Goal: Task Accomplishment & Management: Manage account settings

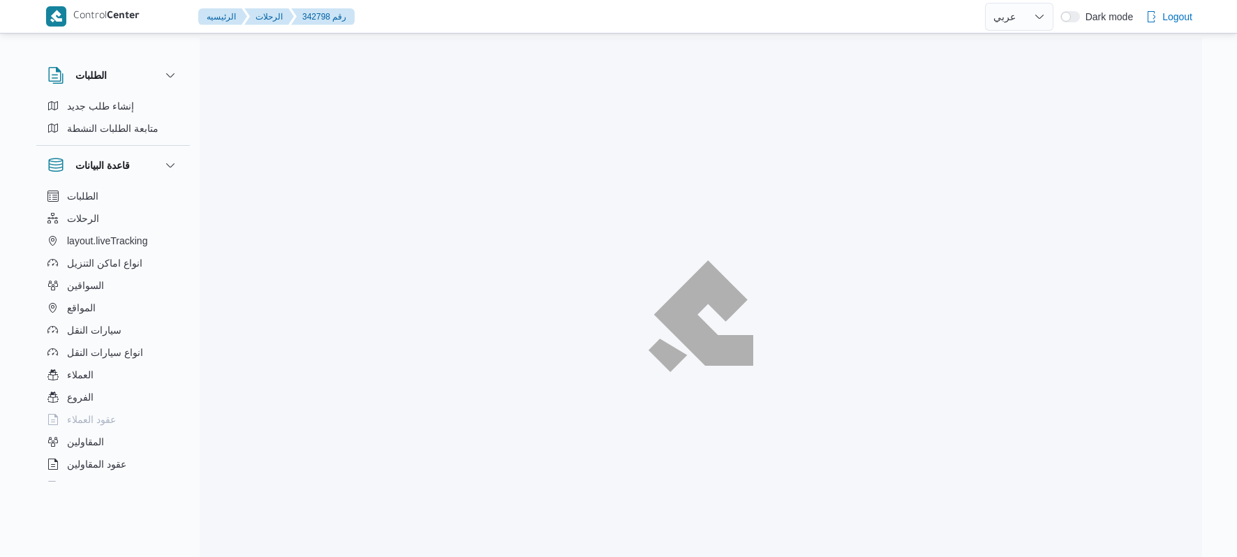
select select "ar"
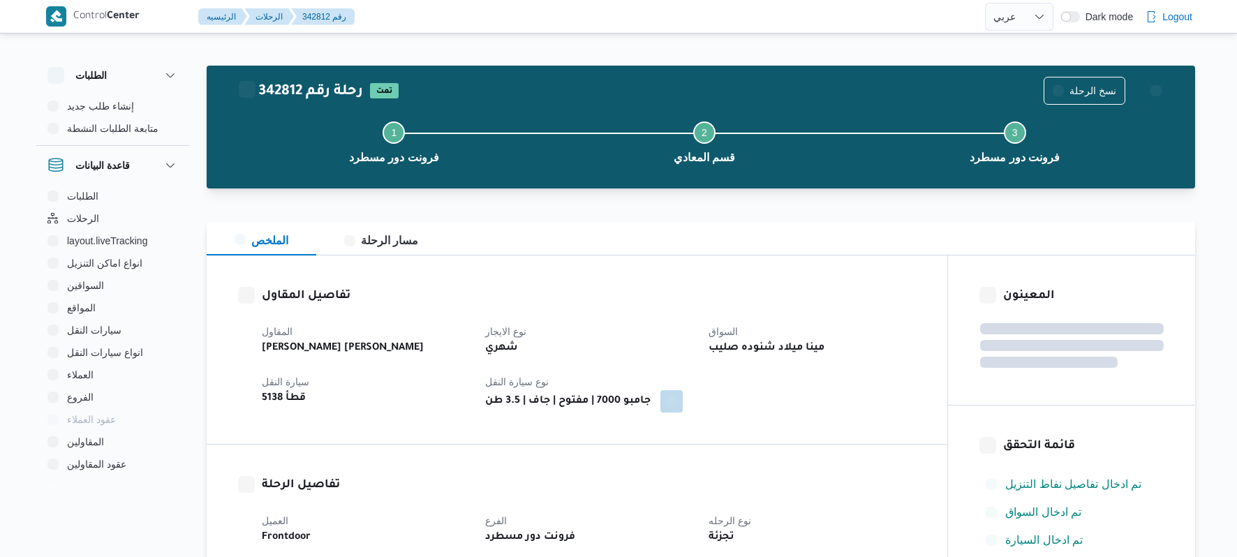
select select "ar"
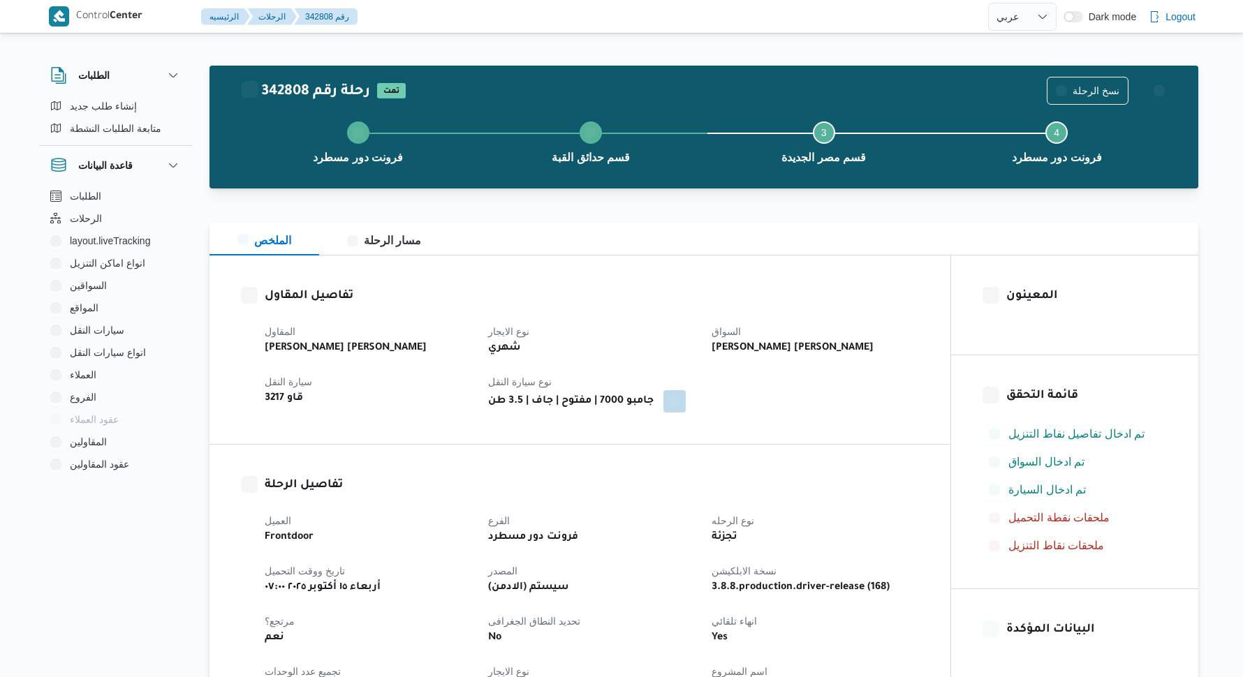
select select "ar"
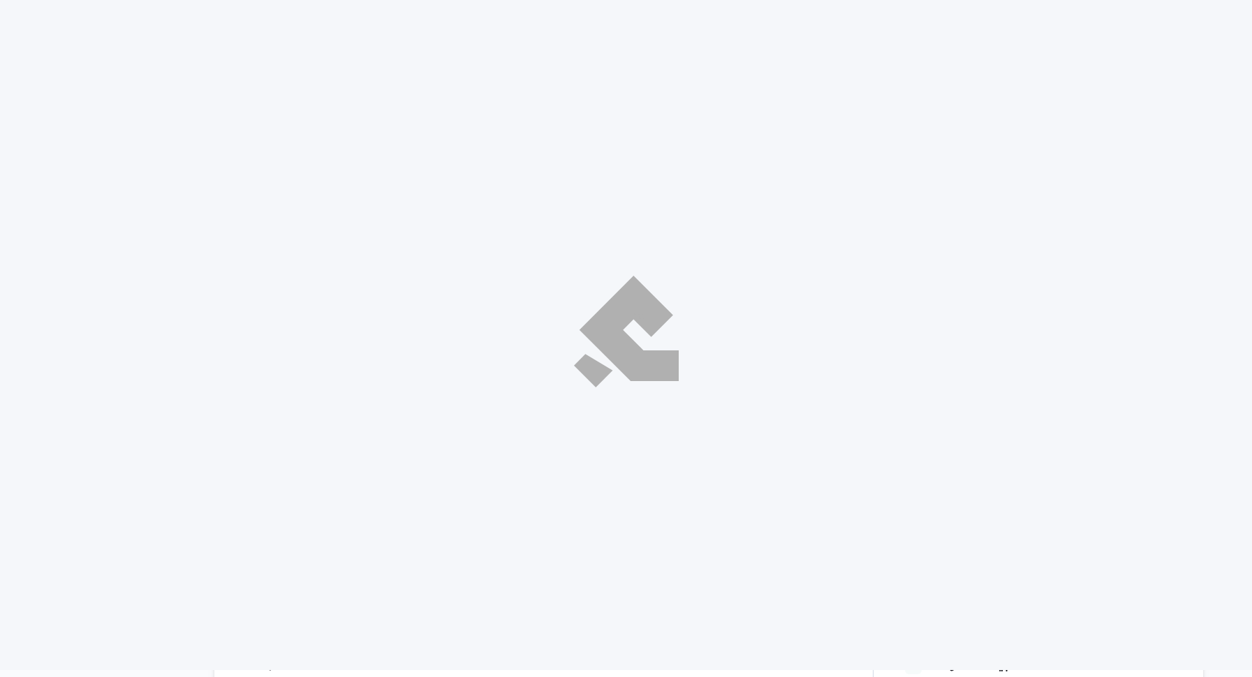
select select "ar"
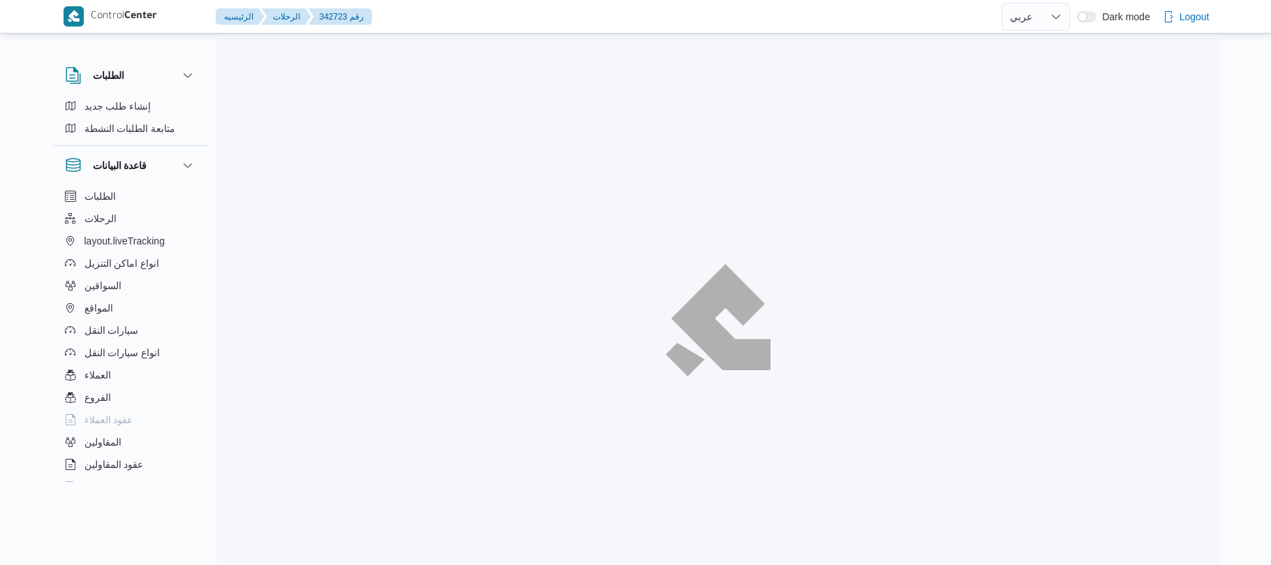
select select "ar"
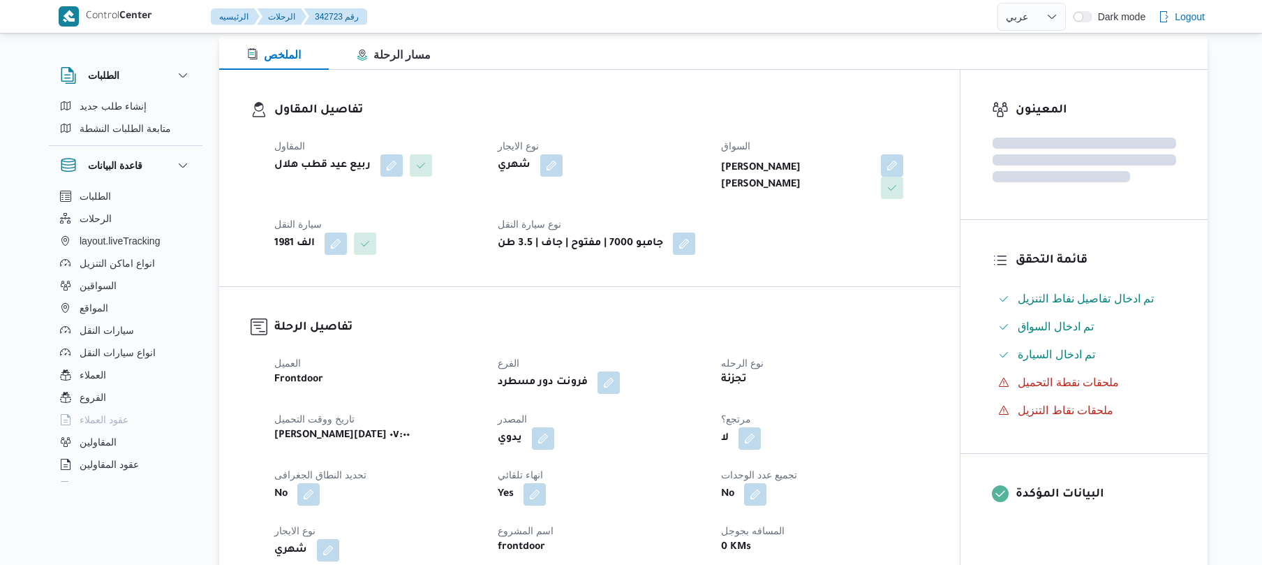
scroll to position [204, 0]
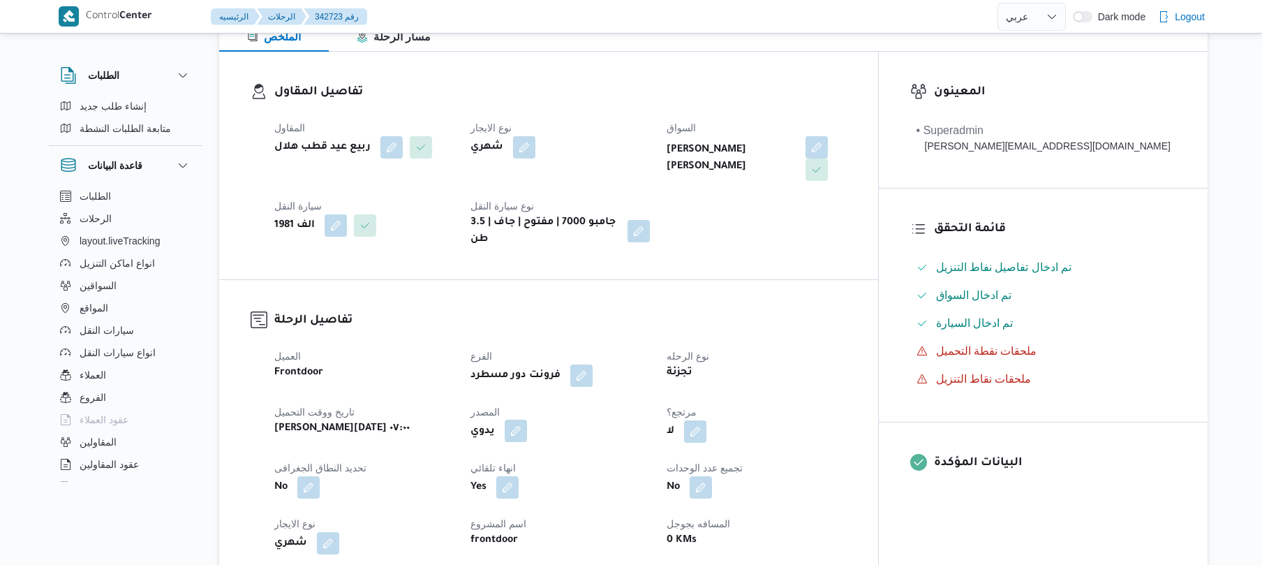
click at [527, 422] on button "button" at bounding box center [516, 431] width 22 height 22
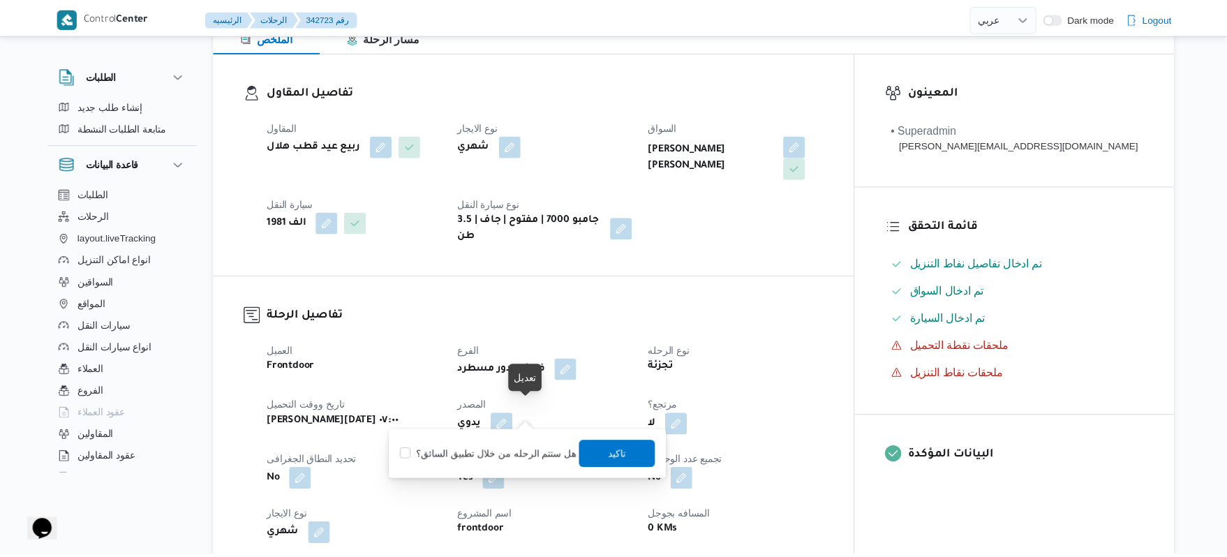
scroll to position [0, 0]
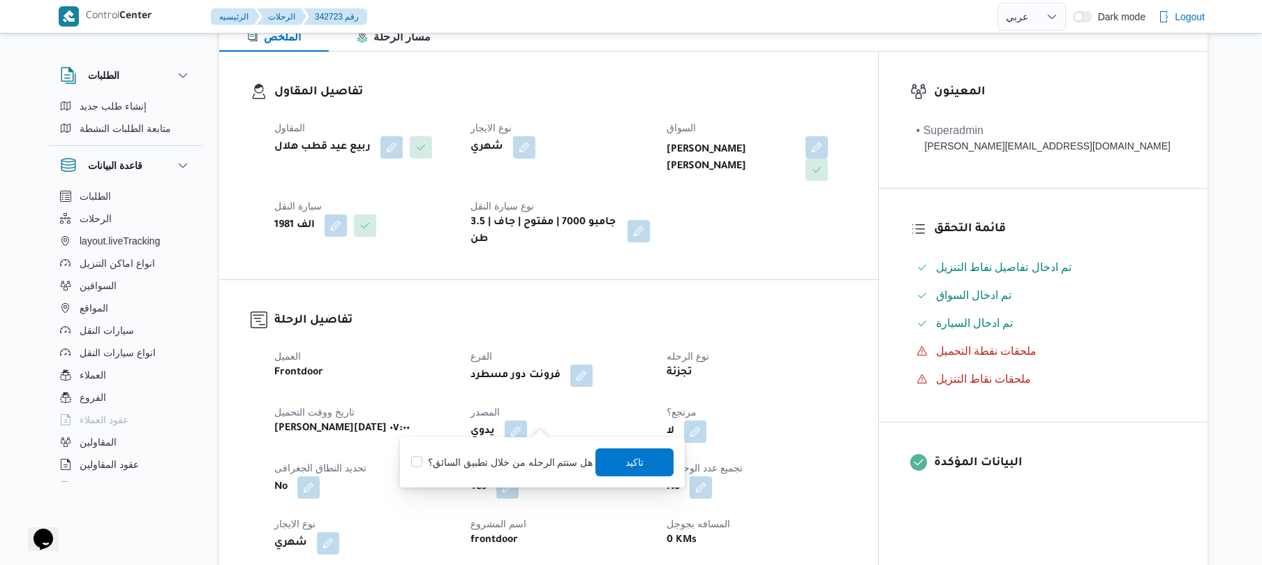
click at [478, 459] on label "هل ستتم الرحله من خلال تطبيق السائق؟" at bounding box center [501, 462] width 181 height 17
checkbox input "true"
click at [618, 465] on span "تاكيد" at bounding box center [635, 461] width 78 height 28
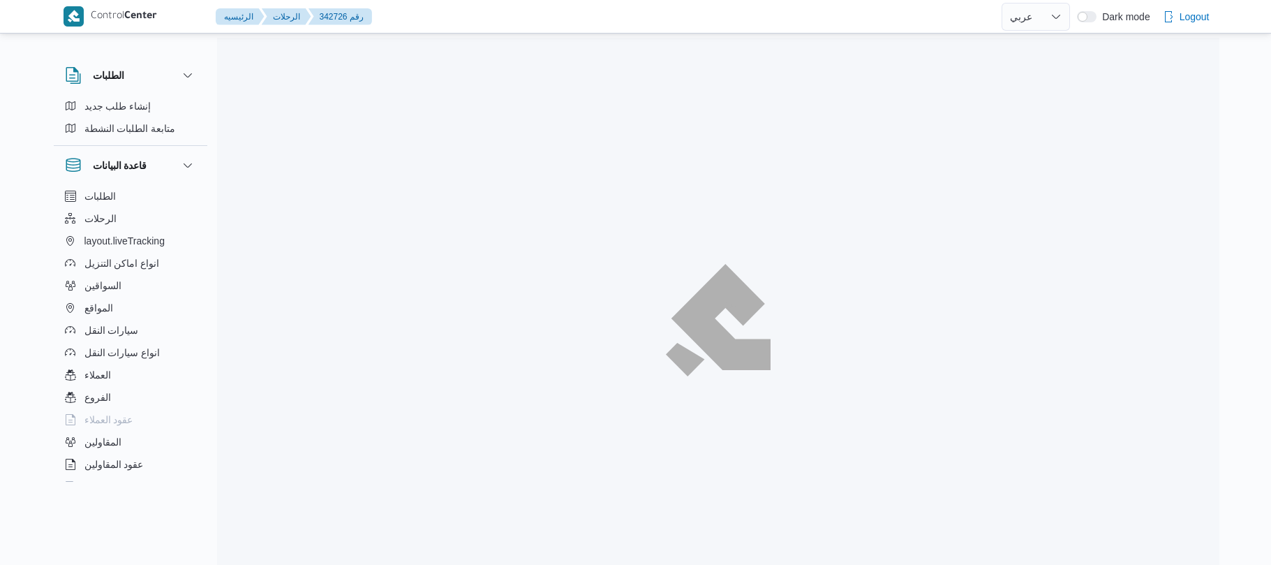
select select "ar"
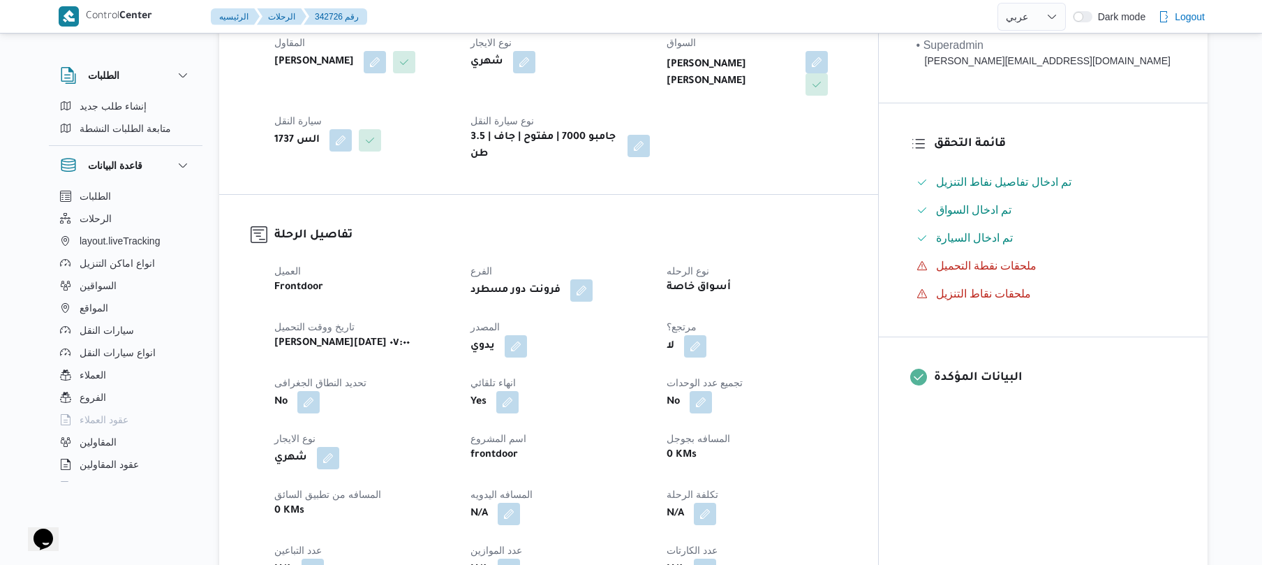
scroll to position [286, 0]
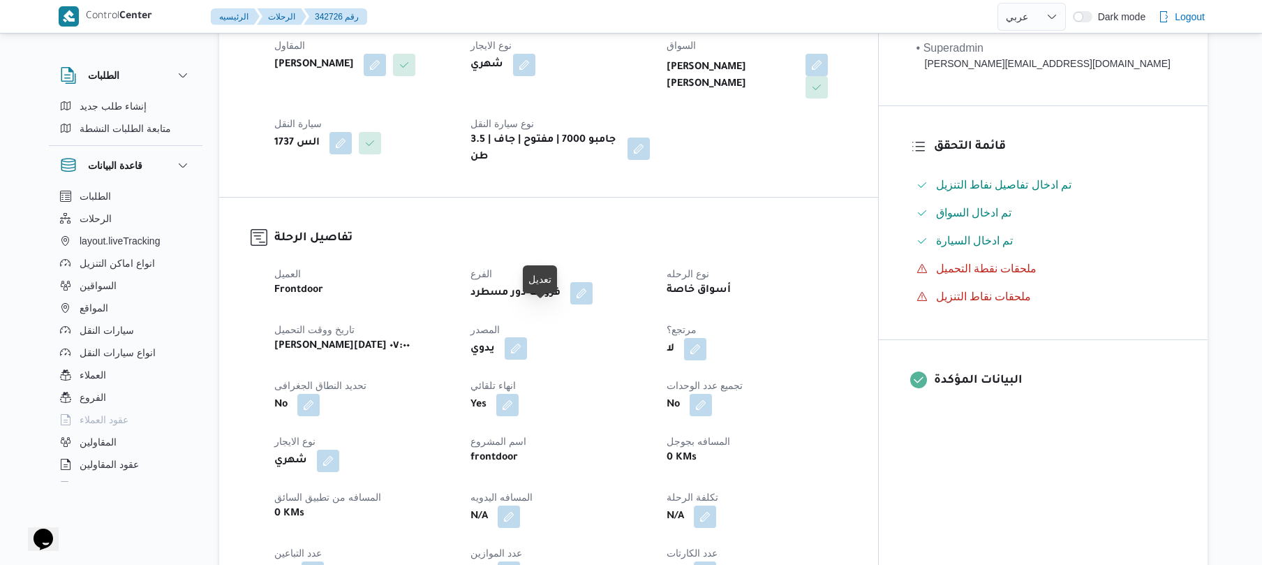
click at [527, 337] on button "button" at bounding box center [516, 348] width 22 height 22
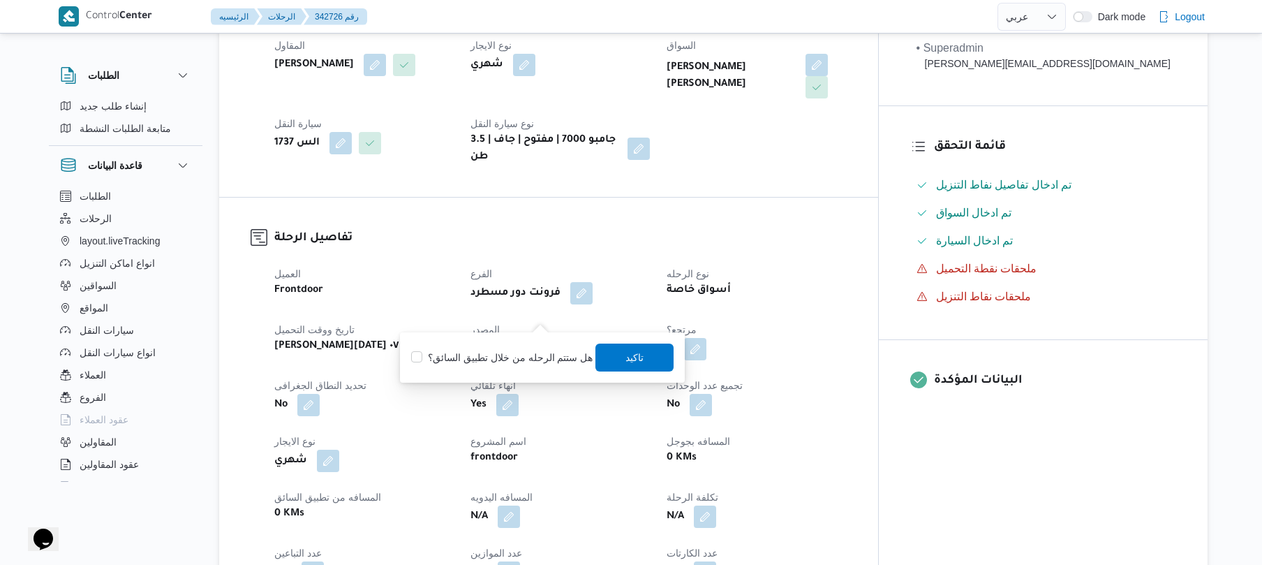
click at [480, 359] on label "هل ستتم الرحله من خلال تطبيق السائق؟" at bounding box center [501, 357] width 181 height 17
checkbox input "true"
click at [642, 364] on span "تاكيد" at bounding box center [635, 357] width 78 height 28
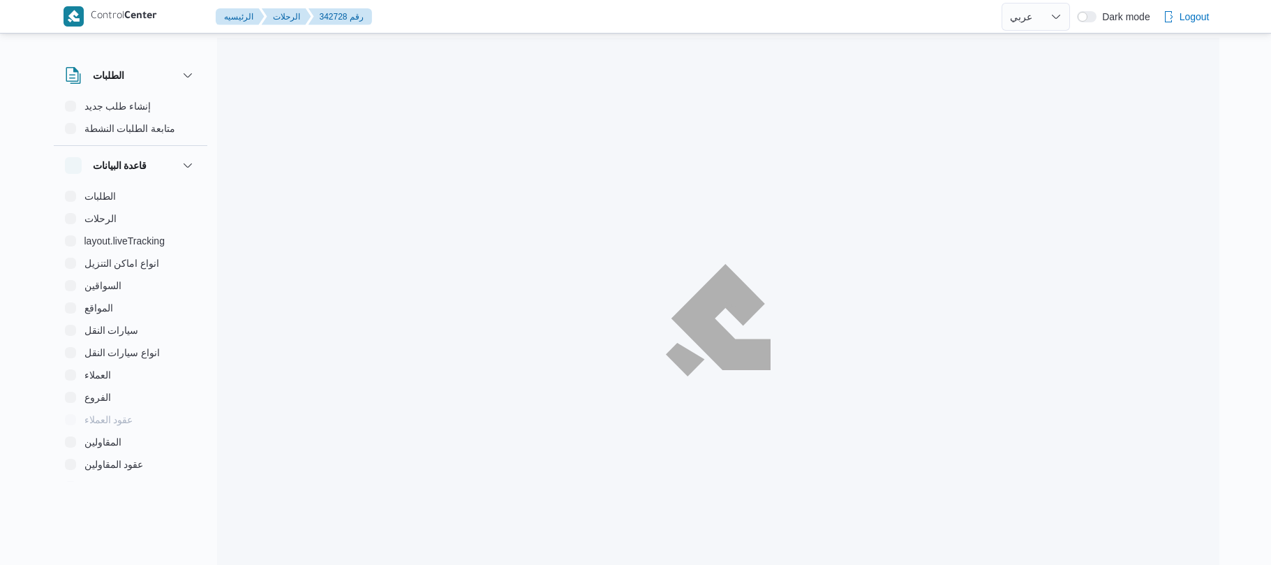
select select "ar"
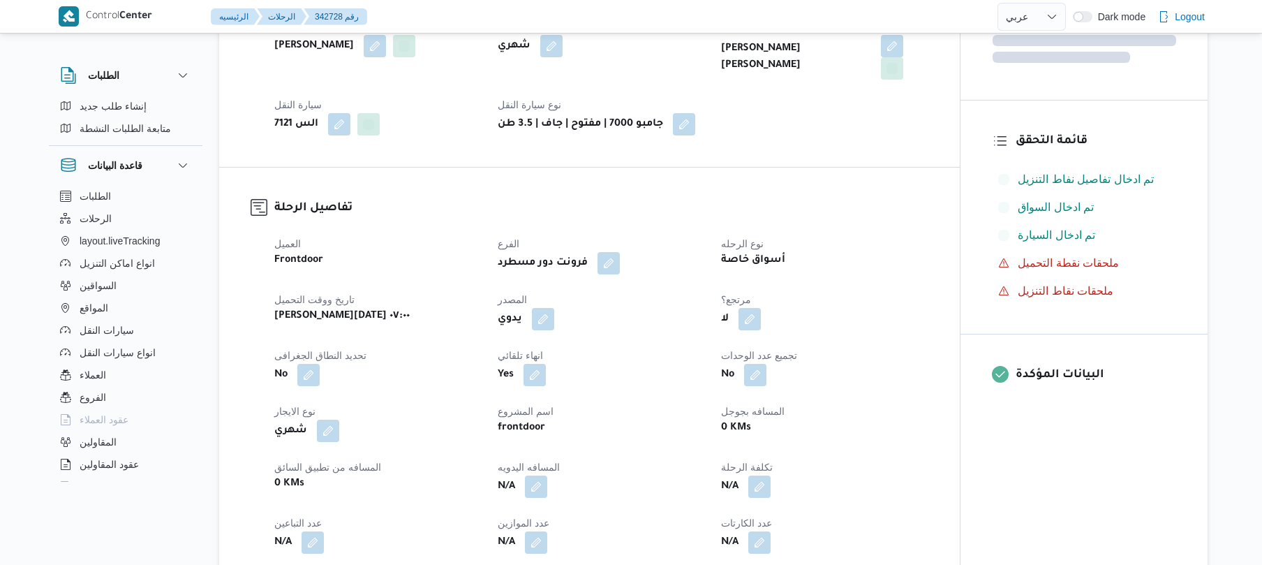
scroll to position [447, 0]
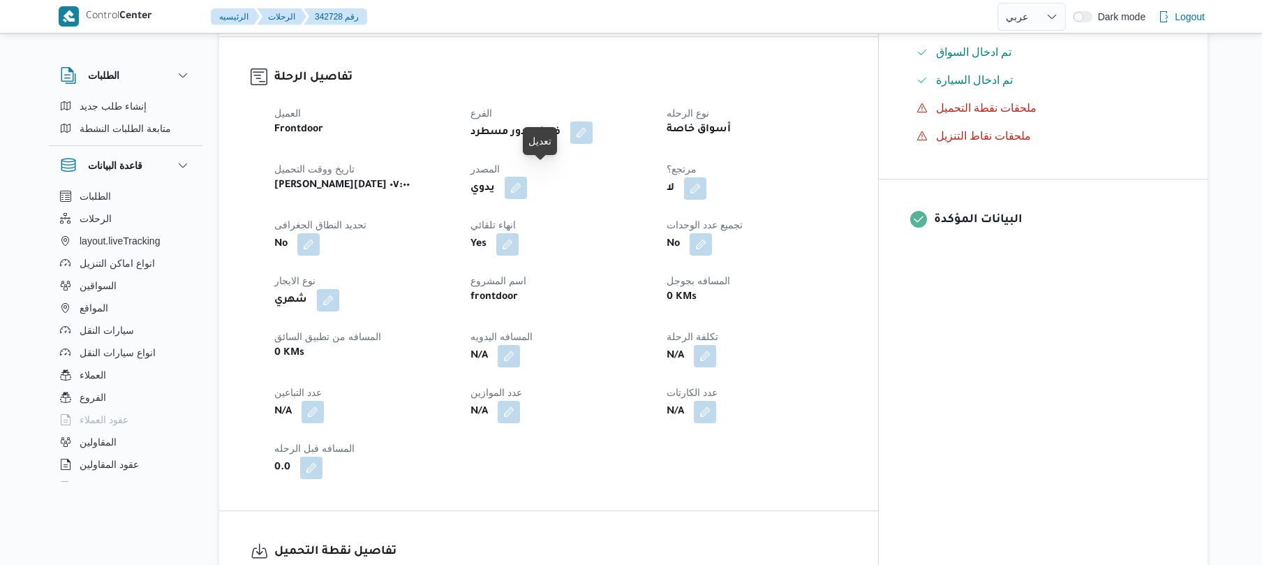
click at [527, 184] on button "button" at bounding box center [516, 188] width 22 height 22
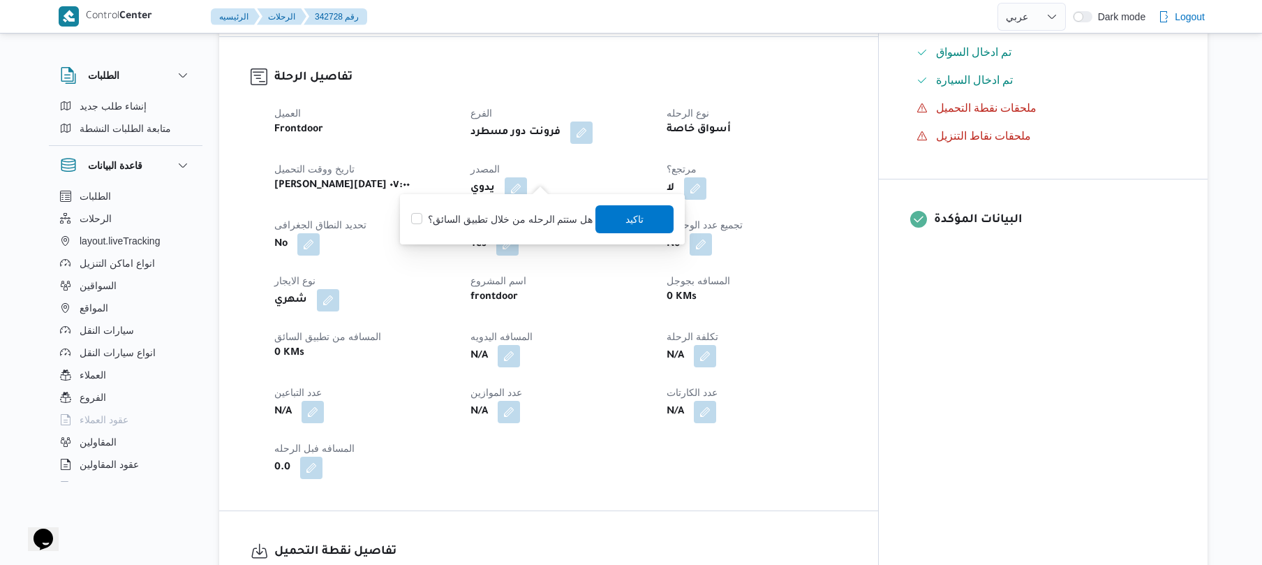
scroll to position [0, 0]
click at [511, 221] on label "هل ستتم الرحله من خلال تطبيق السائق؟" at bounding box center [501, 219] width 181 height 17
checkbox input "true"
click at [646, 218] on span "تاكيد" at bounding box center [635, 219] width 78 height 28
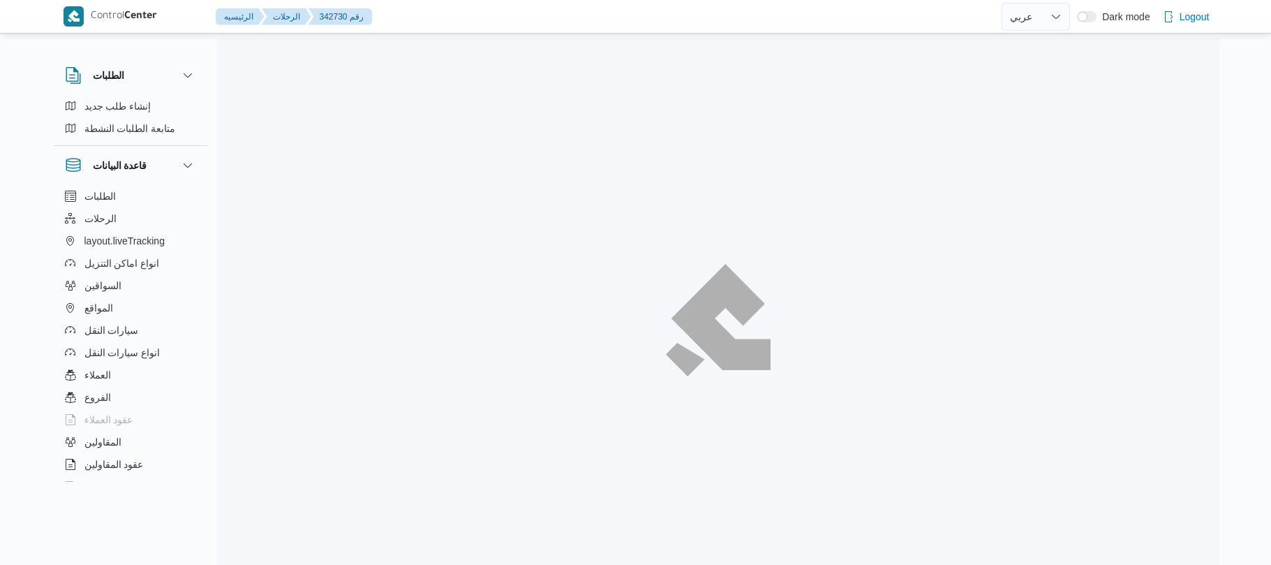
select select "ar"
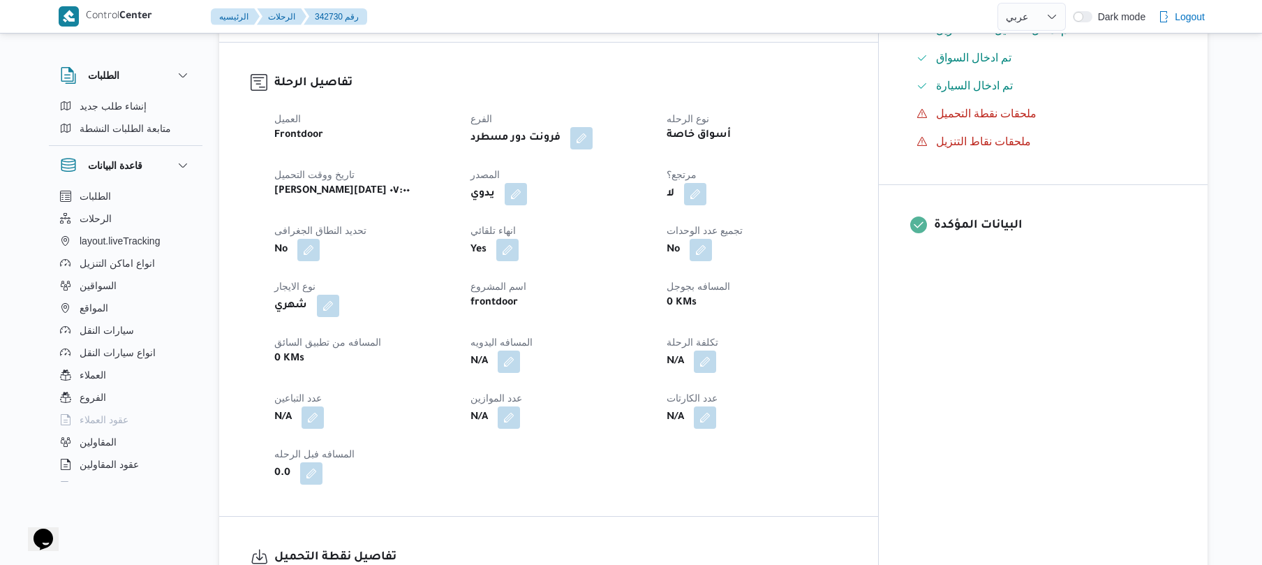
scroll to position [447, 0]
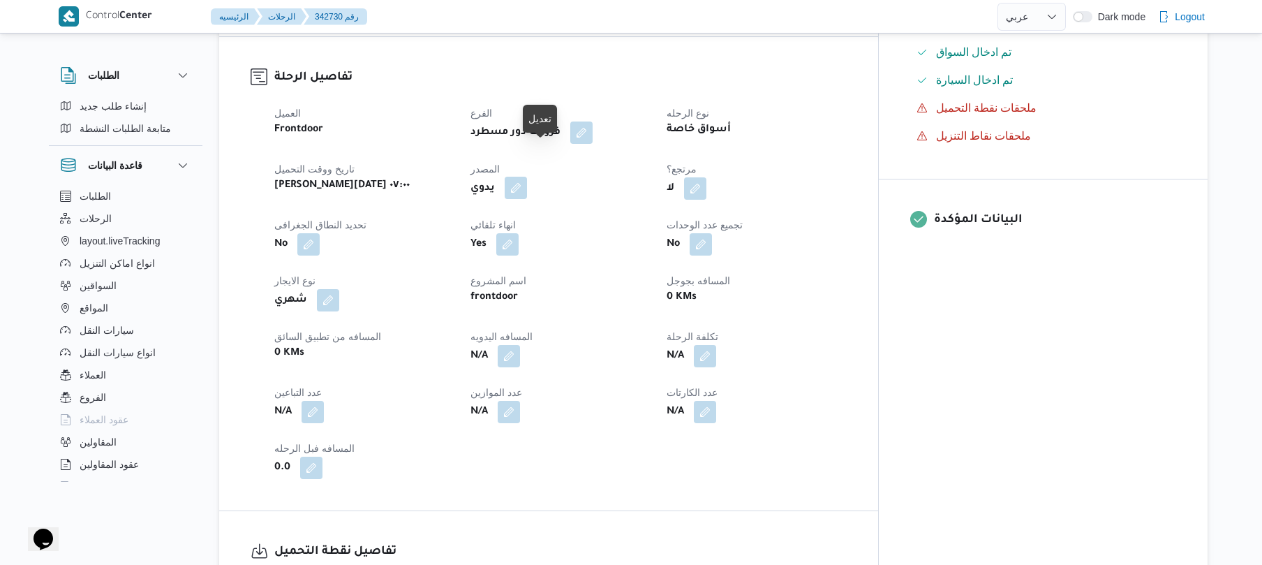
click at [527, 177] on button "button" at bounding box center [516, 188] width 22 height 22
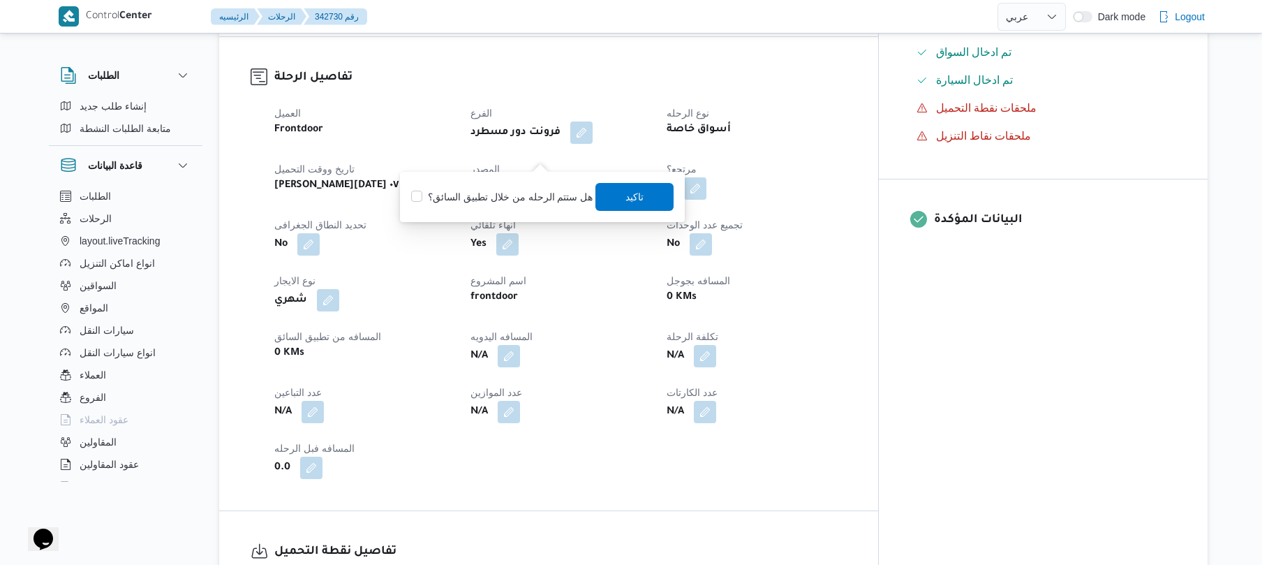
click at [525, 202] on label "هل ستتم الرحله من خلال تطبيق السائق؟" at bounding box center [501, 196] width 181 height 17
checkbox input "true"
click at [626, 201] on span "تاكيد" at bounding box center [635, 196] width 18 height 17
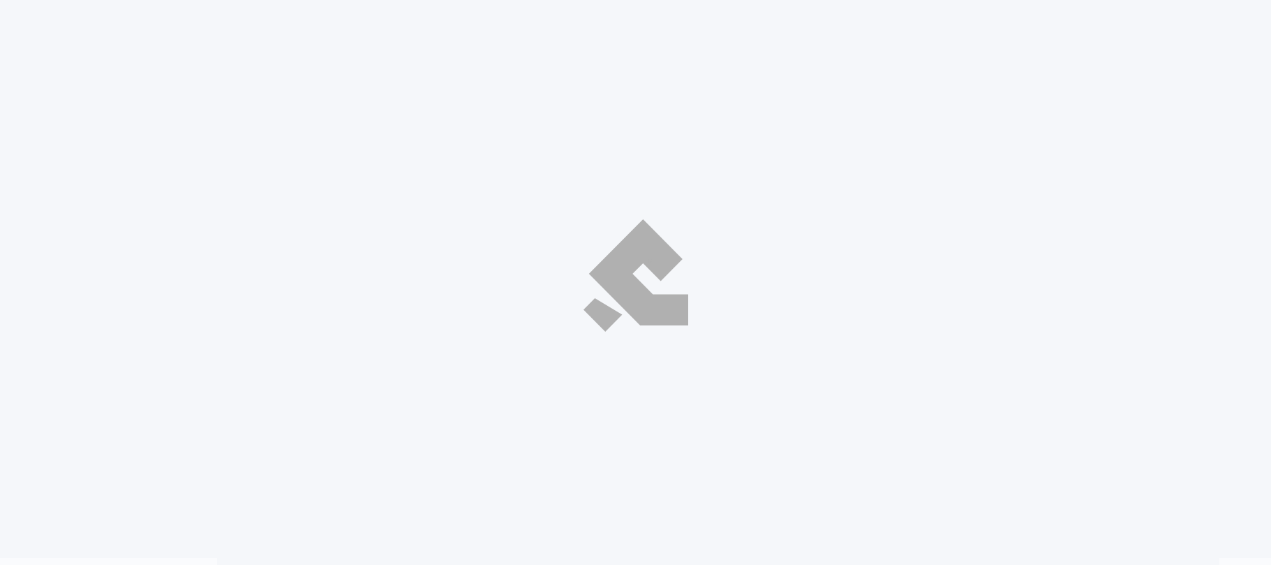
select select "ar"
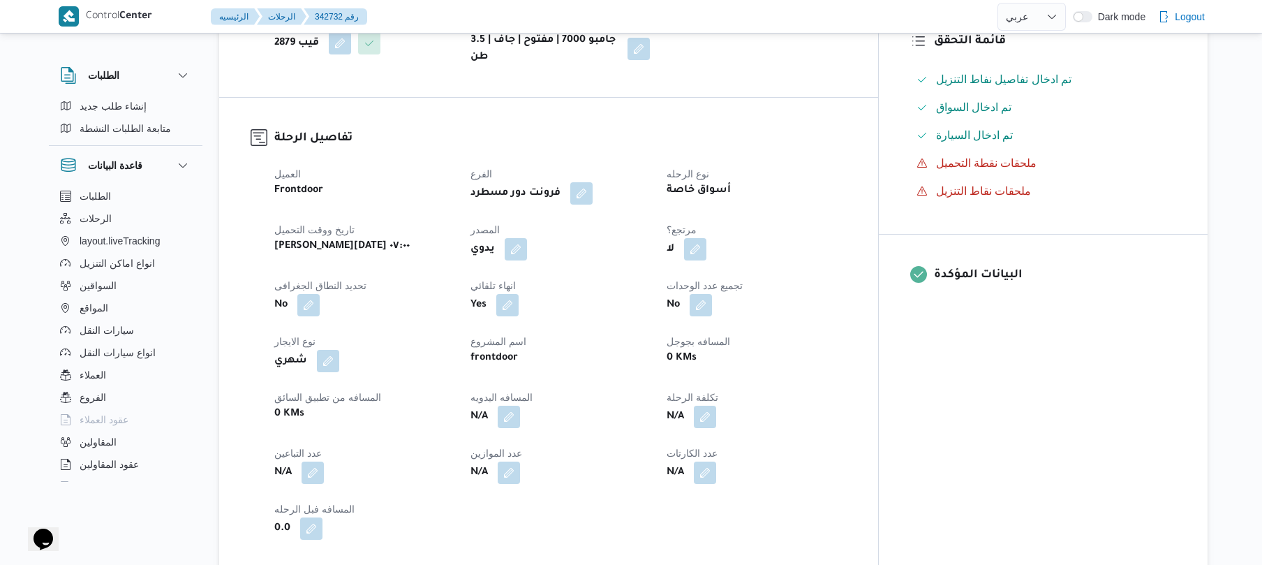
scroll to position [484, 0]
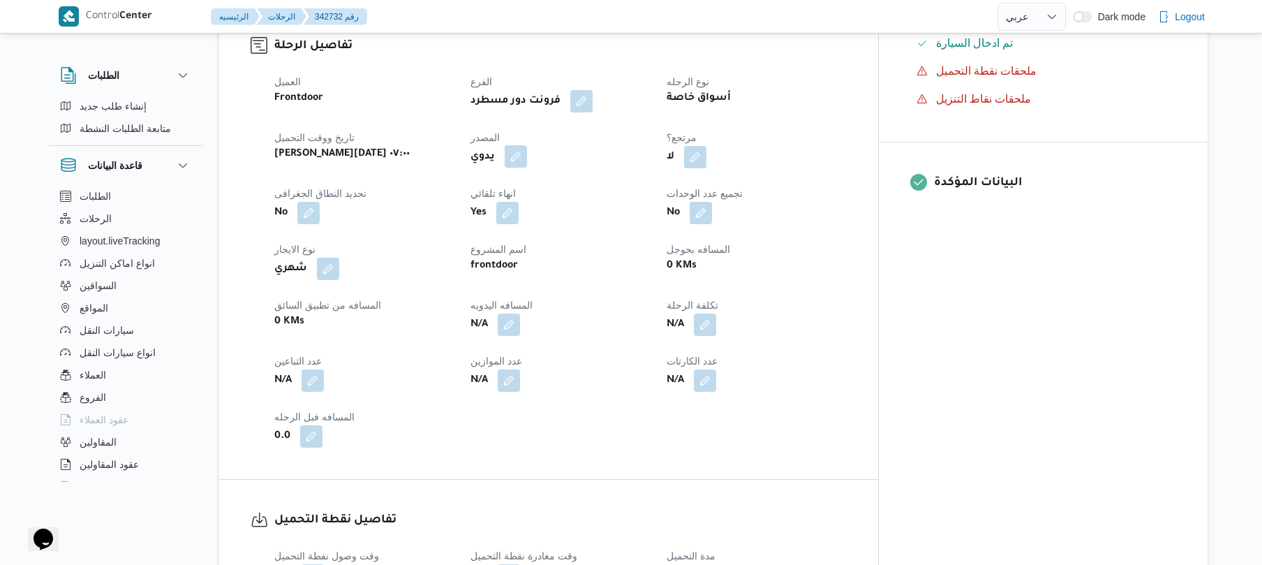
click at [527, 148] on button "button" at bounding box center [516, 156] width 22 height 22
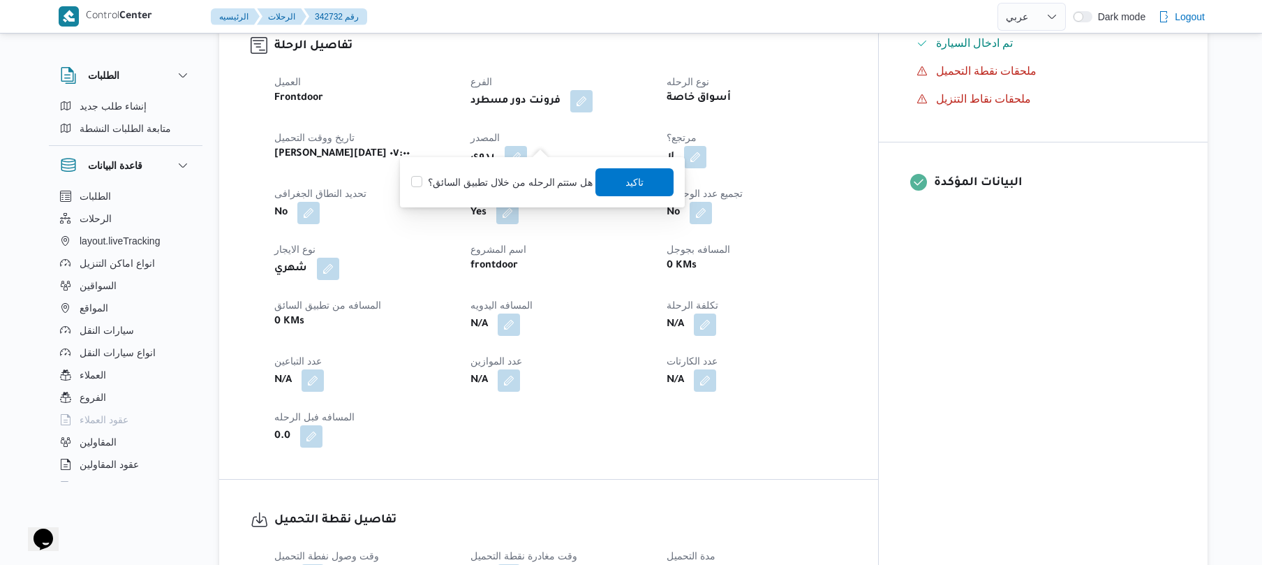
click at [531, 191] on div "هل ستتم الرحله من خلال تطبيق السائق؟ تاكيد" at bounding box center [542, 182] width 265 height 31
click at [578, 188] on label "هل ستتم الرحله من خلال تطبيق السائق؟" at bounding box center [501, 182] width 181 height 17
checkbox input "true"
click at [626, 186] on span "تاكيد" at bounding box center [635, 181] width 18 height 17
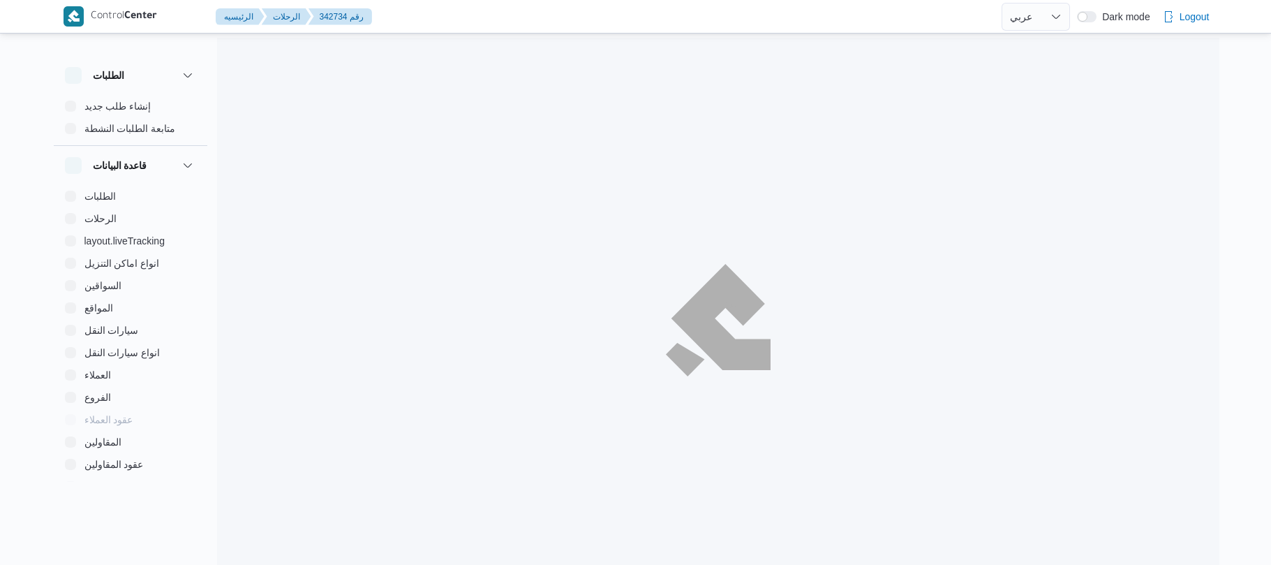
select select "ar"
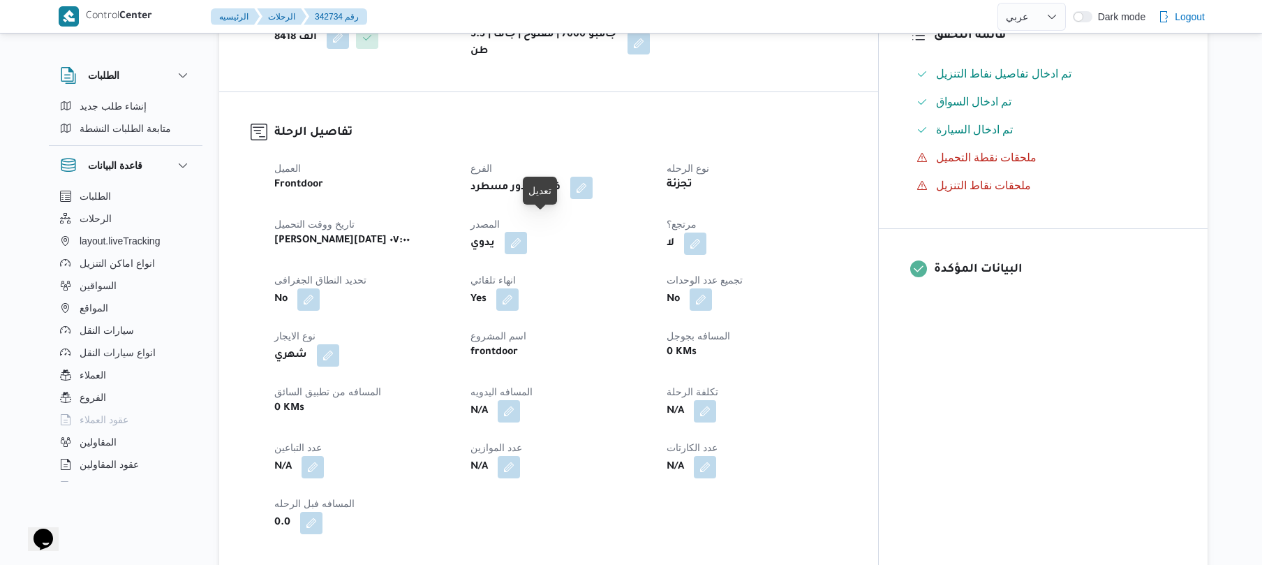
click at [527, 232] on button "button" at bounding box center [516, 243] width 22 height 22
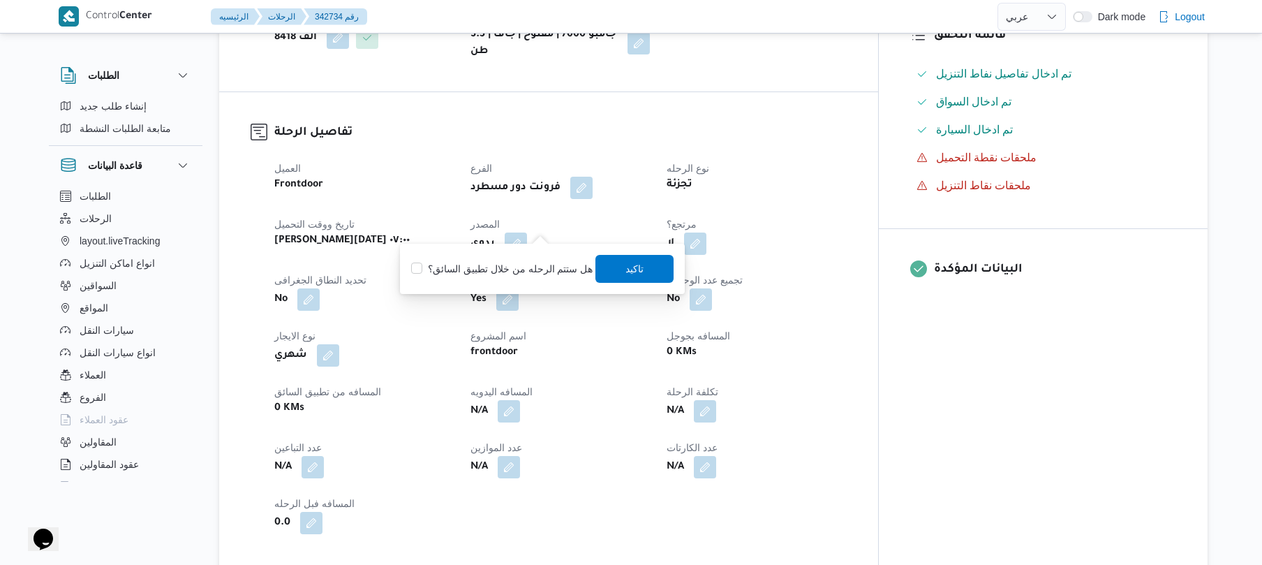
click at [495, 271] on label "هل ستتم الرحله من خلال تطبيق السائق؟" at bounding box center [501, 268] width 181 height 17
checkbox input "true"
click at [614, 261] on span "تاكيد" at bounding box center [635, 268] width 78 height 28
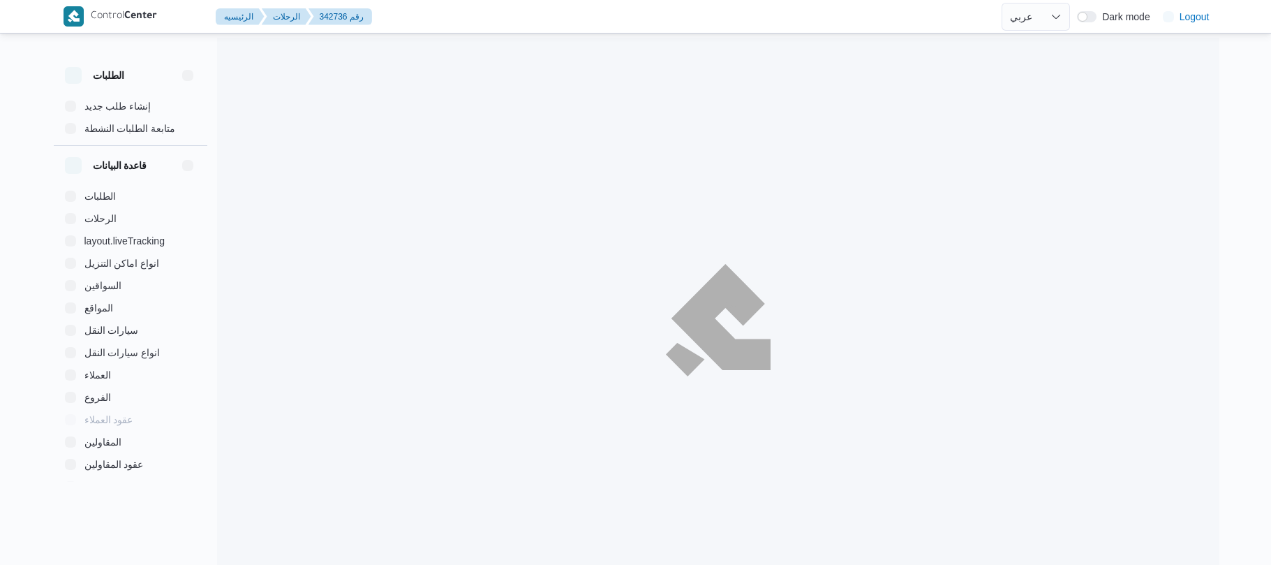
select select "ar"
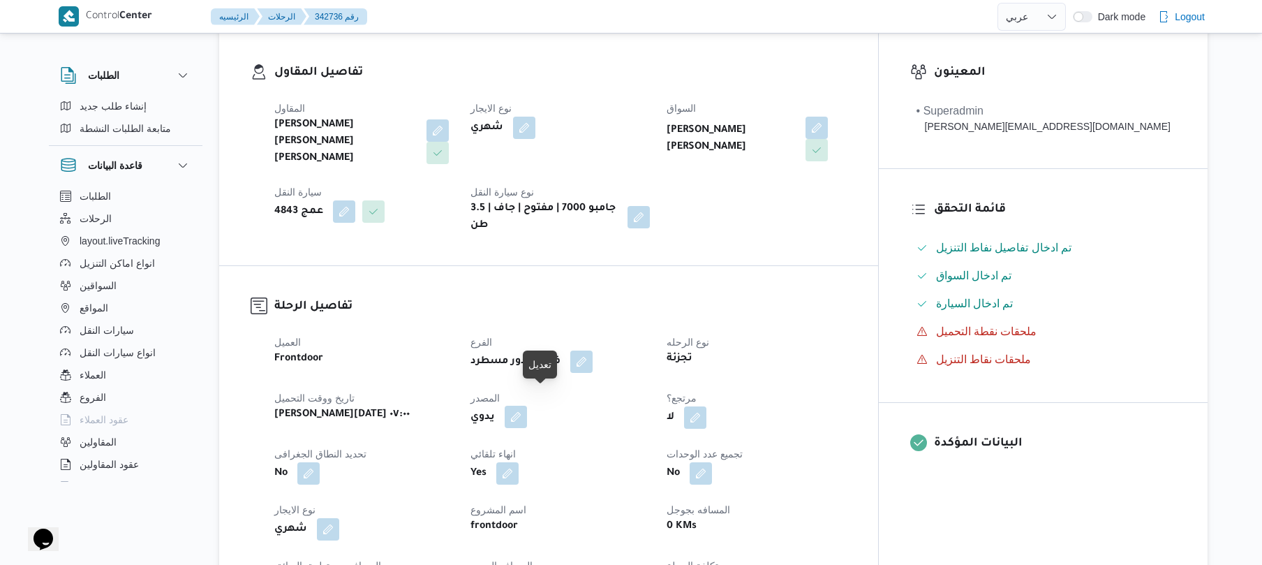
click at [527, 408] on button "button" at bounding box center [516, 417] width 22 height 22
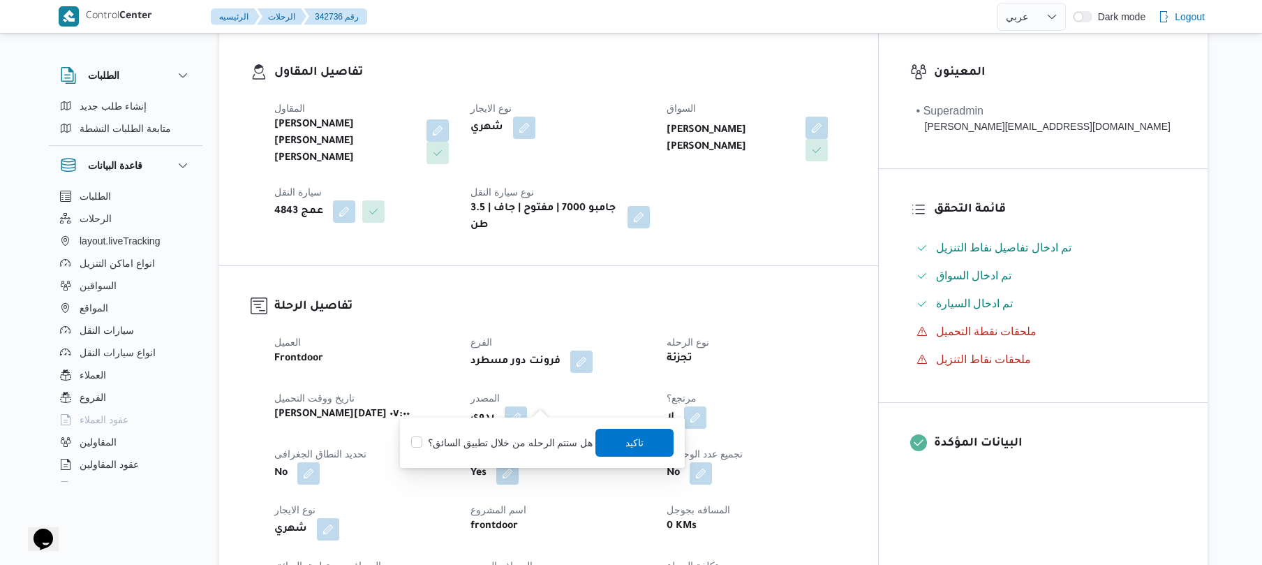
click at [528, 439] on label "هل ستتم الرحله من خلال تطبيق السائق؟" at bounding box center [501, 442] width 181 height 17
checkbox input "true"
click at [626, 445] on span "تاكيد" at bounding box center [635, 442] width 18 height 17
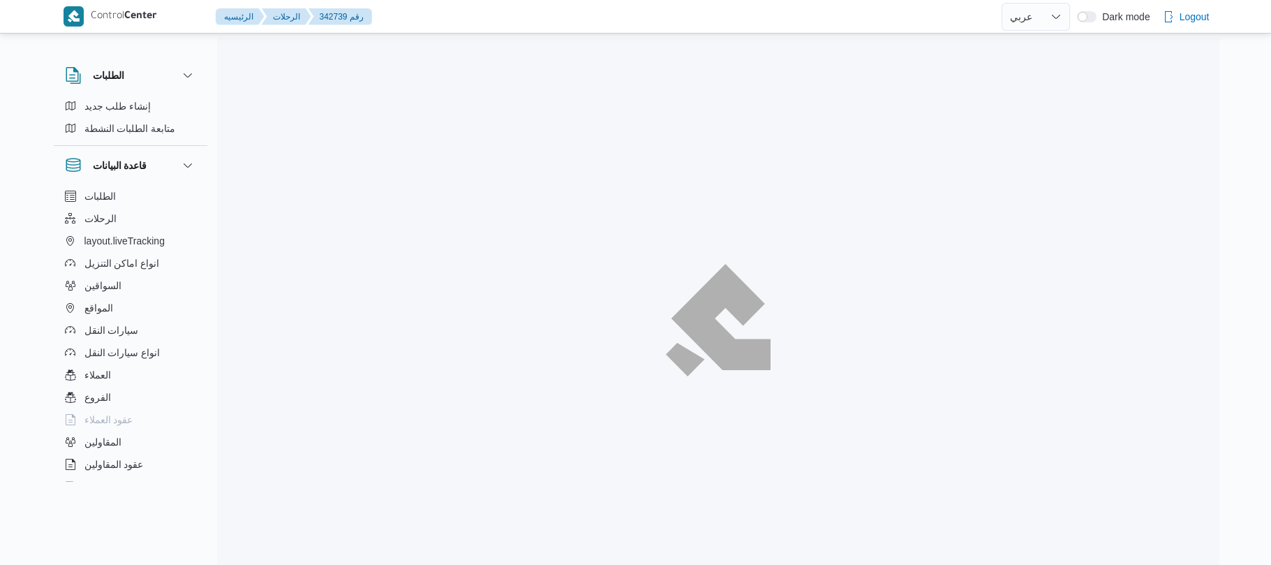
select select "ar"
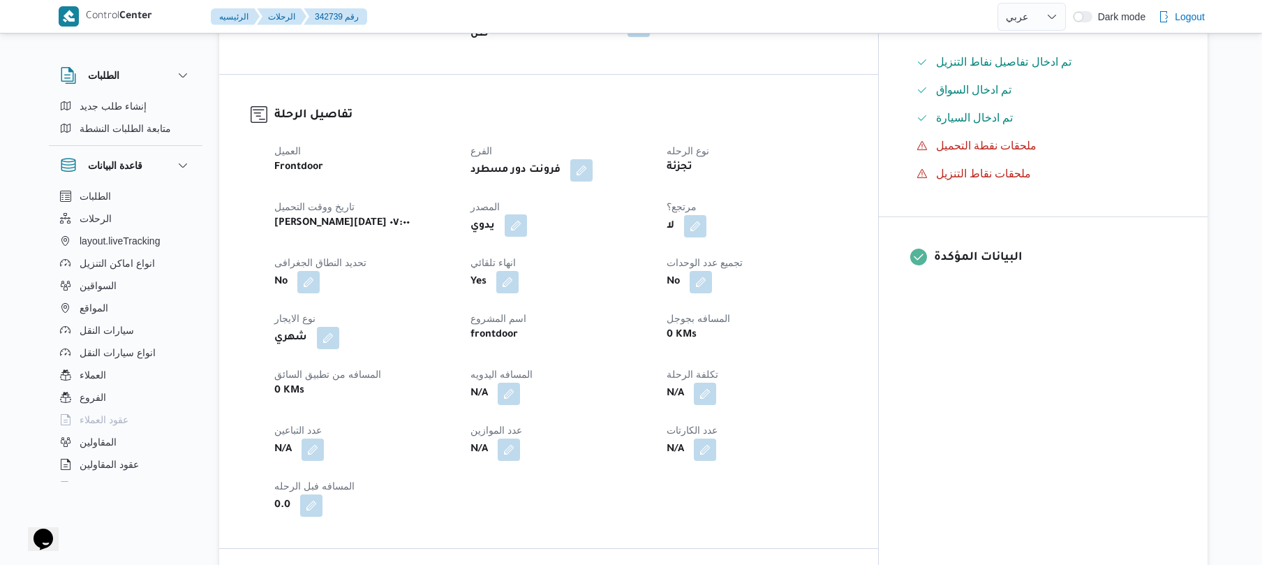
click at [527, 214] on button "button" at bounding box center [516, 225] width 22 height 22
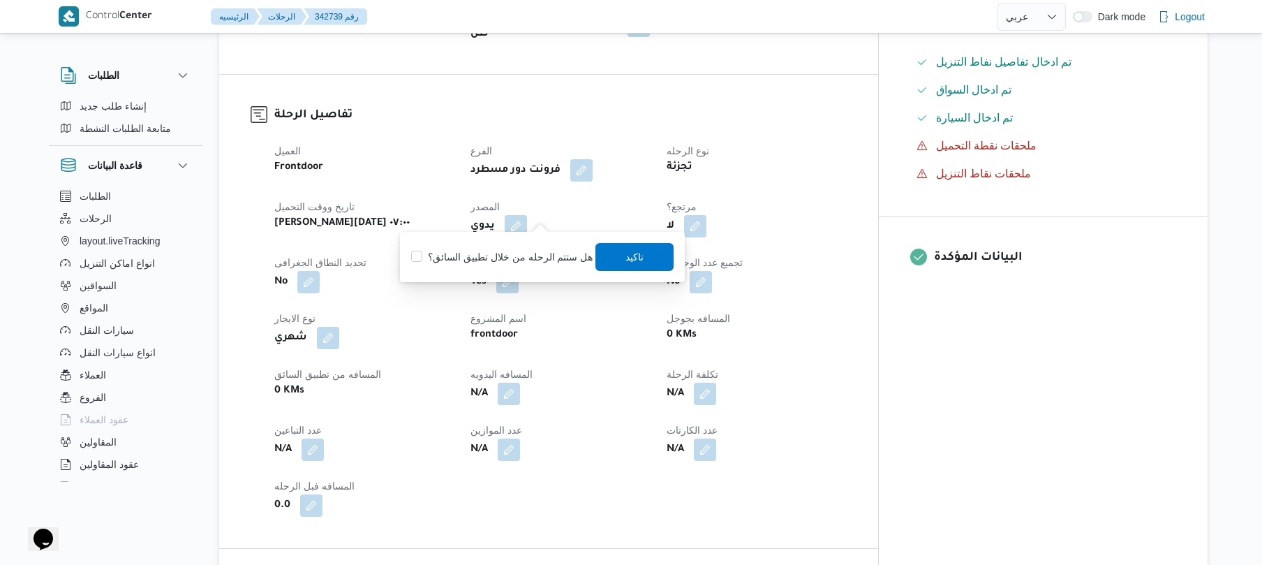
click at [518, 255] on label "هل ستتم الرحله من خلال تطبيق السائق؟" at bounding box center [501, 257] width 181 height 17
checkbox input "true"
click at [615, 258] on span "تاكيد" at bounding box center [635, 256] width 78 height 28
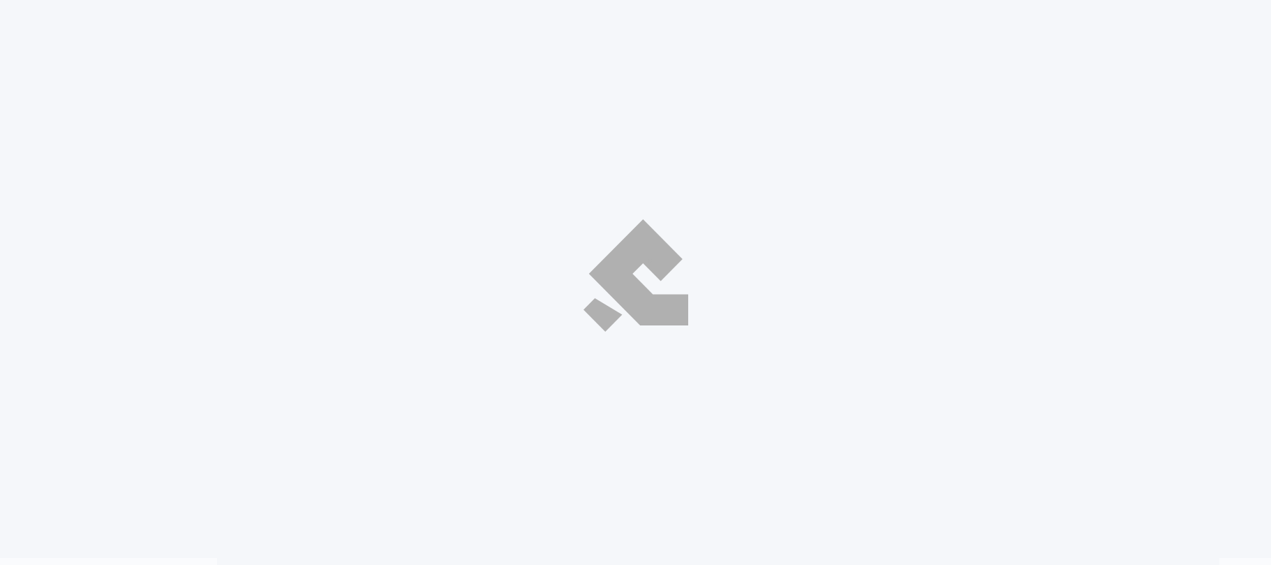
select select "ar"
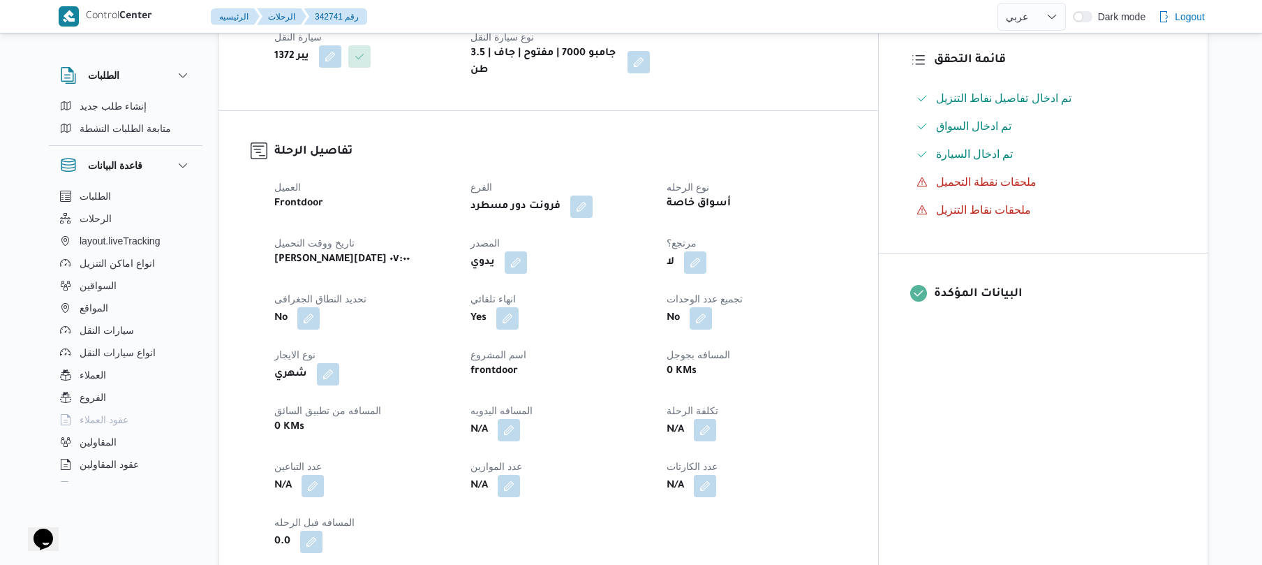
scroll to position [409, 0]
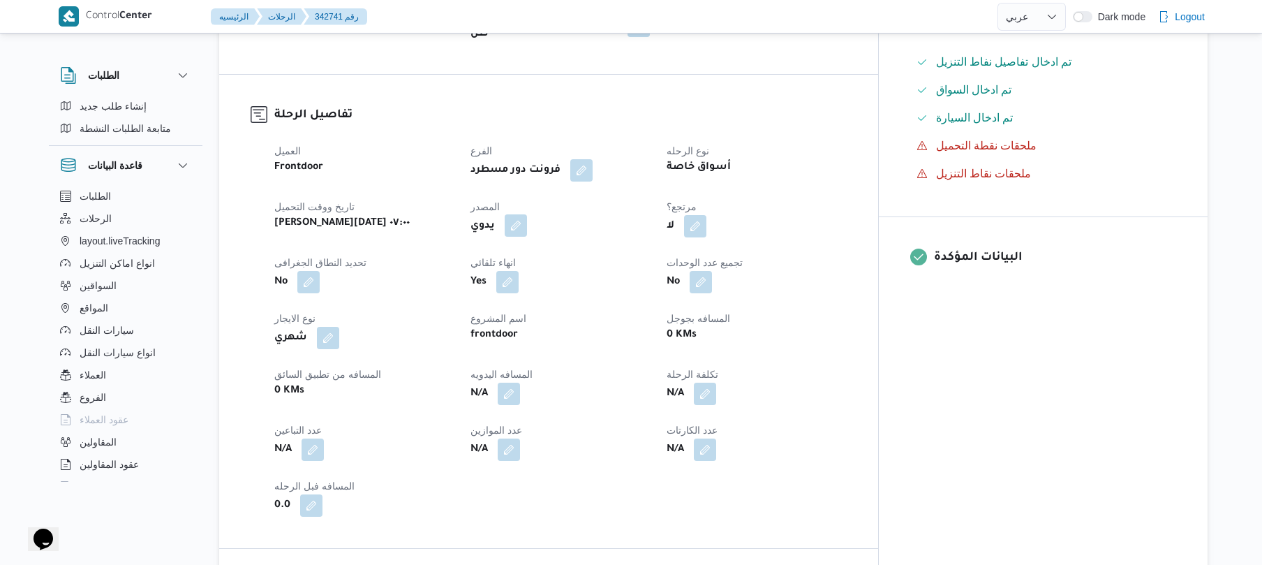
click at [527, 214] on button "button" at bounding box center [516, 225] width 22 height 22
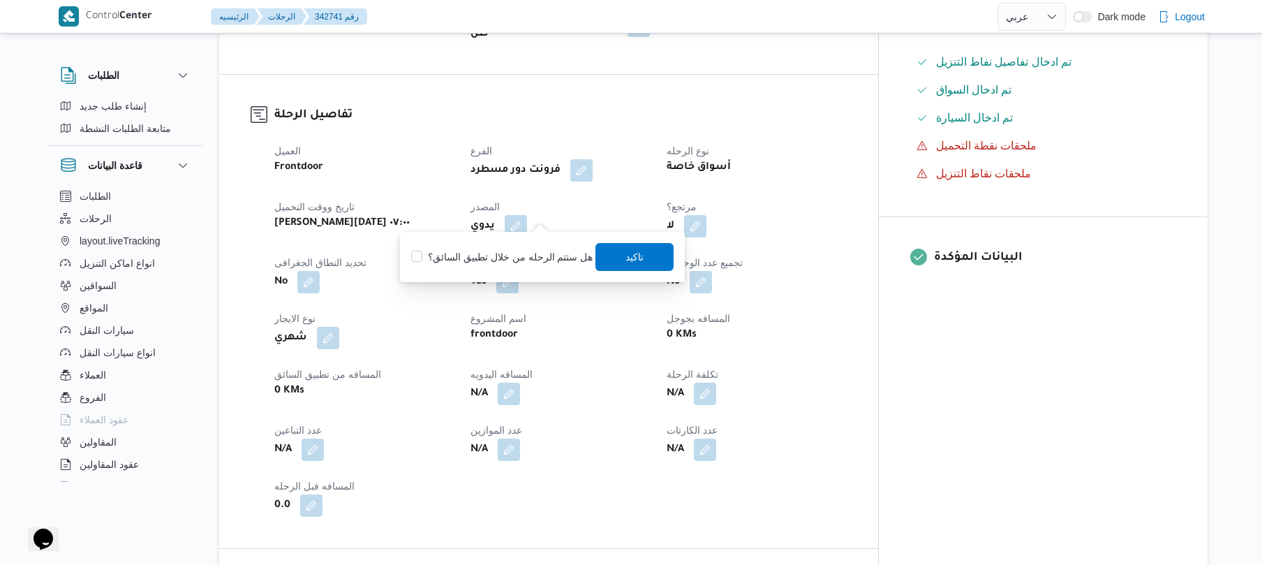
click at [509, 249] on label "هل ستتم الرحله من خلال تطبيق السائق؟" at bounding box center [501, 257] width 181 height 17
checkbox input "true"
click at [639, 266] on span "تاكيد" at bounding box center [635, 256] width 78 height 28
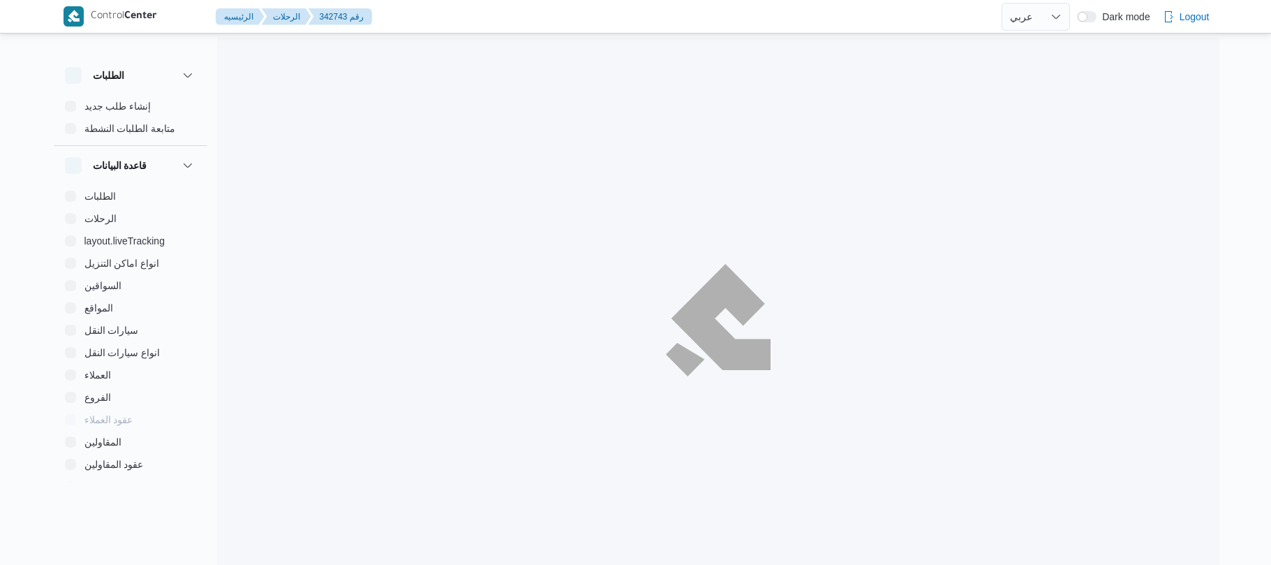
select select "ar"
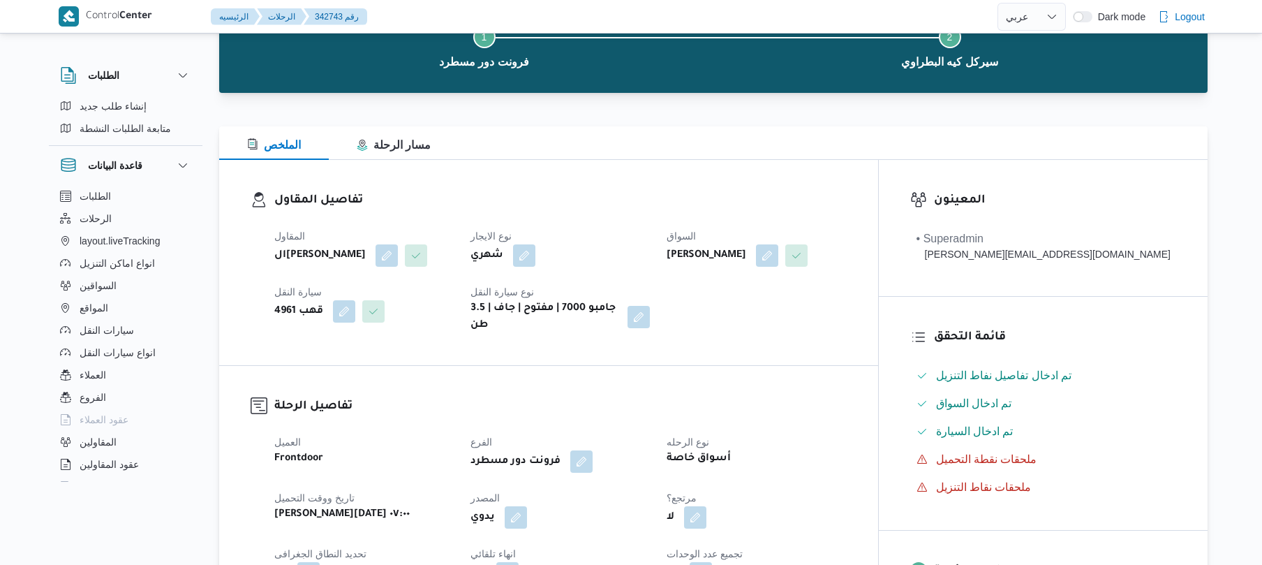
scroll to position [394, 0]
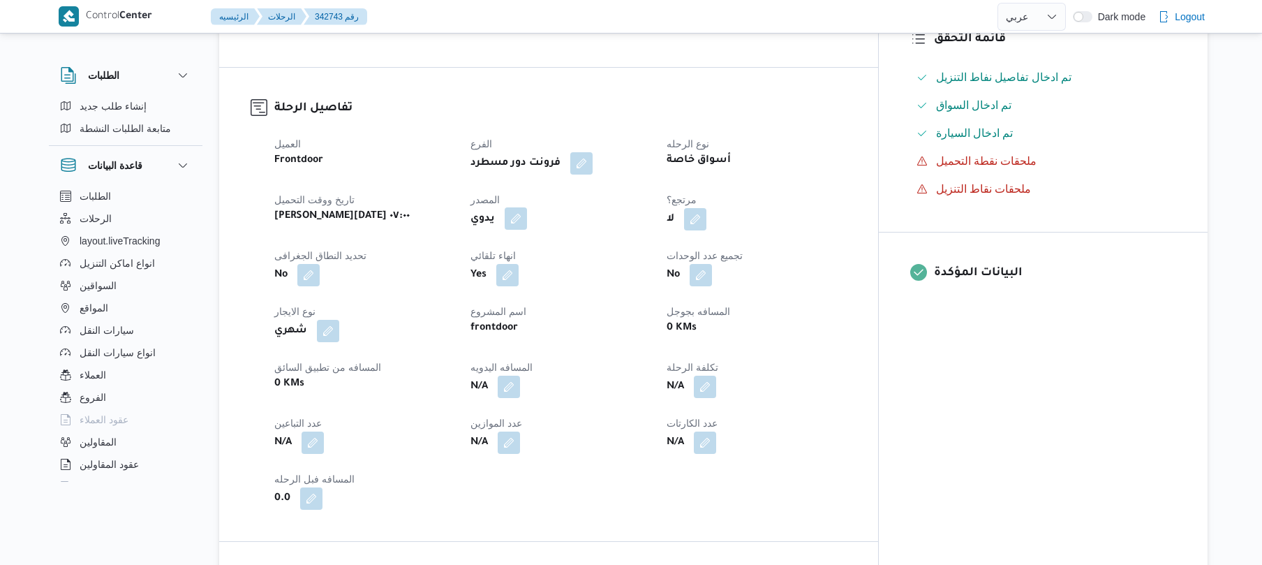
click at [527, 230] on button "button" at bounding box center [516, 218] width 22 height 22
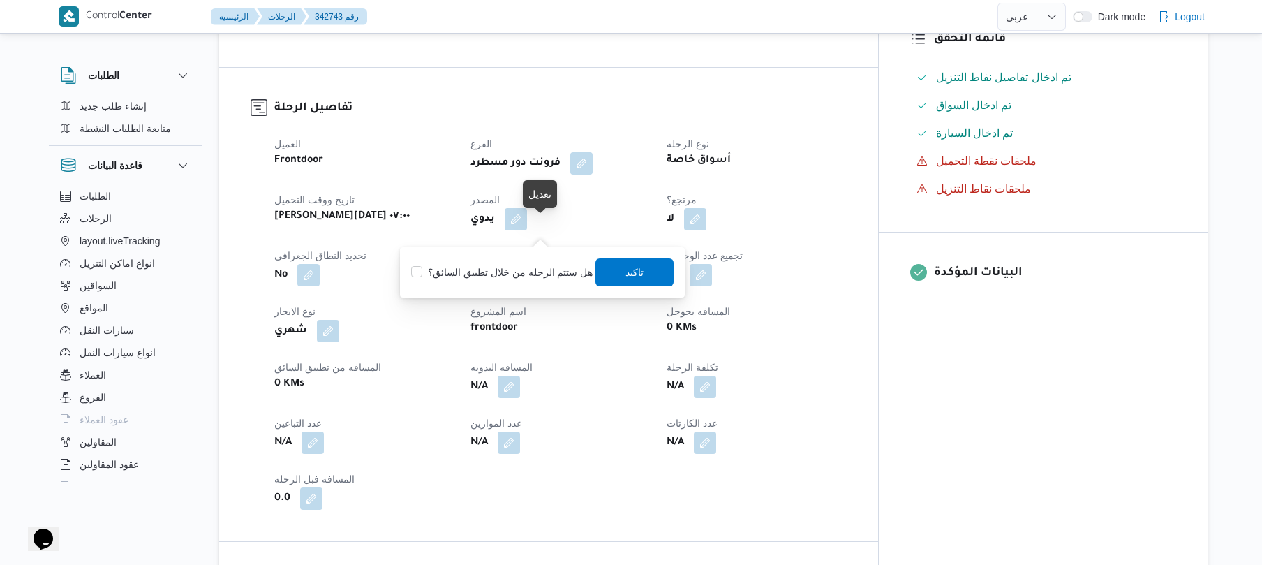
scroll to position [0, 0]
click at [518, 277] on label "هل ستتم الرحله من خلال تطبيق السائق؟" at bounding box center [501, 272] width 181 height 17
checkbox input "true"
click at [652, 279] on span "تاكيد" at bounding box center [635, 272] width 78 height 28
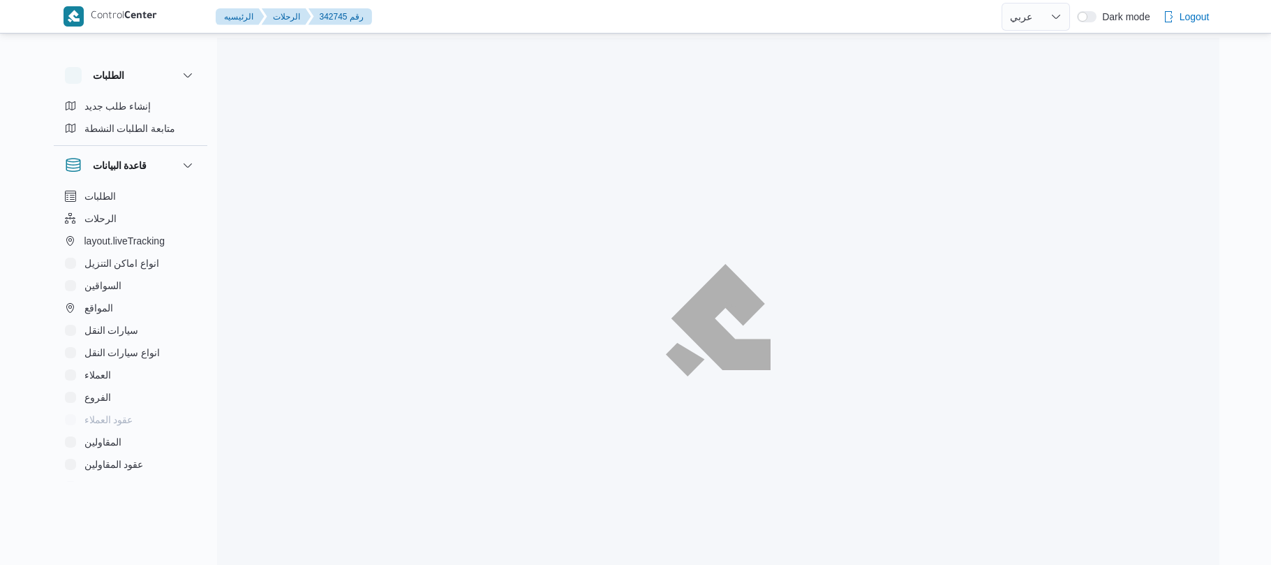
select select "ar"
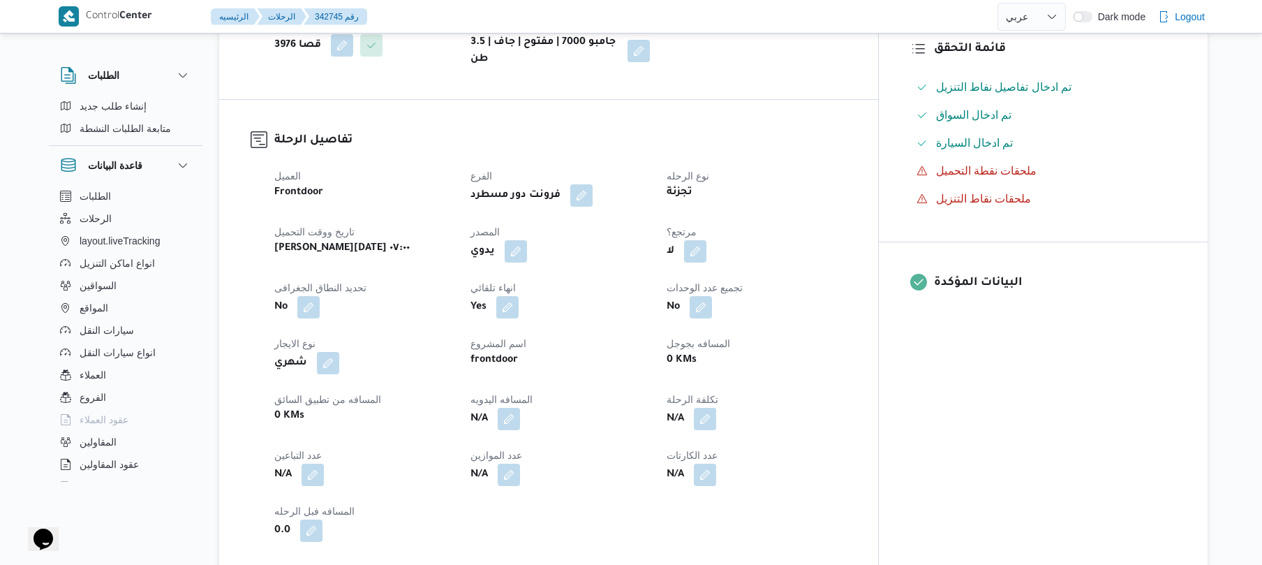
scroll to position [409, 0]
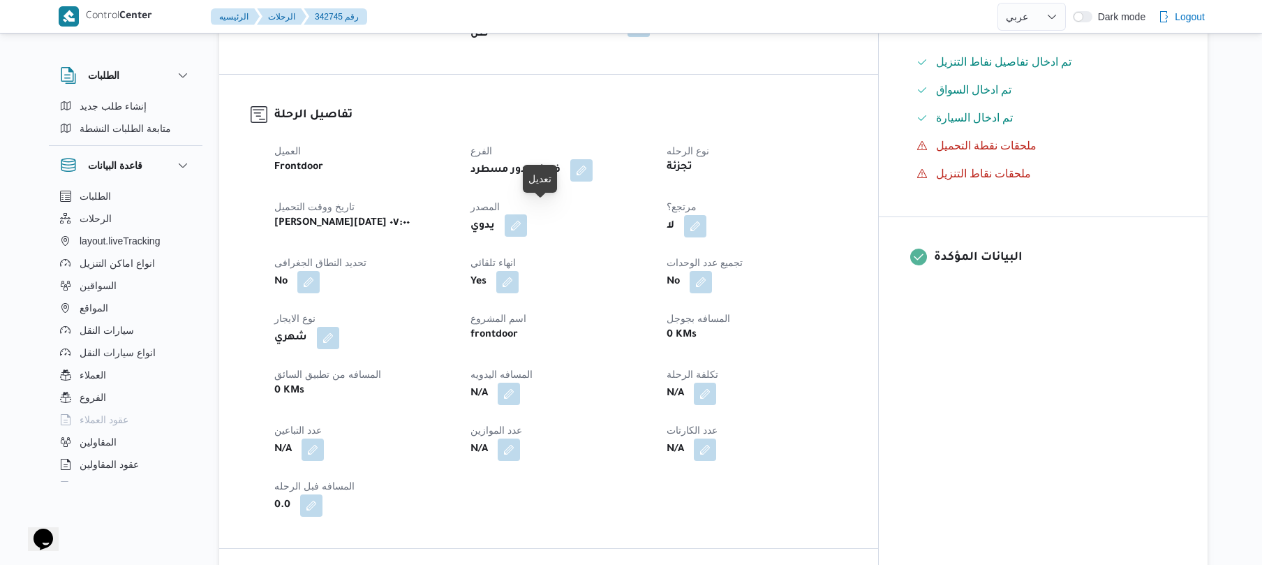
click at [527, 214] on button "button" at bounding box center [516, 225] width 22 height 22
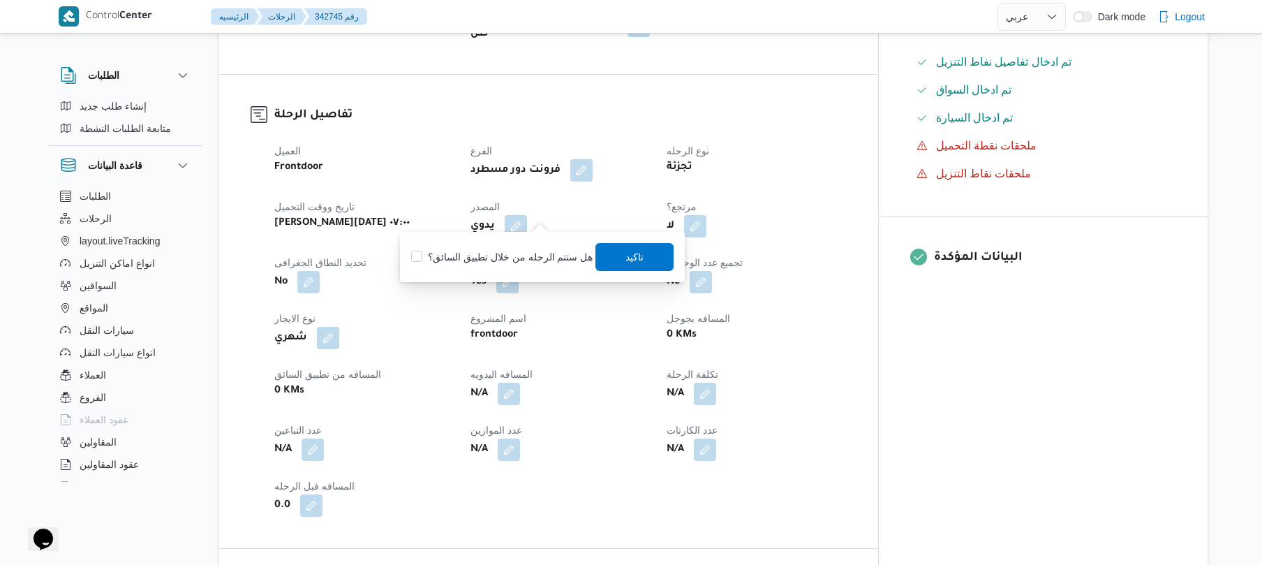
click at [521, 255] on label "هل ستتم الرحله من خلال تطبيق السائق؟" at bounding box center [501, 257] width 181 height 17
checkbox input "true"
click at [626, 262] on span "تاكيد" at bounding box center [635, 256] width 18 height 17
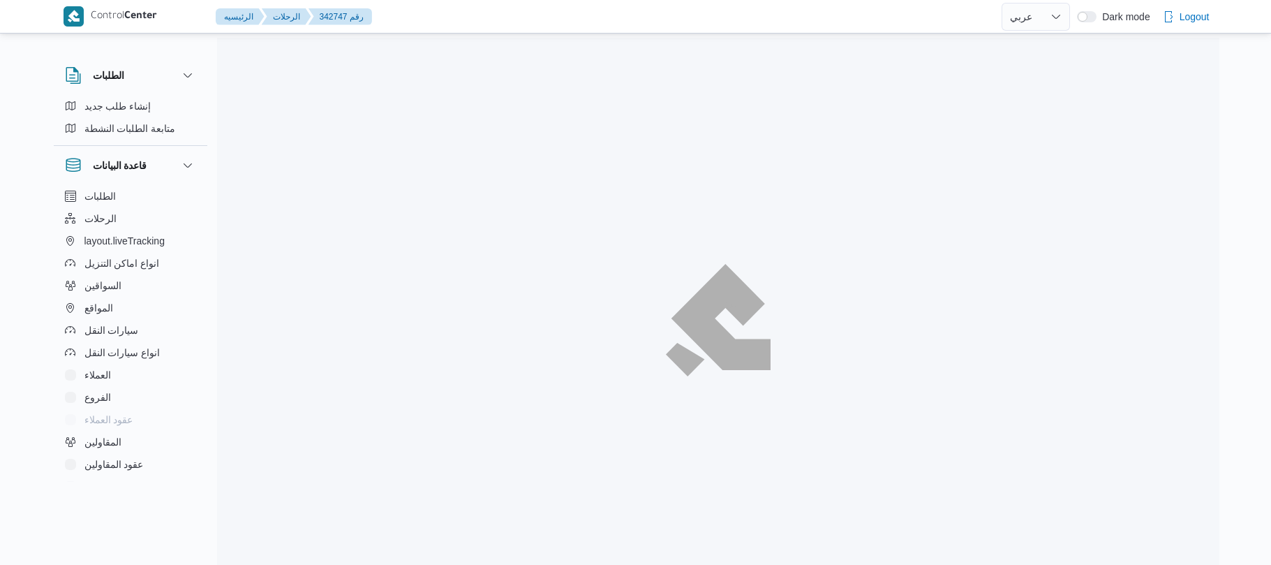
select select "ar"
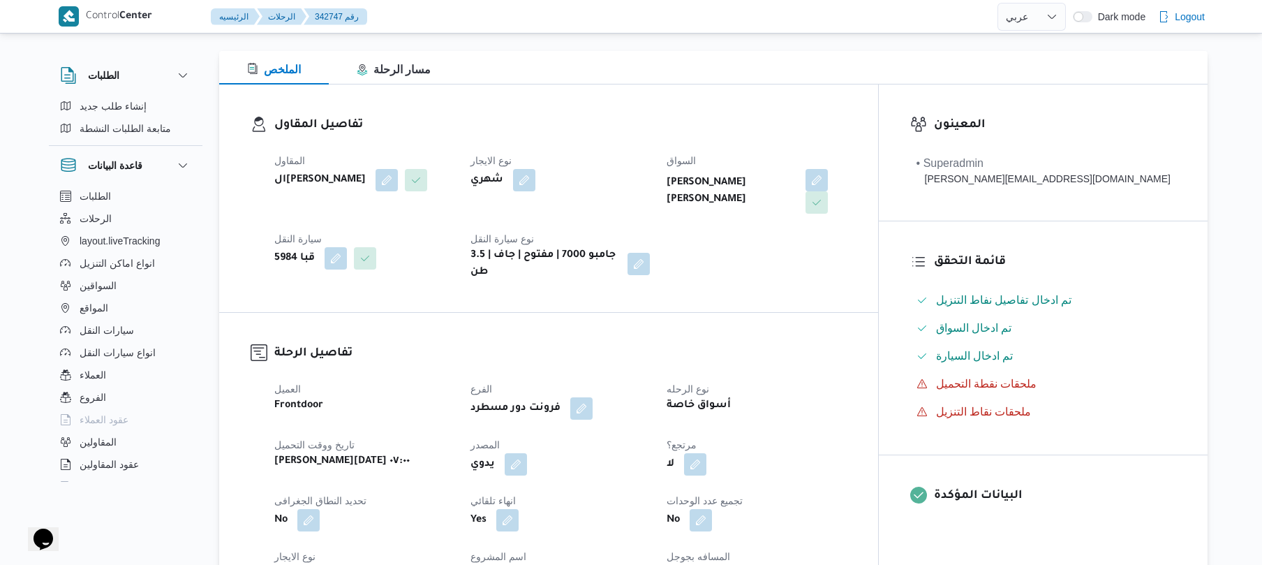
scroll to position [372, 0]
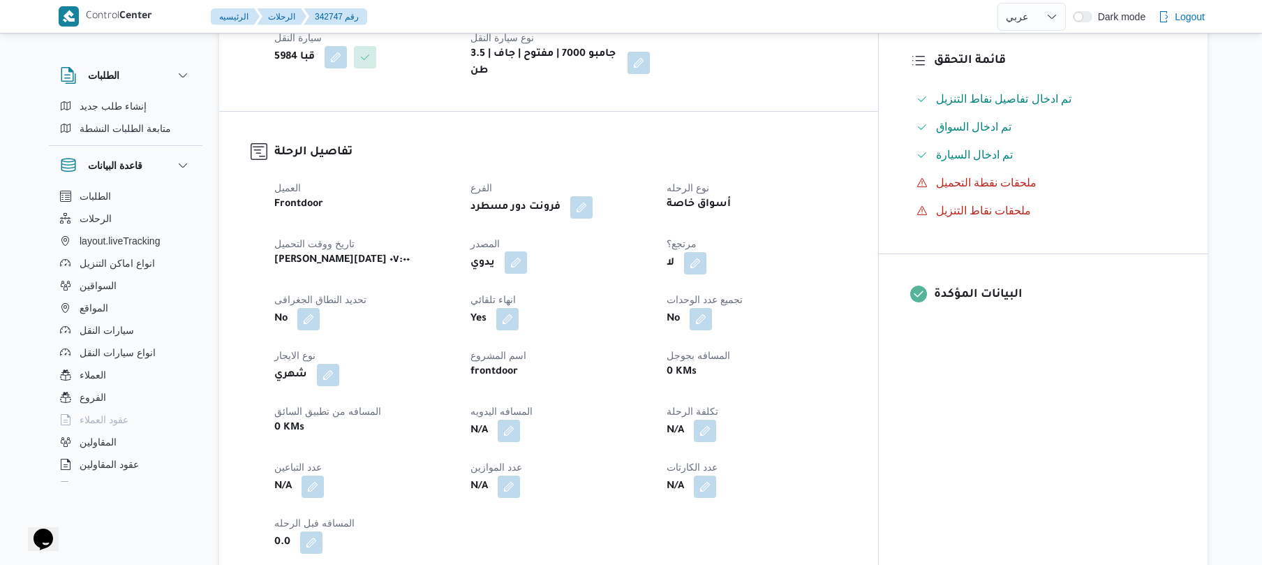
click at [527, 251] on button "button" at bounding box center [516, 262] width 22 height 22
click at [519, 299] on label "هل ستتم الرحله من خلال تطبيق السائق؟" at bounding box center [501, 294] width 181 height 17
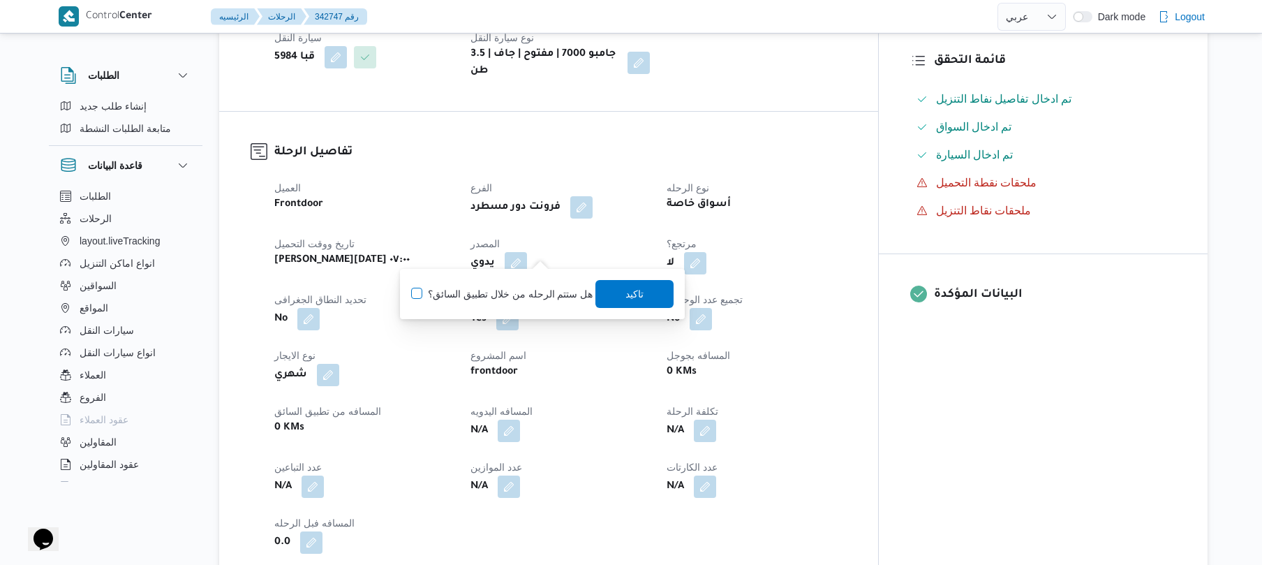
checkbox input "true"
click at [639, 294] on span "تاكيد" at bounding box center [635, 293] width 18 height 17
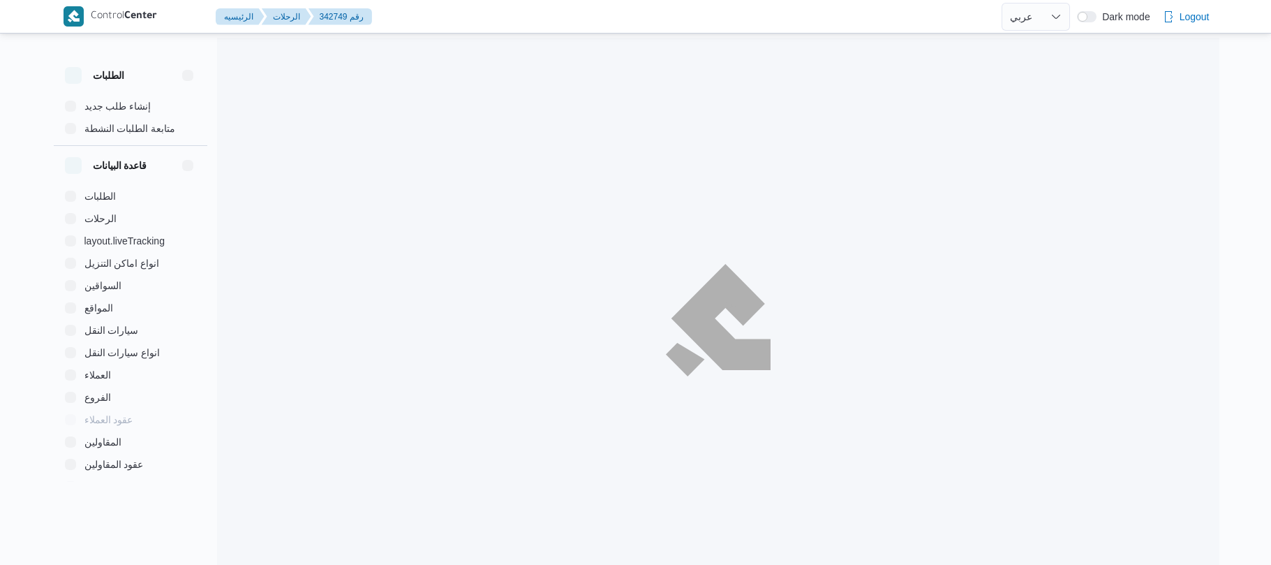
select select "ar"
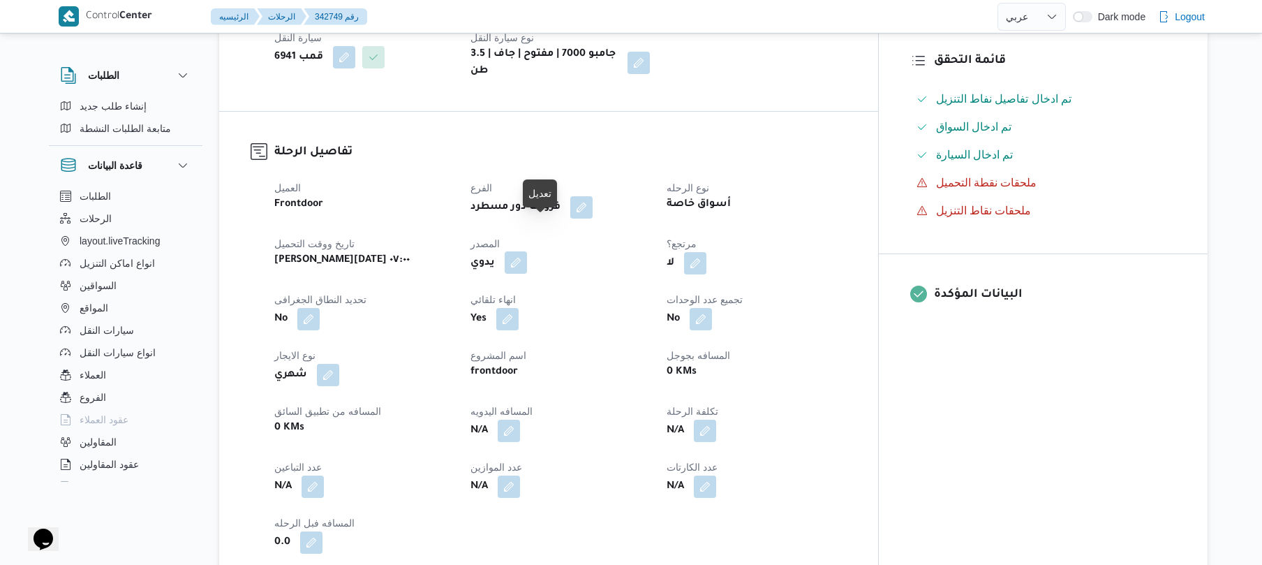
click at [527, 251] on button "button" at bounding box center [516, 262] width 22 height 22
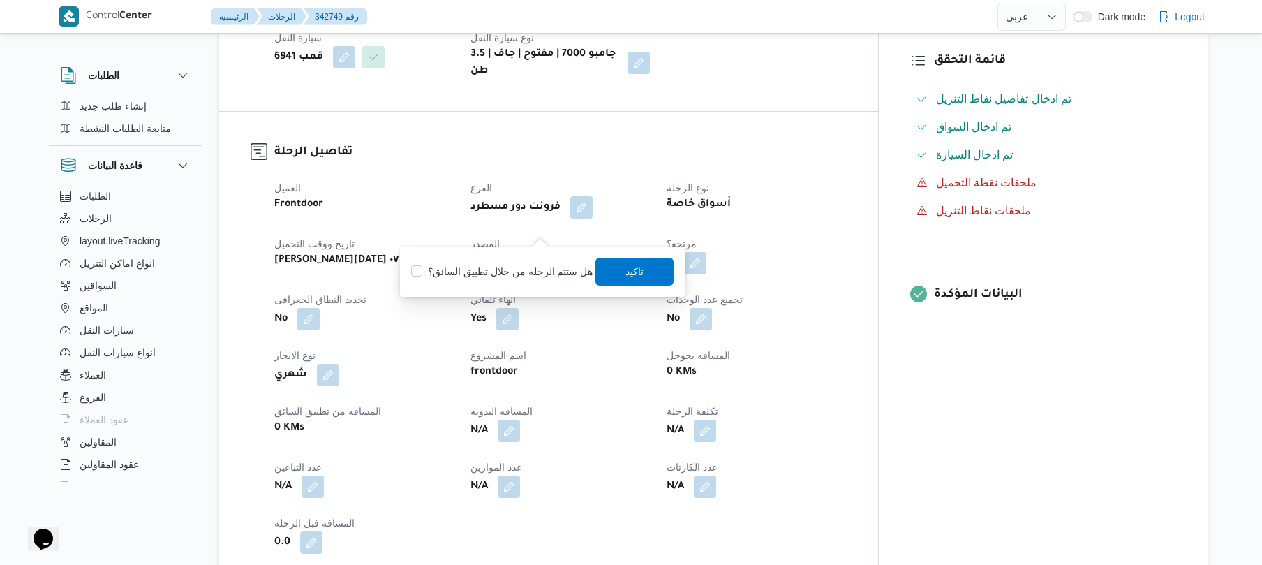
click at [514, 272] on label "هل ستتم الرحله من خلال تطبيق السائق؟" at bounding box center [501, 271] width 181 height 17
checkbox input "true"
click at [618, 278] on span "تاكيد" at bounding box center [635, 271] width 78 height 28
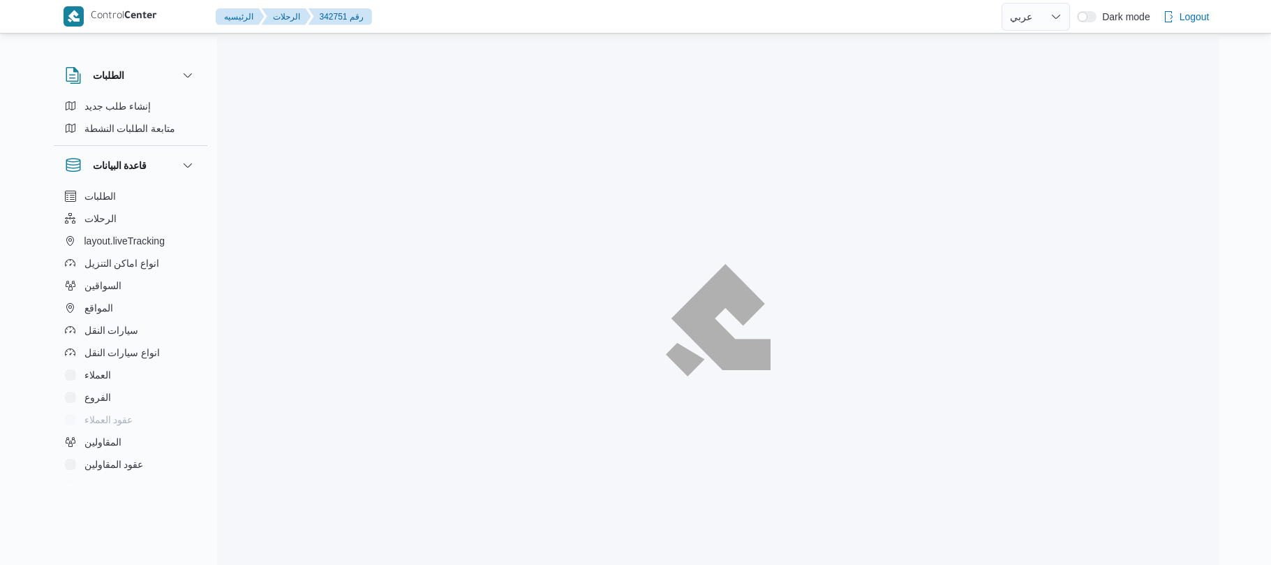
select select "ar"
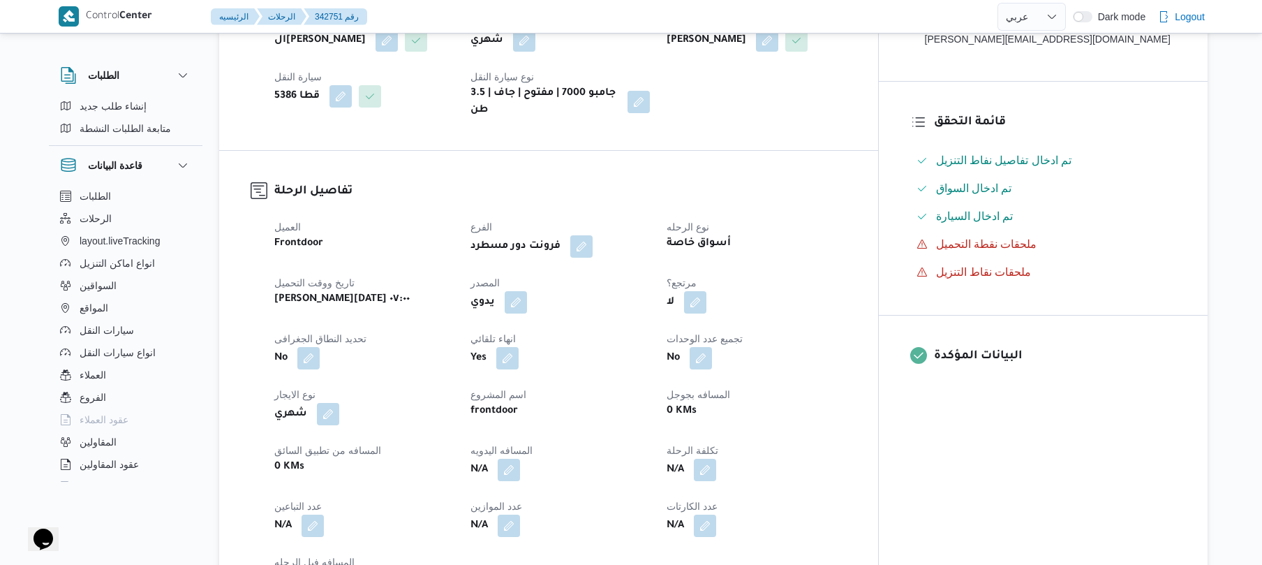
scroll to position [372, 0]
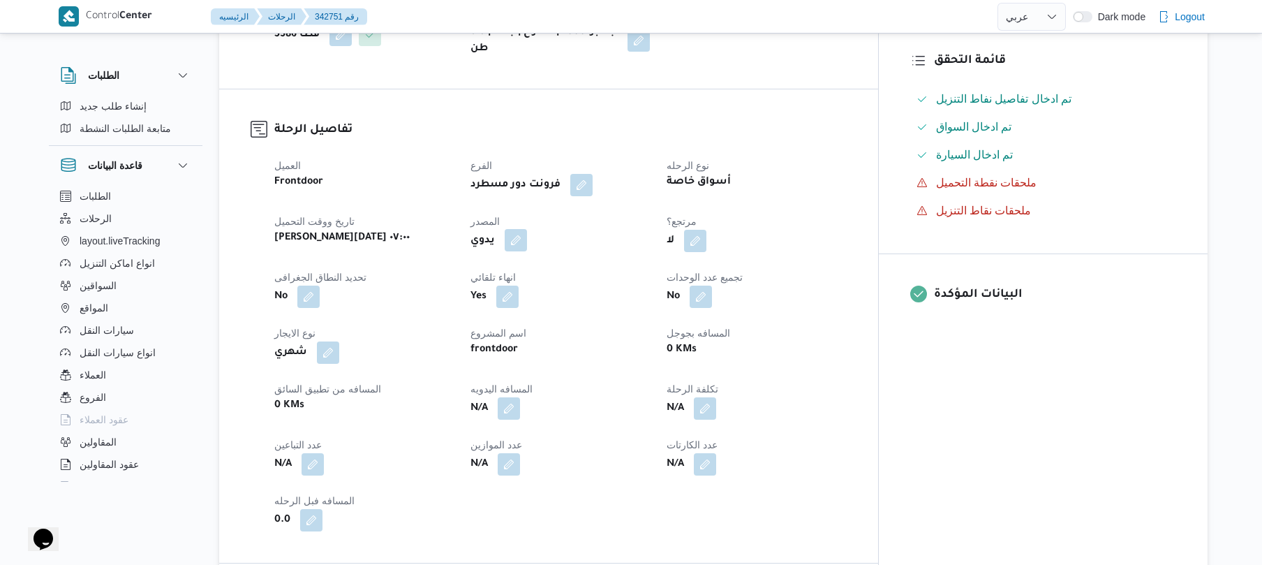
click at [527, 229] on button "button" at bounding box center [516, 240] width 22 height 22
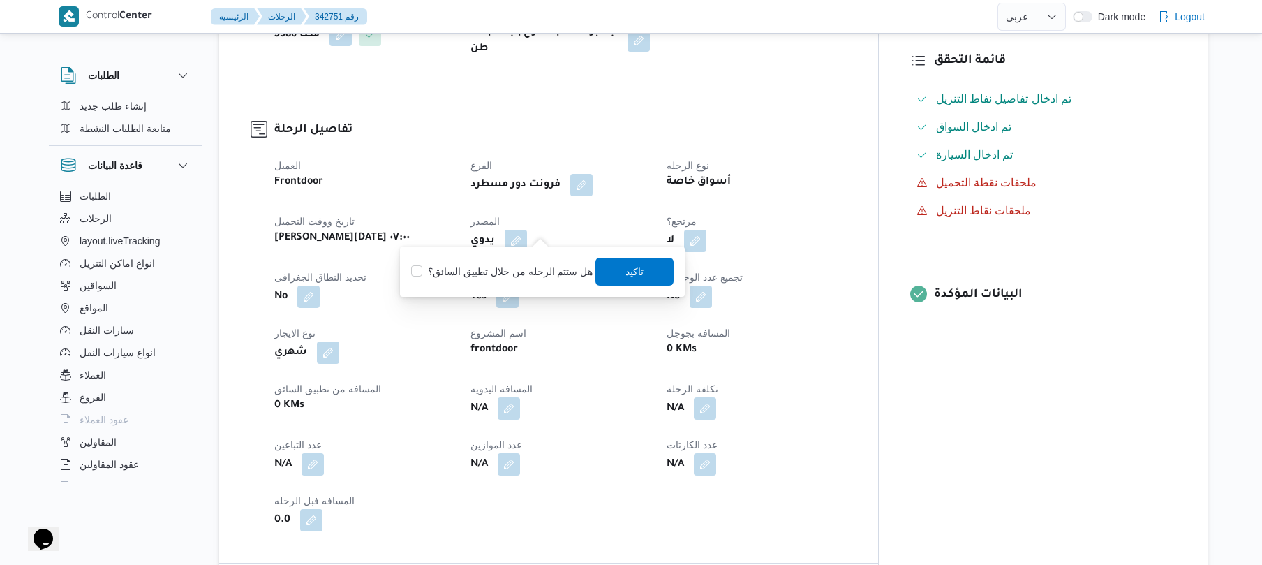
click at [492, 265] on label "هل ستتم الرحله من خلال تطبيق السائق؟" at bounding box center [501, 271] width 181 height 17
checkbox input "true"
click at [632, 269] on span "تاكيد" at bounding box center [635, 270] width 18 height 17
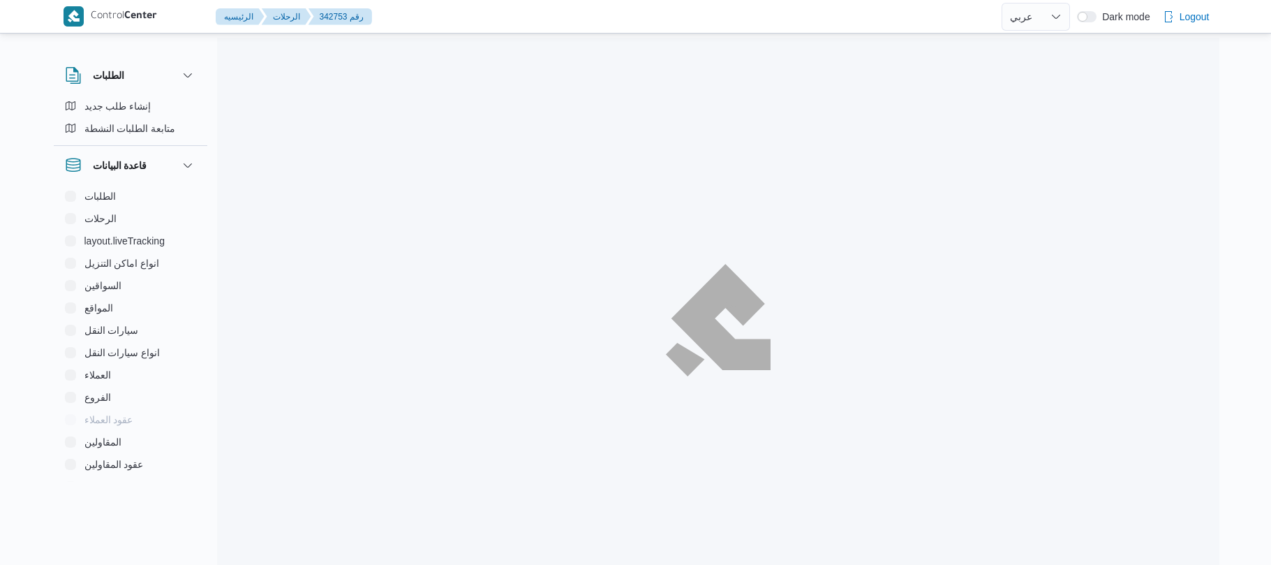
select select "ar"
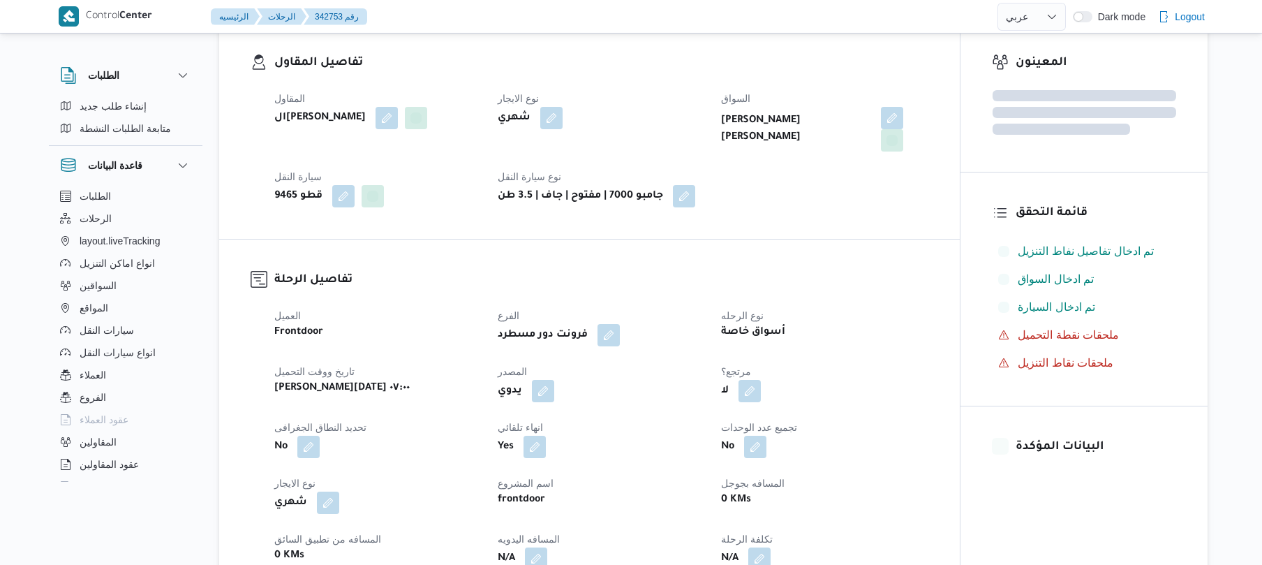
scroll to position [335, 0]
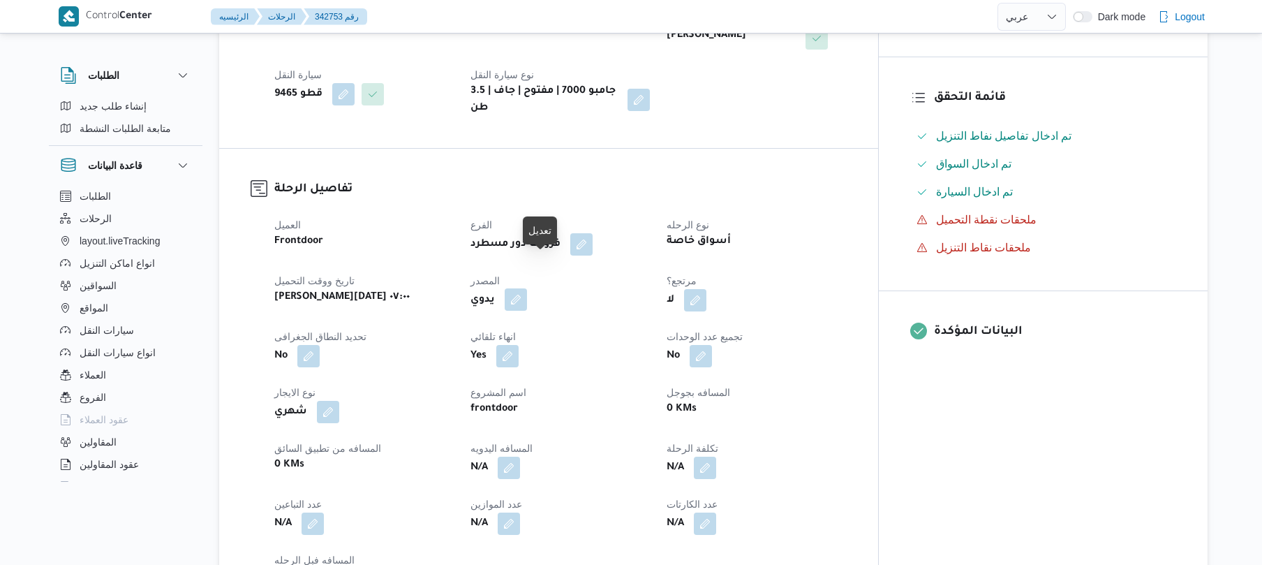
click at [527, 288] on button "button" at bounding box center [516, 299] width 22 height 22
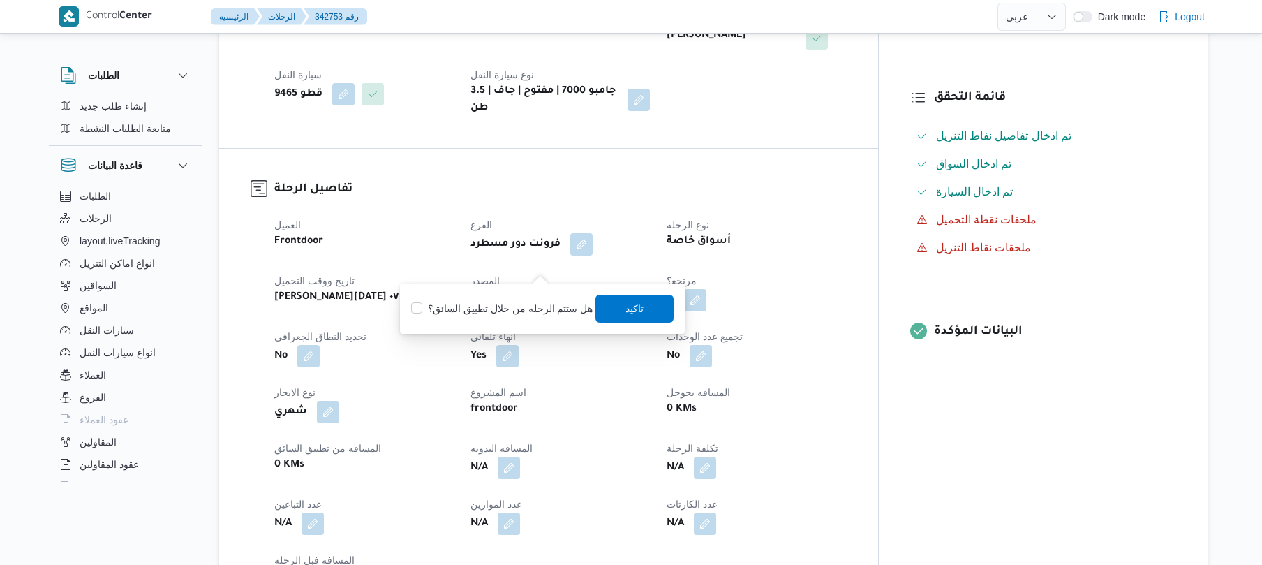
click at [498, 310] on label "هل ستتم الرحله من خلال تطبيق السائق؟" at bounding box center [501, 308] width 181 height 17
checkbox input "true"
click at [616, 309] on span "تاكيد" at bounding box center [635, 308] width 78 height 28
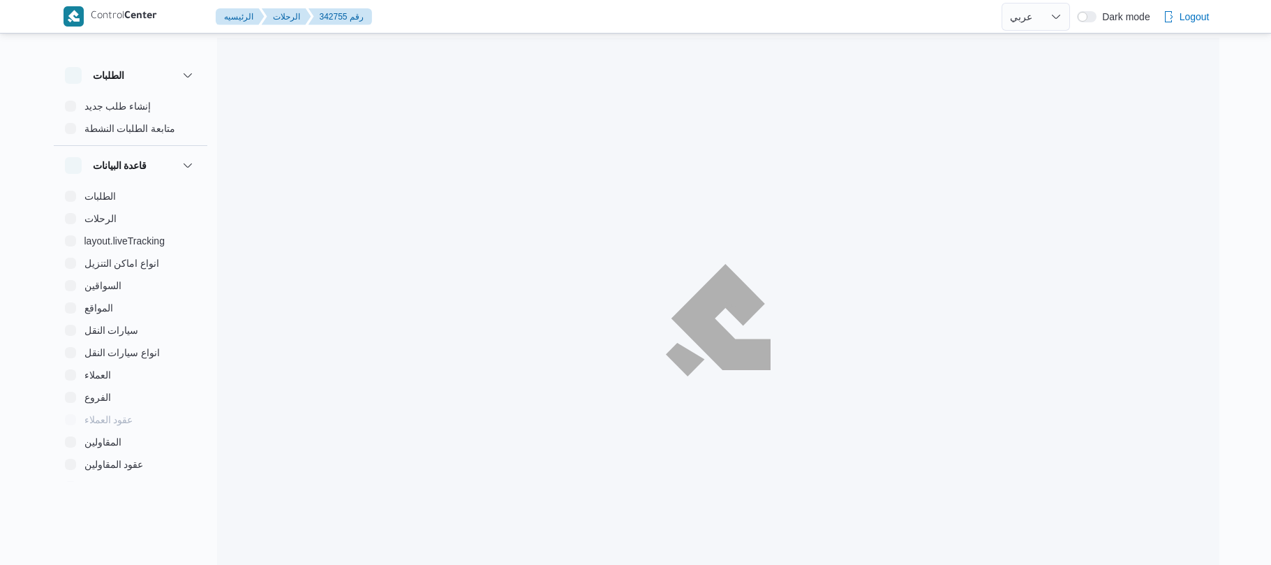
select select "ar"
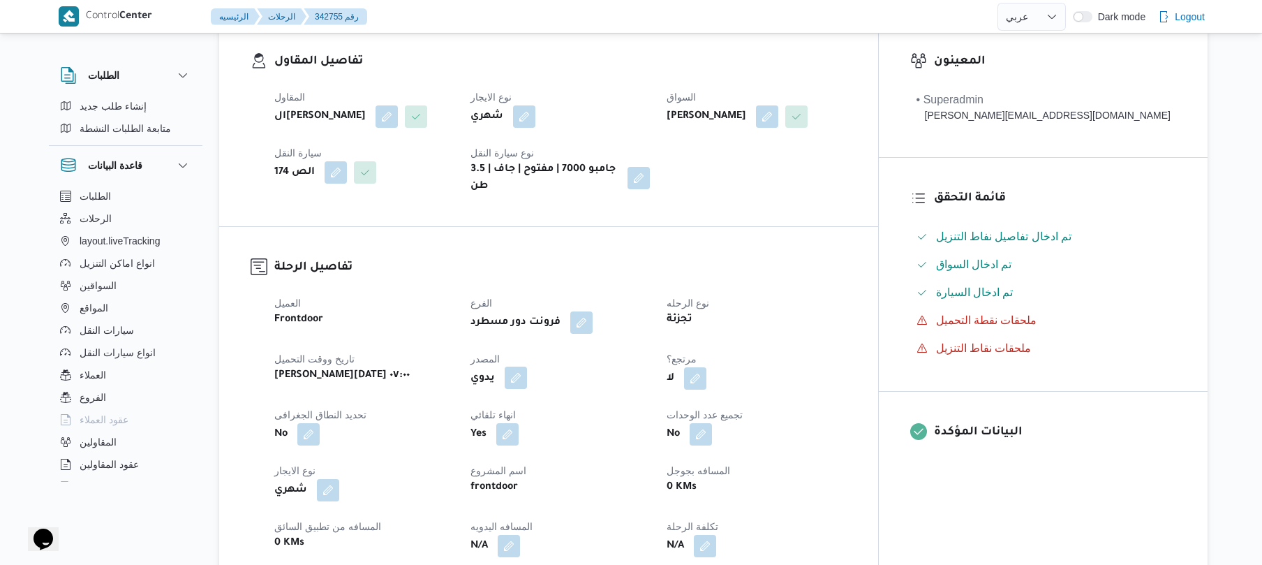
click at [527, 371] on button "button" at bounding box center [516, 377] width 22 height 22
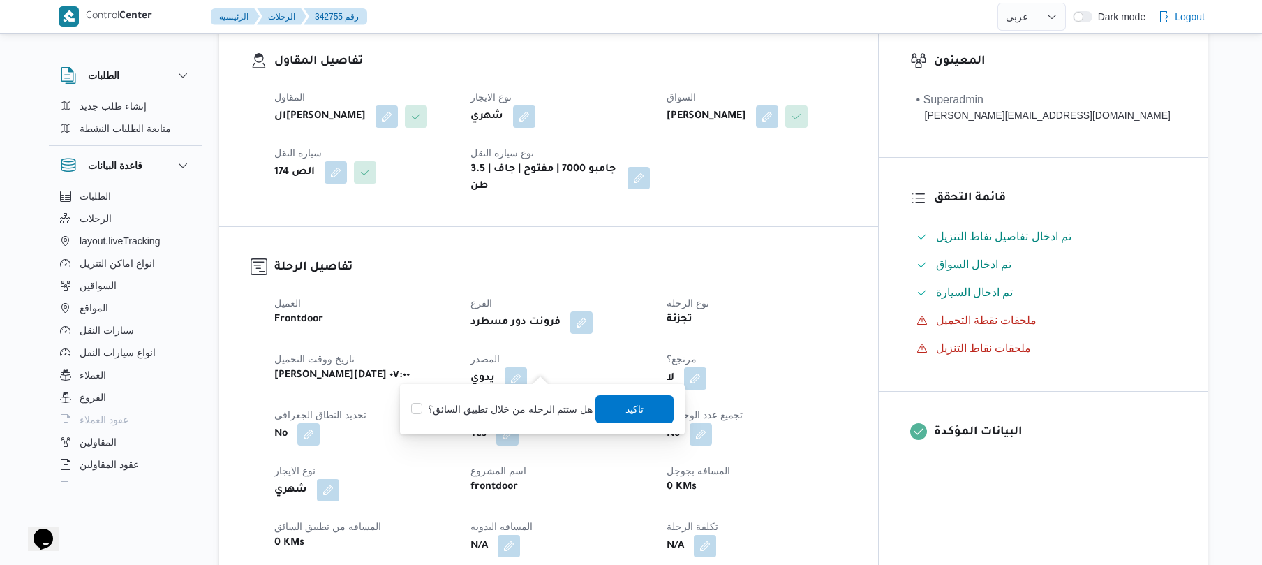
click at [525, 406] on label "هل ستتم الرحله من خلال تطبيق السائق؟" at bounding box center [501, 409] width 181 height 17
checkbox input "true"
click at [626, 406] on span "تاكيد" at bounding box center [635, 408] width 18 height 17
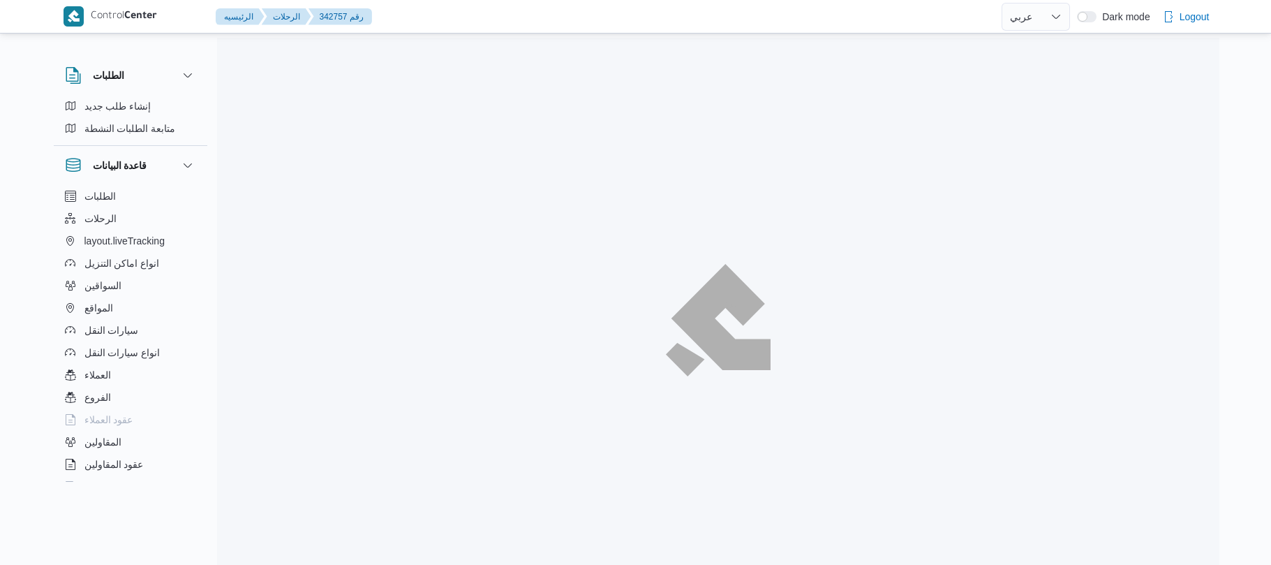
select select "ar"
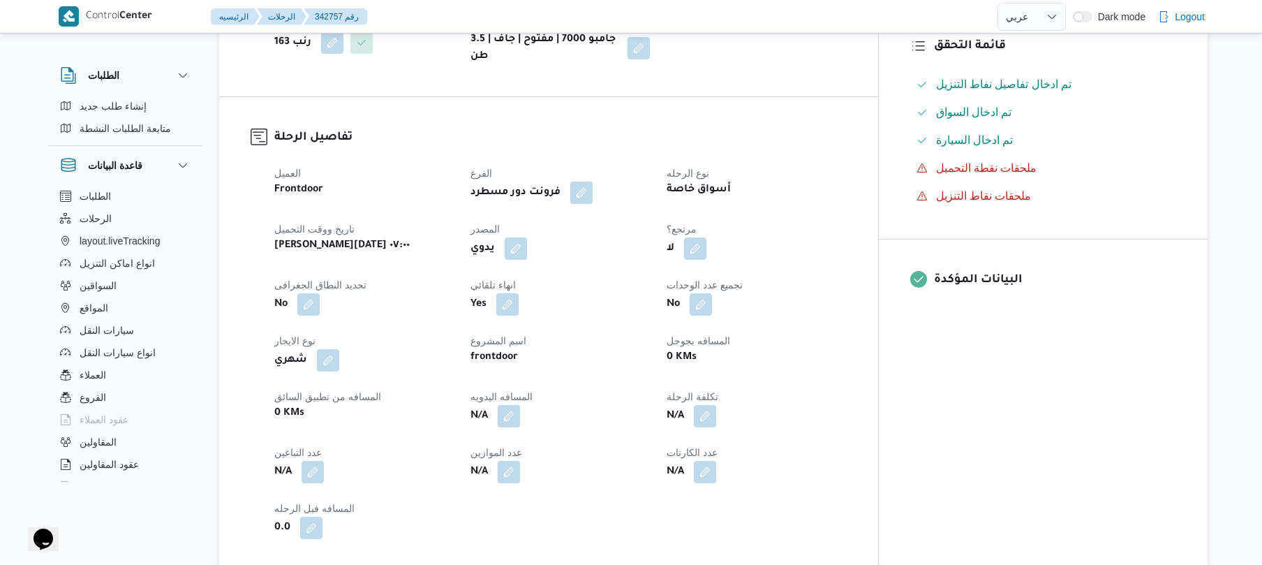
scroll to position [409, 0]
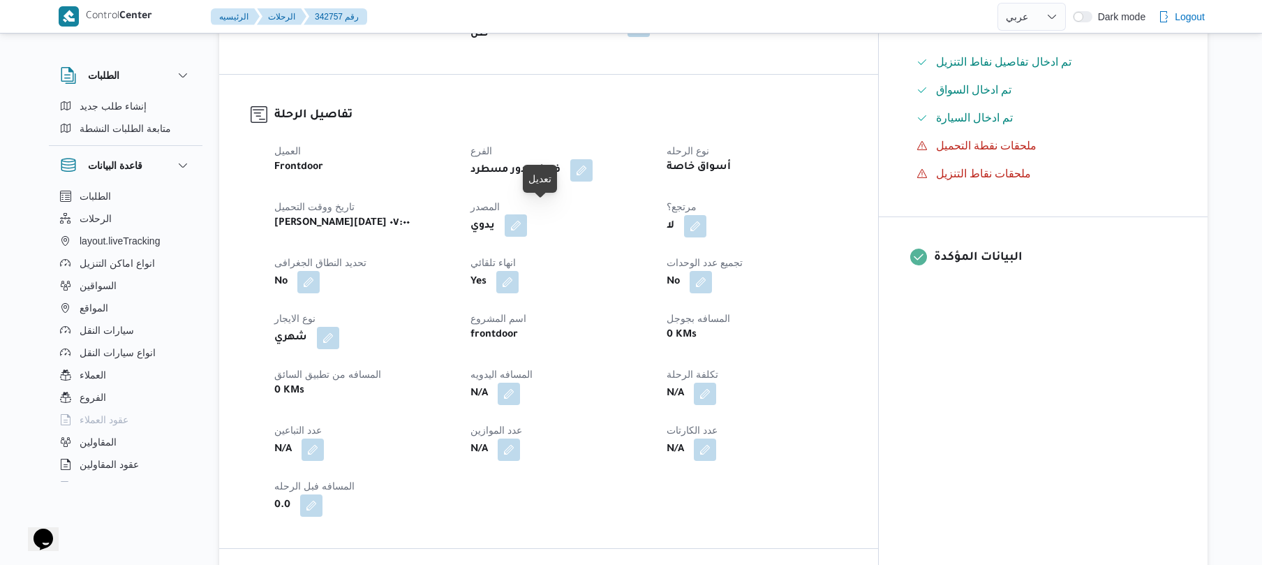
click at [527, 216] on button "button" at bounding box center [516, 225] width 22 height 22
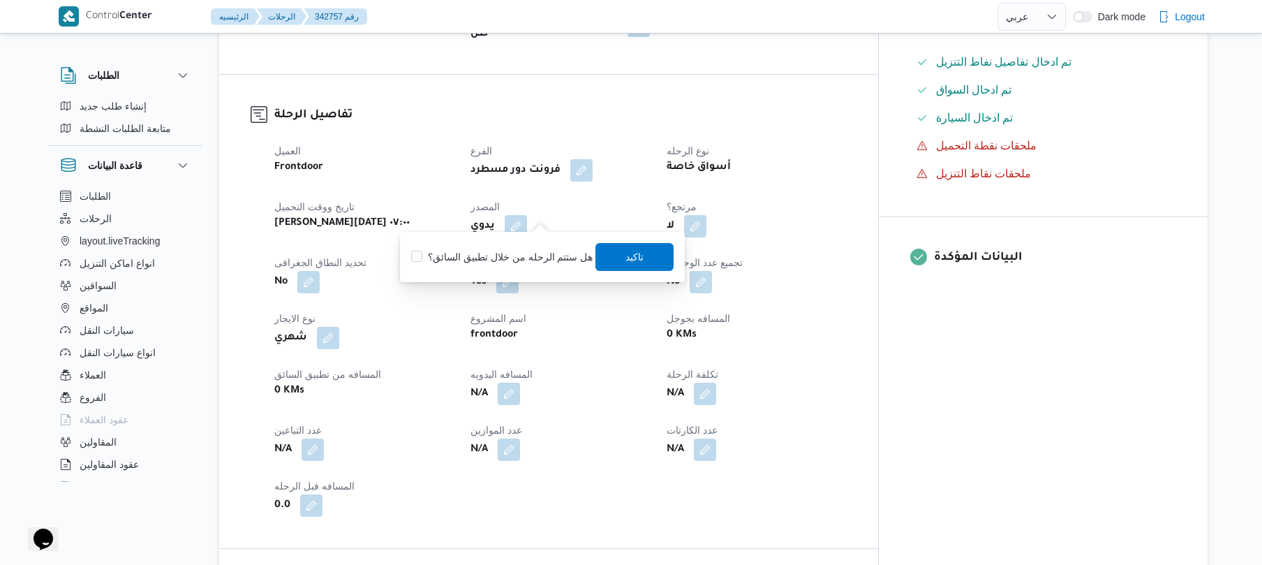
click at [538, 246] on div "هل ستتم الرحله من خلال تطبيق السائق؟ تاكيد" at bounding box center [542, 257] width 265 height 31
click at [539, 258] on label "هل ستتم الرحله من خلال تطبيق السائق؟" at bounding box center [501, 257] width 181 height 17
checkbox input "true"
click at [609, 255] on span "تاكيد" at bounding box center [635, 256] width 78 height 28
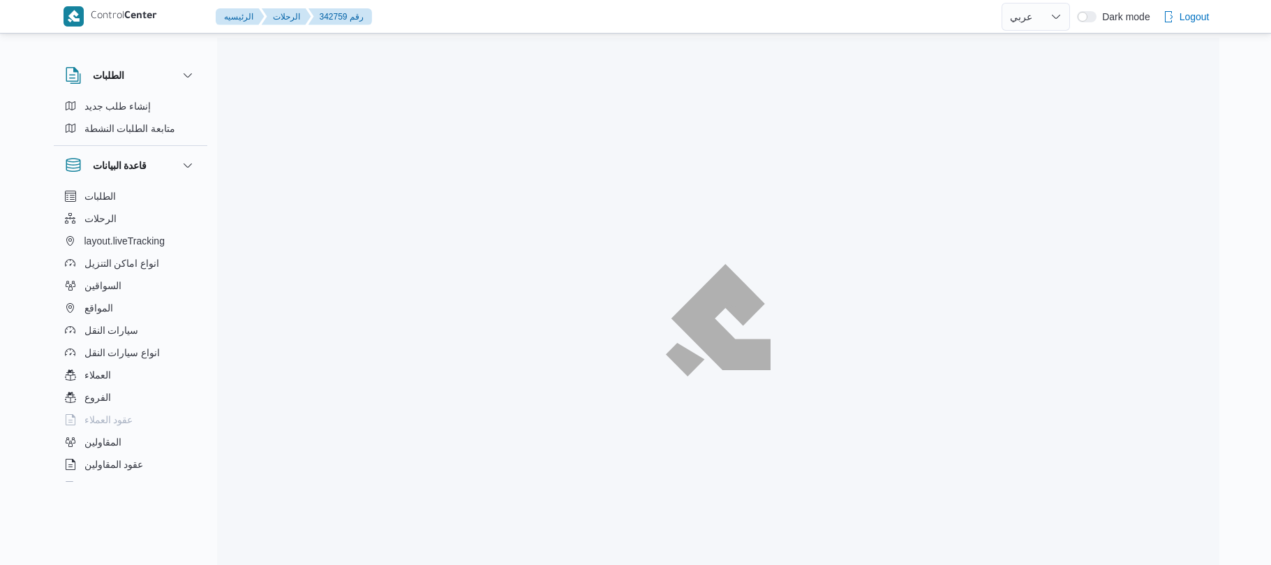
select select "ar"
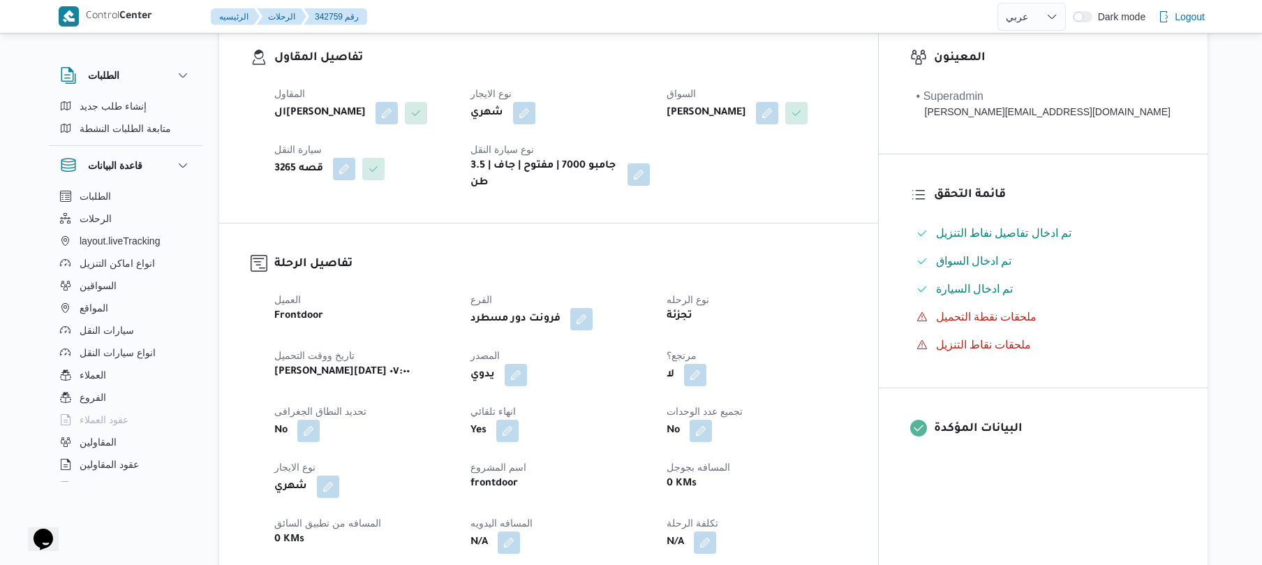
scroll to position [372, 0]
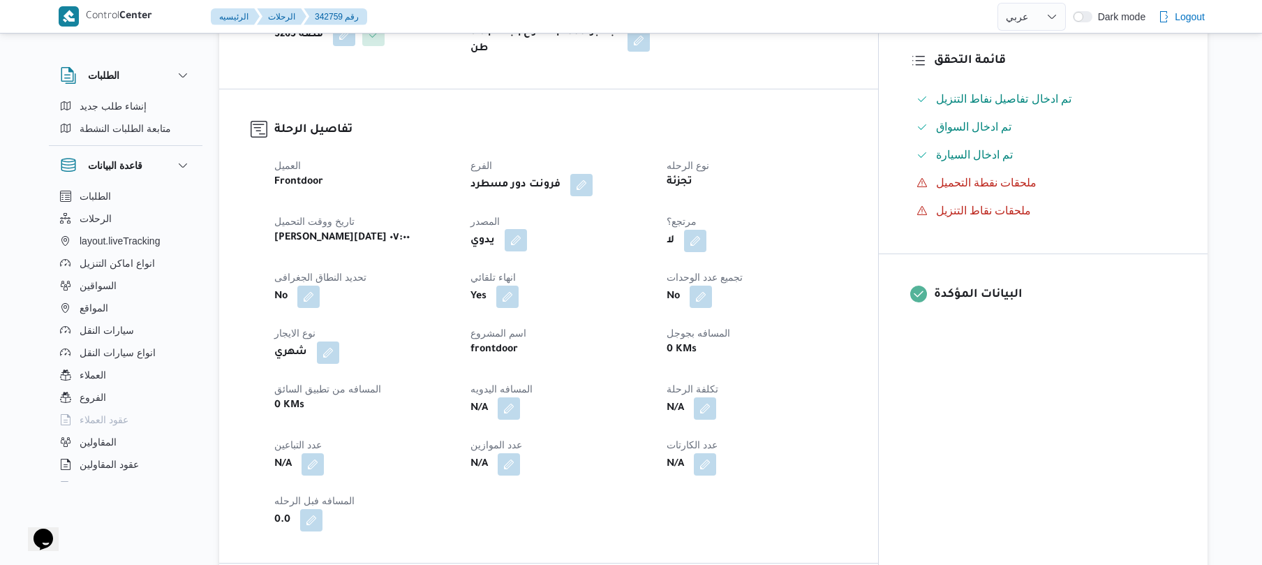
click at [527, 251] on button "button" at bounding box center [516, 240] width 22 height 22
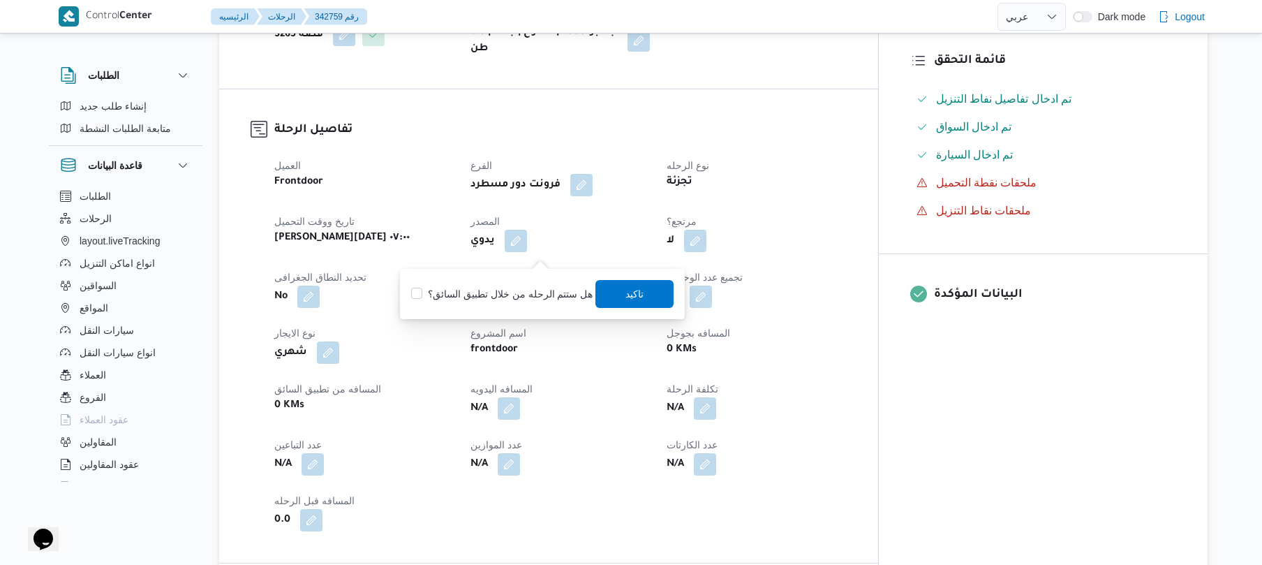
click at [511, 290] on label "هل ستتم الرحله من خلال تطبيق السائق؟" at bounding box center [501, 294] width 181 height 17
checkbox input "true"
click at [605, 295] on span "تاكيد" at bounding box center [635, 293] width 78 height 28
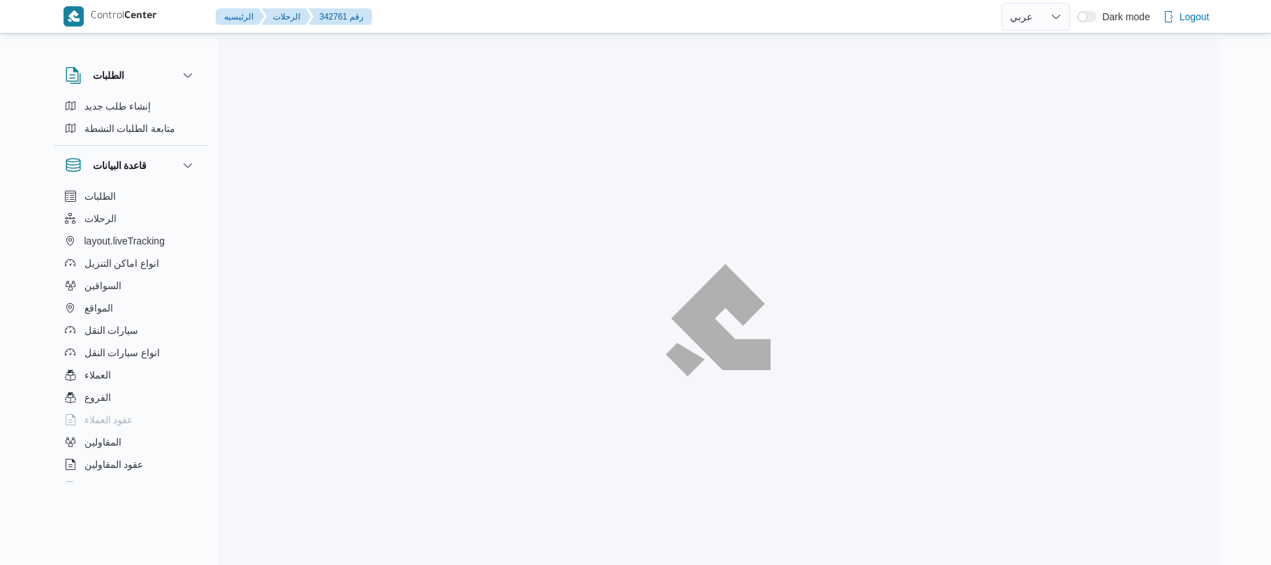
select select "ar"
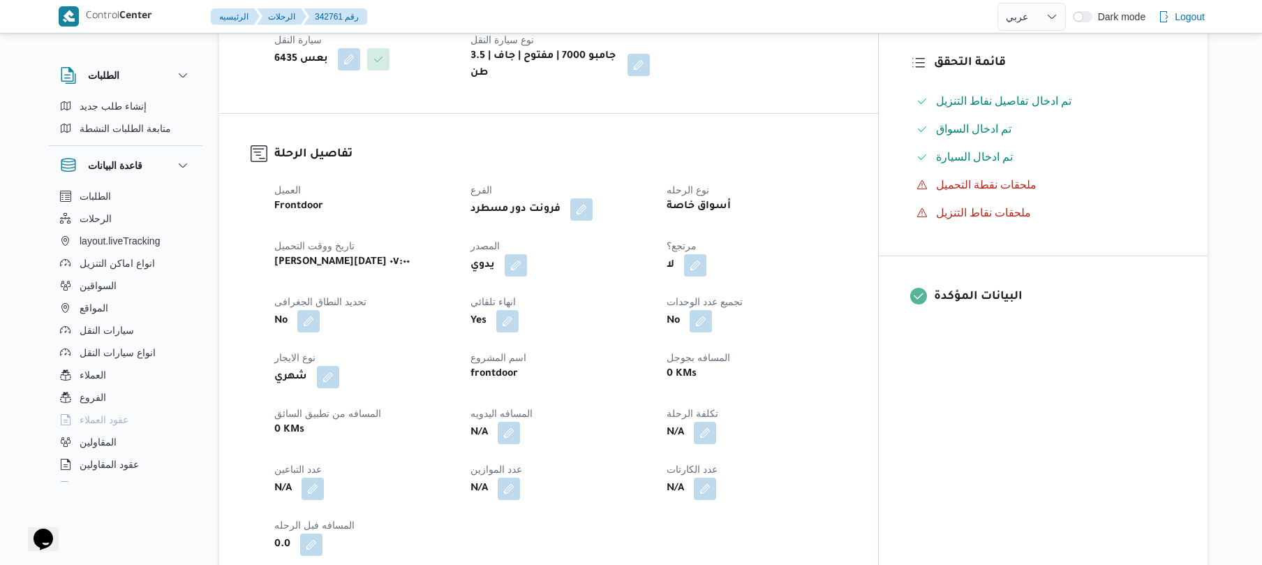
scroll to position [372, 0]
click at [527, 251] on button "button" at bounding box center [516, 262] width 22 height 22
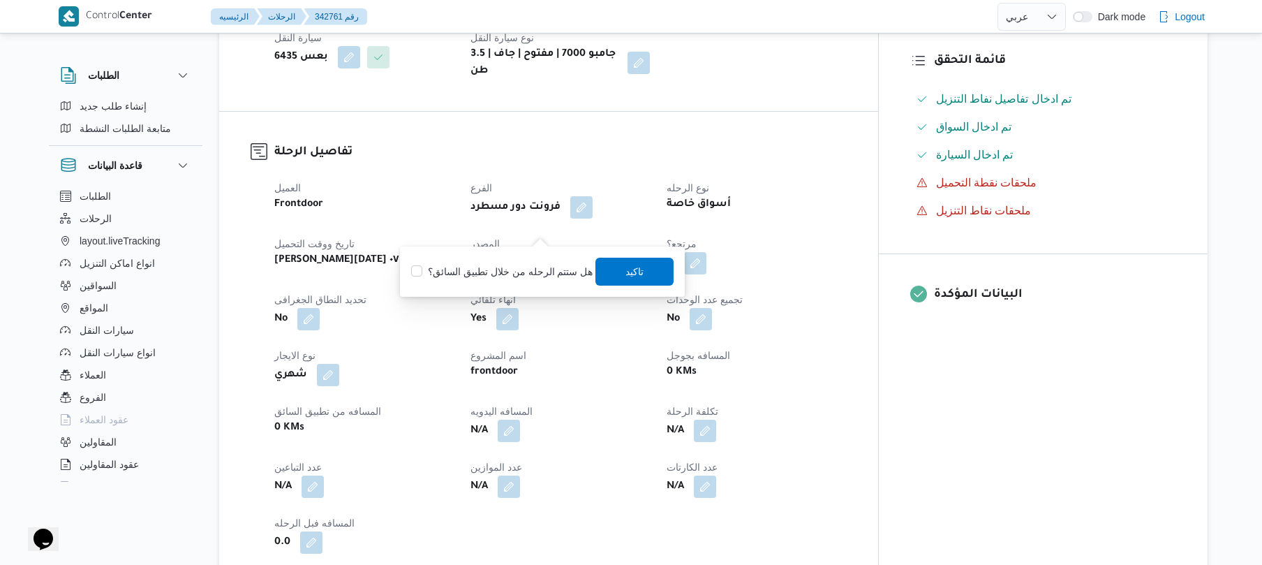
click at [503, 274] on label "هل ستتم الرحله من خلال تطبيق السائق؟" at bounding box center [501, 271] width 181 height 17
checkbox input "true"
click at [626, 271] on span "تاكيد" at bounding box center [635, 270] width 18 height 17
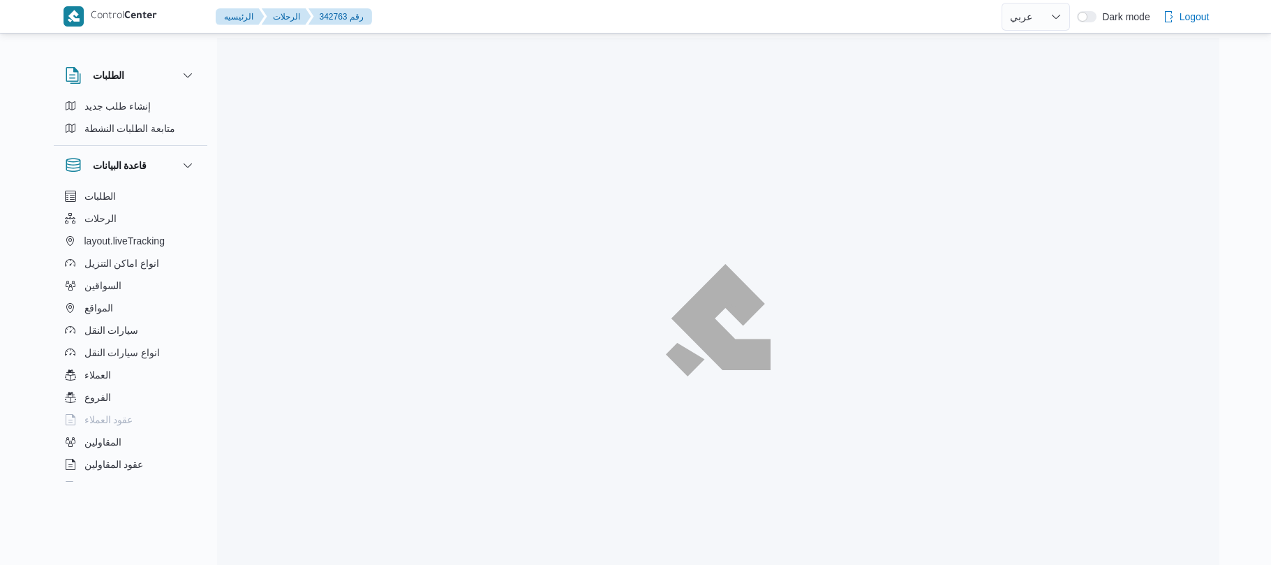
select select "ar"
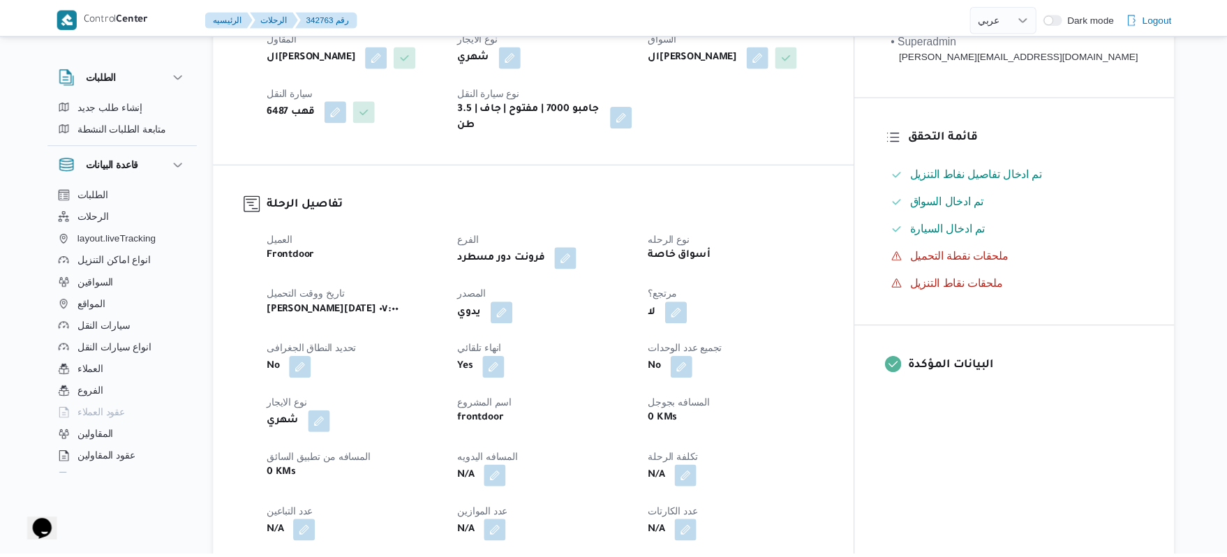
scroll to position [335, 0]
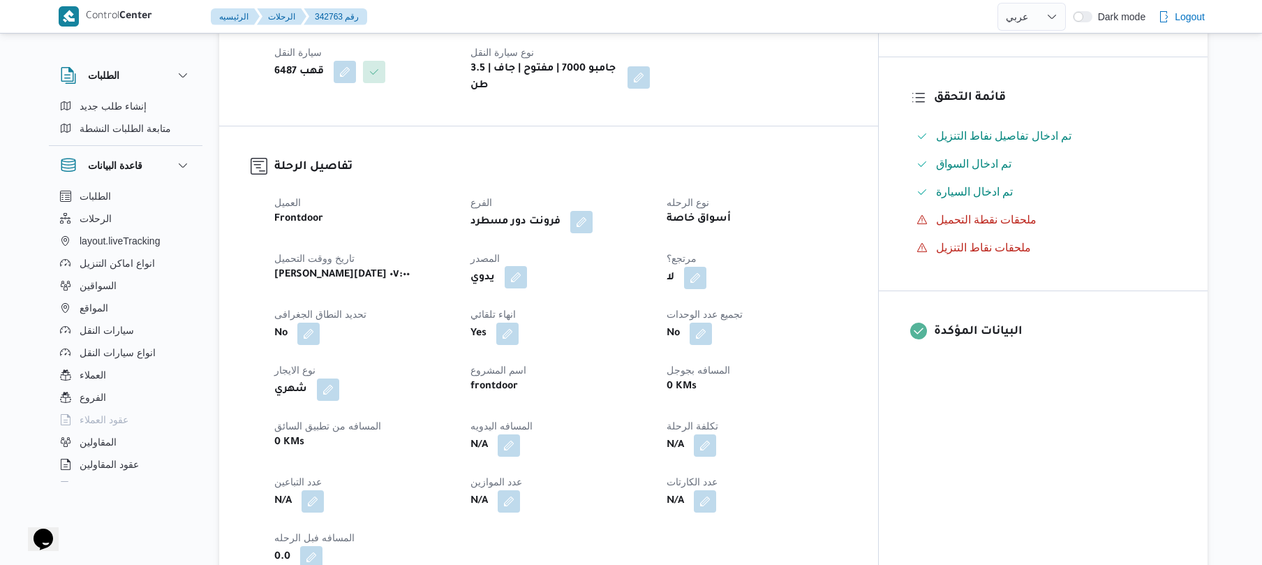
click at [527, 267] on button "button" at bounding box center [516, 277] width 22 height 22
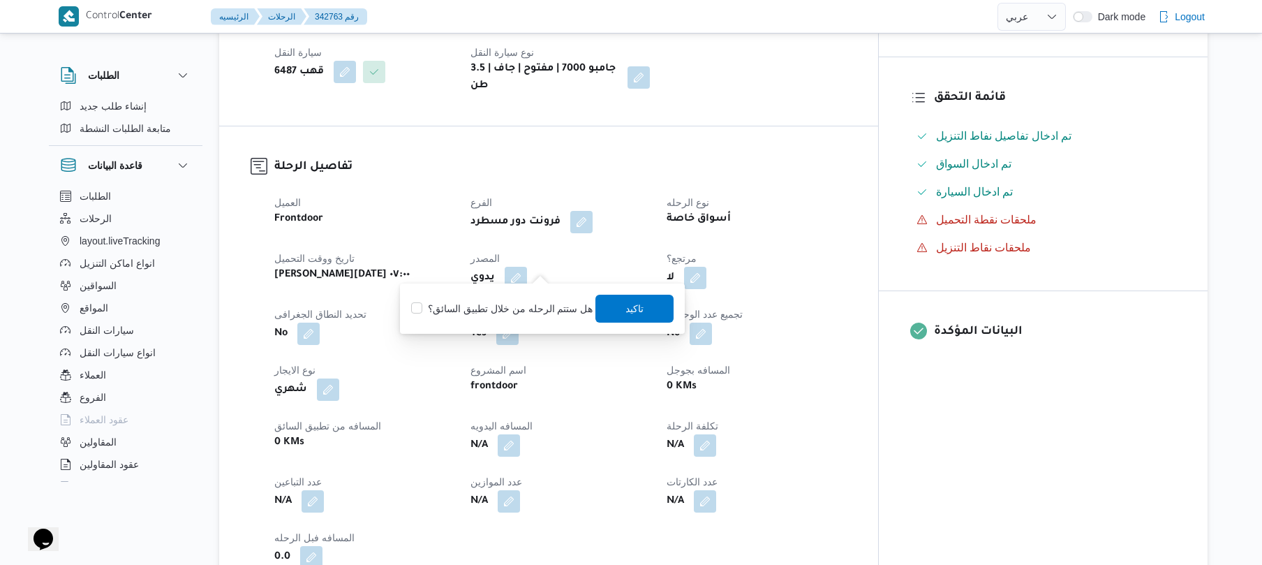
click at [501, 308] on label "هل ستتم الرحله من خلال تطبيق السائق؟" at bounding box center [501, 308] width 181 height 17
checkbox input "true"
click at [615, 306] on span "تاكيد" at bounding box center [635, 308] width 78 height 28
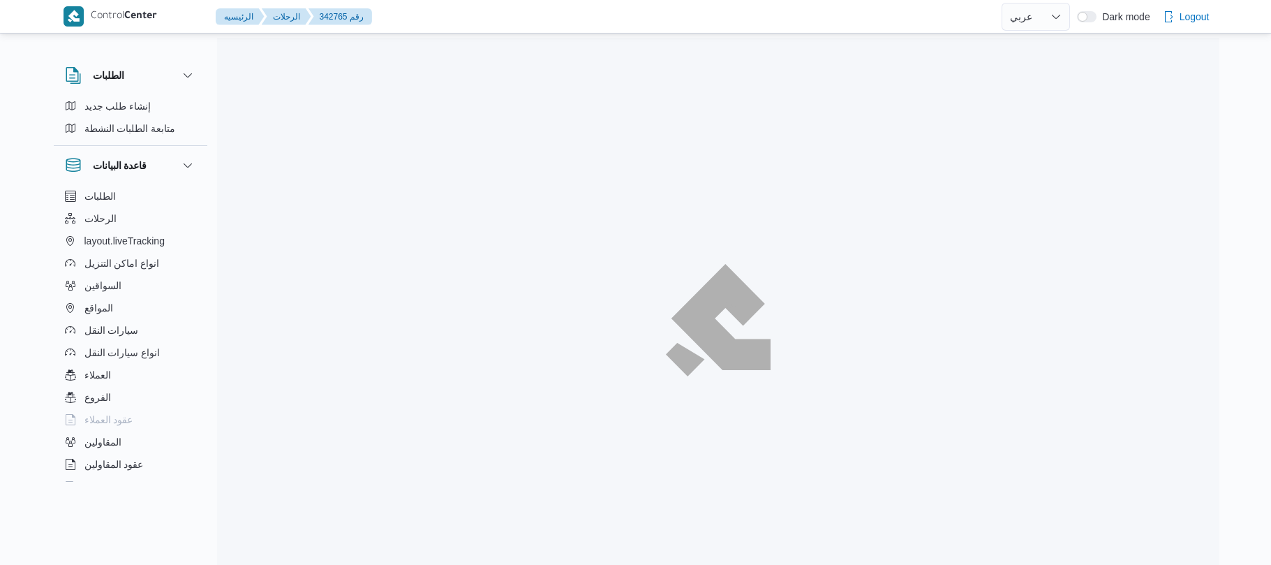
select select "ar"
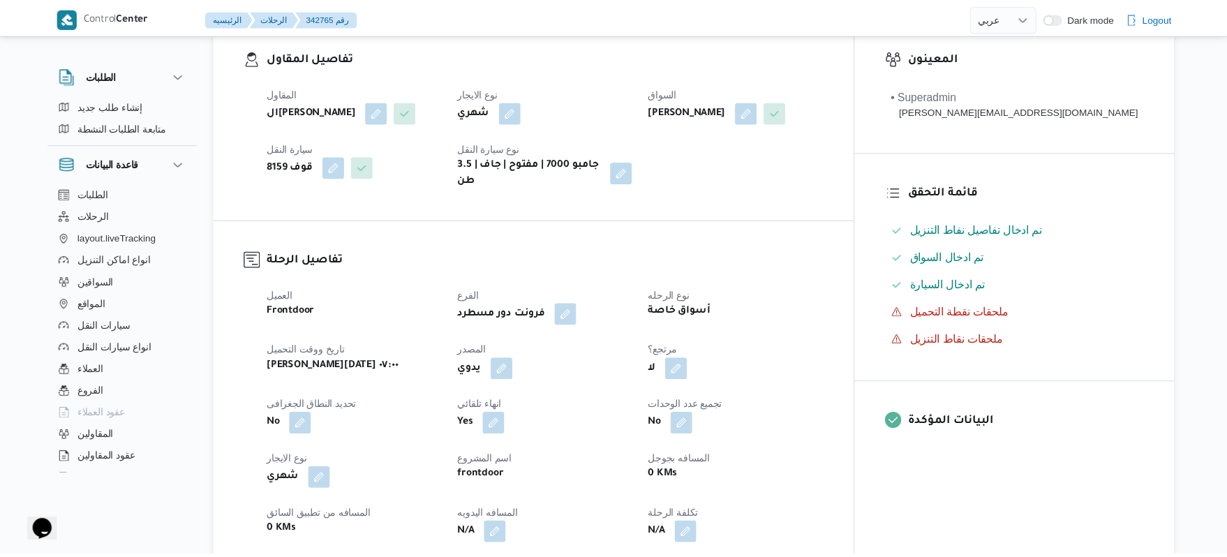
scroll to position [409, 0]
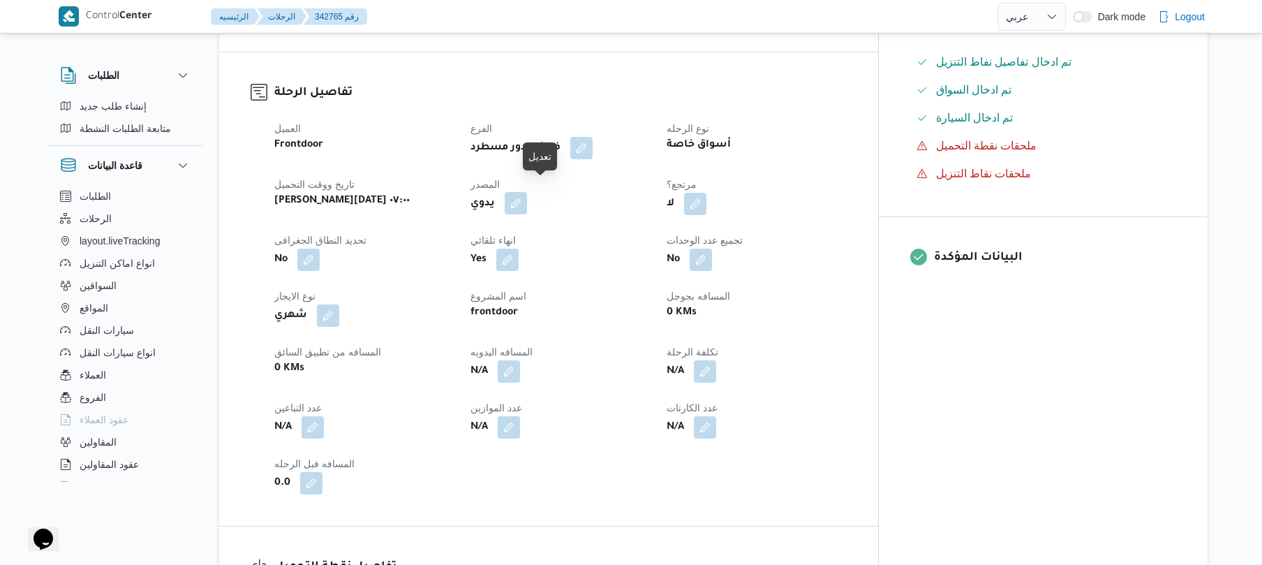
click at [527, 198] on button "button" at bounding box center [516, 203] width 22 height 22
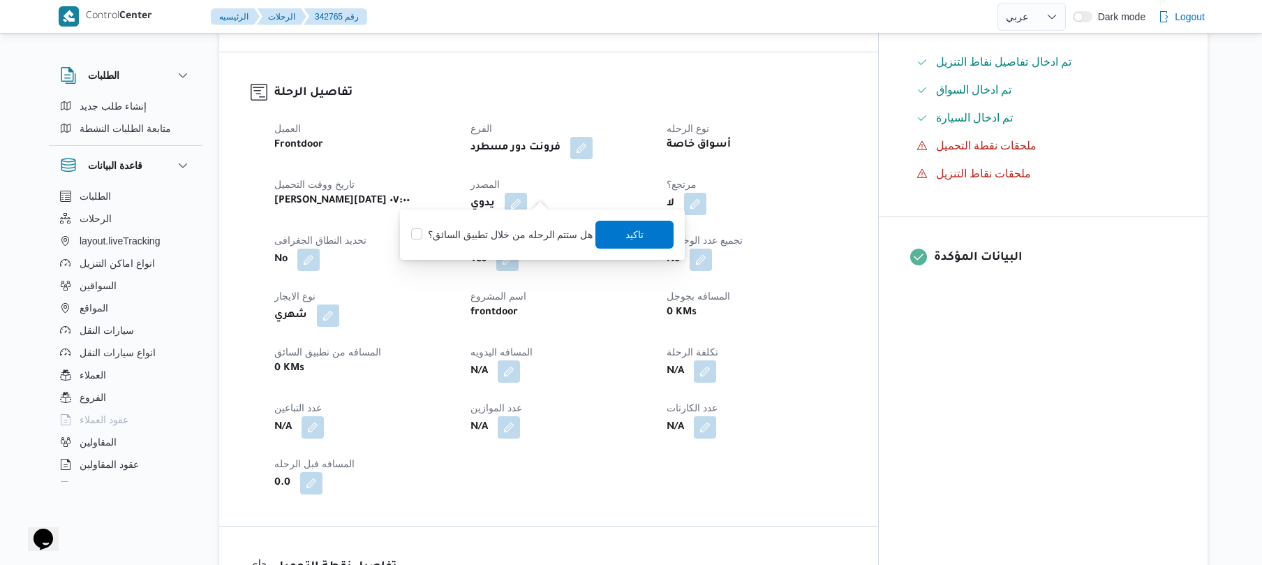
click at [519, 232] on label "هل ستتم الرحله من خلال تطبيق السائق؟" at bounding box center [501, 234] width 181 height 17
checkbox input "true"
click at [651, 235] on span "تاكيد" at bounding box center [635, 234] width 78 height 28
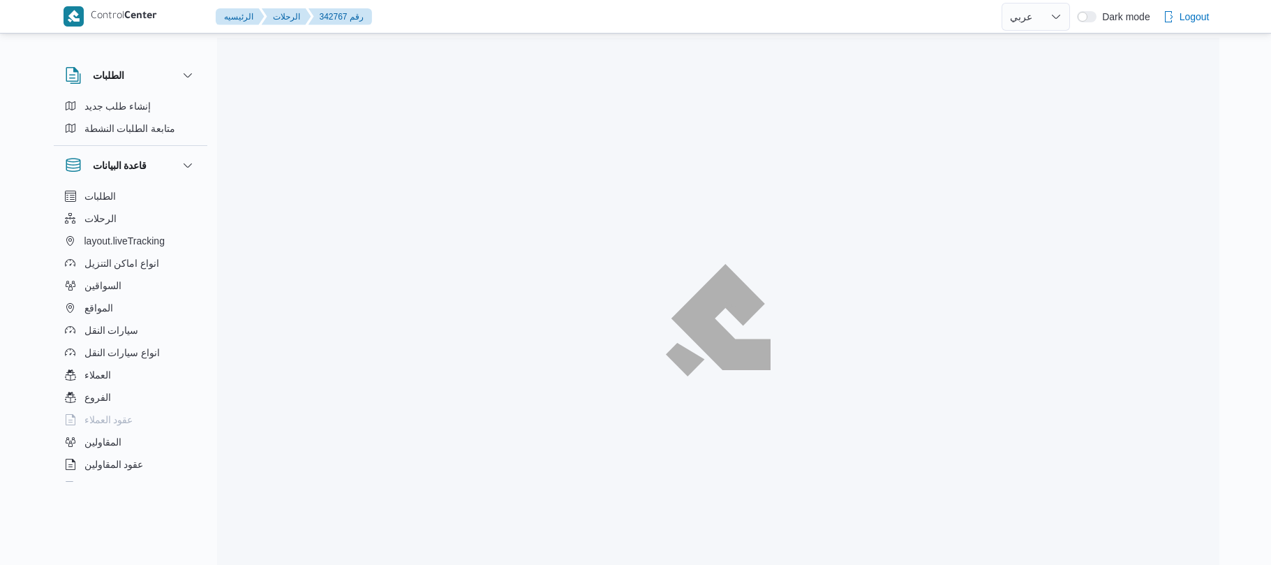
select select "ar"
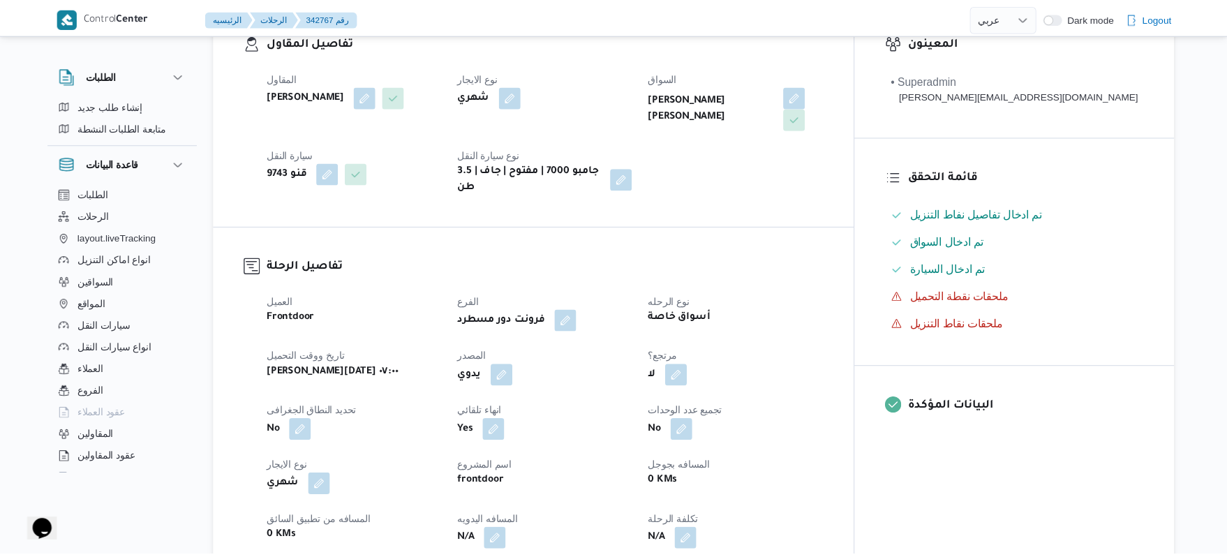
scroll to position [409, 0]
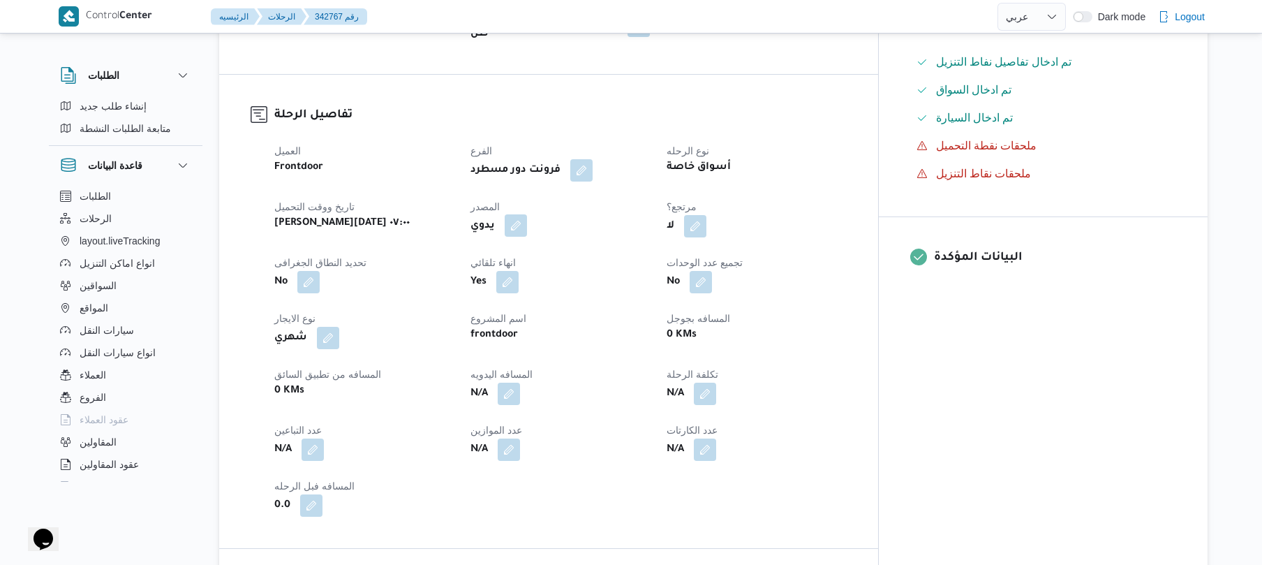
click at [527, 218] on button "button" at bounding box center [516, 225] width 22 height 22
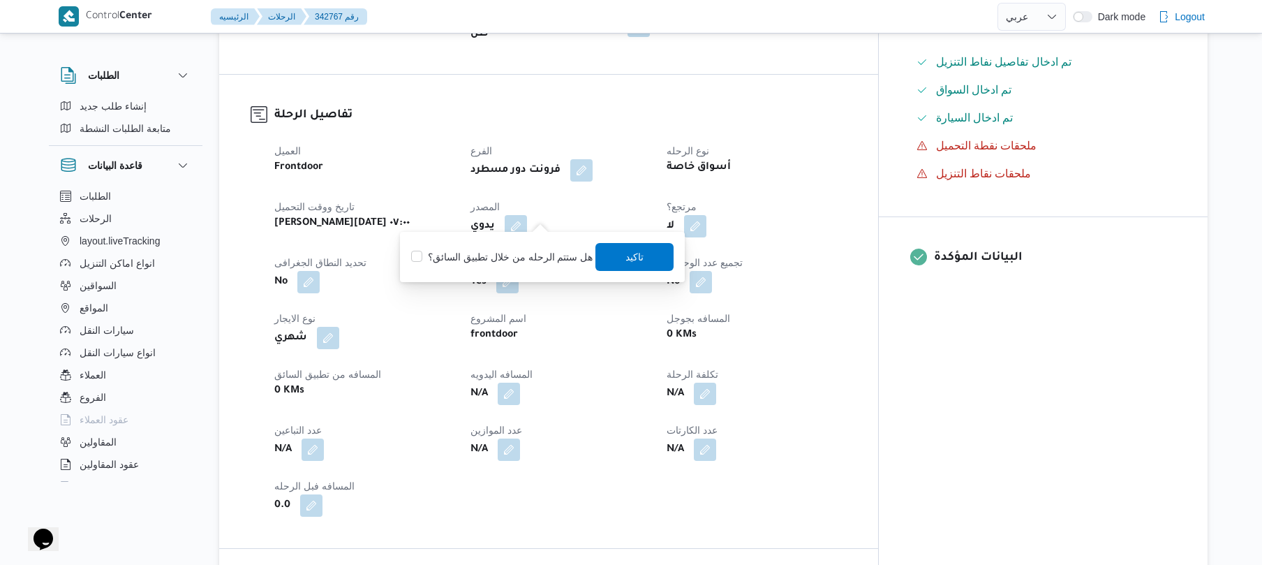
click at [506, 260] on label "هل ستتم الرحله من خلال تطبيق السائق؟" at bounding box center [501, 257] width 181 height 17
checkbox input "true"
click at [641, 258] on span "تاكيد" at bounding box center [635, 256] width 78 height 28
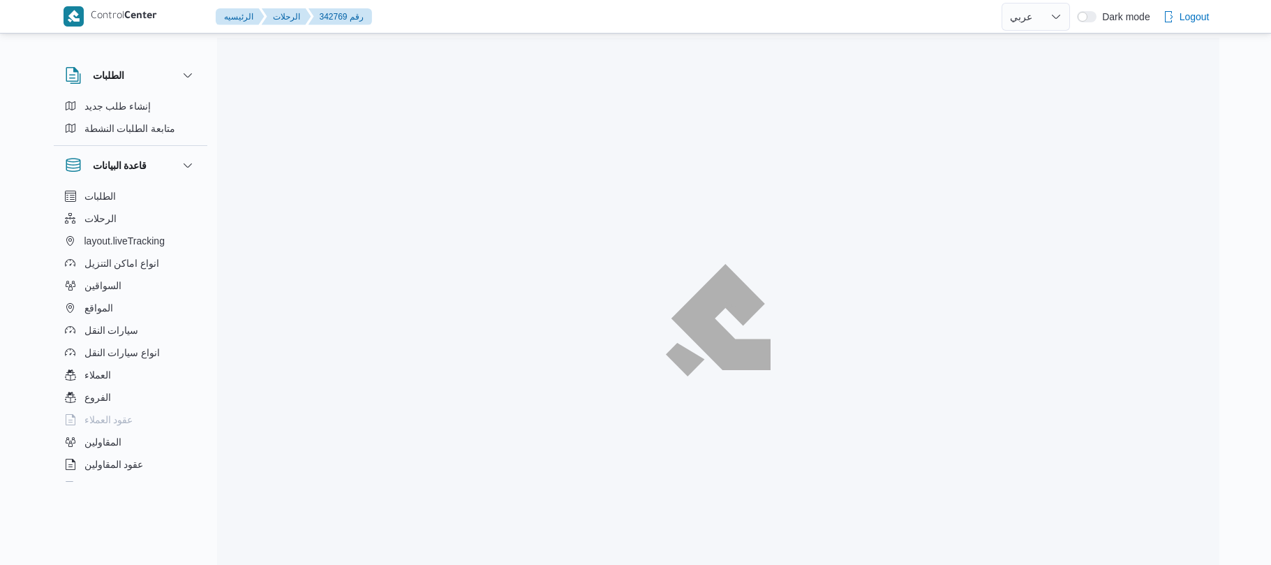
select select "ar"
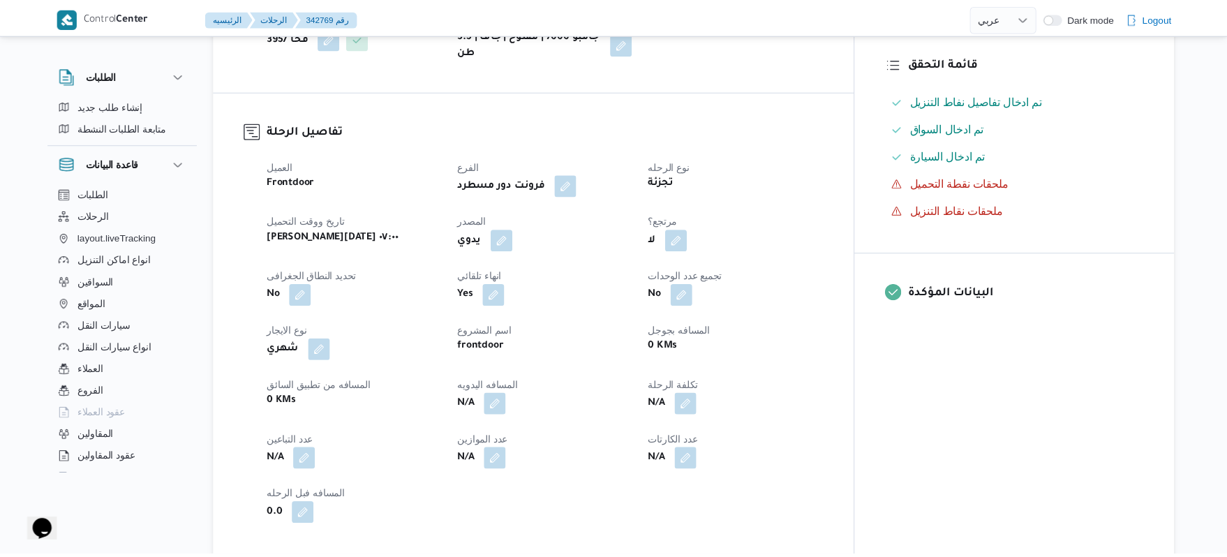
scroll to position [409, 0]
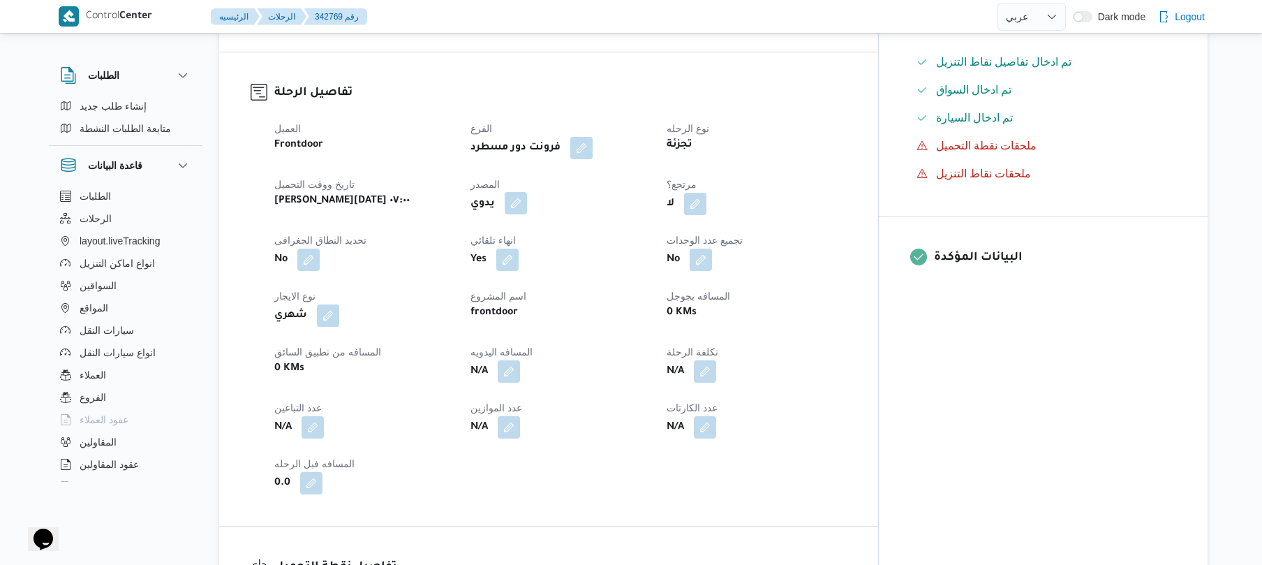
click at [527, 214] on button "button" at bounding box center [516, 203] width 22 height 22
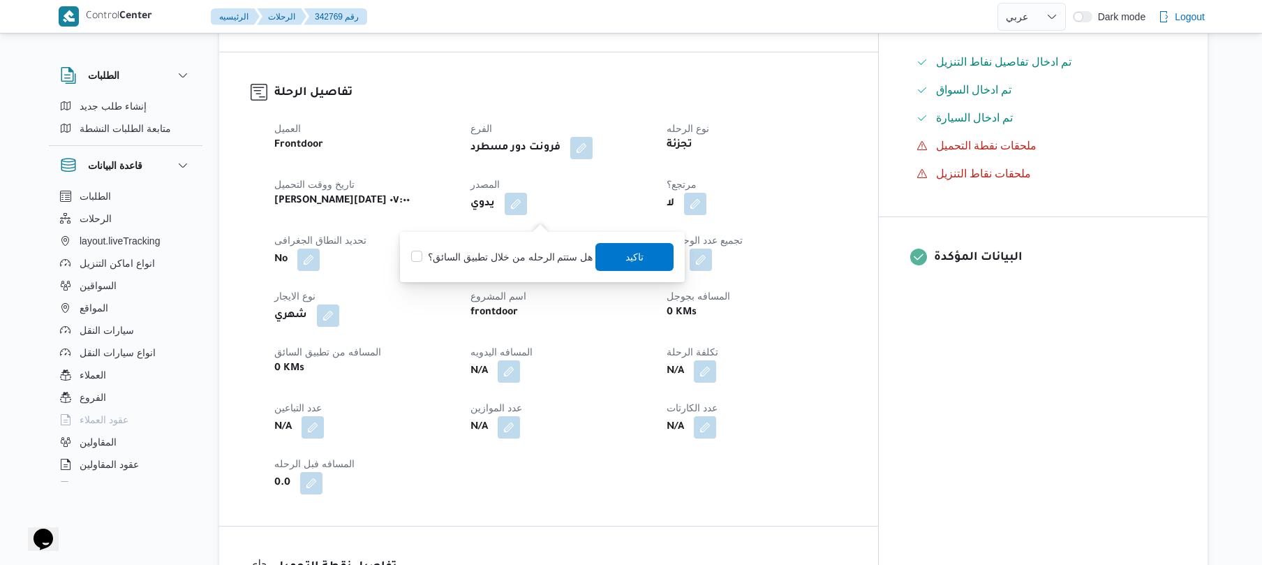
click at [512, 265] on div "هل ستتم الرحله من خلال تطبيق السائق؟ تاكيد" at bounding box center [542, 257] width 265 height 31
click at [538, 255] on label "هل ستتم الرحله من خلال تطبيق السائق؟" at bounding box center [501, 257] width 181 height 17
checkbox input "true"
click at [644, 262] on span "تاكيد" at bounding box center [635, 256] width 78 height 28
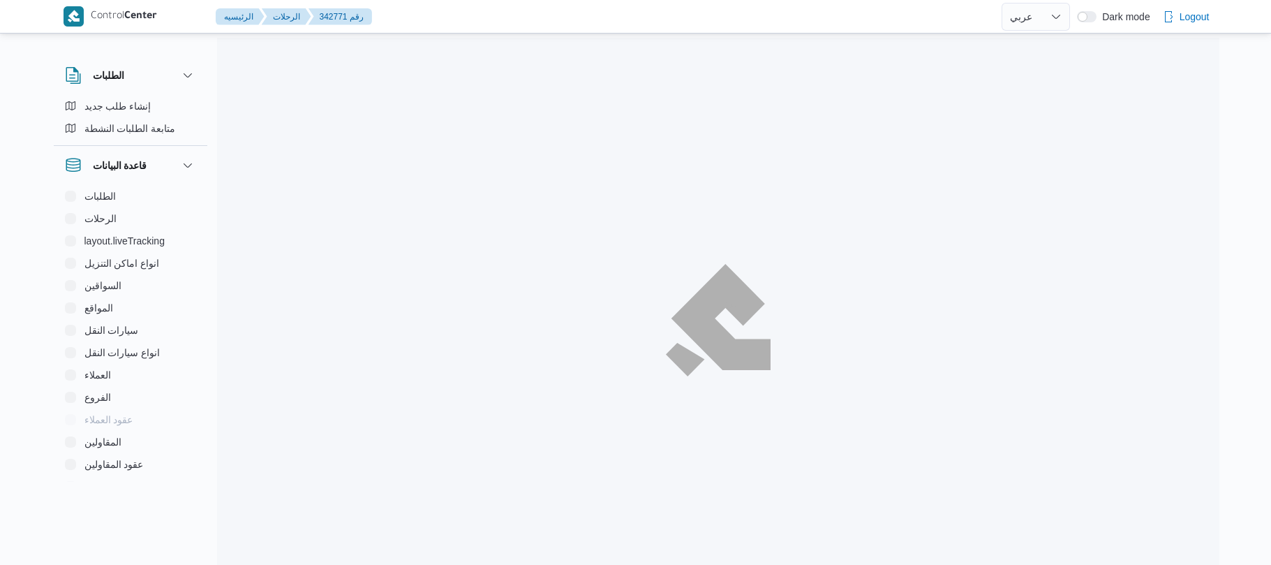
select select "ar"
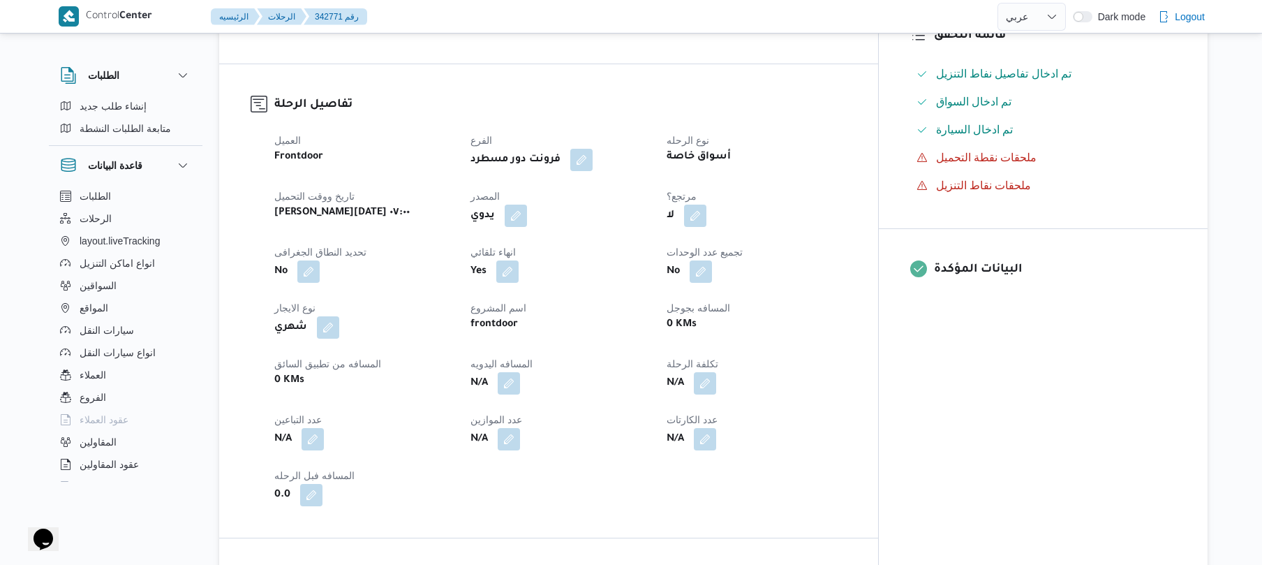
scroll to position [409, 0]
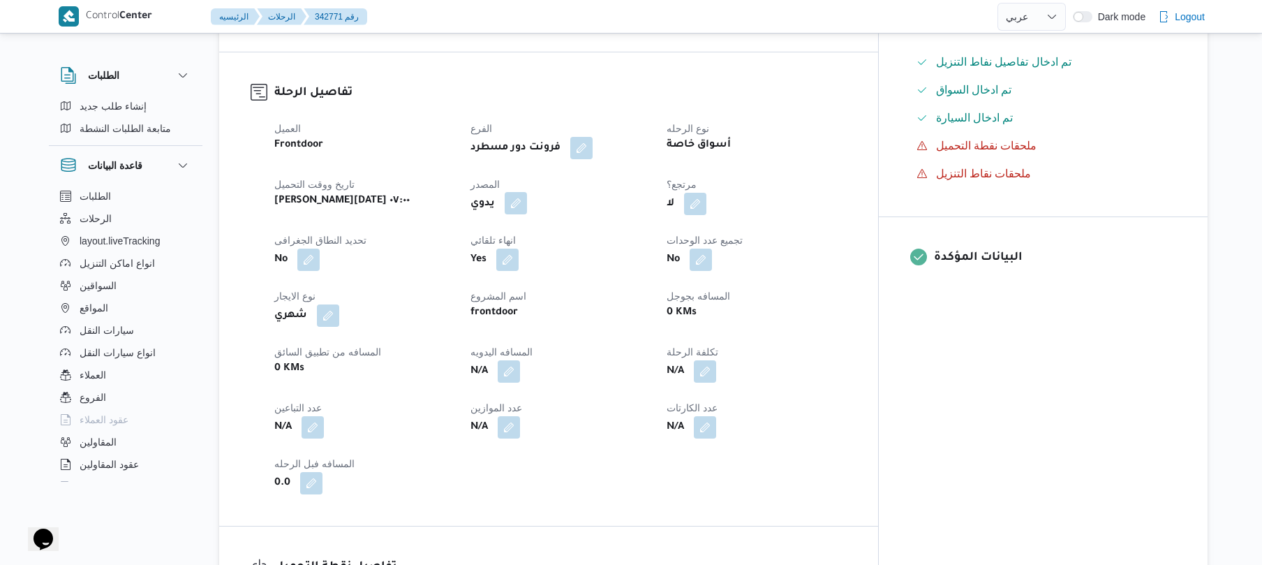
click at [527, 213] on button "button" at bounding box center [516, 203] width 22 height 22
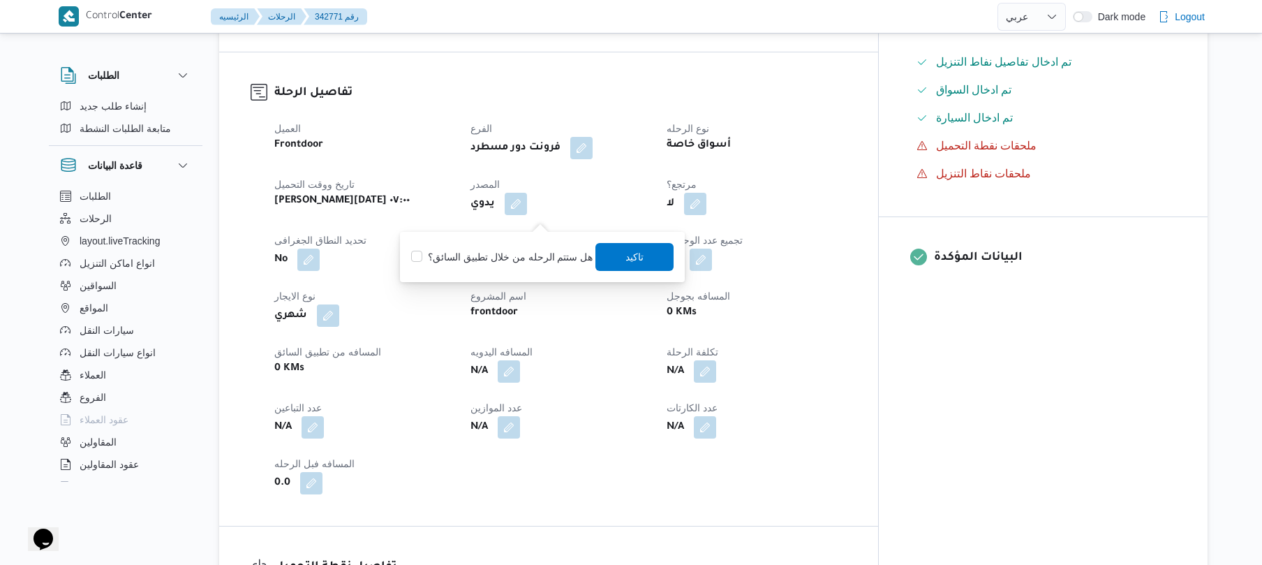
click at [511, 253] on label "هل ستتم الرحله من خلال تطبيق السائق؟" at bounding box center [501, 257] width 181 height 17
checkbox input "true"
click at [626, 258] on span "تاكيد" at bounding box center [635, 256] width 18 height 17
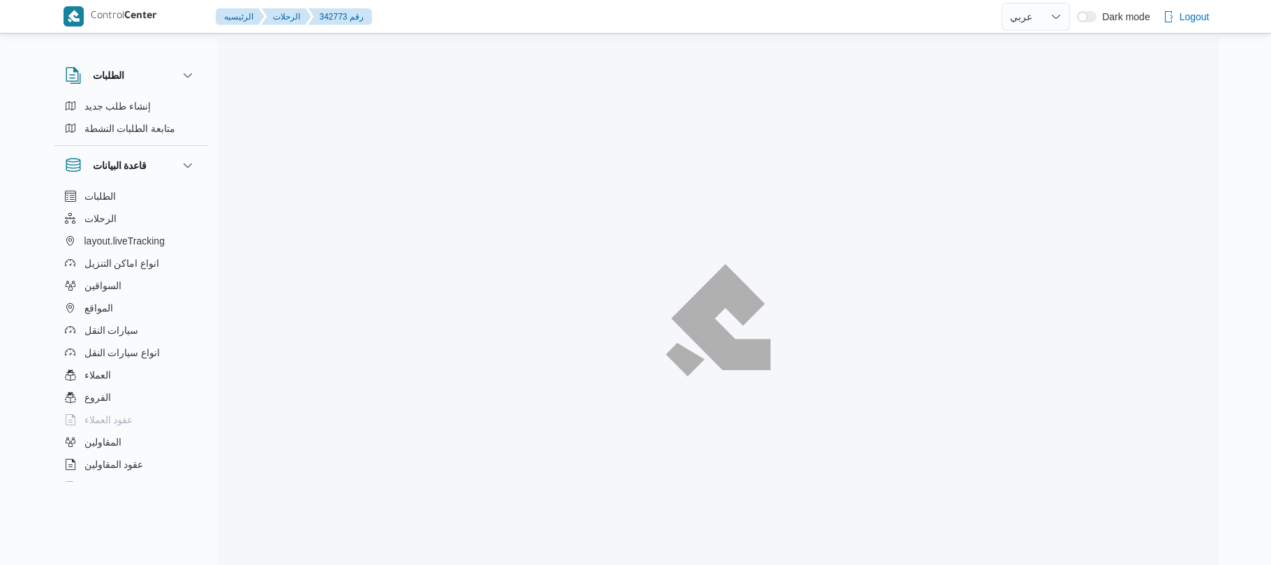
select select "ar"
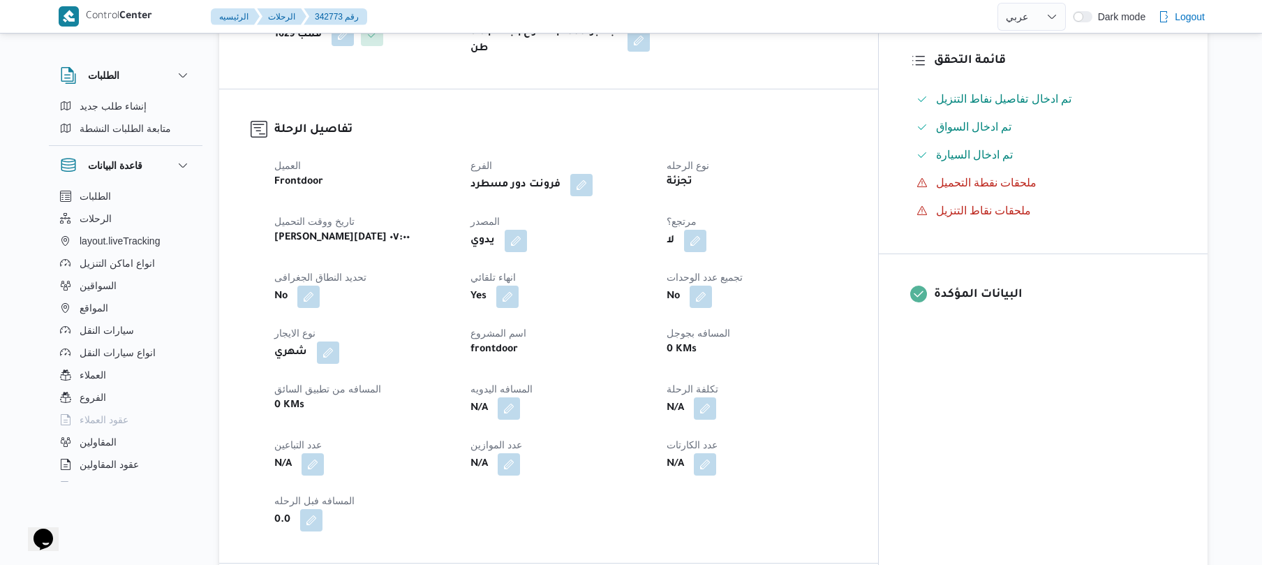
scroll to position [409, 0]
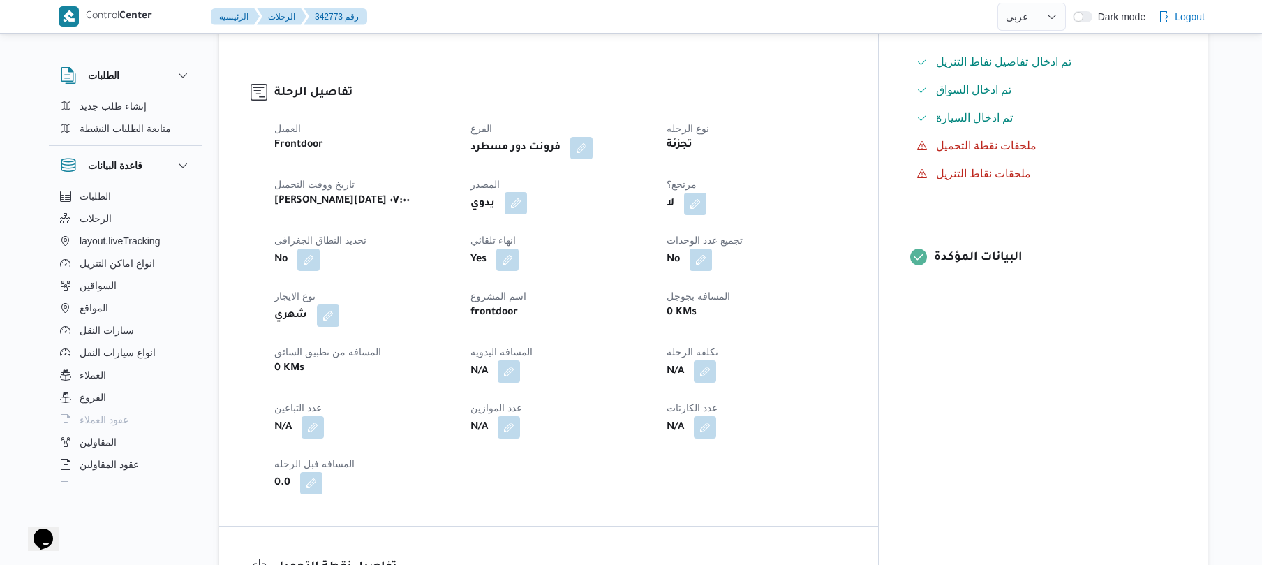
click at [527, 214] on button "button" at bounding box center [516, 203] width 22 height 22
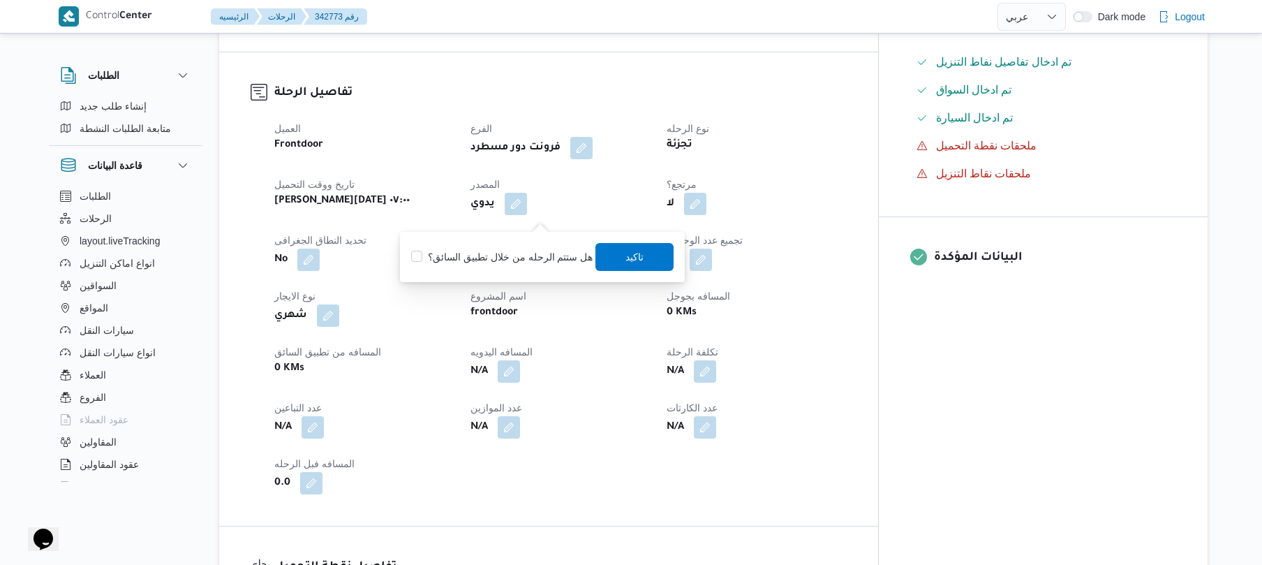
click at [498, 254] on label "هل ستتم الرحله من خلال تطبيق السائق؟" at bounding box center [501, 257] width 181 height 17
checkbox input "true"
click at [626, 251] on span "تاكيد" at bounding box center [635, 256] width 18 height 17
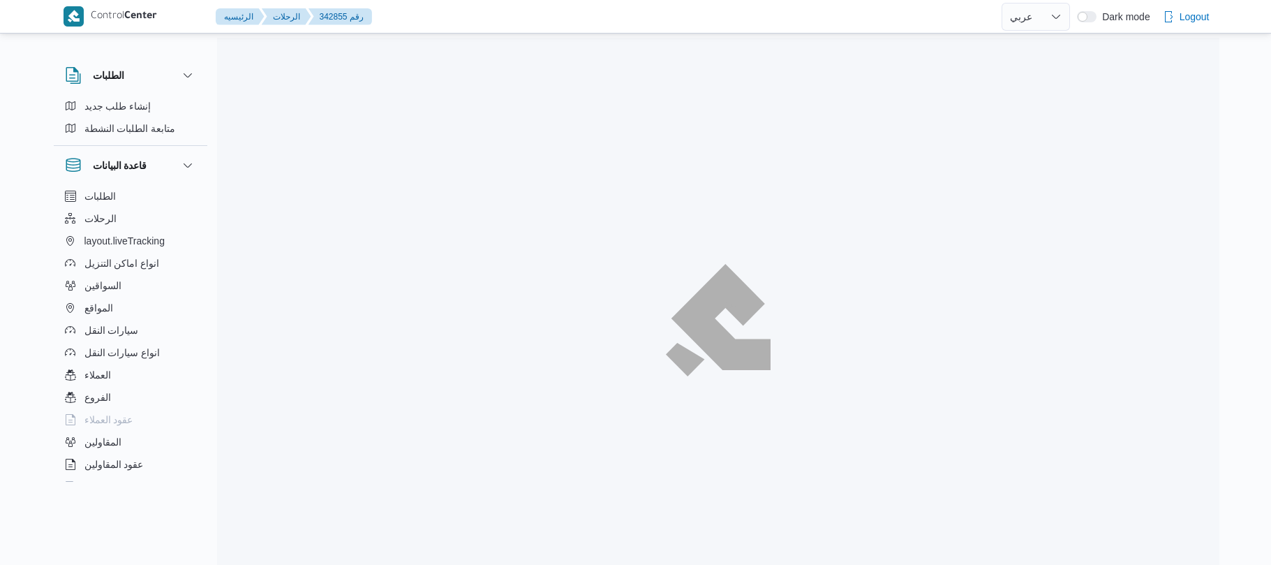
select select "ar"
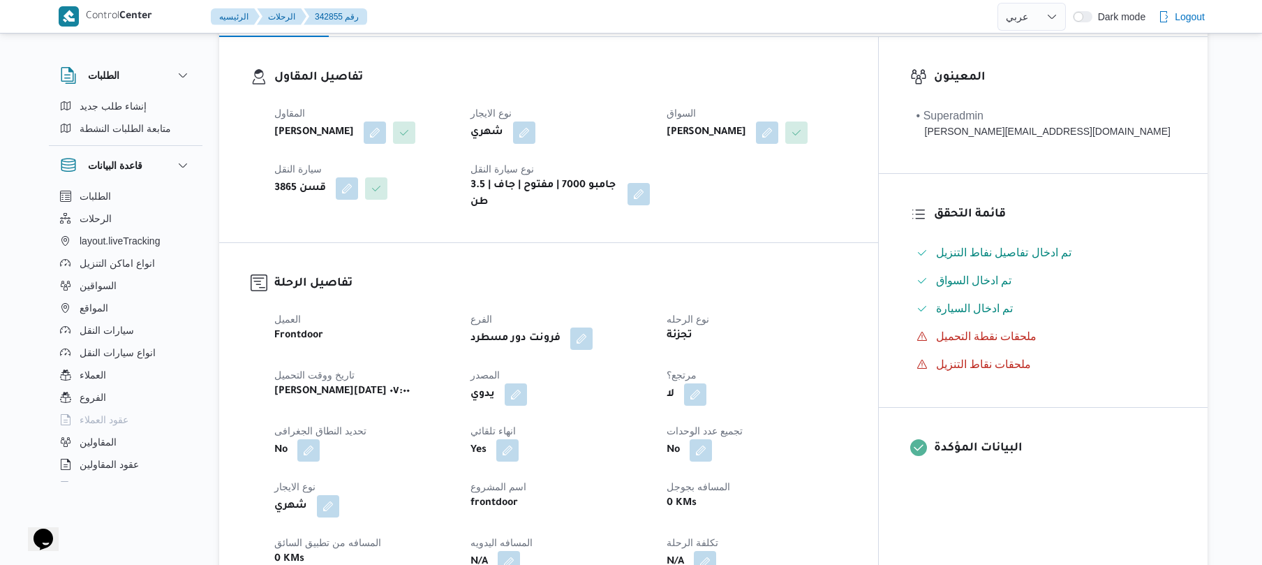
scroll to position [409, 0]
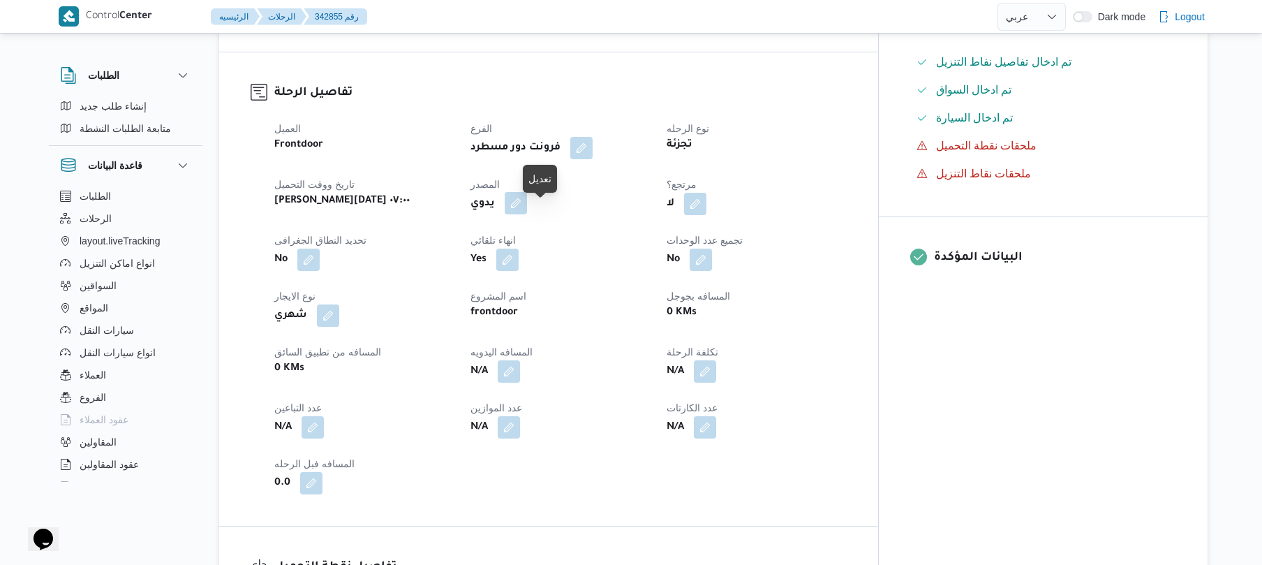
click at [527, 214] on button "button" at bounding box center [516, 203] width 22 height 22
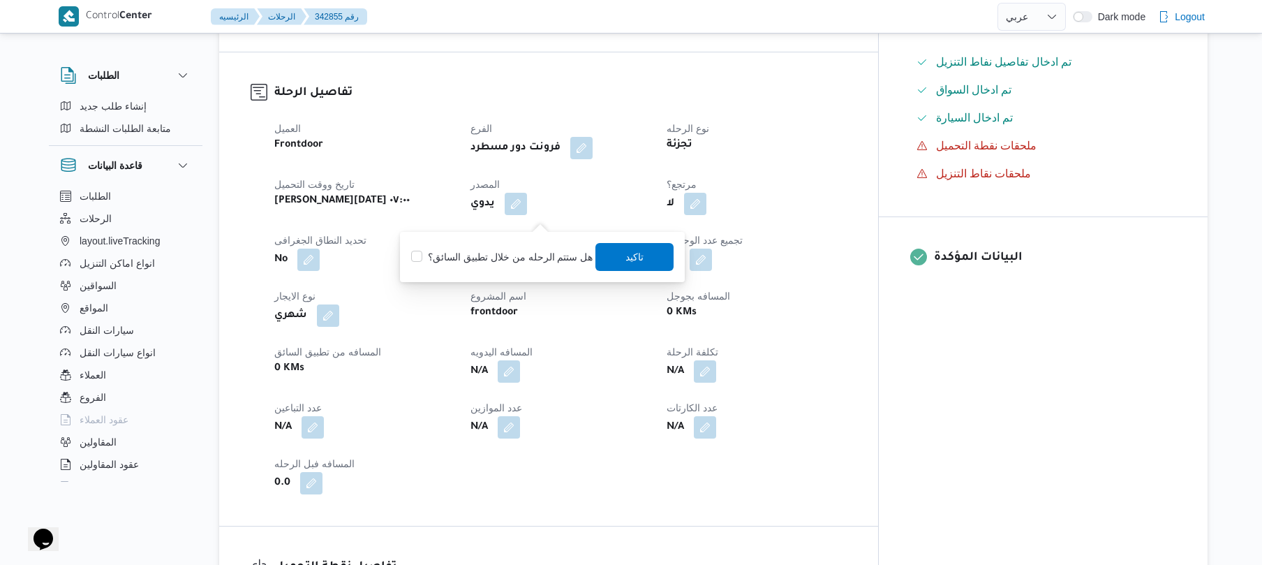
click at [509, 257] on label "هل ستتم الرحله من خلال تطبيق السائق؟" at bounding box center [501, 257] width 181 height 17
checkbox input "true"
click at [617, 261] on span "تاكيد" at bounding box center [635, 256] width 78 height 28
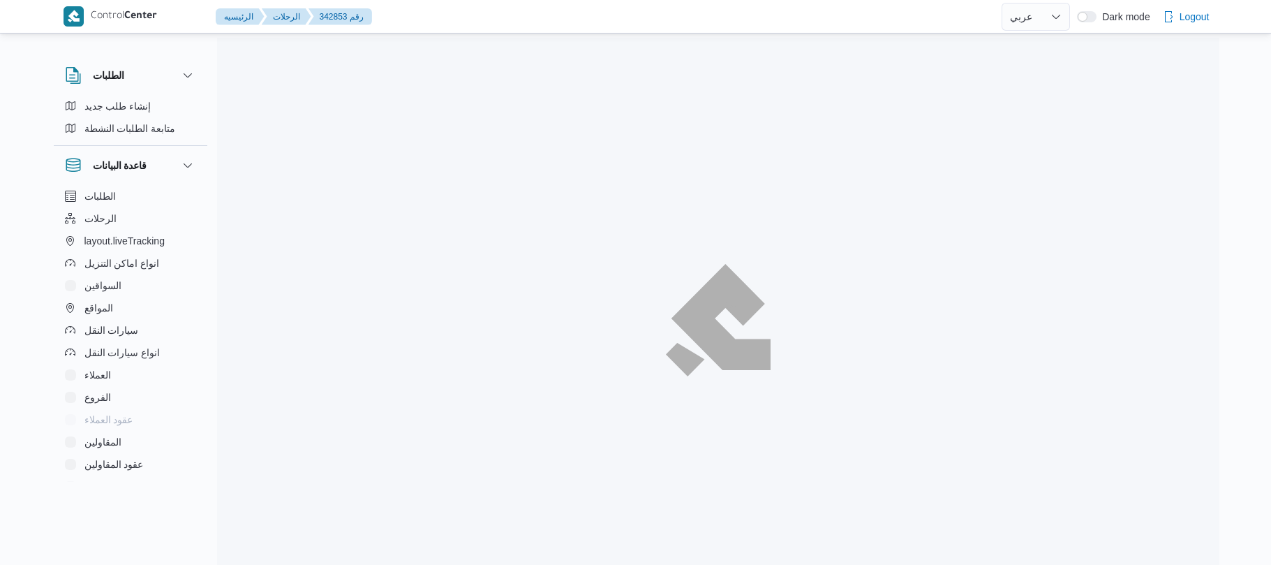
select select "ar"
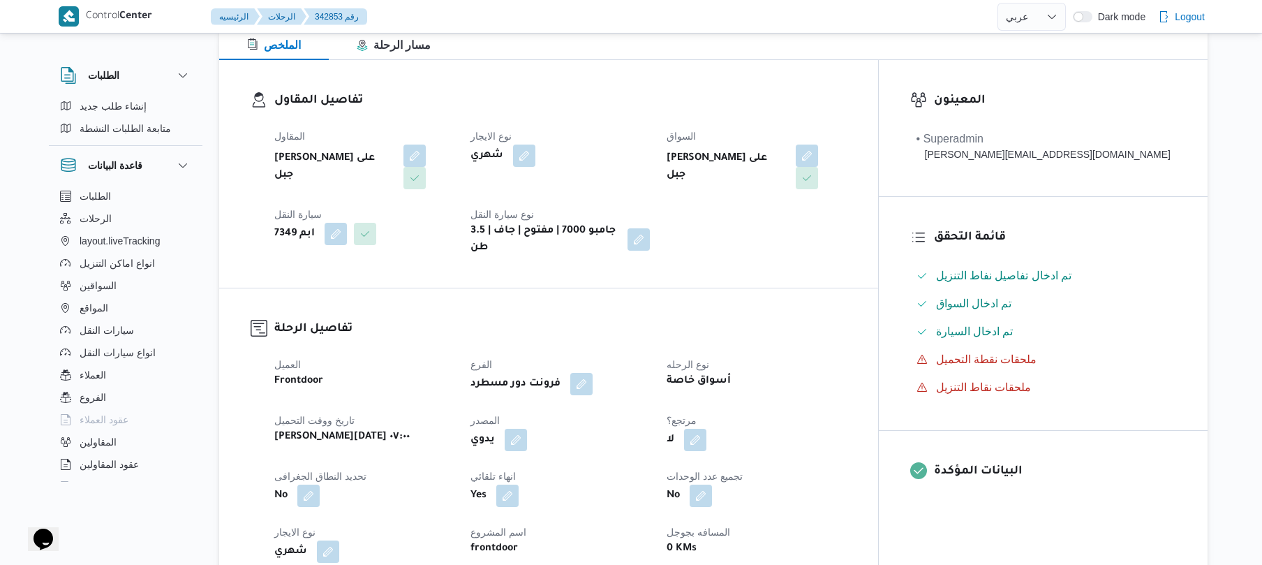
scroll to position [372, 0]
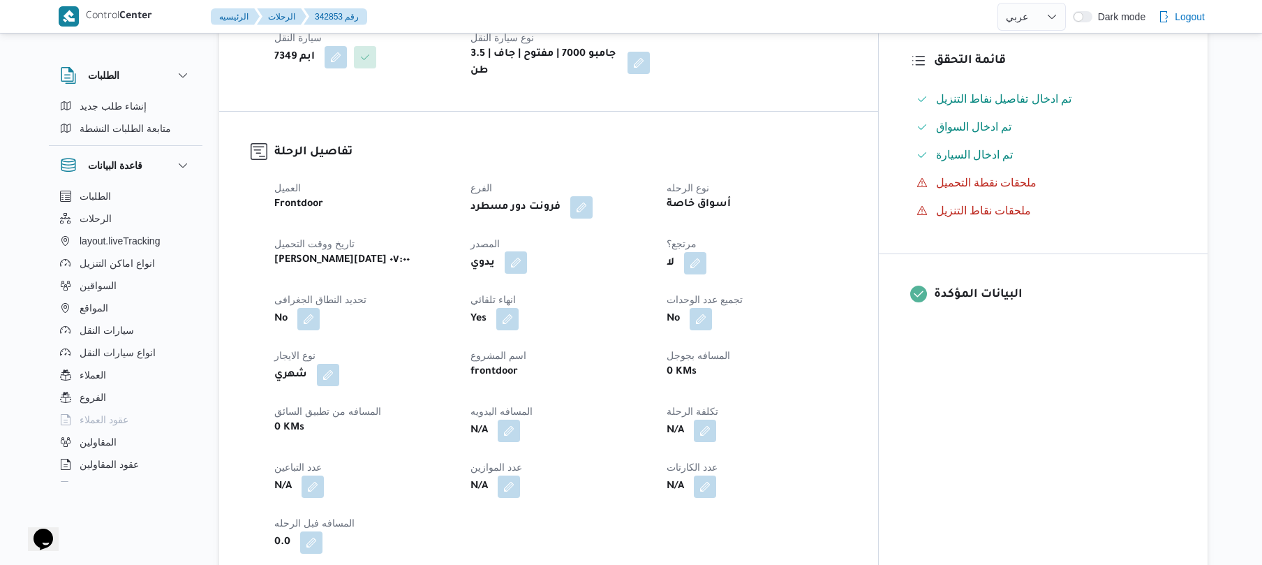
click at [527, 251] on button "button" at bounding box center [516, 262] width 22 height 22
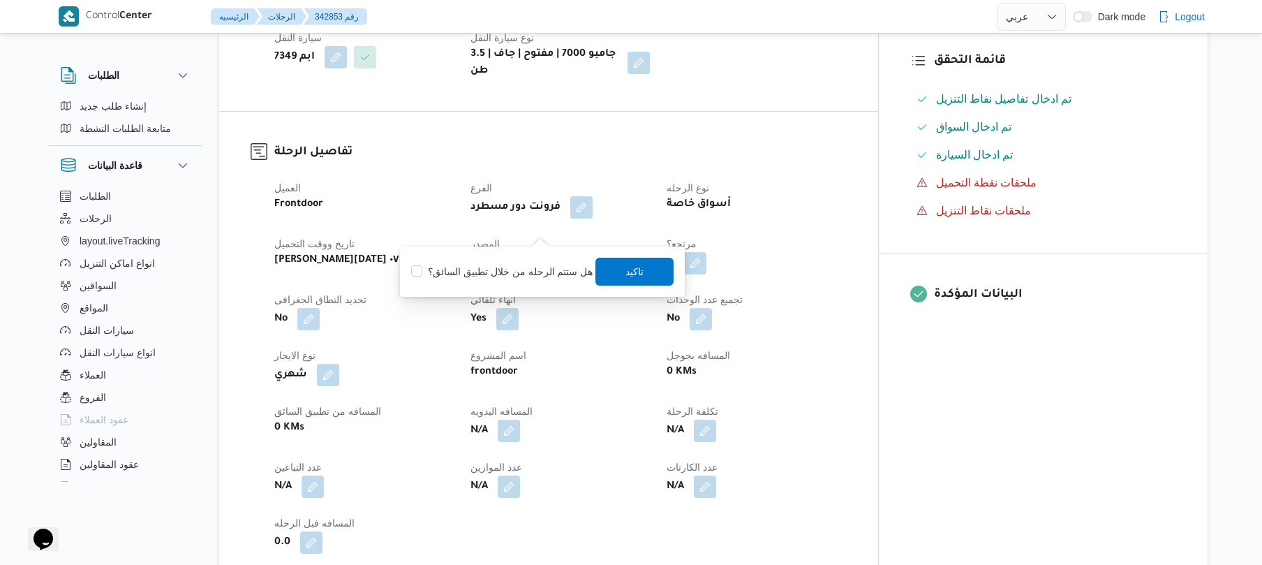
click at [526, 274] on label "هل ستتم الرحله من خلال تطبيق السائق؟" at bounding box center [501, 271] width 181 height 17
checkbox input "true"
click at [617, 277] on span "تاكيد" at bounding box center [635, 271] width 78 height 28
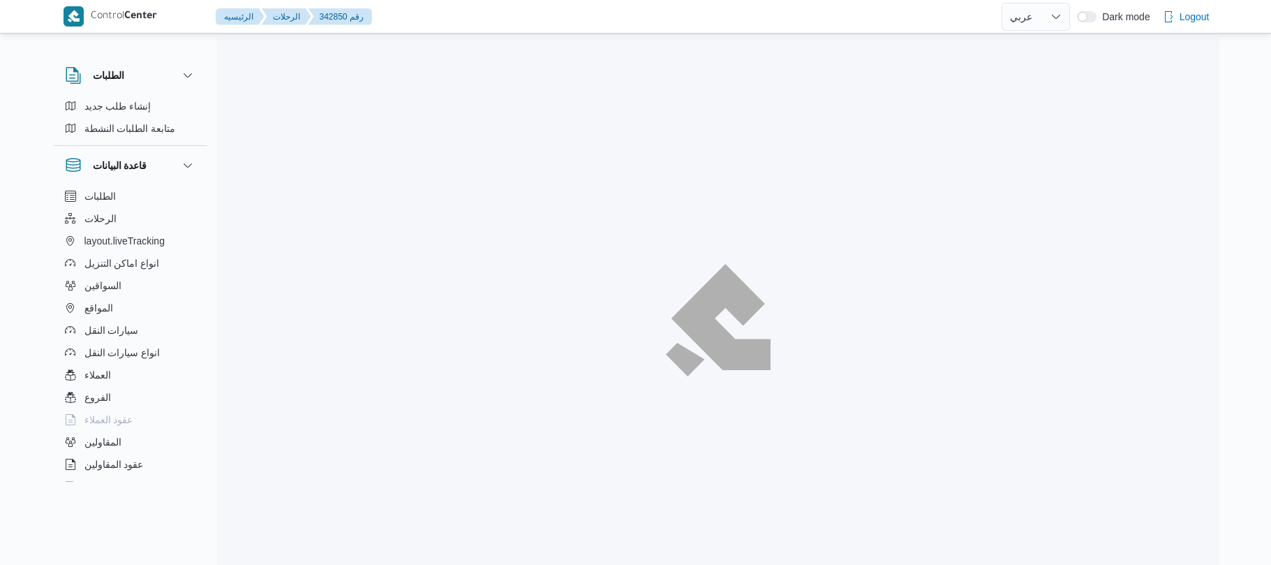
select select "ar"
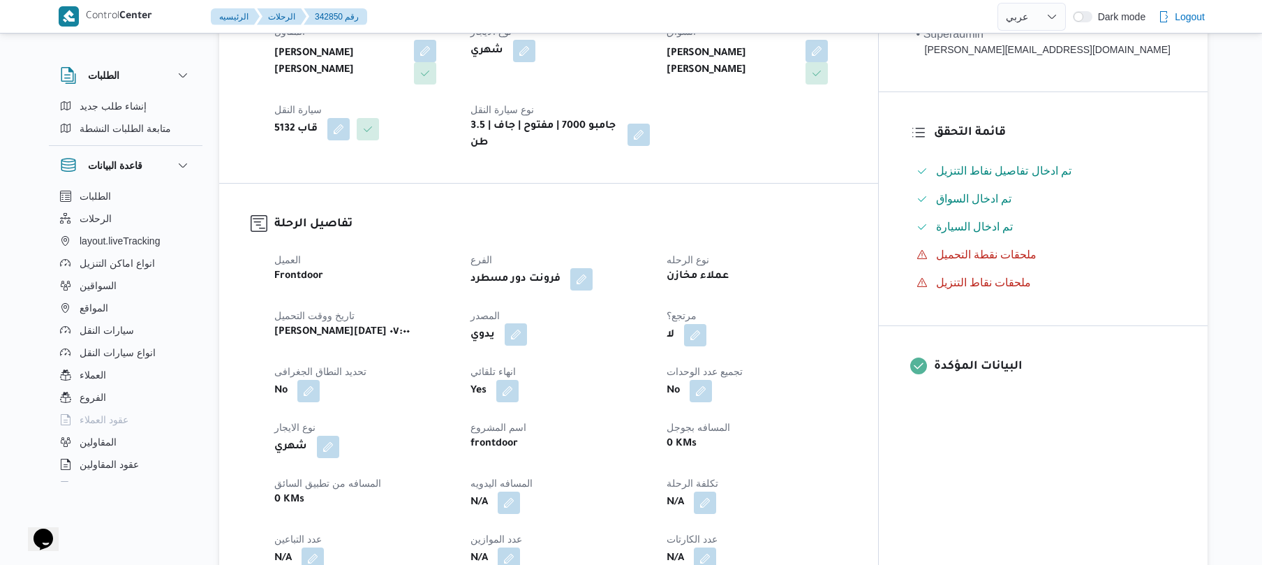
click at [527, 323] on button "button" at bounding box center [516, 334] width 22 height 22
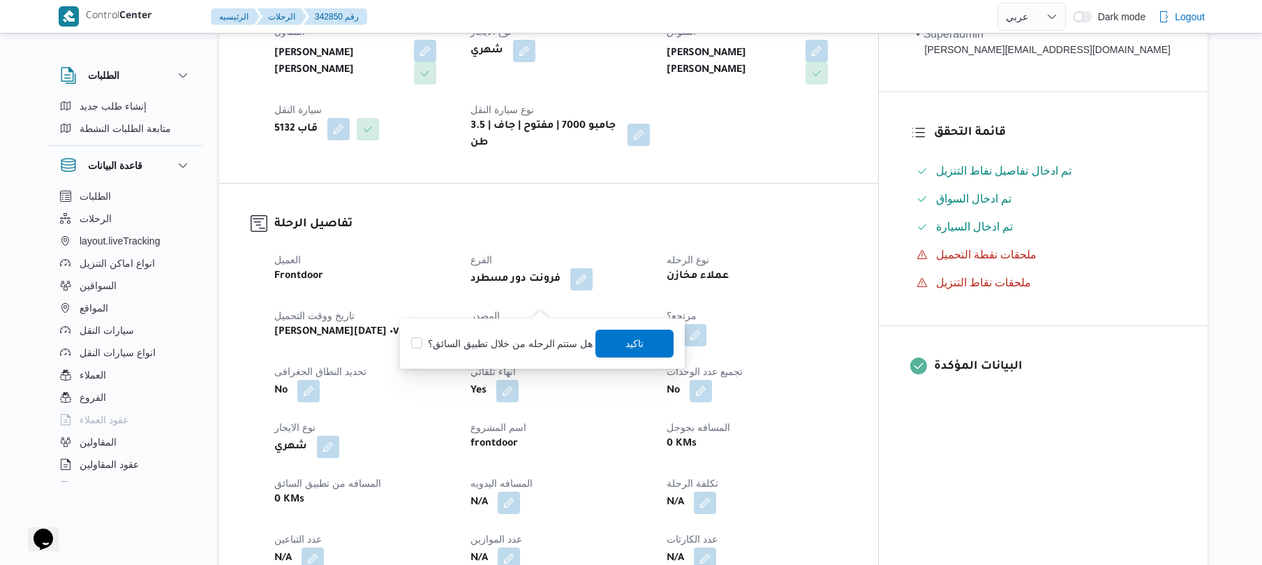
click at [519, 339] on label "هل ستتم الرحله من خلال تطبيق السائق؟" at bounding box center [501, 343] width 181 height 17
checkbox input "true"
click at [626, 346] on span "تاكيد" at bounding box center [635, 342] width 18 height 17
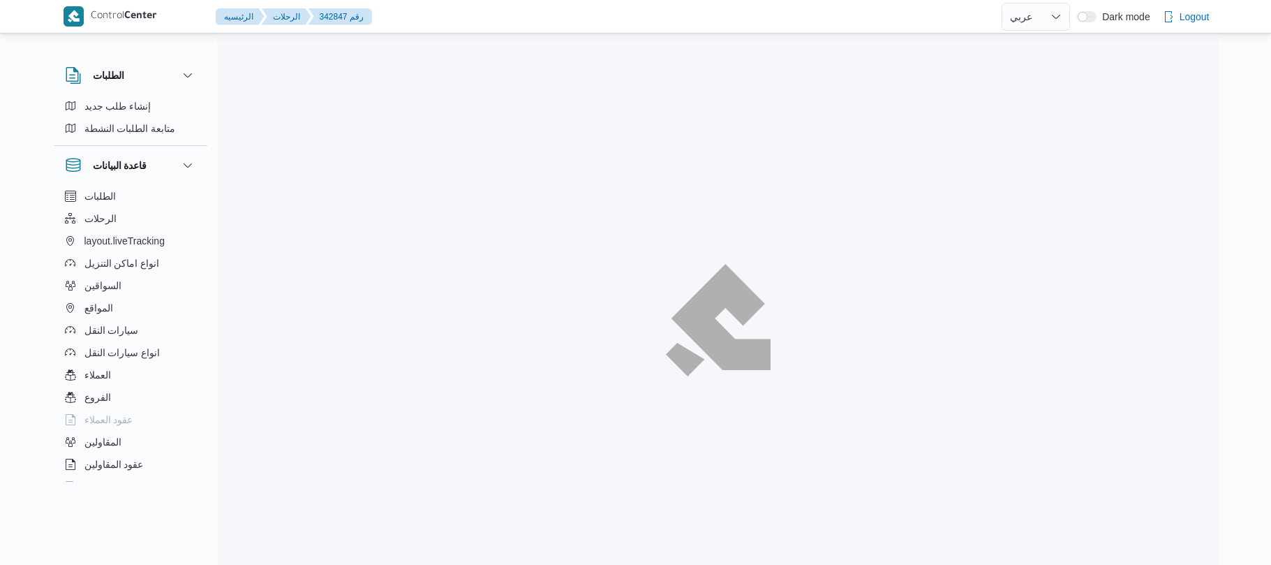
select select "ar"
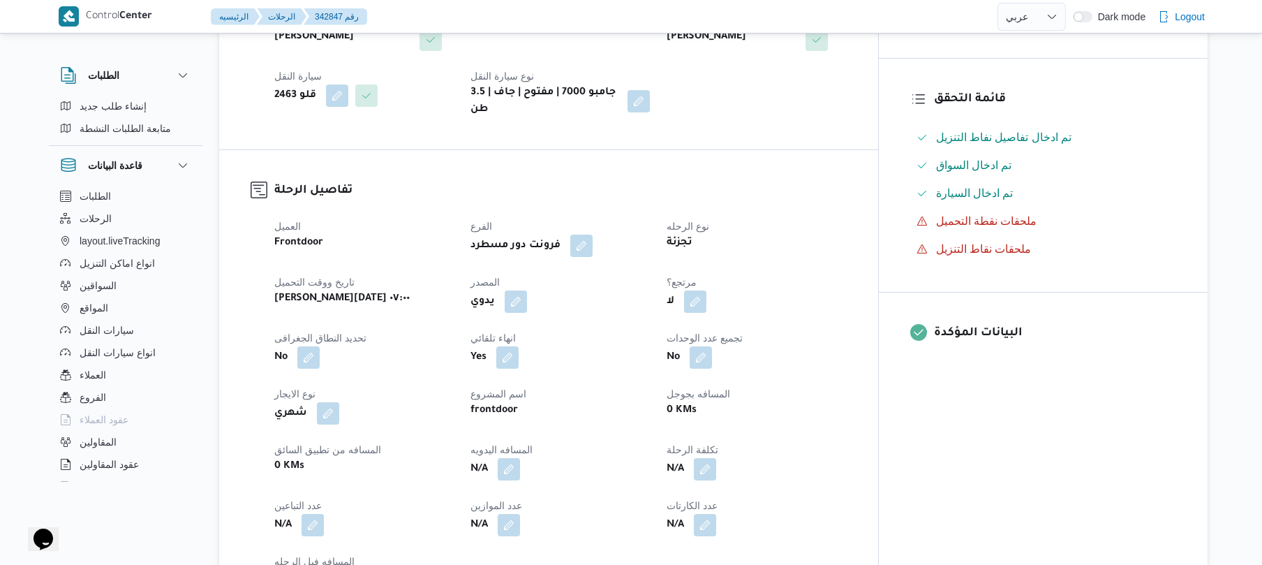
scroll to position [447, 0]
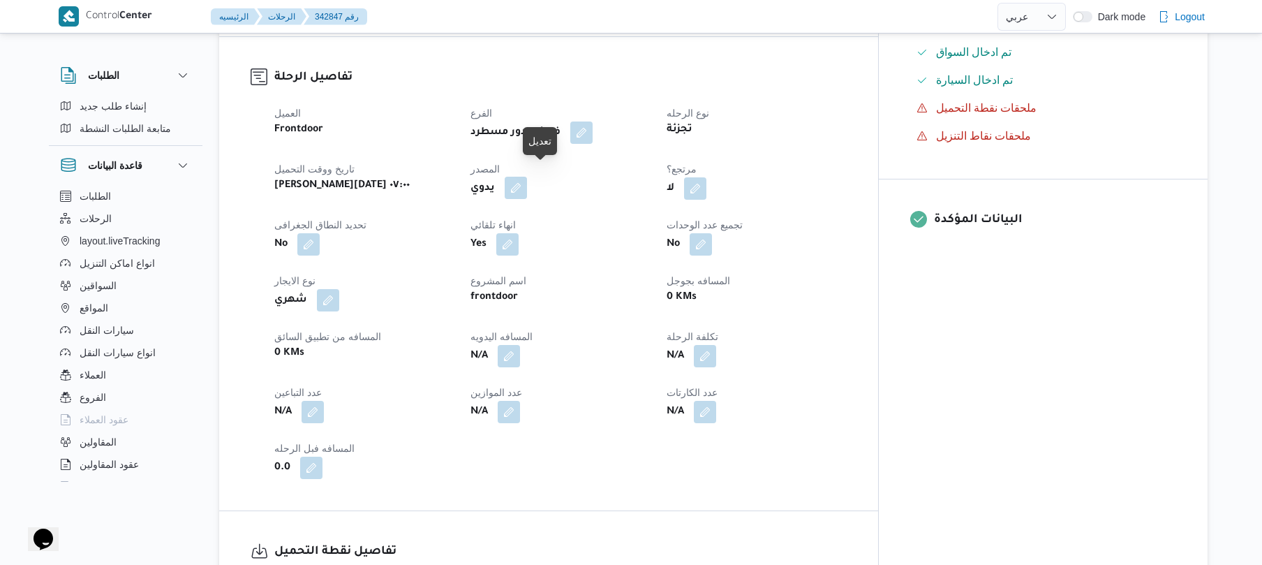
click at [527, 177] on button "button" at bounding box center [516, 188] width 22 height 22
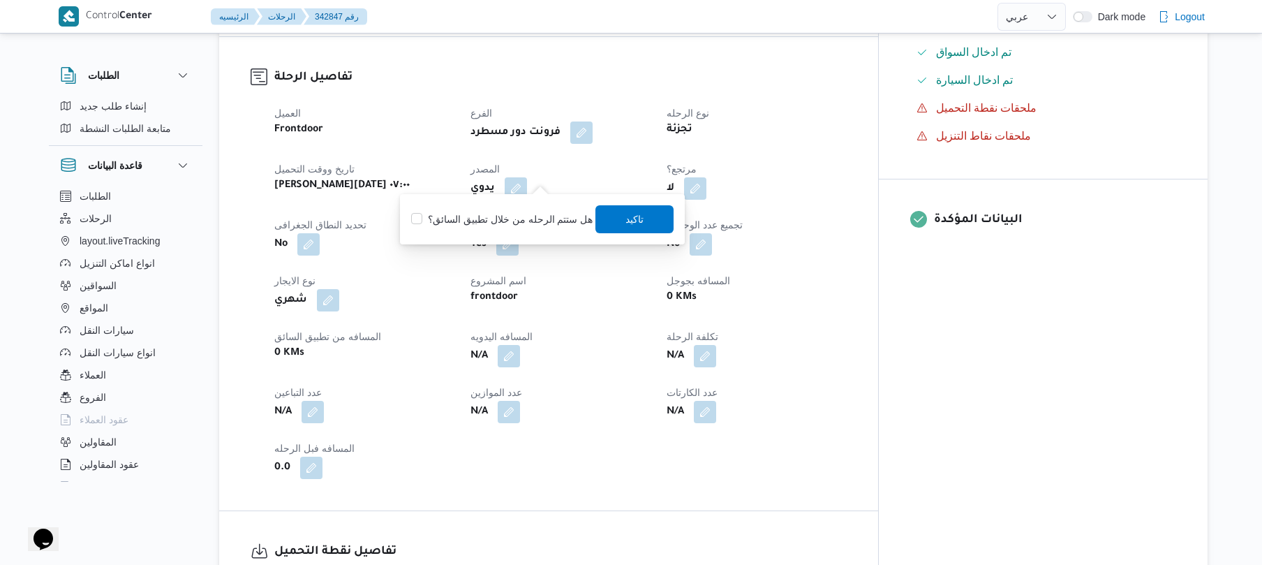
click at [528, 218] on label "هل ستتم الرحله من خلال تطبيق السائق؟" at bounding box center [501, 219] width 181 height 17
checkbox input "true"
click at [626, 215] on span "تاكيد" at bounding box center [635, 218] width 18 height 17
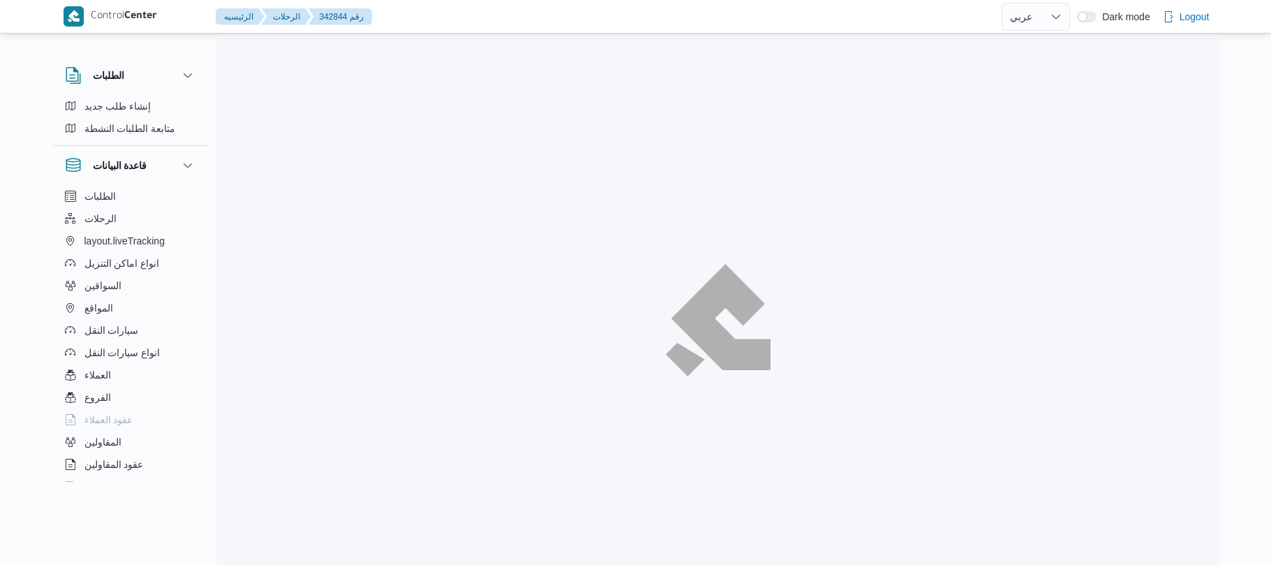
select select "ar"
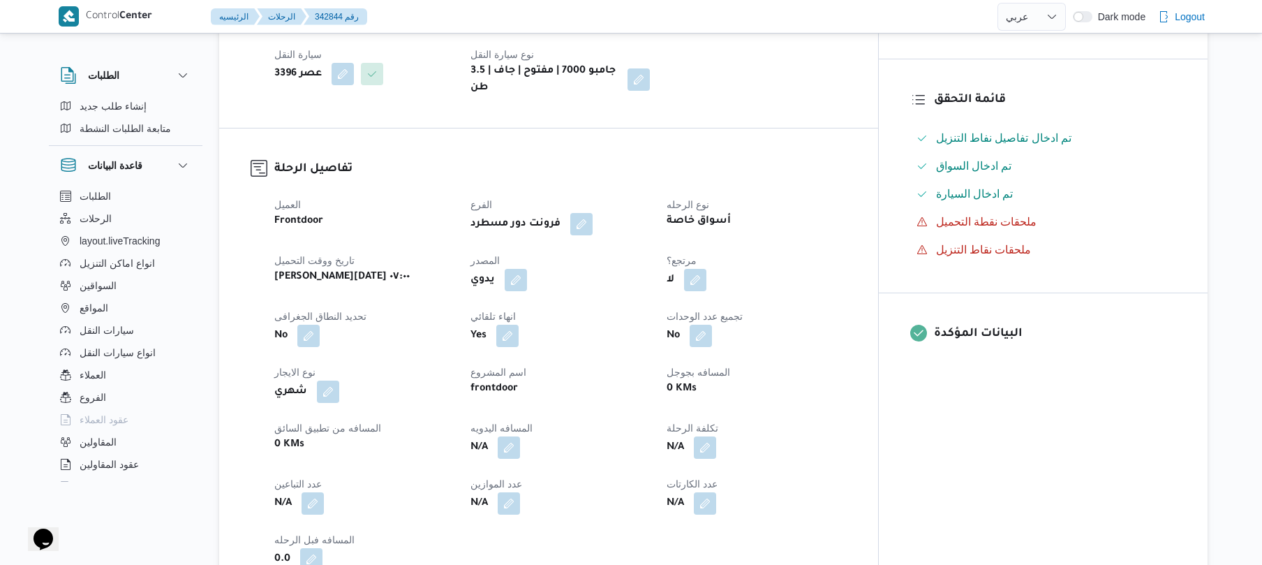
scroll to position [335, 0]
click at [527, 288] on button "button" at bounding box center [516, 277] width 22 height 22
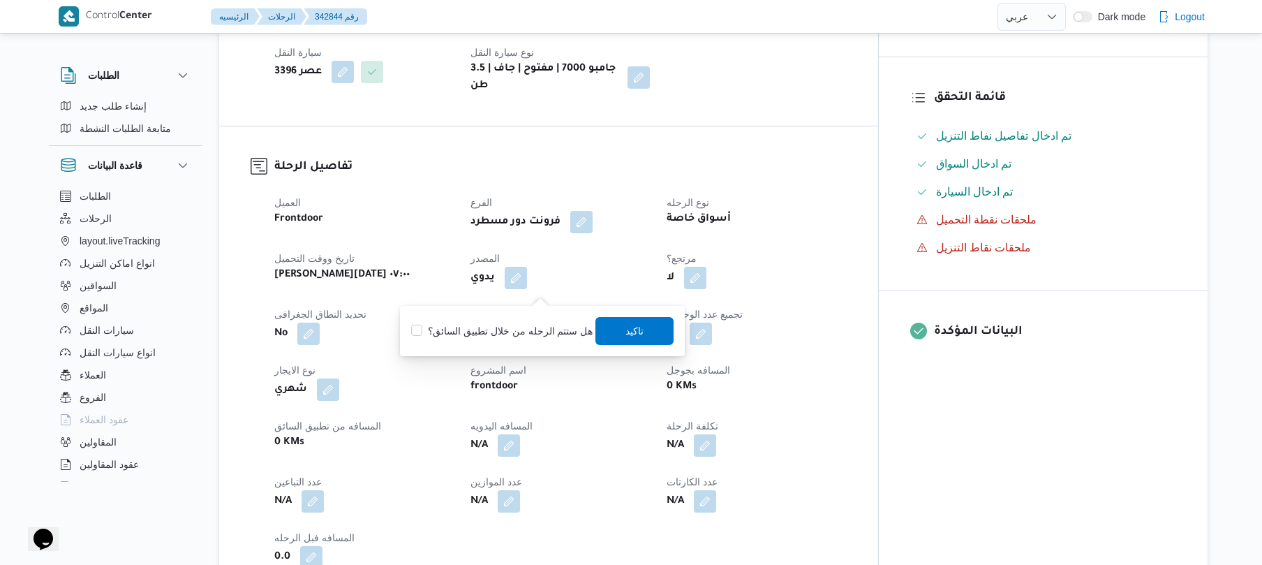
click at [519, 328] on label "هل ستتم الرحله من خلال تطبيق السائق؟" at bounding box center [501, 331] width 181 height 17
checkbox input "true"
click at [626, 325] on span "تاكيد" at bounding box center [635, 330] width 18 height 17
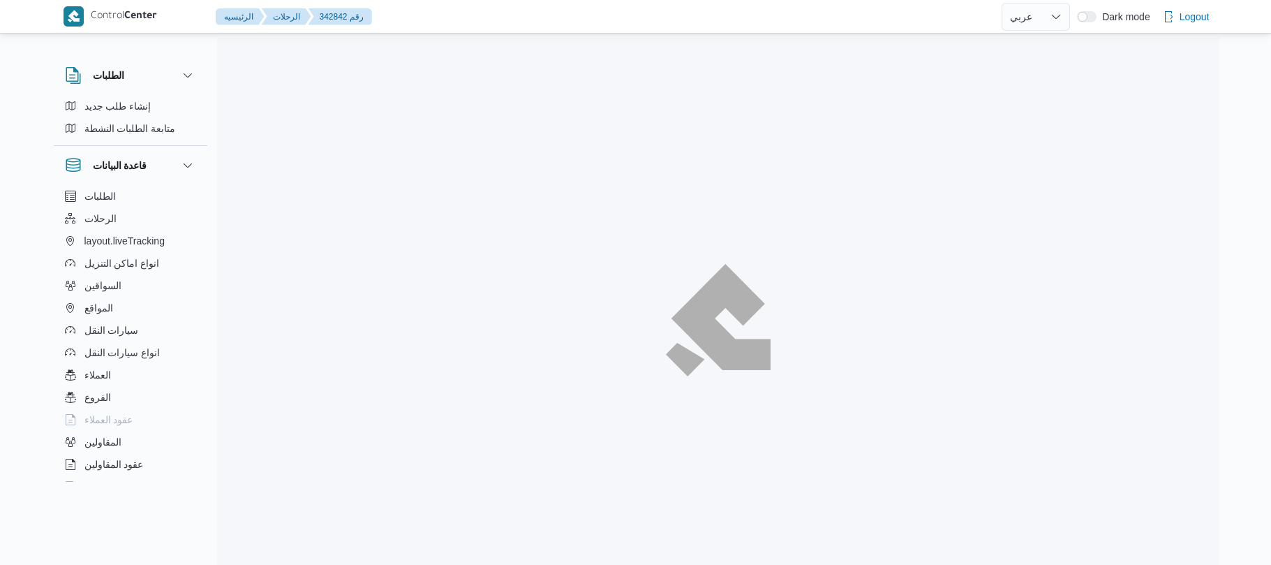
select select "ar"
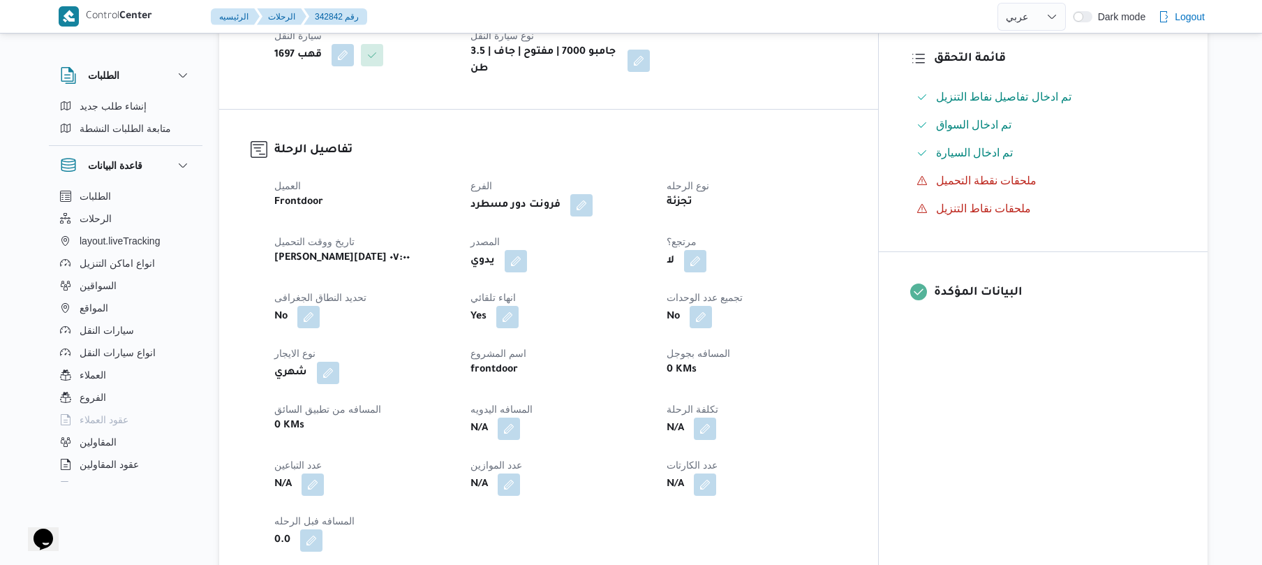
scroll to position [409, 0]
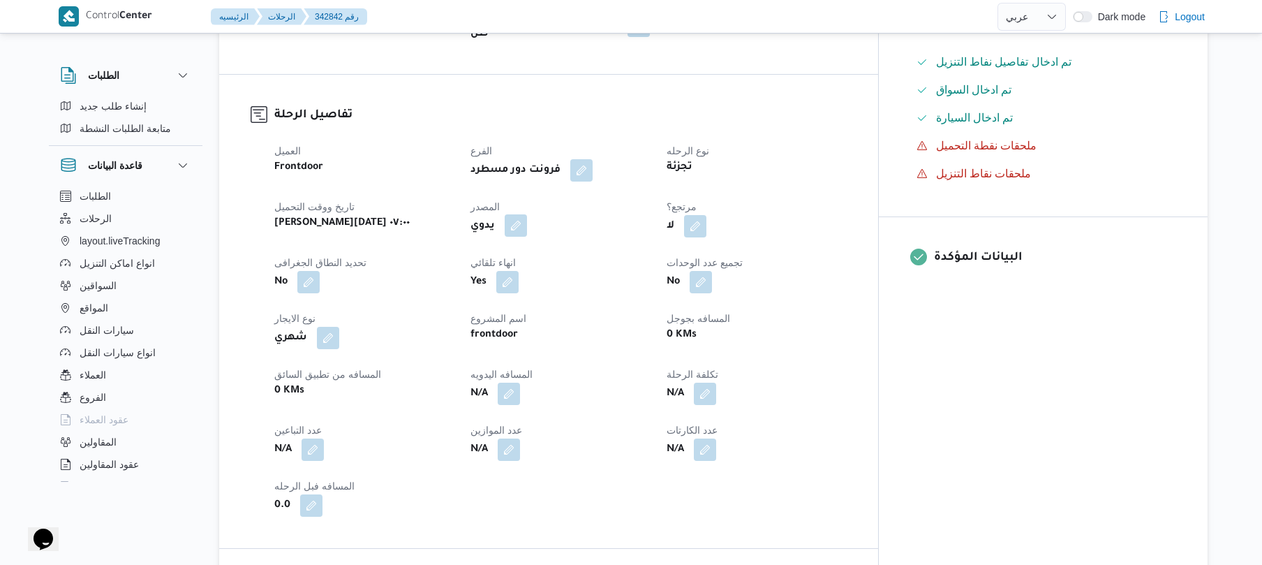
click at [527, 219] on button "button" at bounding box center [516, 225] width 22 height 22
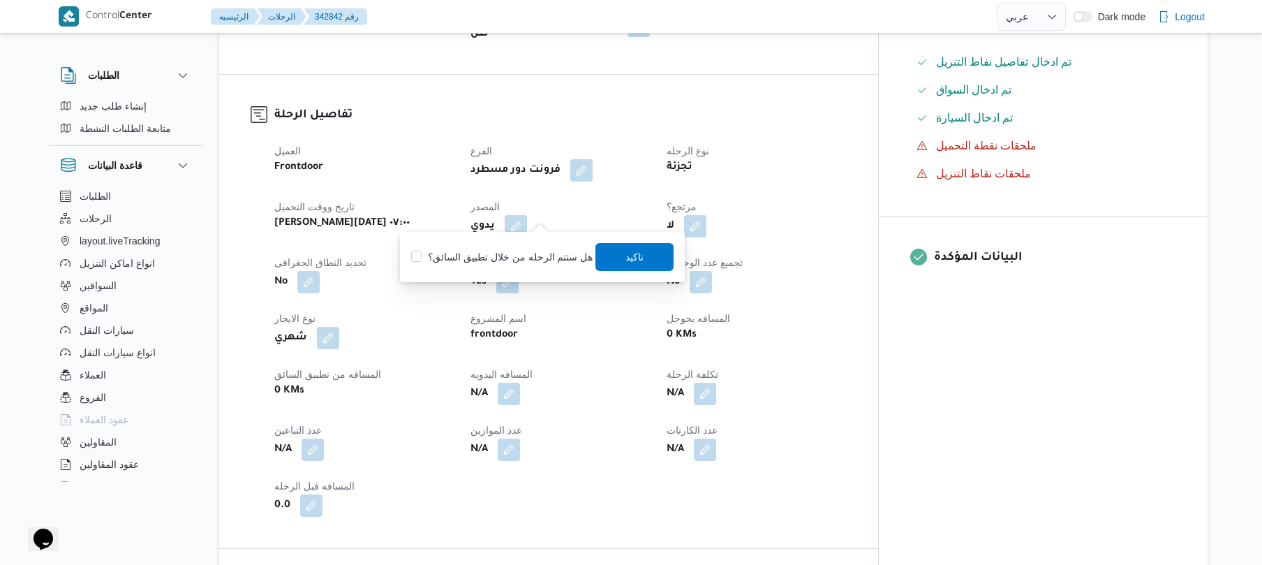
click at [514, 262] on label "هل ستتم الرحله من خلال تطبيق السائق؟" at bounding box center [501, 257] width 181 height 17
checkbox input "true"
click at [646, 255] on span "تاكيد" at bounding box center [635, 256] width 78 height 28
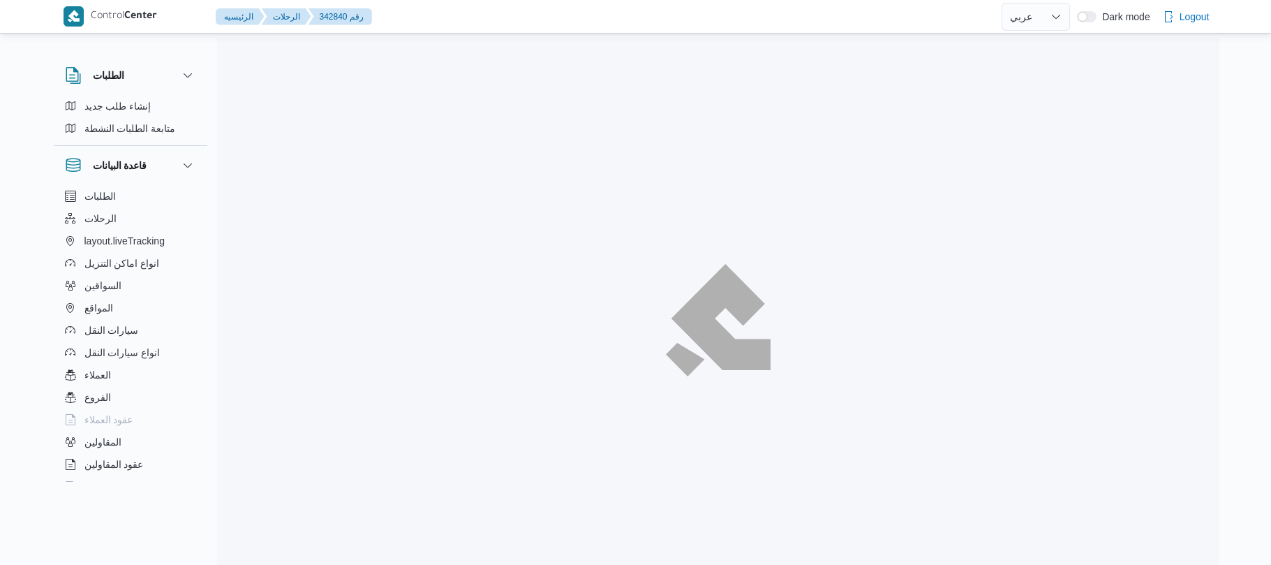
select select "ar"
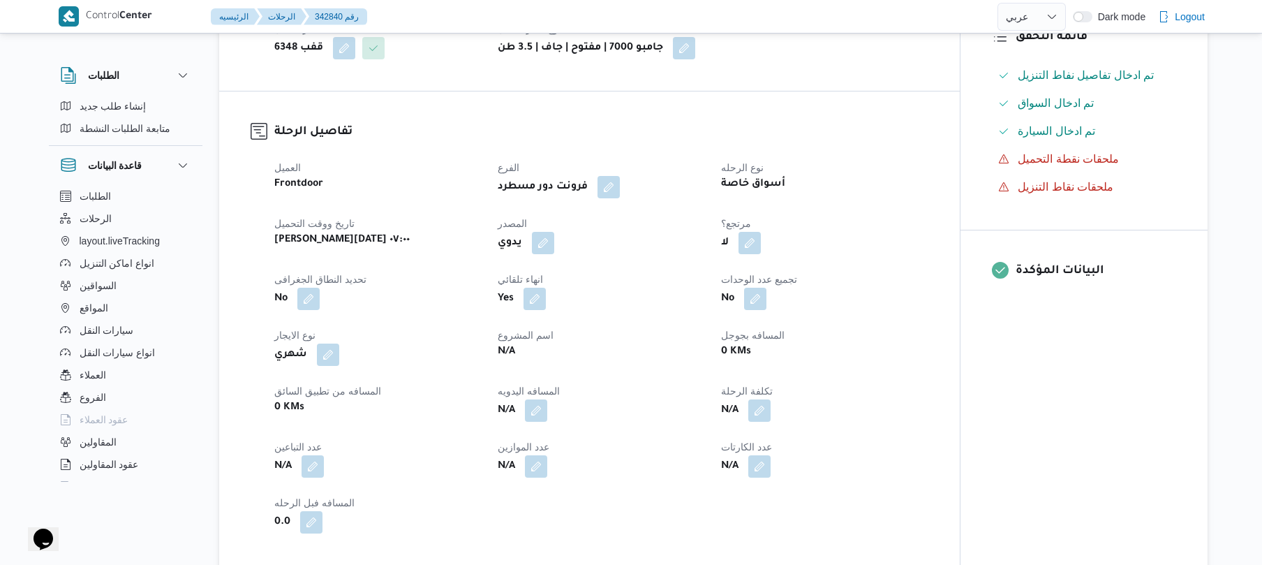
scroll to position [372, 0]
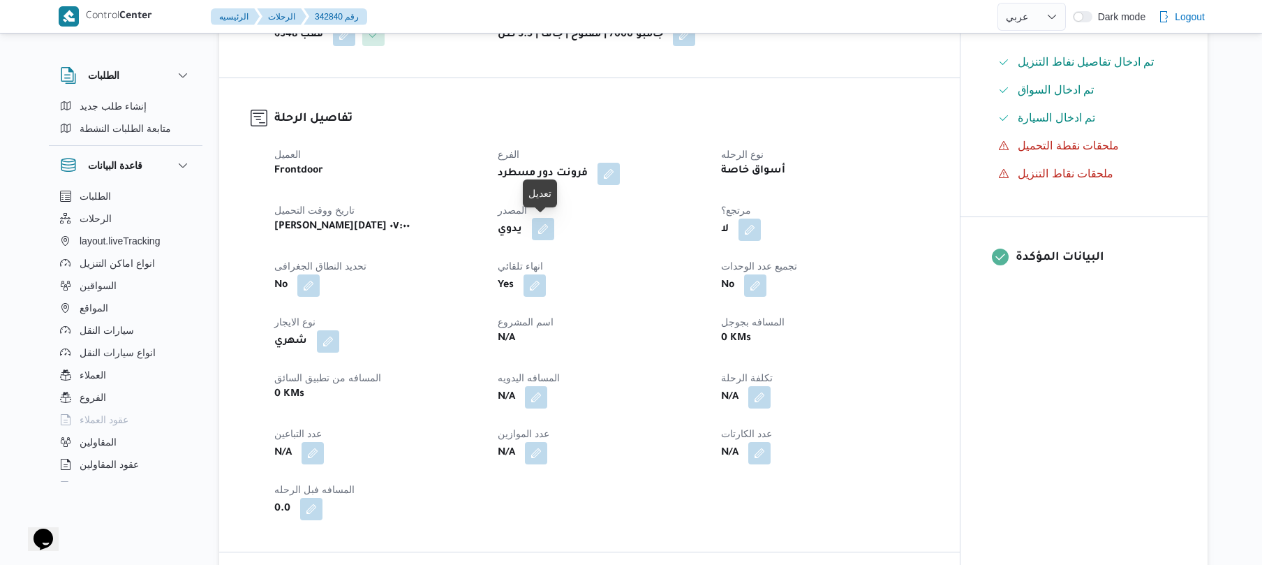
click at [542, 221] on button "button" at bounding box center [543, 229] width 22 height 22
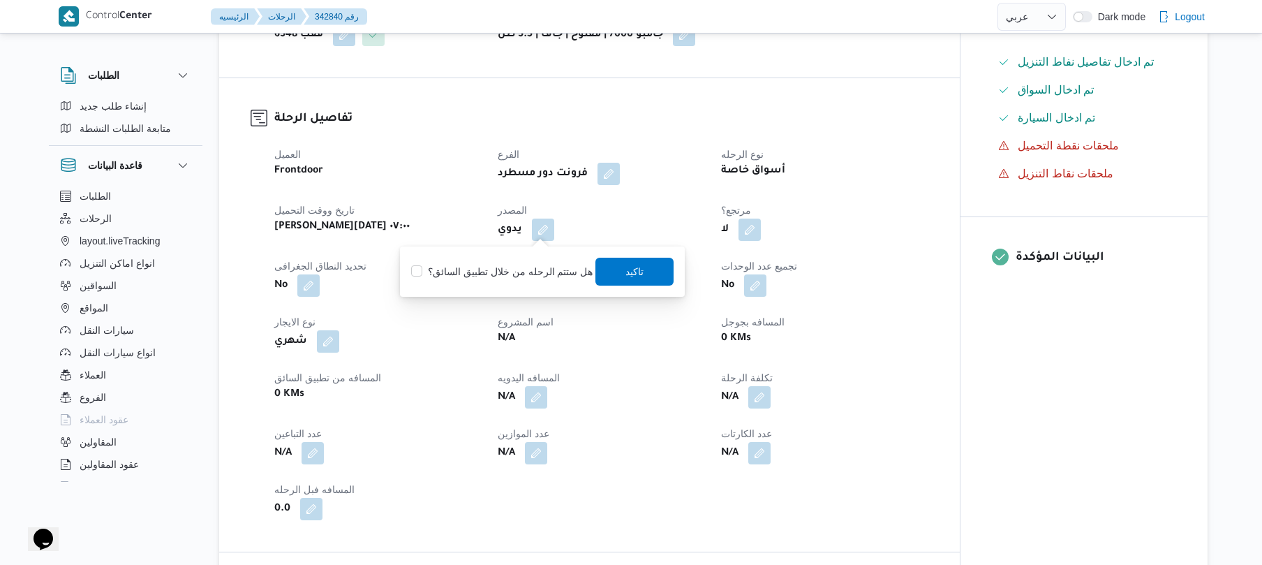
click at [517, 265] on label "هل ستتم الرحله من خلال تطبيق السائق؟" at bounding box center [501, 271] width 181 height 17
checkbox input "true"
click at [637, 269] on span "تاكيد" at bounding box center [635, 270] width 18 height 17
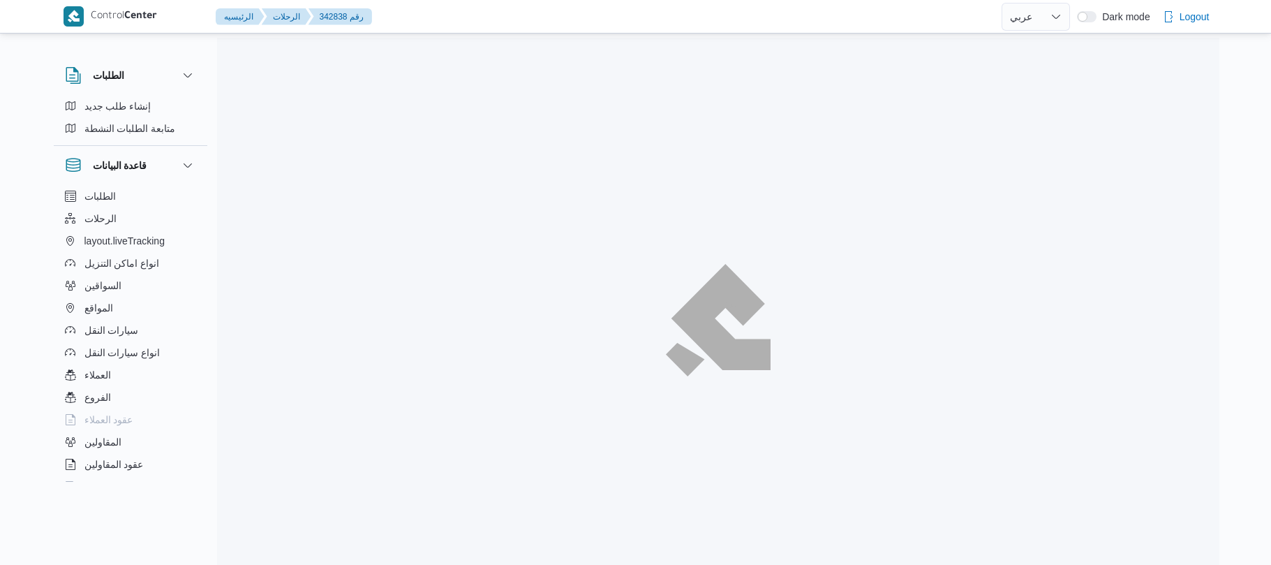
select select "ar"
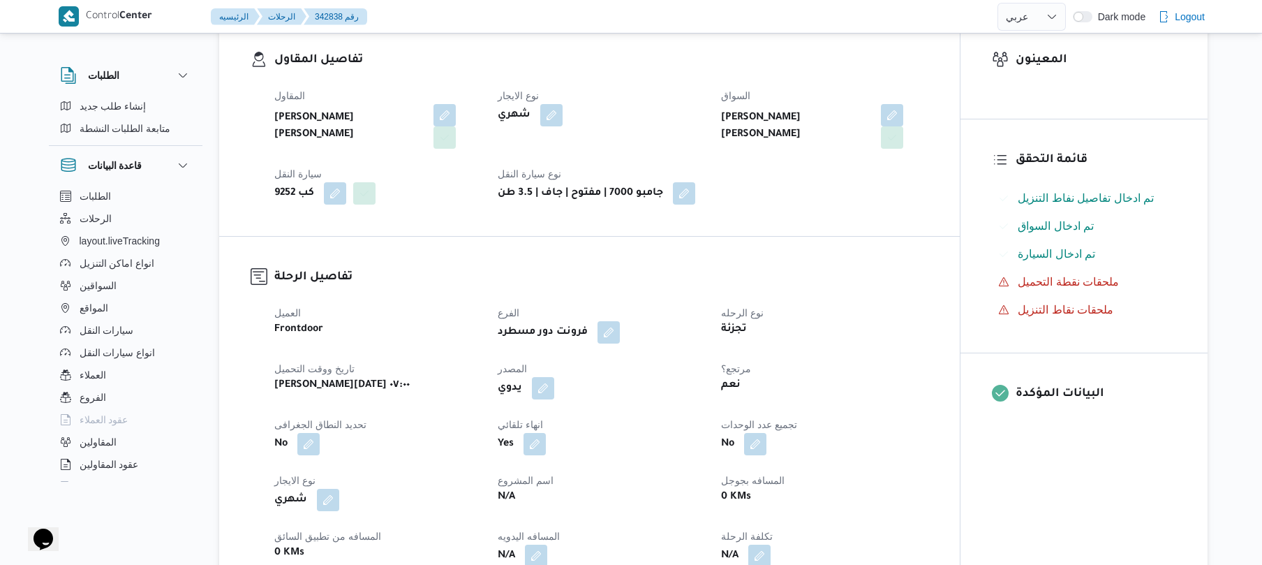
scroll to position [372, 0]
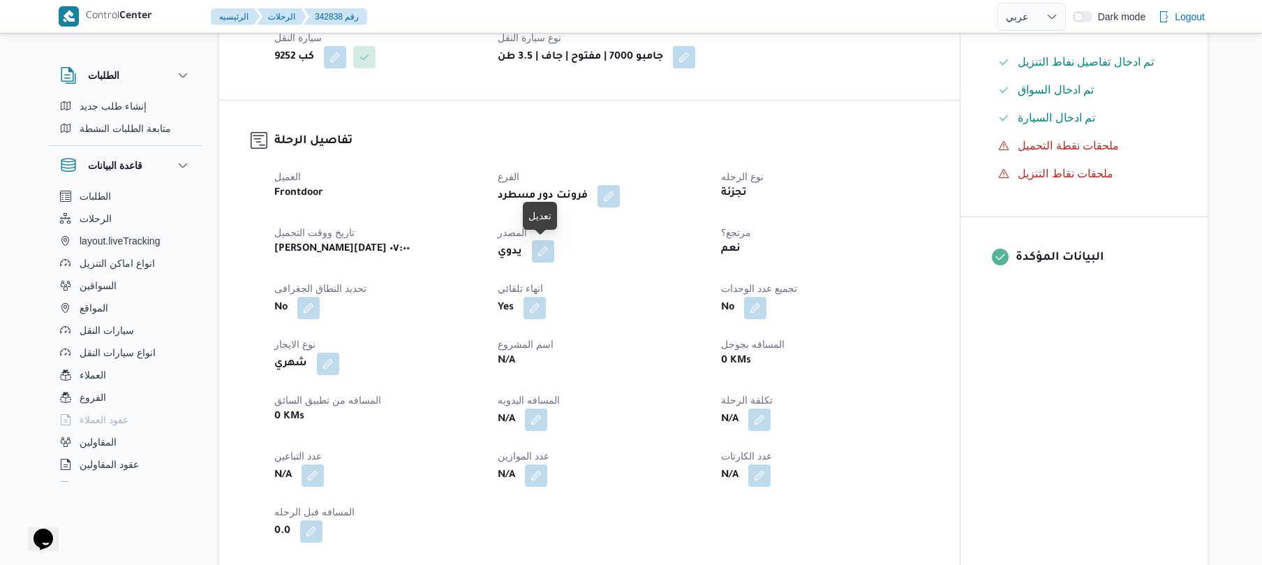
click at [551, 257] on button "button" at bounding box center [543, 251] width 22 height 22
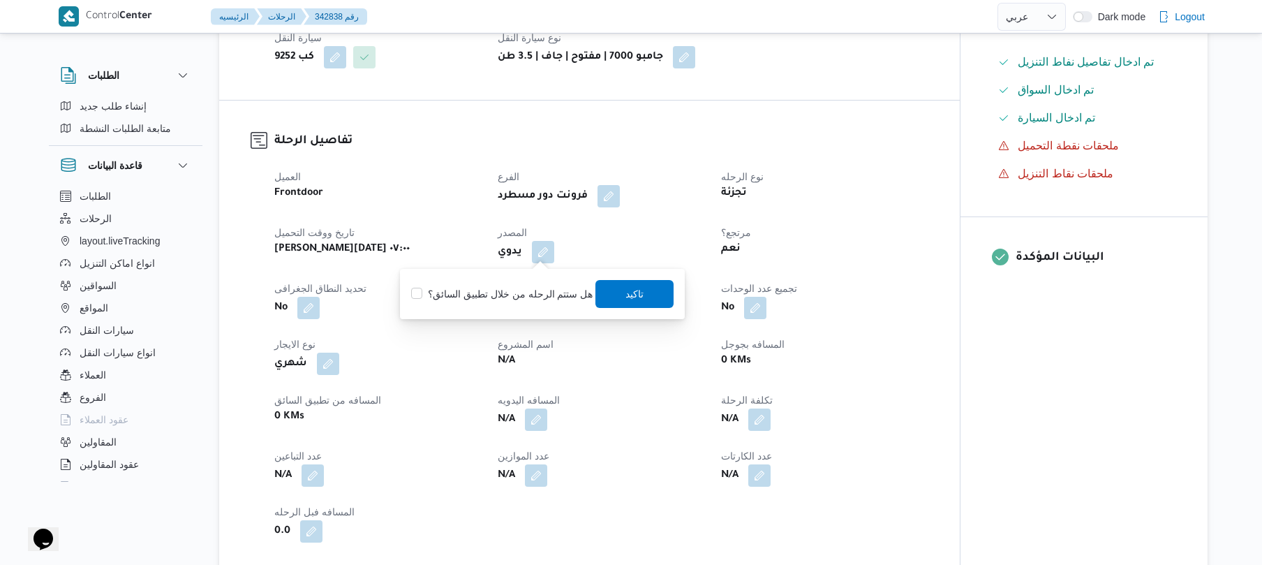
click at [531, 296] on label "هل ستتم الرحله من خلال تطبيق السائق؟" at bounding box center [501, 294] width 181 height 17
checkbox input "true"
click at [635, 291] on span "تاكيد" at bounding box center [635, 293] width 18 height 17
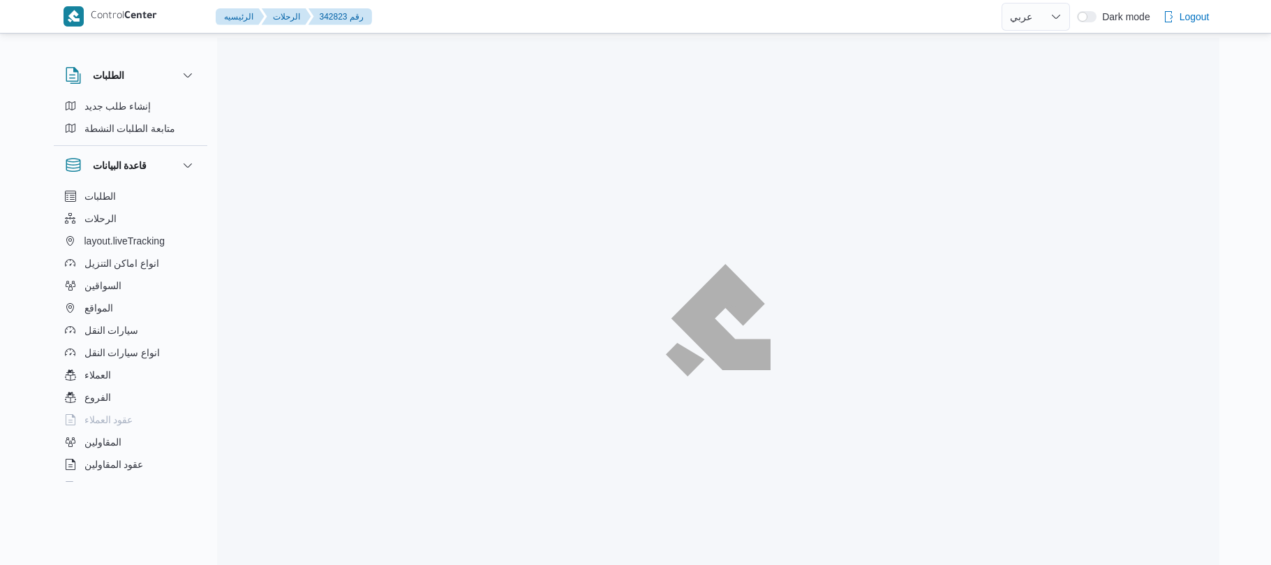
select select "ar"
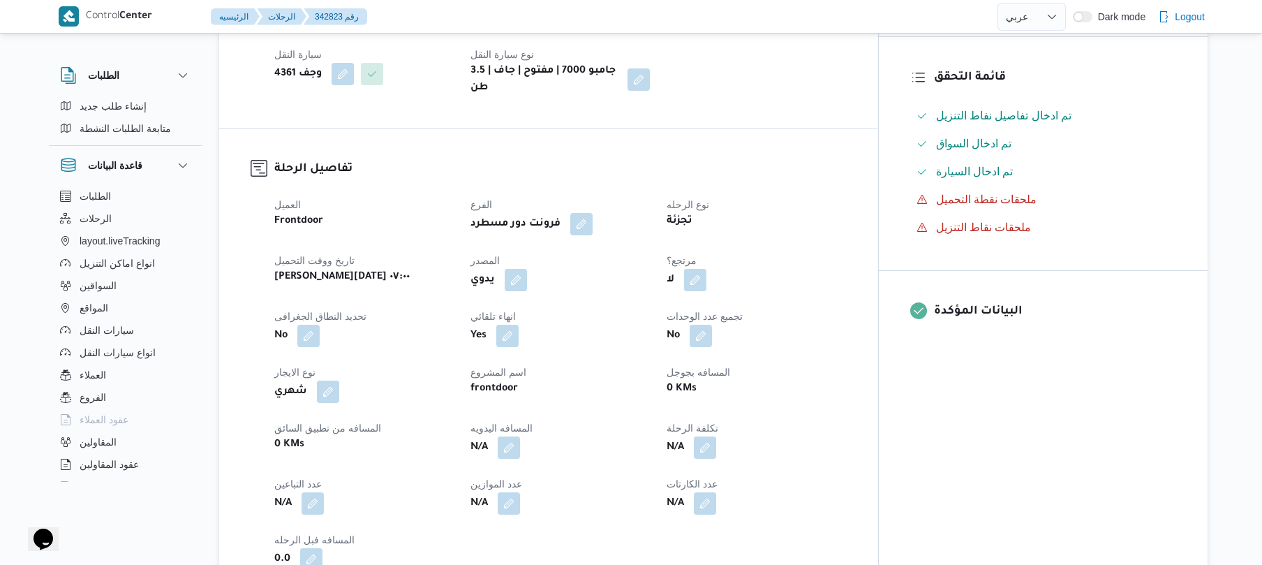
scroll to position [409, 0]
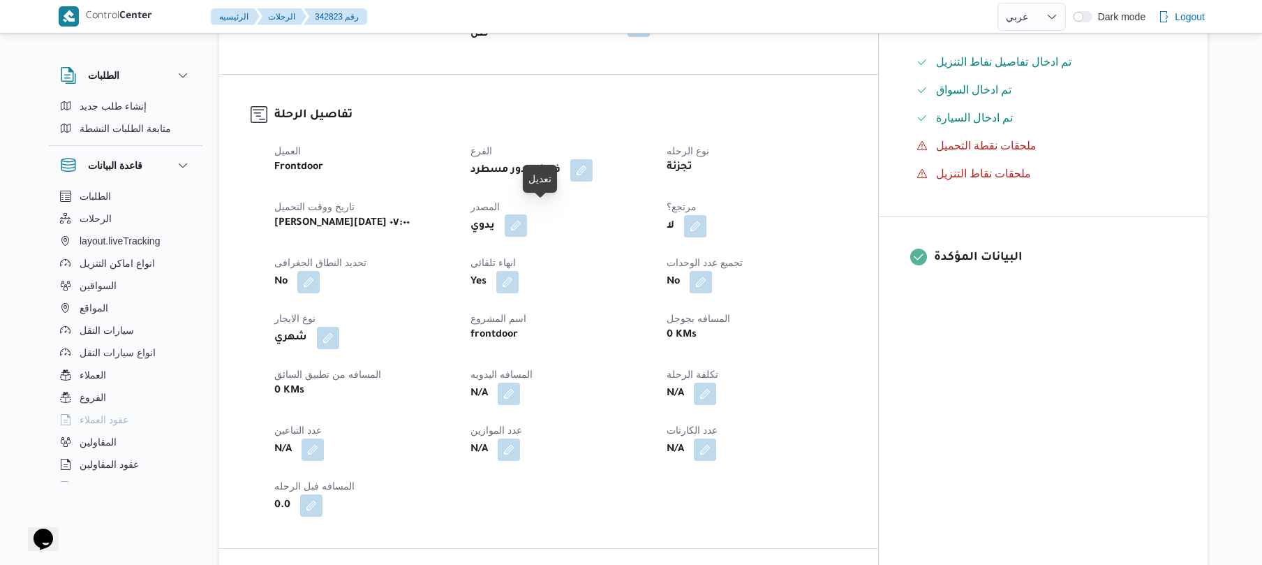
click at [527, 218] on button "button" at bounding box center [516, 225] width 22 height 22
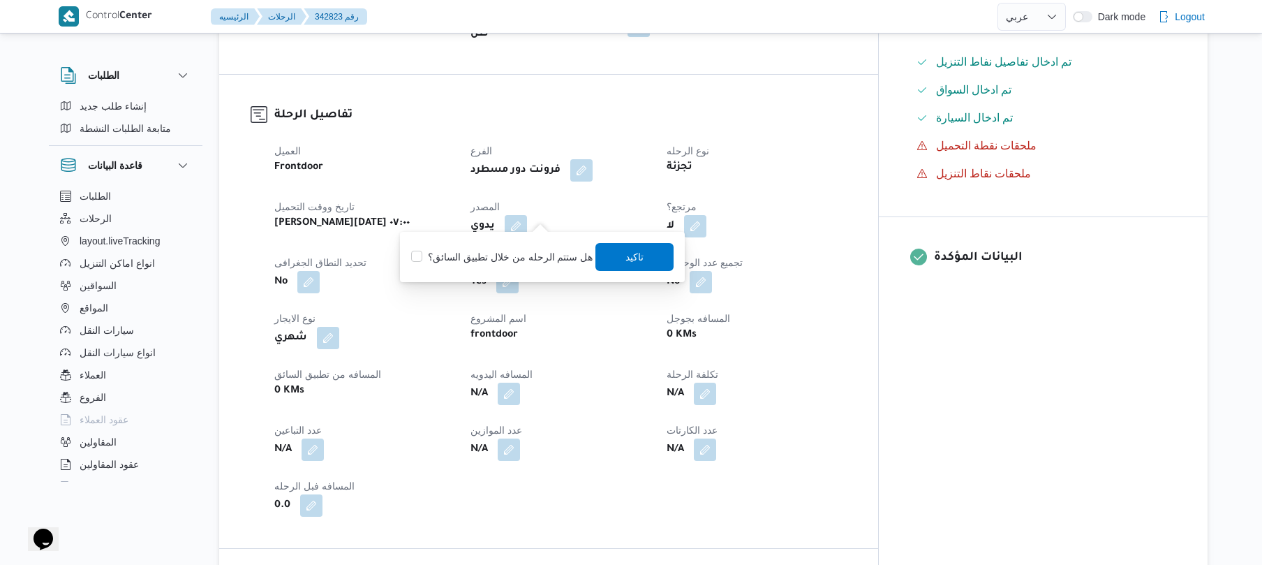
click at [539, 252] on label "هل ستتم الرحله من خلال تطبيق السائق؟" at bounding box center [501, 257] width 181 height 17
checkbox input "true"
click at [626, 260] on span "تاكيد" at bounding box center [635, 257] width 18 height 17
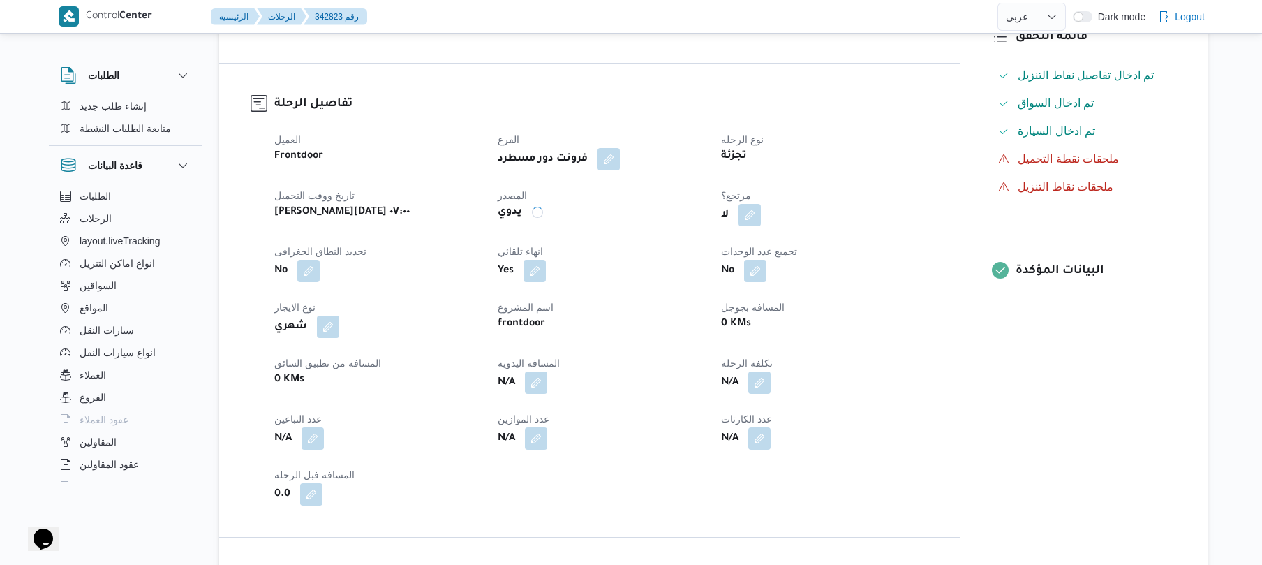
click at [623, 260] on div "Yes" at bounding box center [600, 270] width 209 height 25
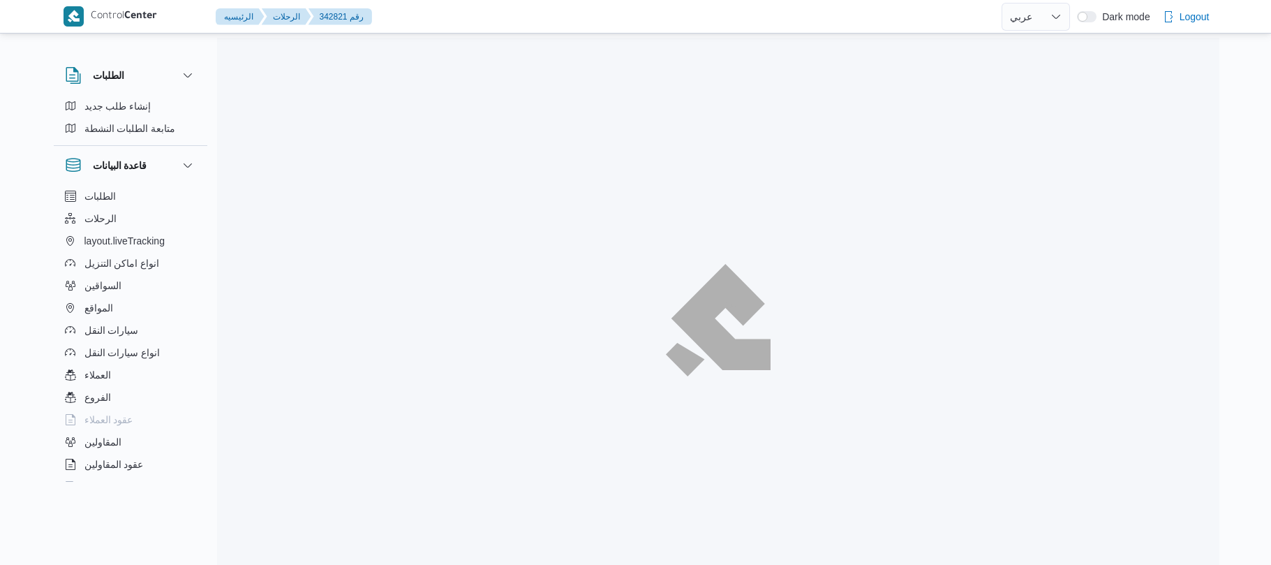
select select "ar"
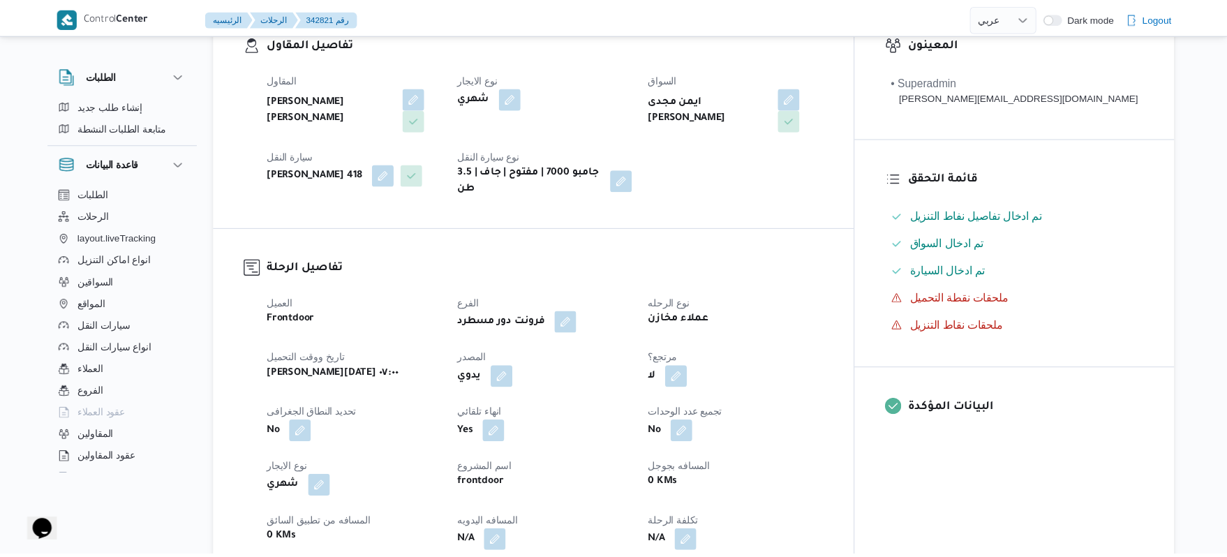
scroll to position [447, 0]
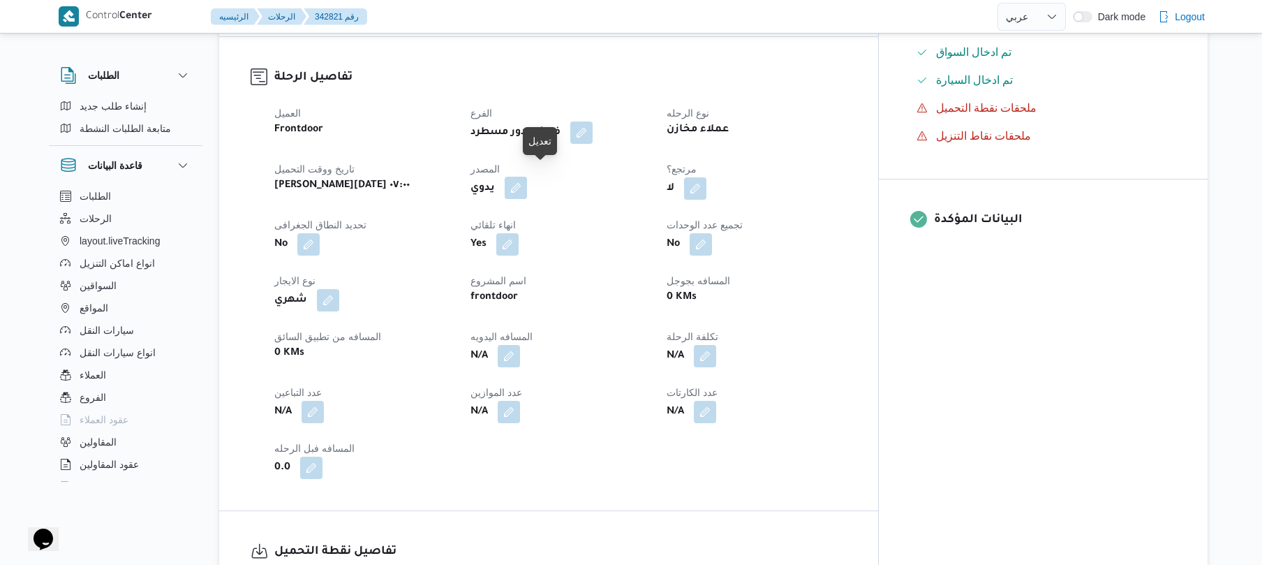
click at [527, 182] on button "button" at bounding box center [516, 188] width 22 height 22
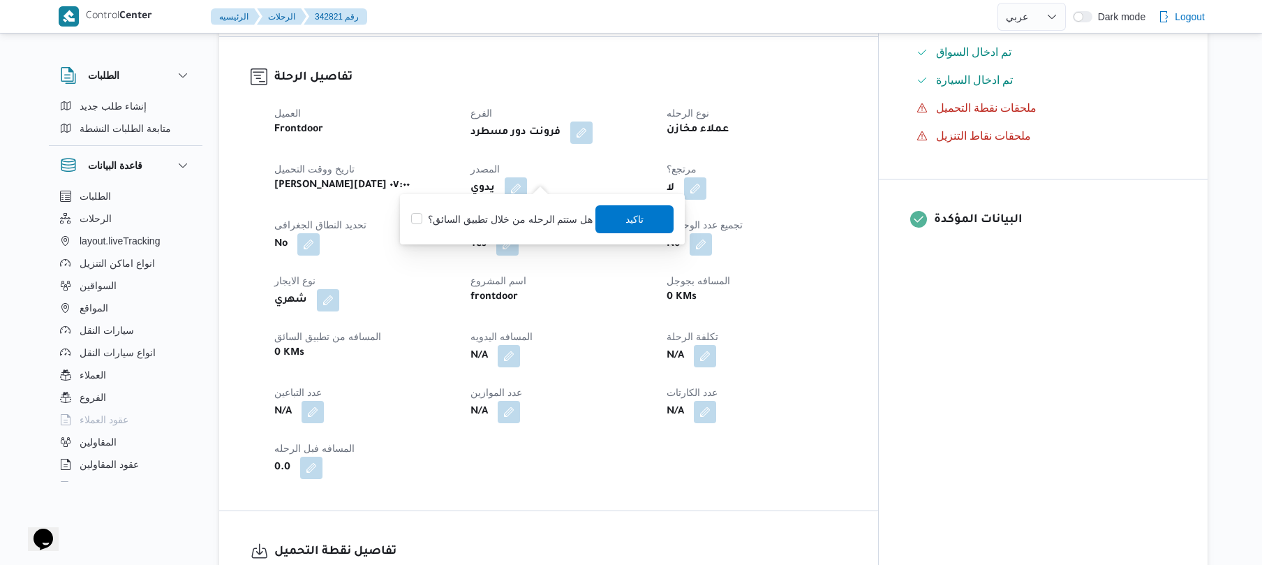
click at [509, 218] on label "هل ستتم الرحله من خلال تطبيق السائق؟" at bounding box center [501, 219] width 181 height 17
checkbox input "true"
click at [648, 227] on span "تاكيد" at bounding box center [635, 219] width 78 height 28
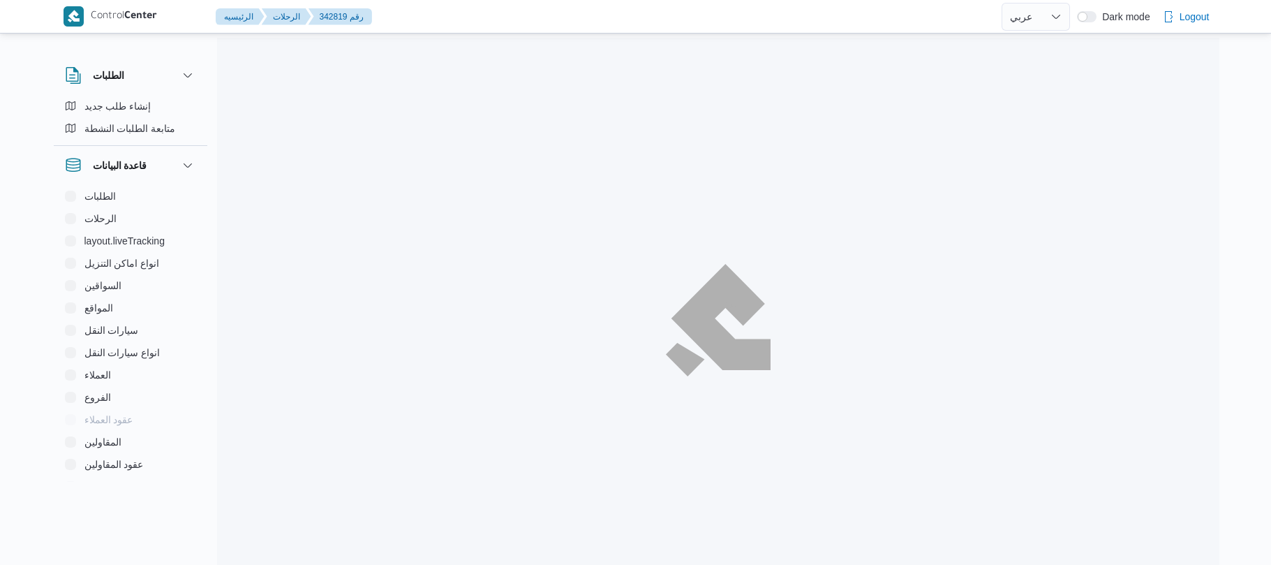
select select "ar"
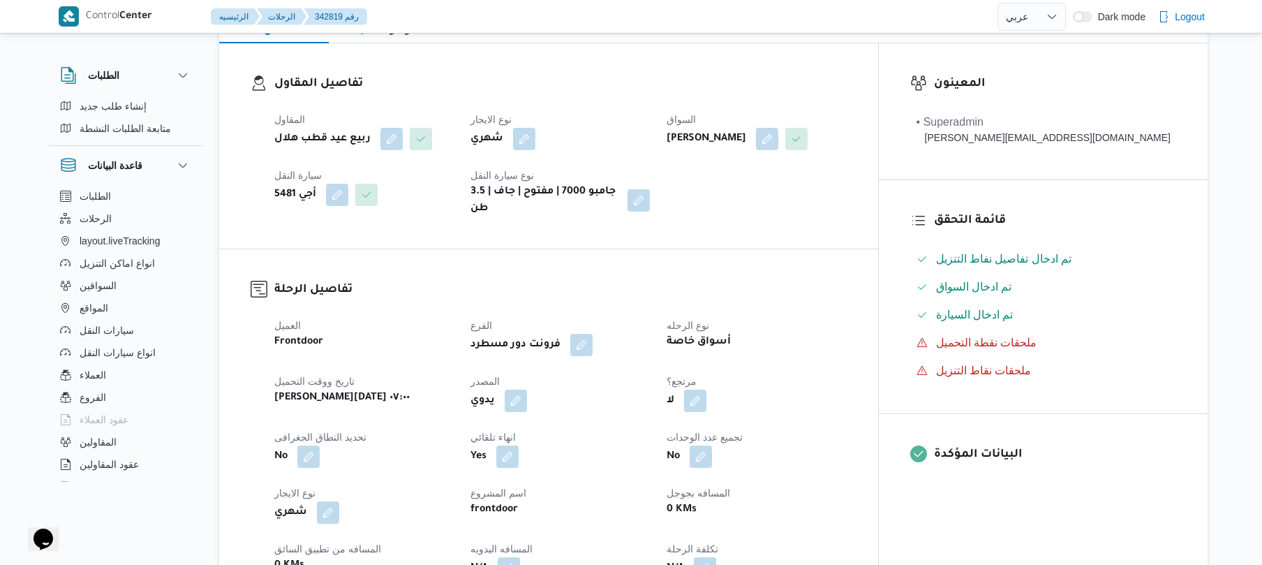
scroll to position [372, 0]
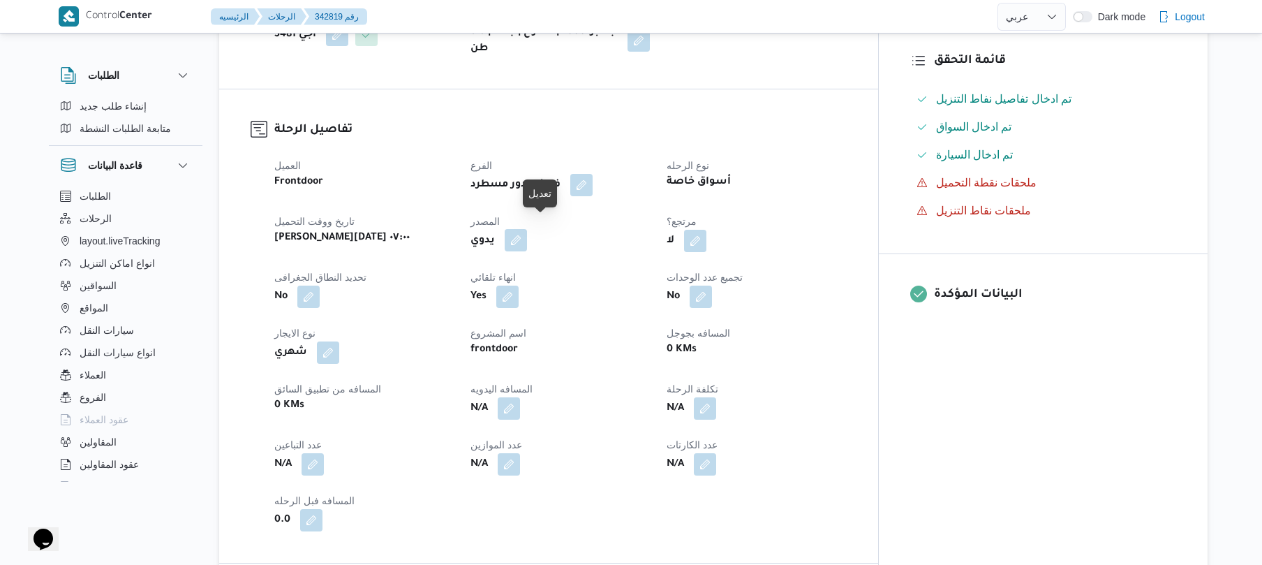
click at [527, 238] on button "button" at bounding box center [516, 240] width 22 height 22
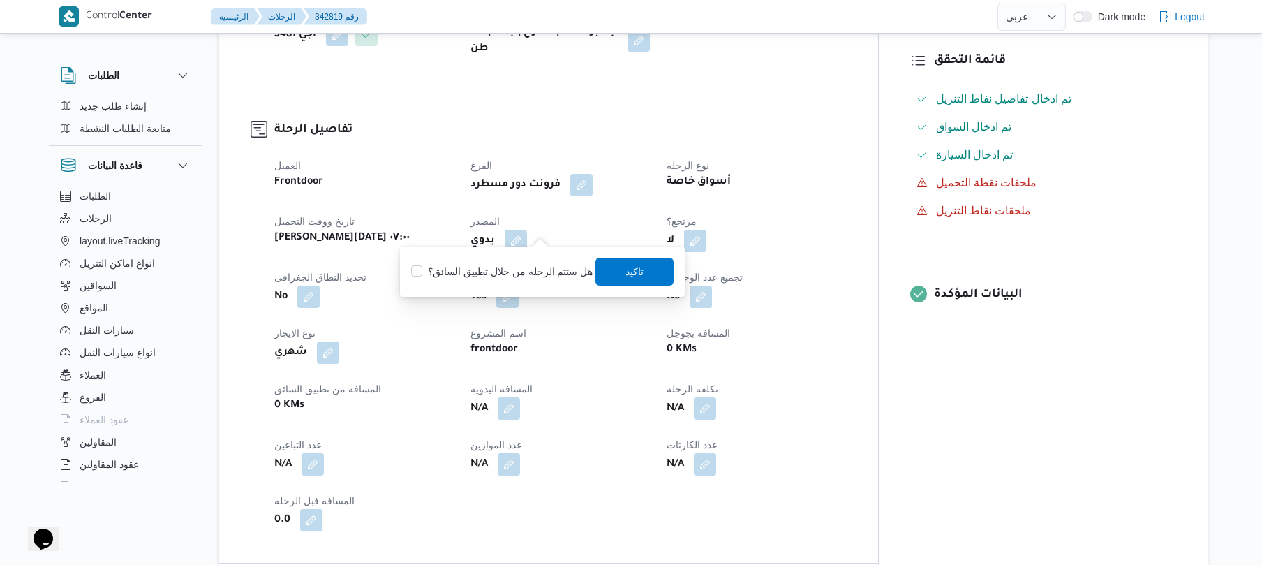
click at [517, 266] on label "هل ستتم الرحله من خلال تطبيق السائق؟" at bounding box center [501, 271] width 181 height 17
checkbox input "true"
click at [635, 267] on span "تاكيد" at bounding box center [635, 270] width 18 height 17
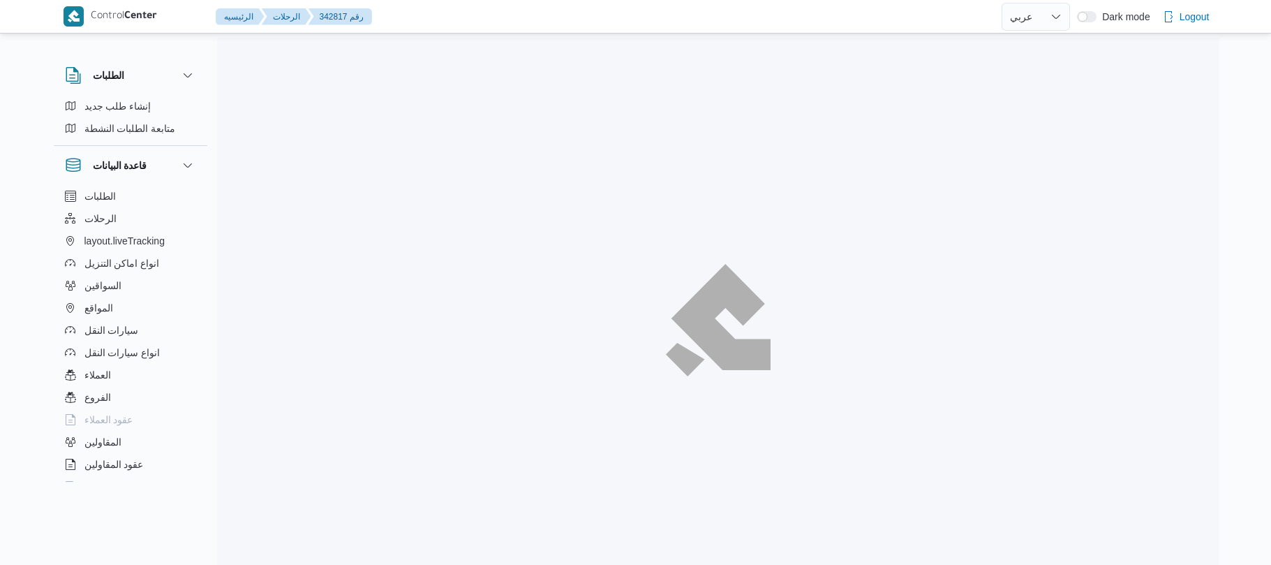
select select "ar"
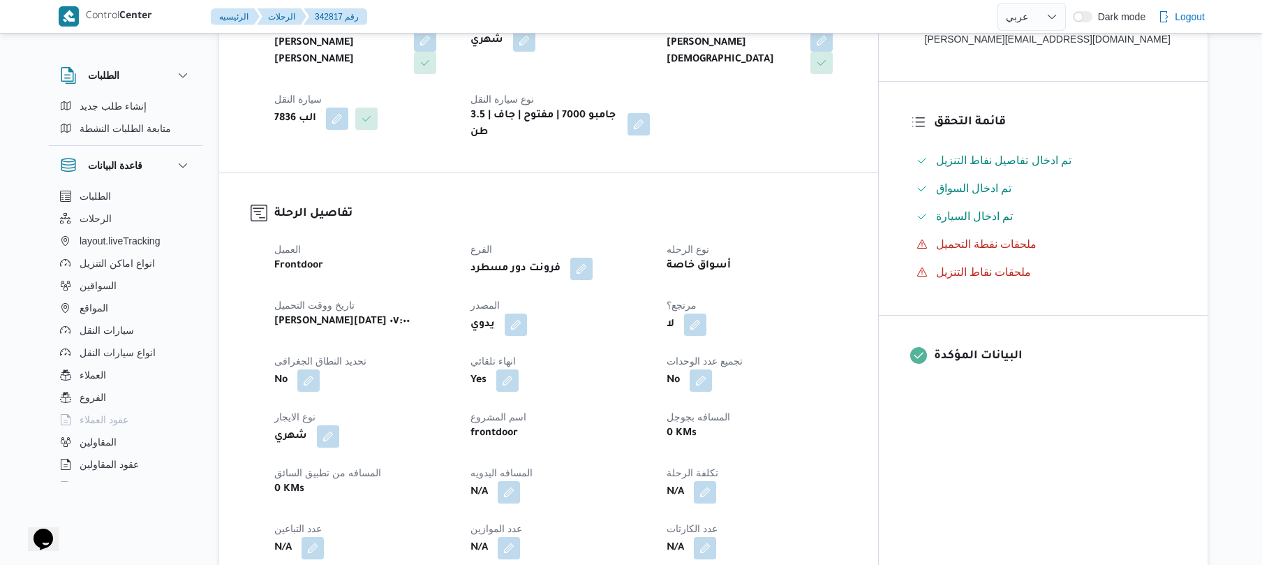
scroll to position [372, 0]
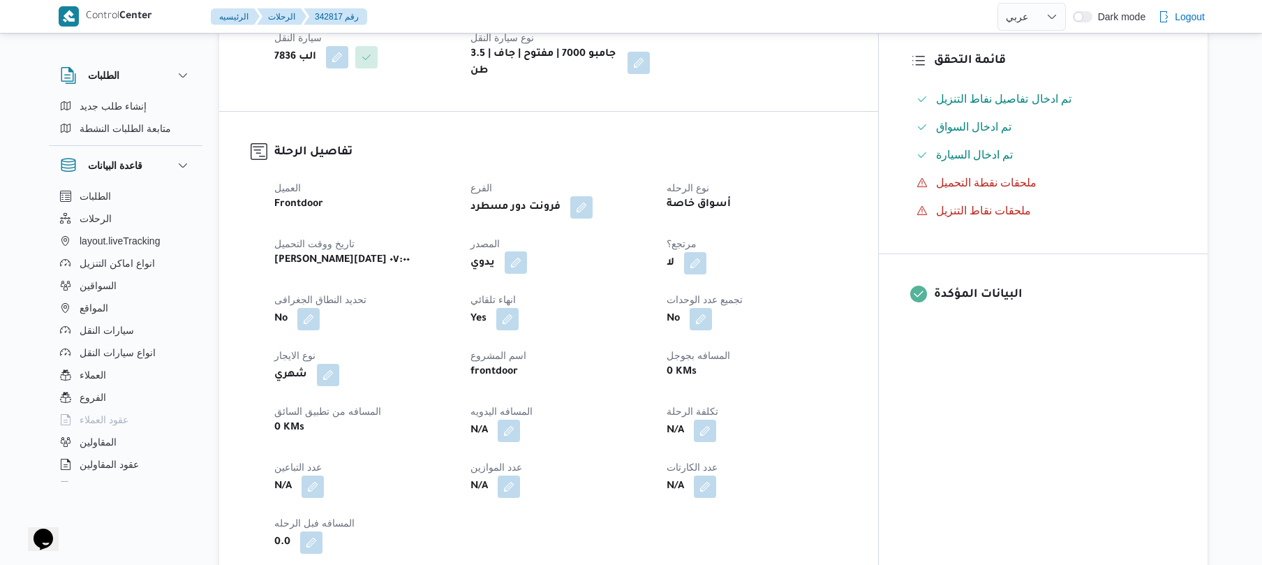
click at [527, 257] on button "button" at bounding box center [516, 262] width 22 height 22
click at [512, 299] on label "هل ستتم الرحله من خلال تطبيق السائق؟" at bounding box center [501, 294] width 181 height 17
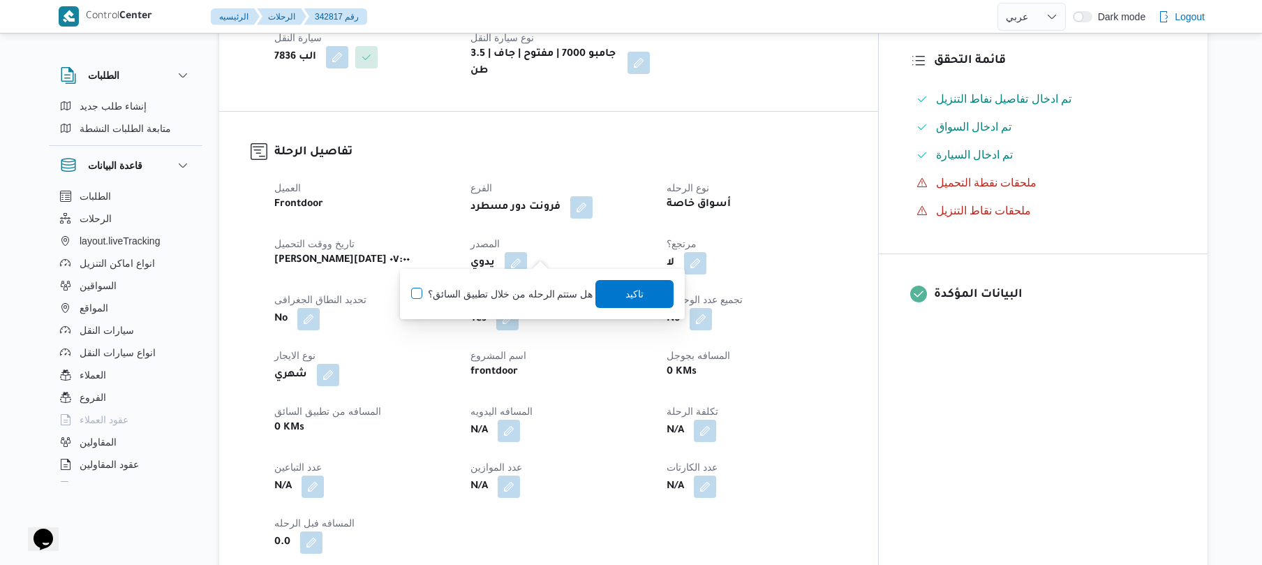
checkbox input "true"
click at [612, 305] on span "تاكيد" at bounding box center [635, 293] width 78 height 28
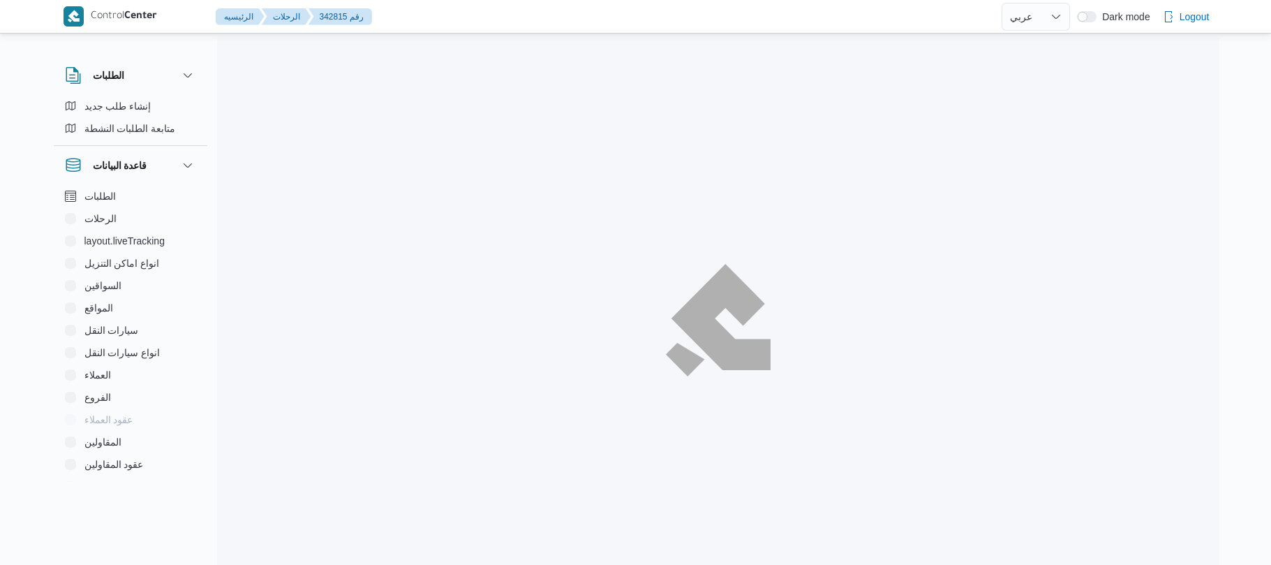
select select "ar"
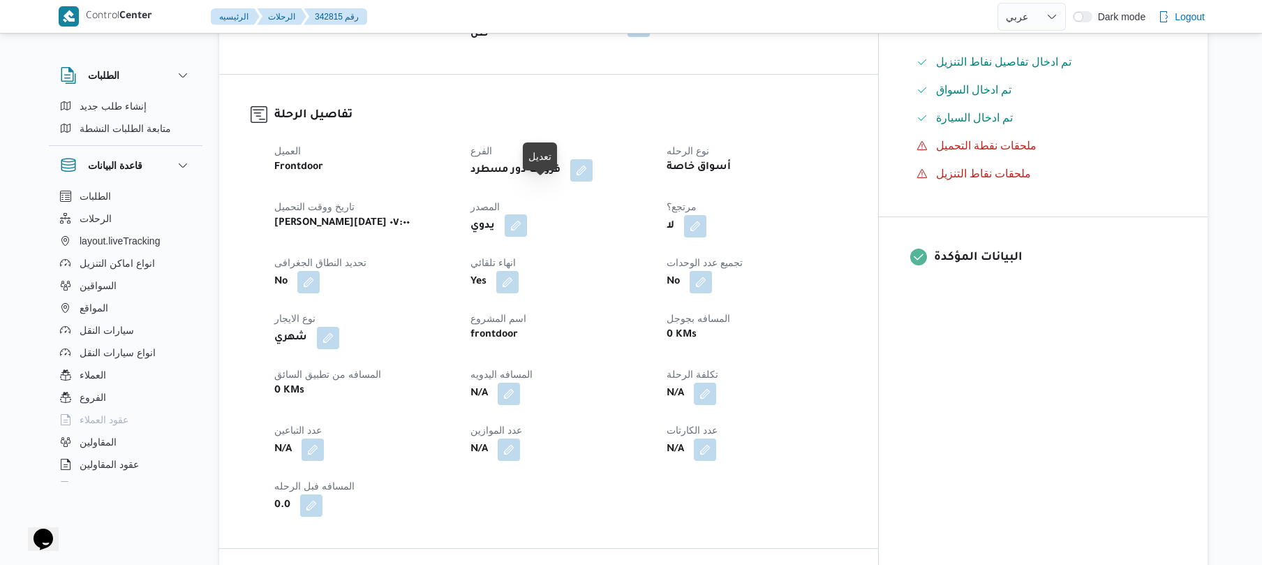
click at [527, 214] on button "button" at bounding box center [516, 225] width 22 height 22
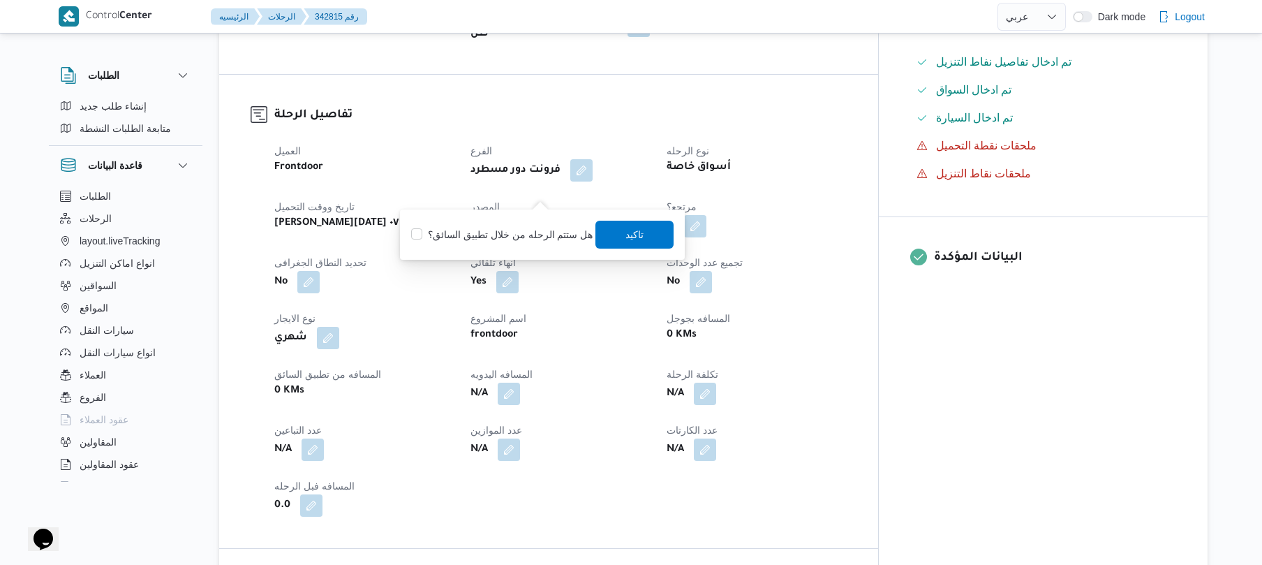
click at [528, 232] on label "هل ستتم الرحله من خلال تطبيق السائق؟" at bounding box center [501, 234] width 181 height 17
checkbox input "true"
click at [618, 236] on span "تاكيد" at bounding box center [635, 234] width 78 height 28
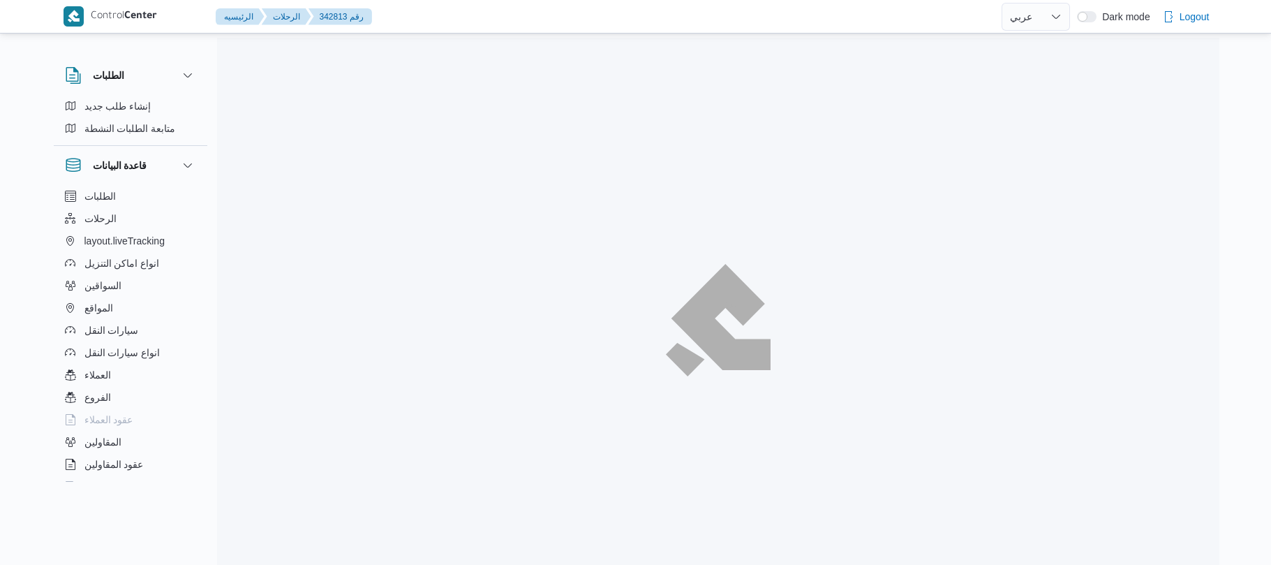
select select "ar"
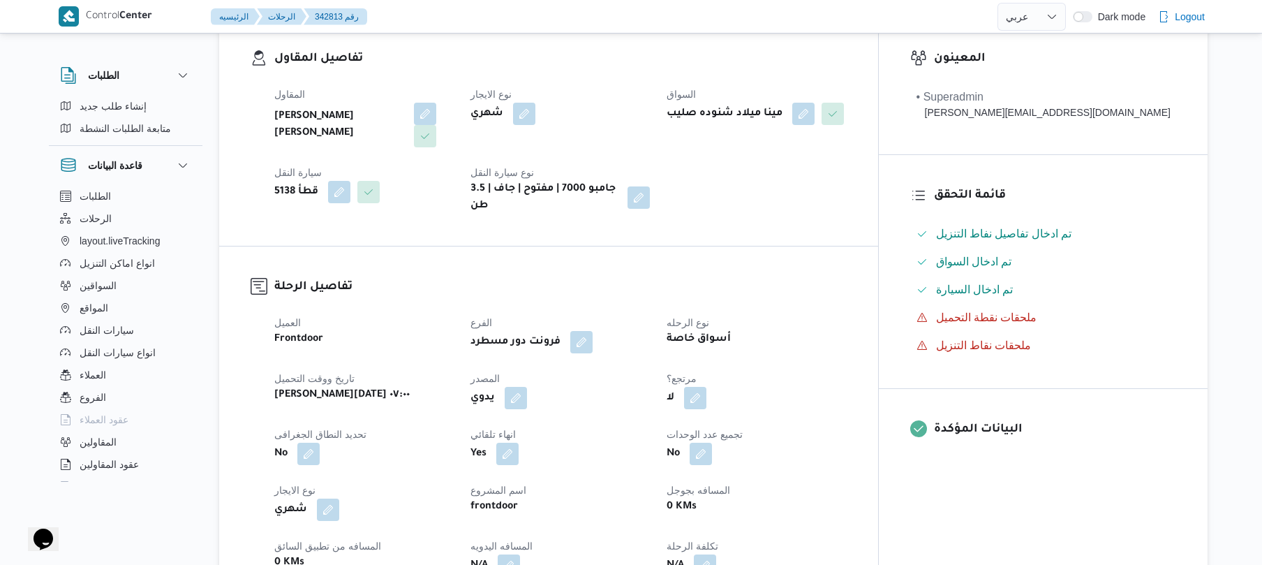
scroll to position [335, 0]
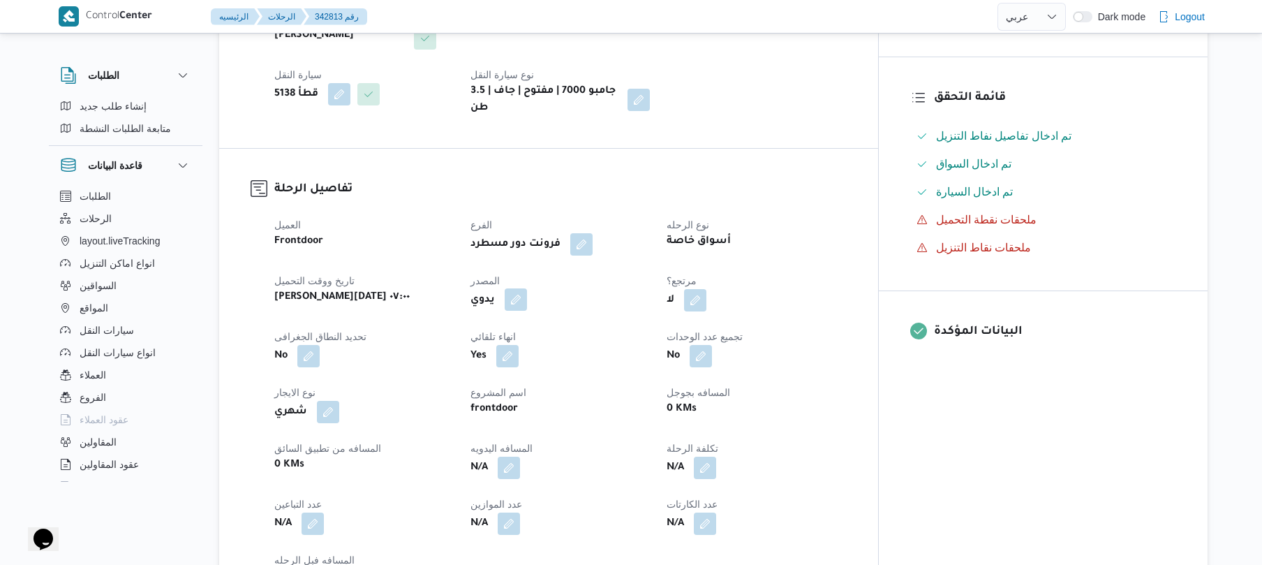
click at [527, 288] on button "button" at bounding box center [516, 299] width 22 height 22
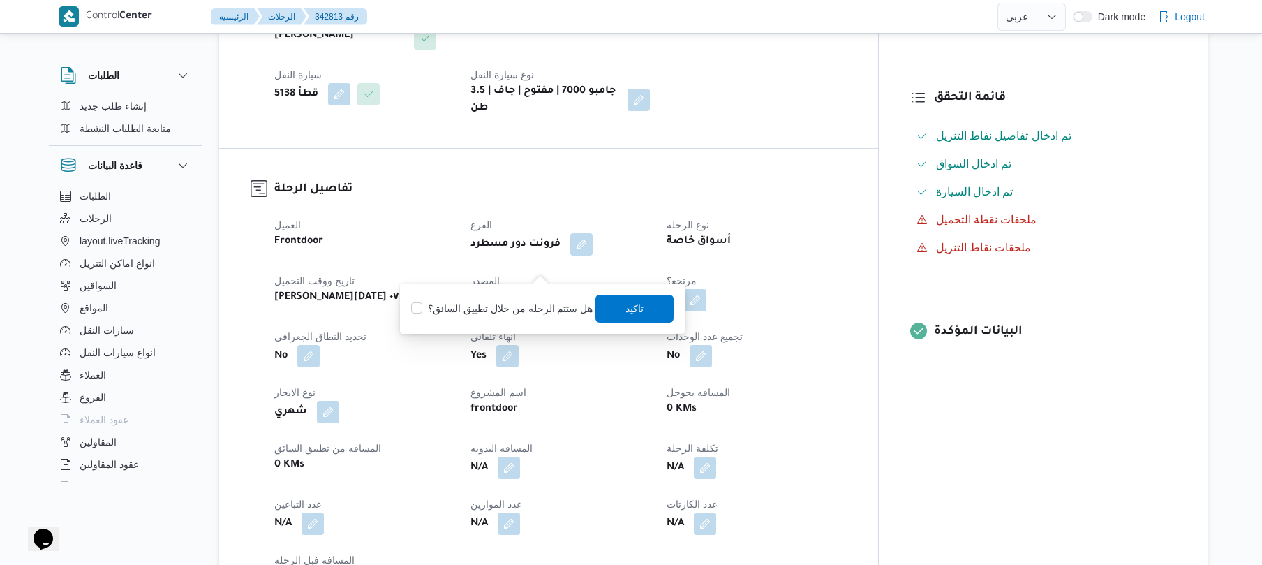
click at [506, 297] on div "هل ستتم الرحله من خلال تطبيق السائق؟ تاكيد" at bounding box center [542, 308] width 265 height 31
click at [514, 304] on label "هل ستتم الرحله من خلال تطبيق السائق؟" at bounding box center [501, 308] width 181 height 17
checkbox input "true"
click at [618, 306] on span "تاكيد" at bounding box center [635, 308] width 78 height 28
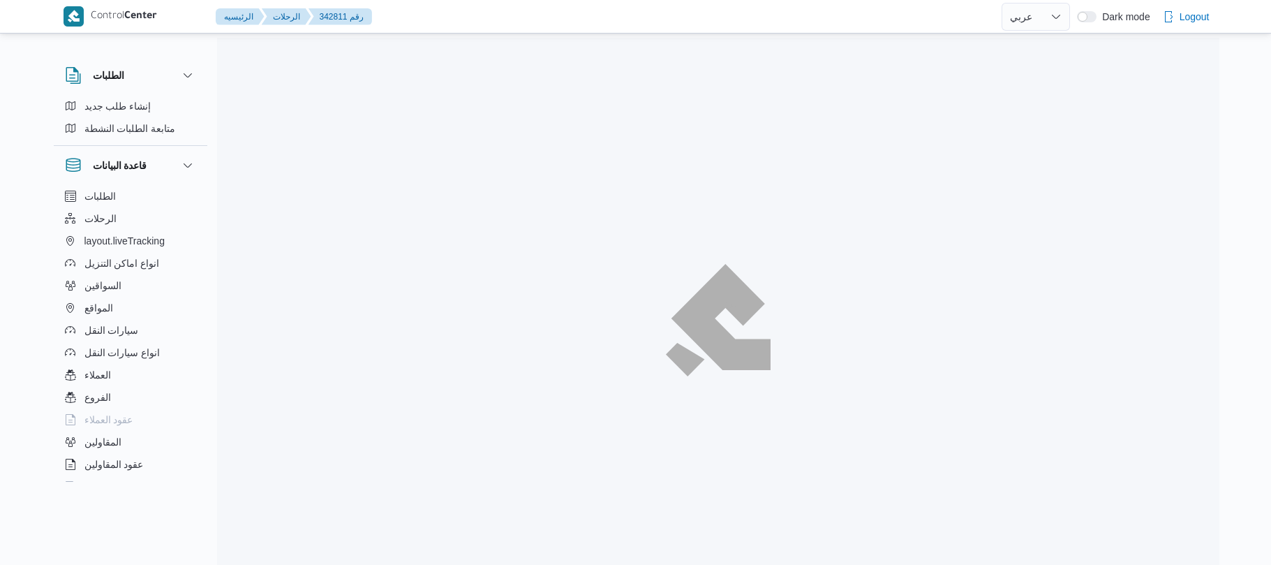
select select "ar"
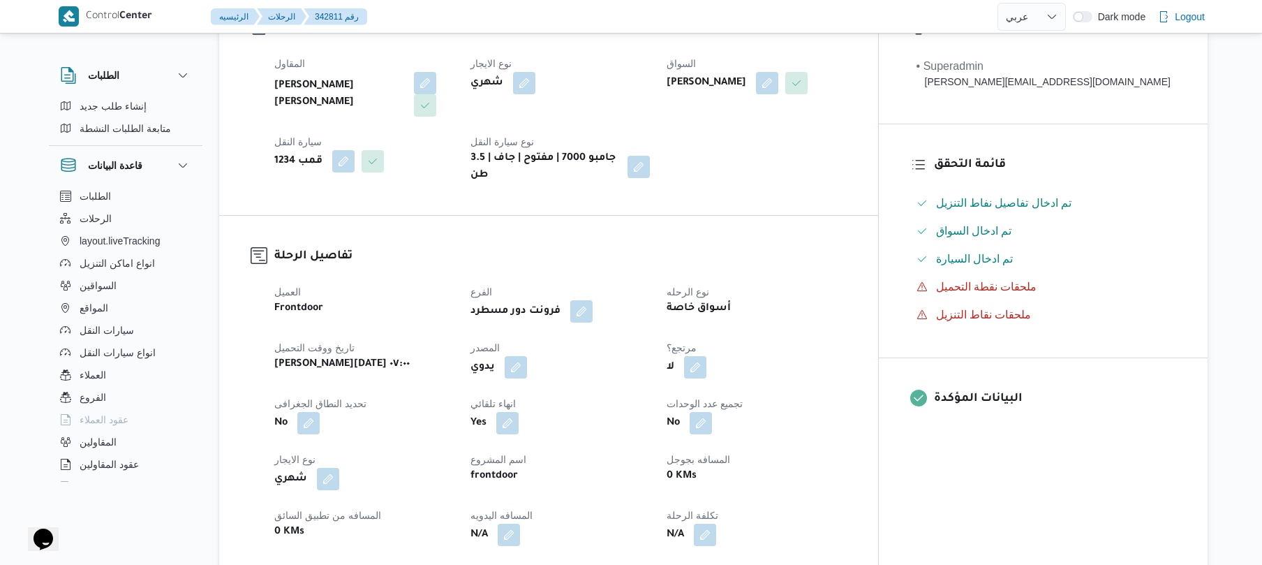
scroll to position [372, 0]
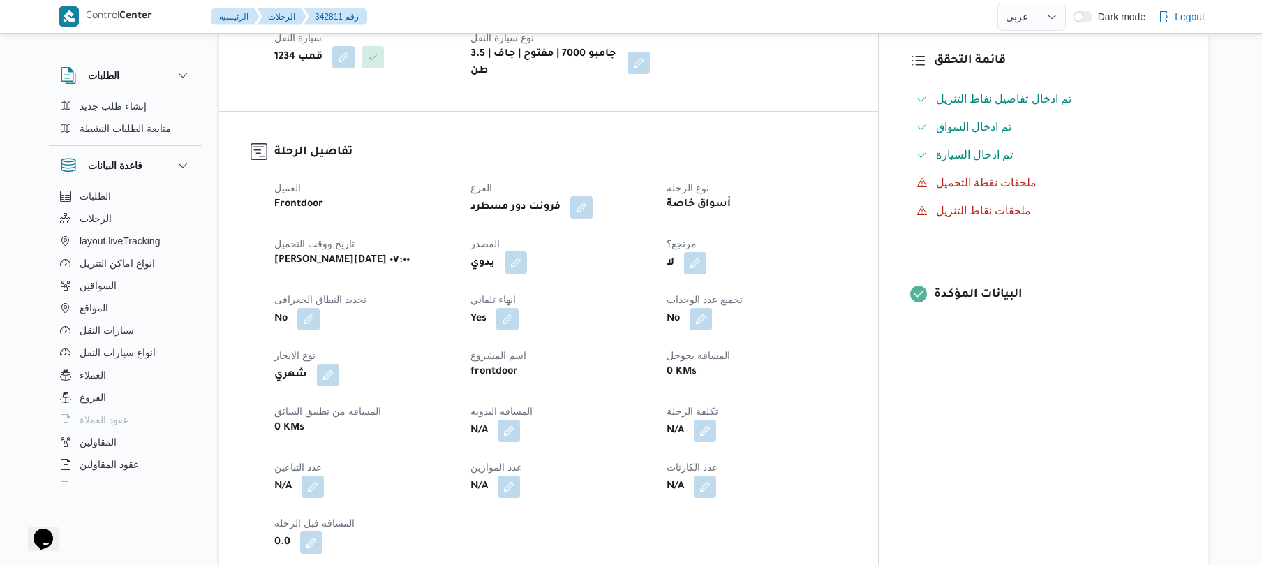
click at [527, 258] on button "button" at bounding box center [516, 262] width 22 height 22
click at [514, 292] on label "هل ستتم الرحله من خلال تطبيق السائق؟" at bounding box center [501, 294] width 181 height 17
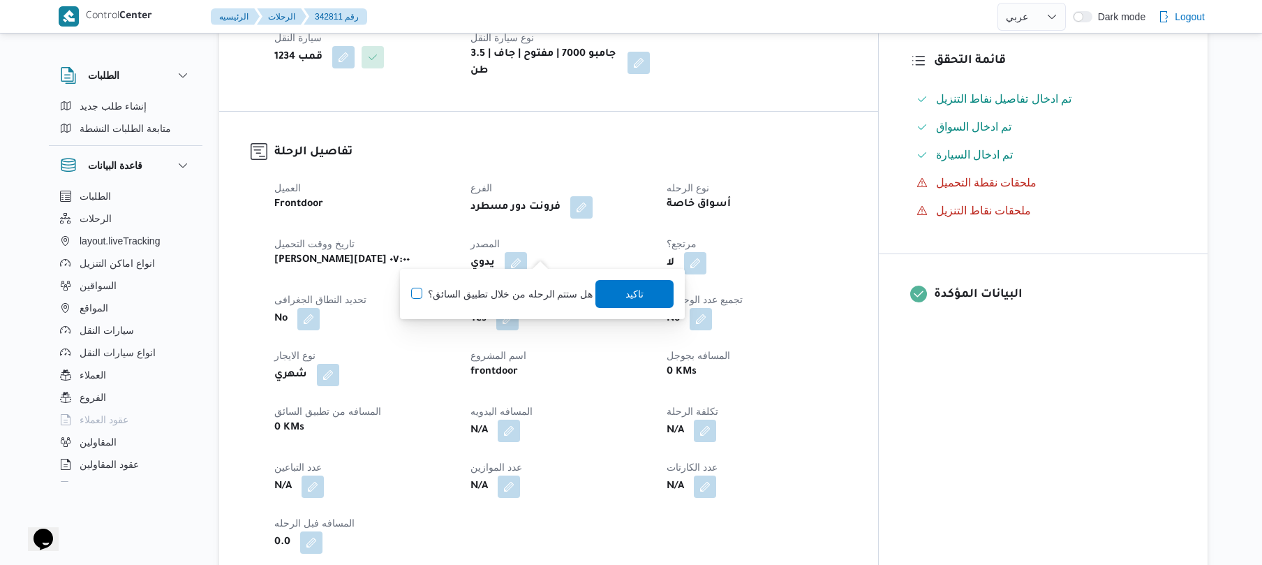
checkbox input "true"
click at [646, 302] on span "تاكيد" at bounding box center [635, 293] width 78 height 28
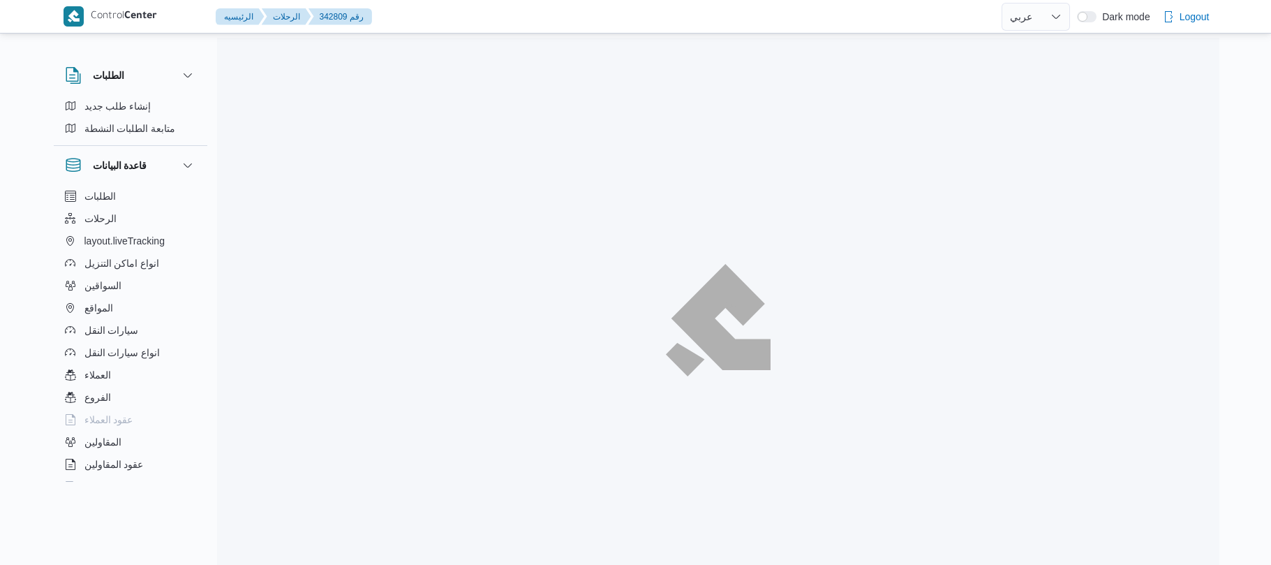
select select "ar"
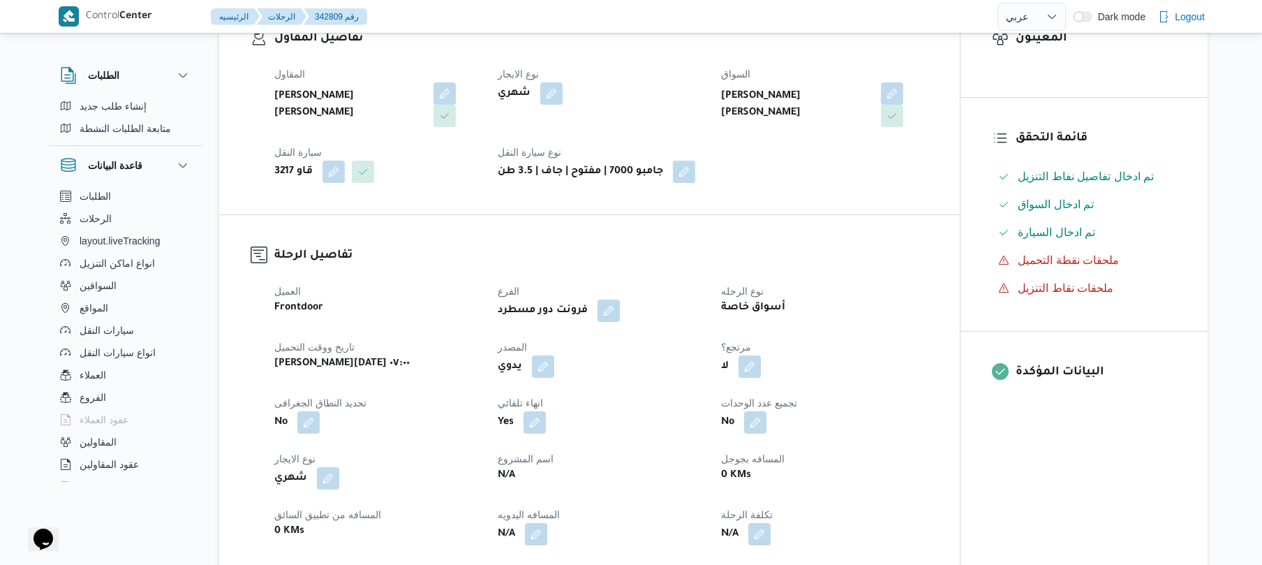
scroll to position [335, 0]
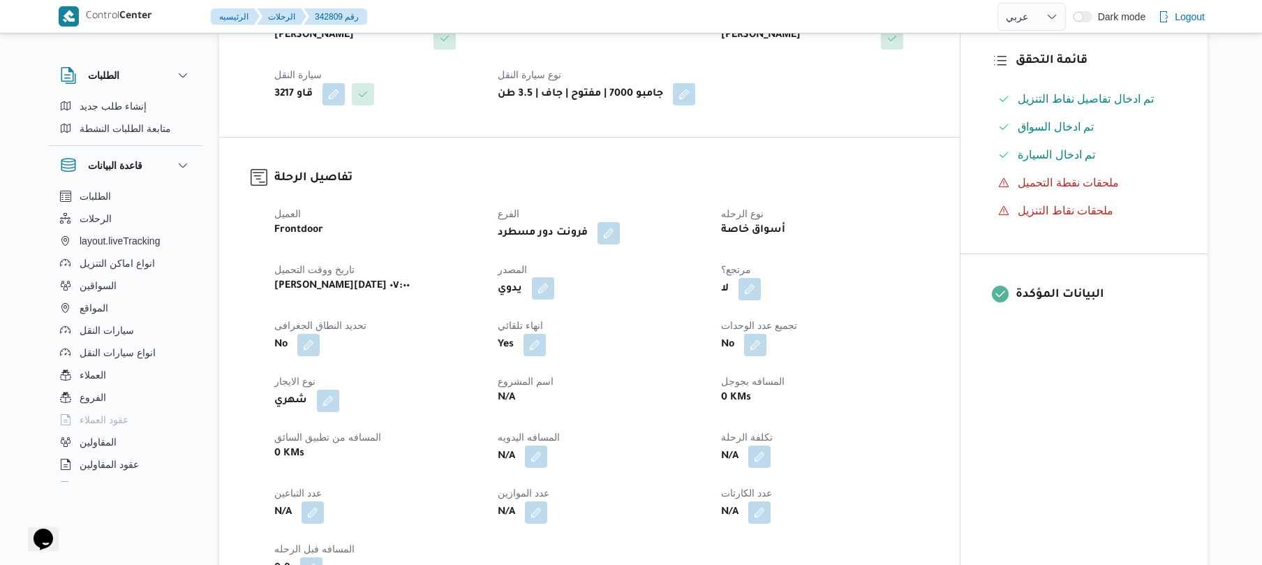
click at [544, 277] on button "button" at bounding box center [543, 288] width 22 height 22
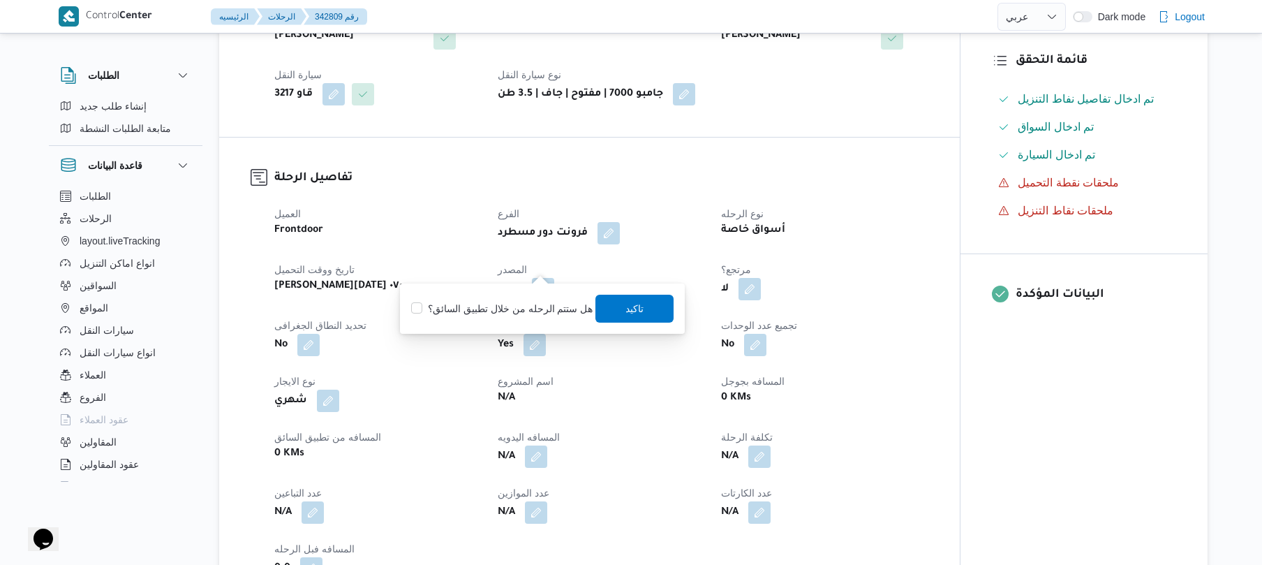
click at [523, 309] on label "هل ستتم الرحله من خلال تطبيق السائق؟" at bounding box center [501, 308] width 181 height 17
checkbox input "true"
click at [626, 305] on span "تاكيد" at bounding box center [635, 307] width 18 height 17
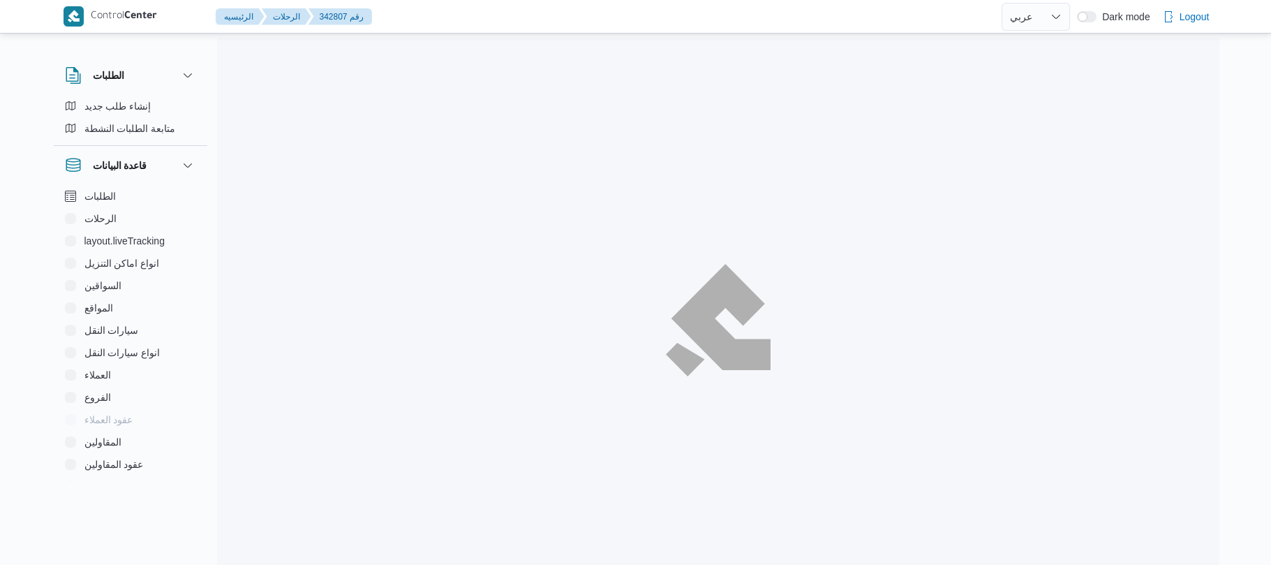
select select "ar"
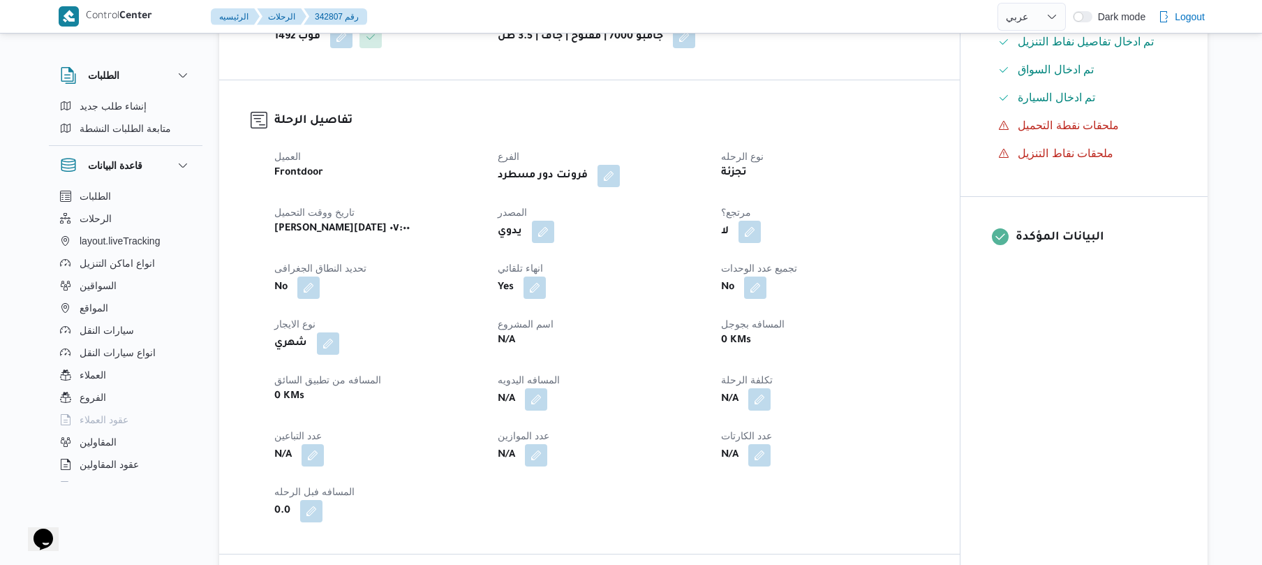
scroll to position [484, 0]
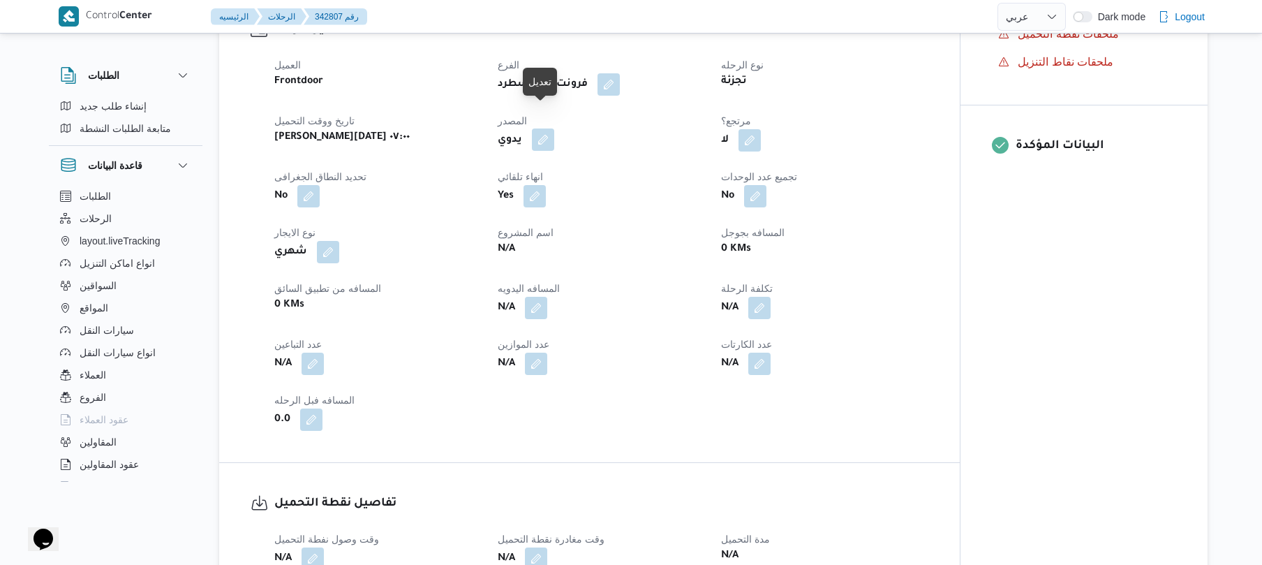
click at [546, 128] on button "button" at bounding box center [543, 139] width 22 height 22
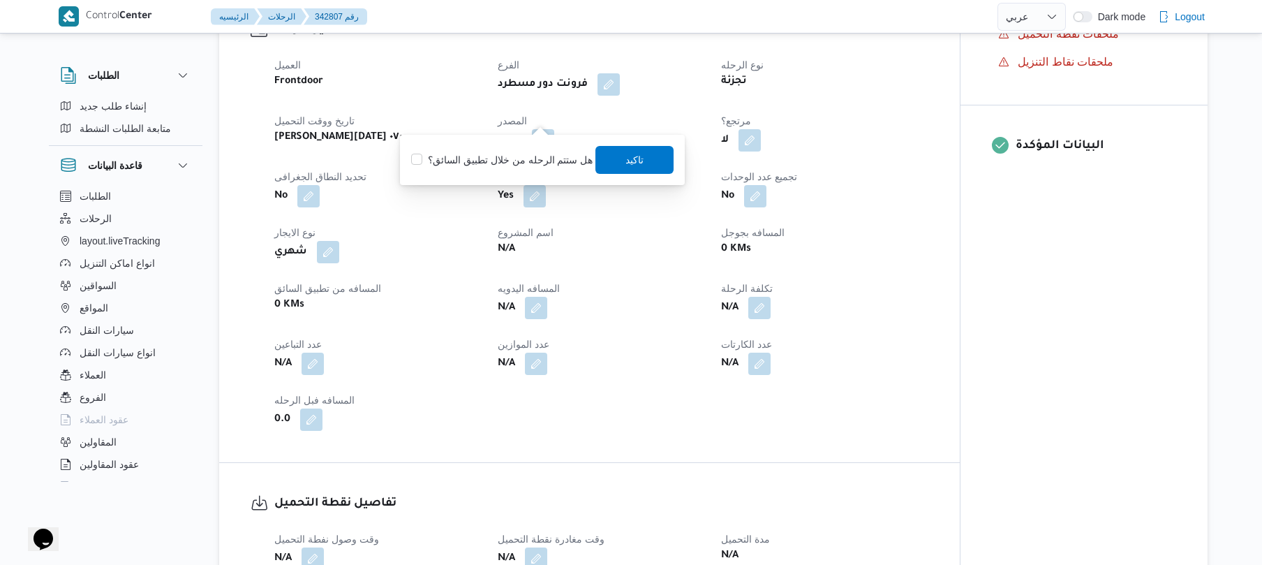
click at [528, 151] on label "هل ستتم الرحله من خلال تطبيق السائق؟" at bounding box center [501, 159] width 181 height 17
checkbox input "true"
click at [628, 157] on span "تاكيد" at bounding box center [635, 159] width 18 height 17
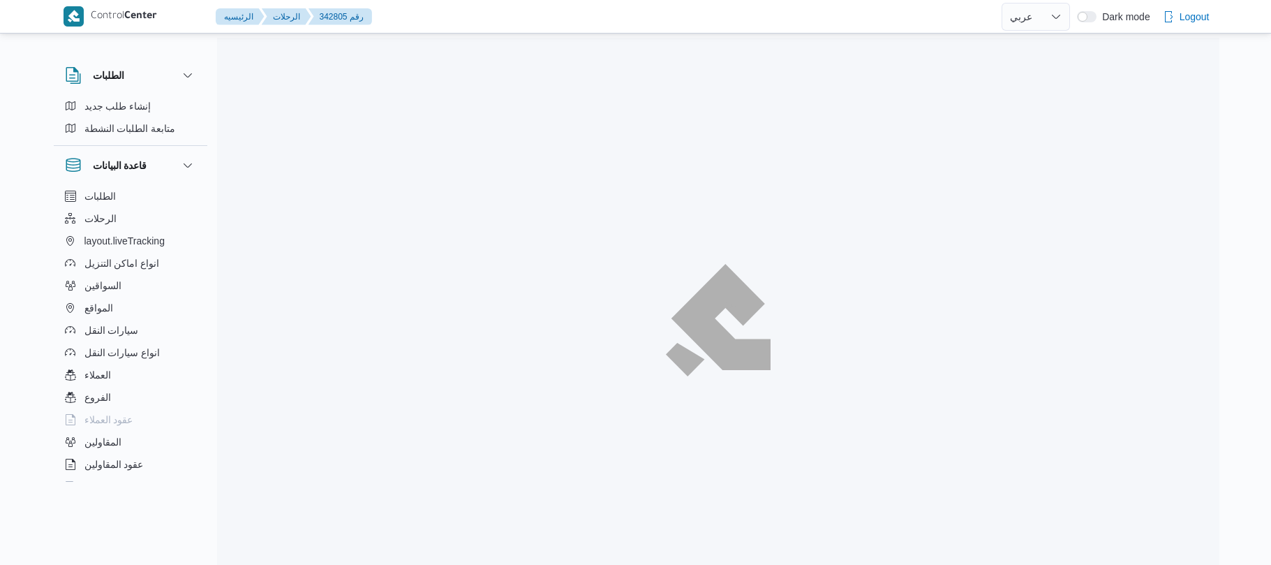
select select "ar"
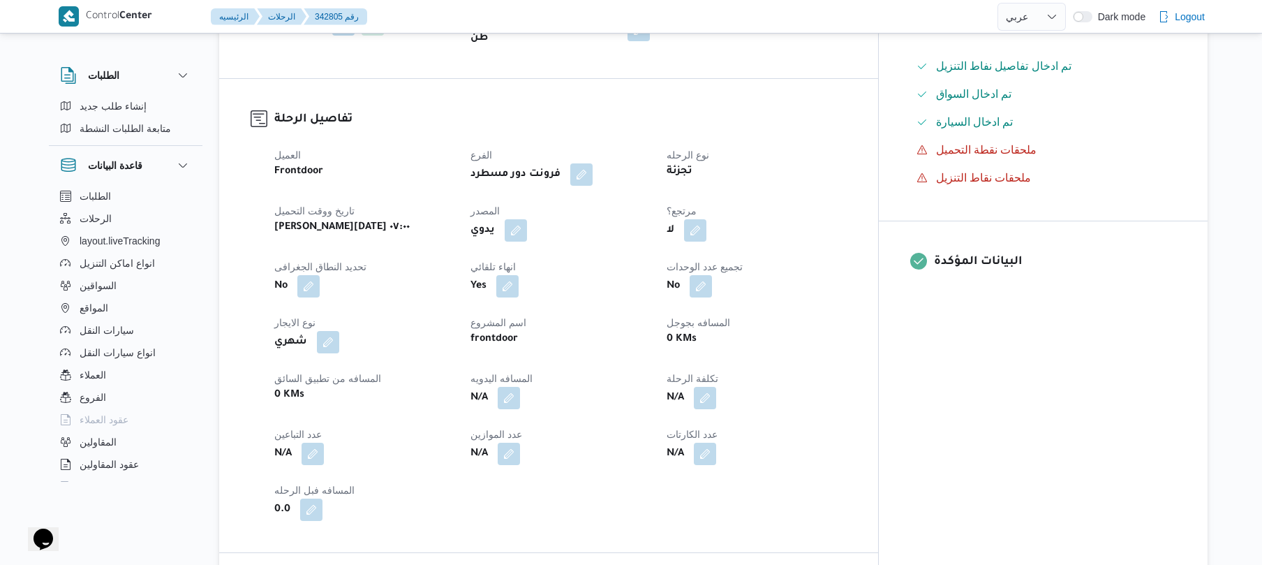
scroll to position [409, 0]
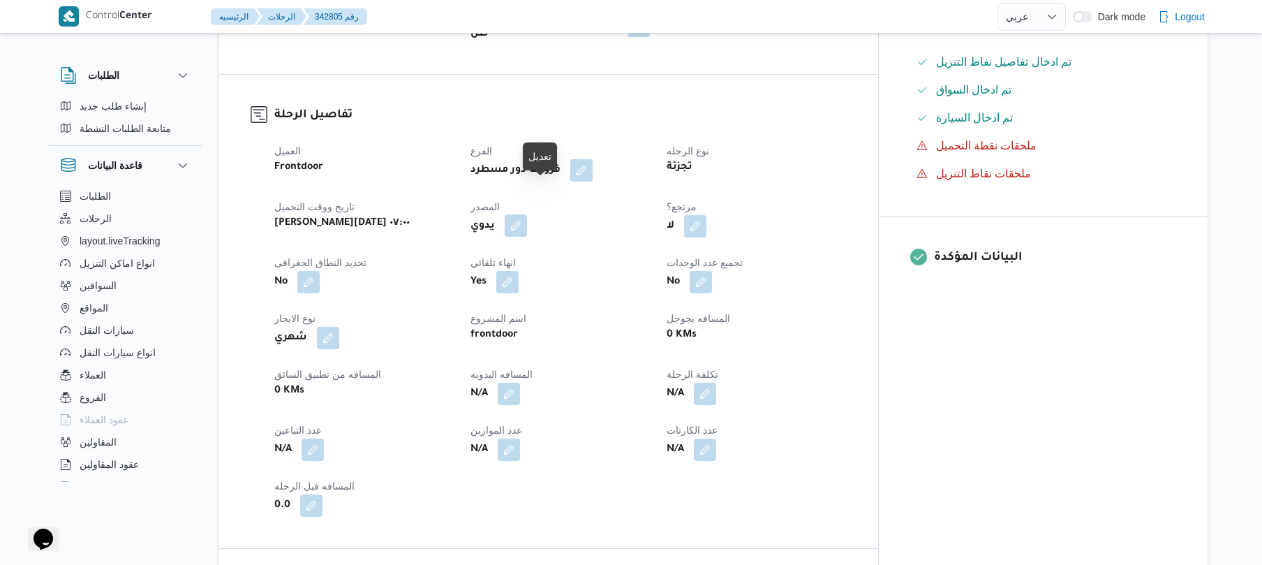
click at [527, 214] on button "button" at bounding box center [516, 225] width 22 height 22
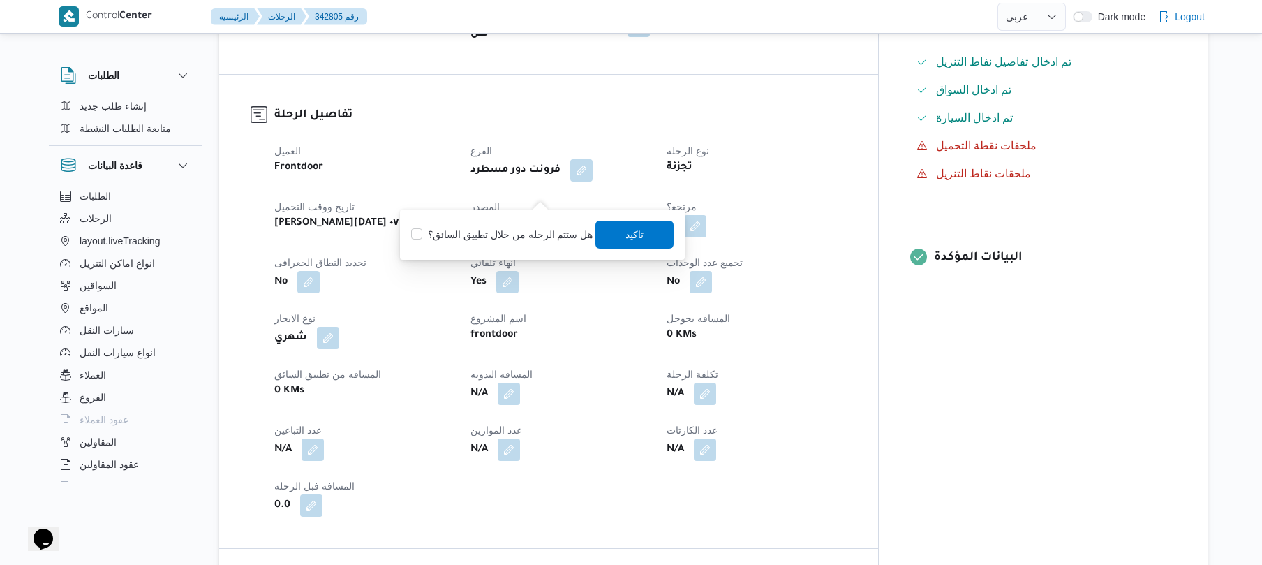
click at [531, 228] on label "هل ستتم الرحله من خلال تطبيق السائق؟" at bounding box center [501, 234] width 181 height 17
checkbox input "true"
click at [600, 236] on span "تاكيد" at bounding box center [635, 234] width 78 height 28
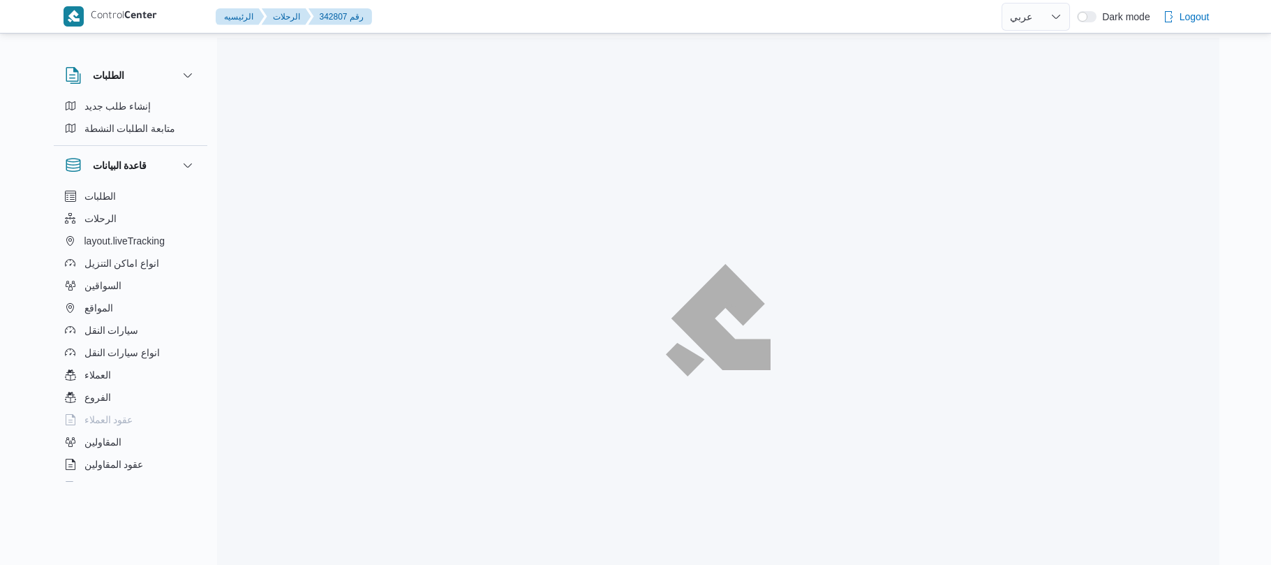
select select "ar"
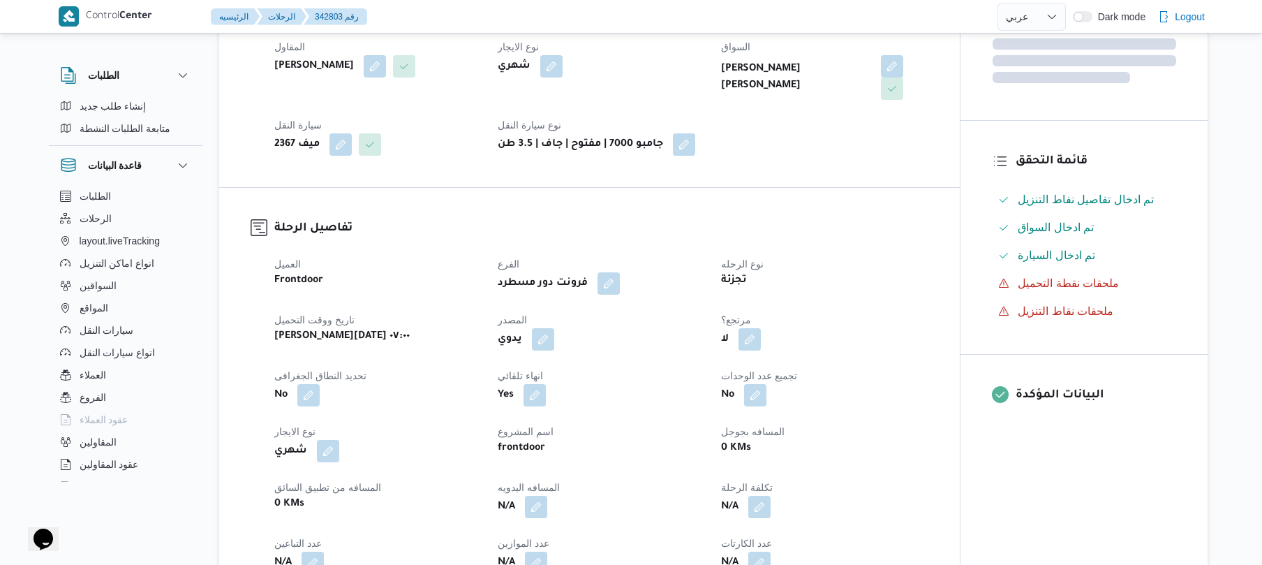
scroll to position [335, 0]
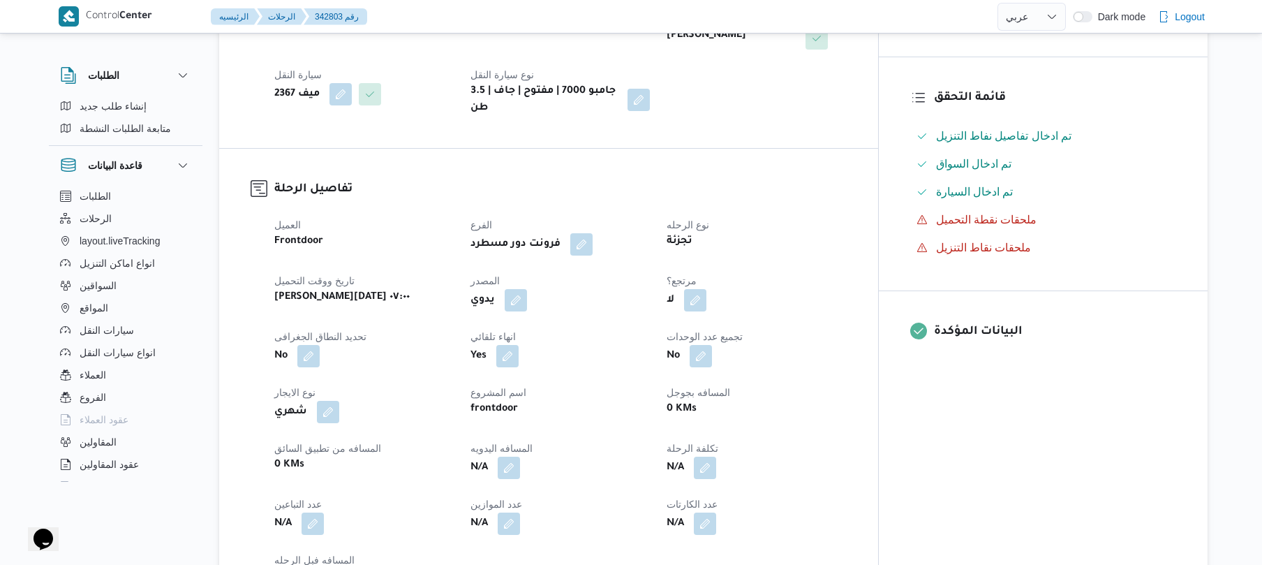
click at [556, 299] on div "يدوي" at bounding box center [560, 300] width 182 height 25
click at [527, 288] on button "button" at bounding box center [516, 299] width 22 height 22
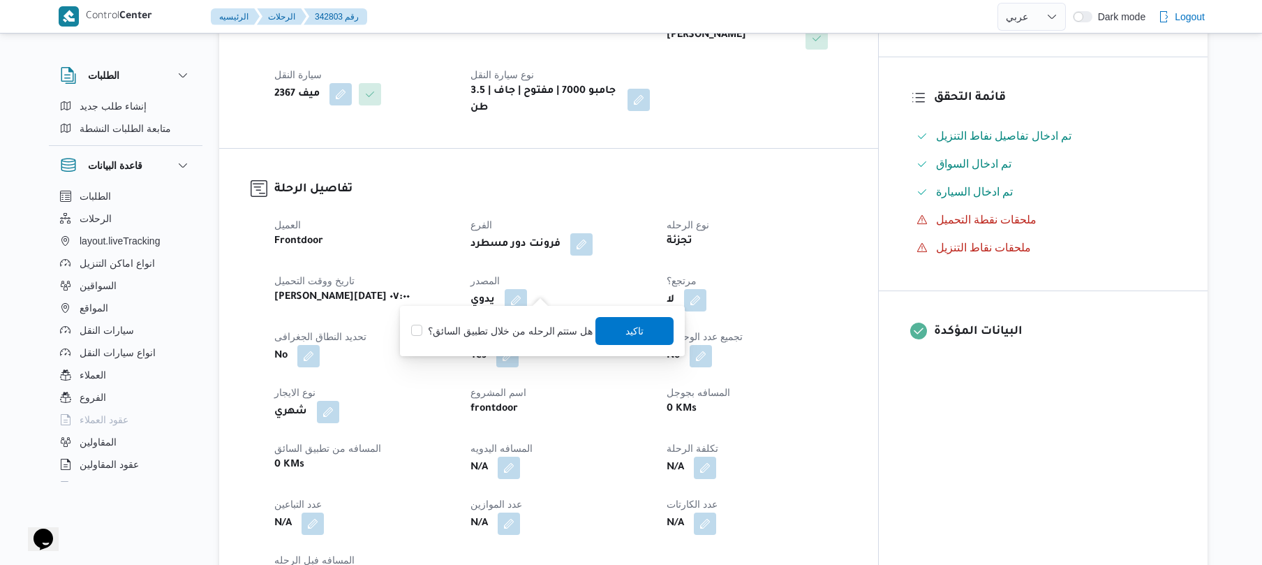
click at [531, 327] on label "هل ستتم الرحله من خلال تطبيق السائق؟" at bounding box center [501, 331] width 181 height 17
checkbox input "true"
click at [612, 332] on span "تاكيد" at bounding box center [635, 330] width 78 height 28
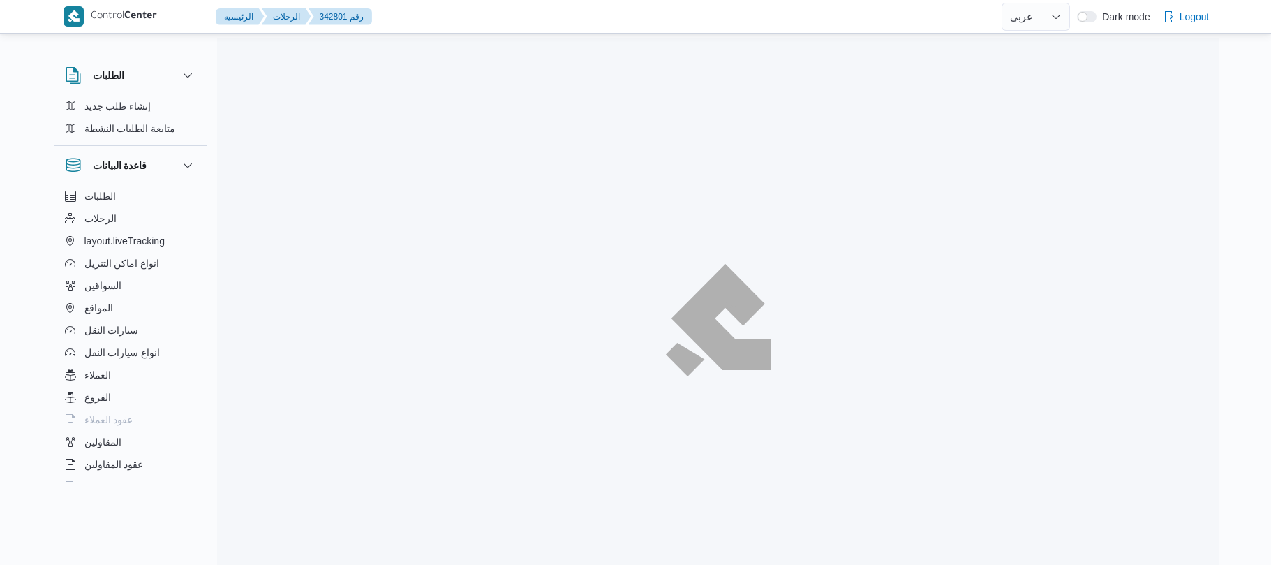
select select "ar"
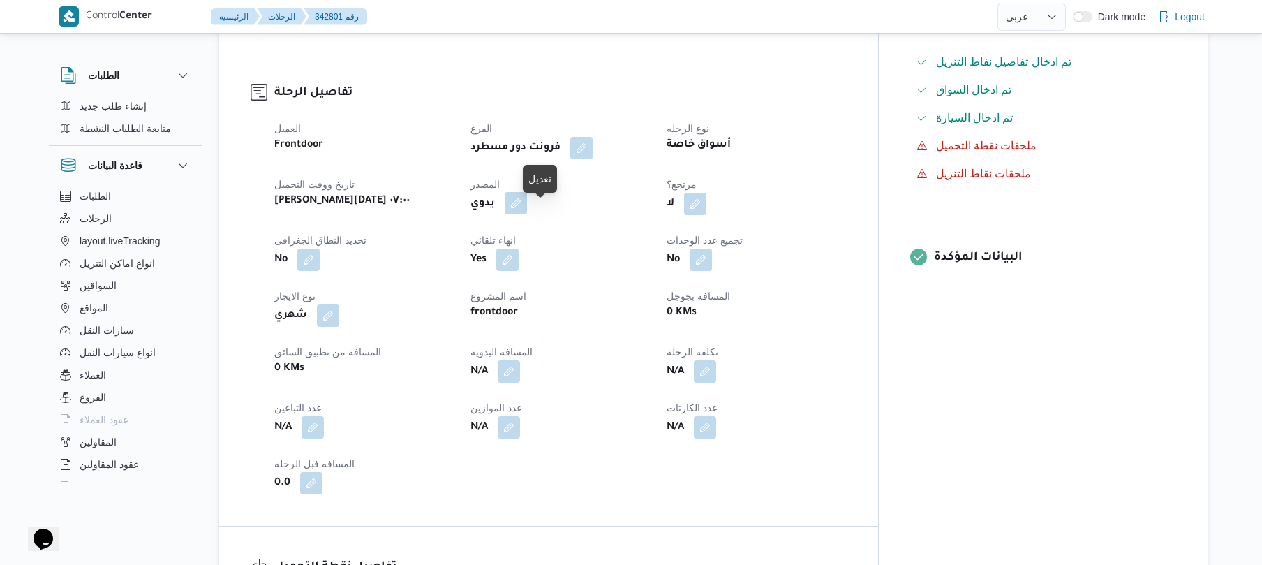
click at [527, 214] on button "button" at bounding box center [516, 203] width 22 height 22
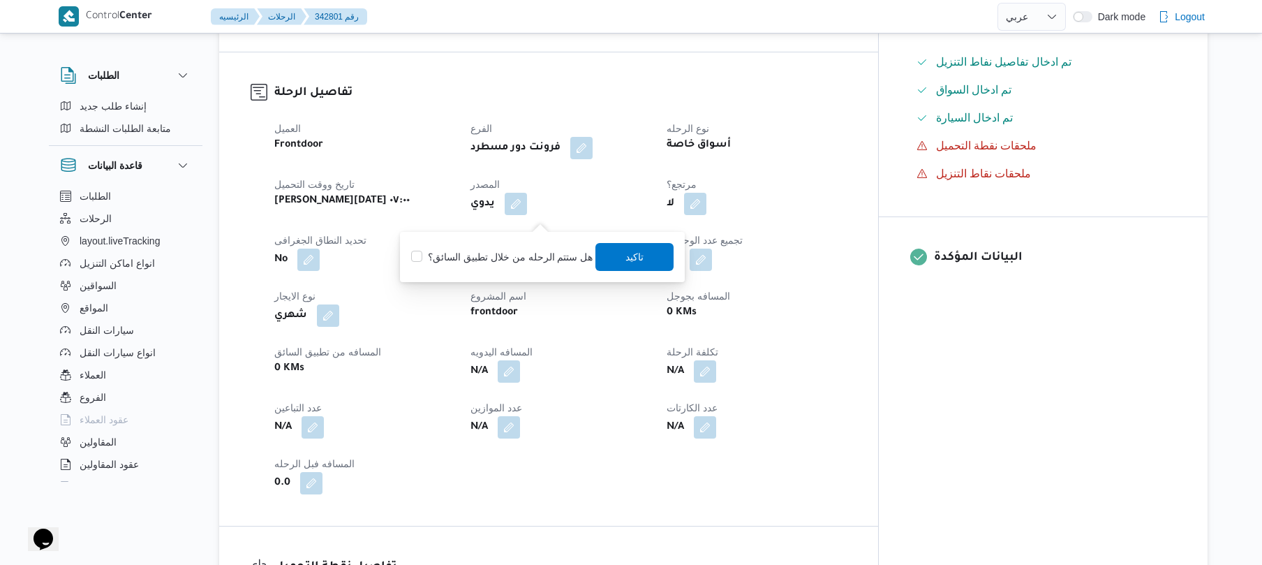
click at [526, 251] on label "هل ستتم الرحله من خلال تطبيق السائق؟" at bounding box center [501, 257] width 181 height 17
checkbox input "true"
click at [649, 250] on span "تاكيد" at bounding box center [635, 256] width 78 height 28
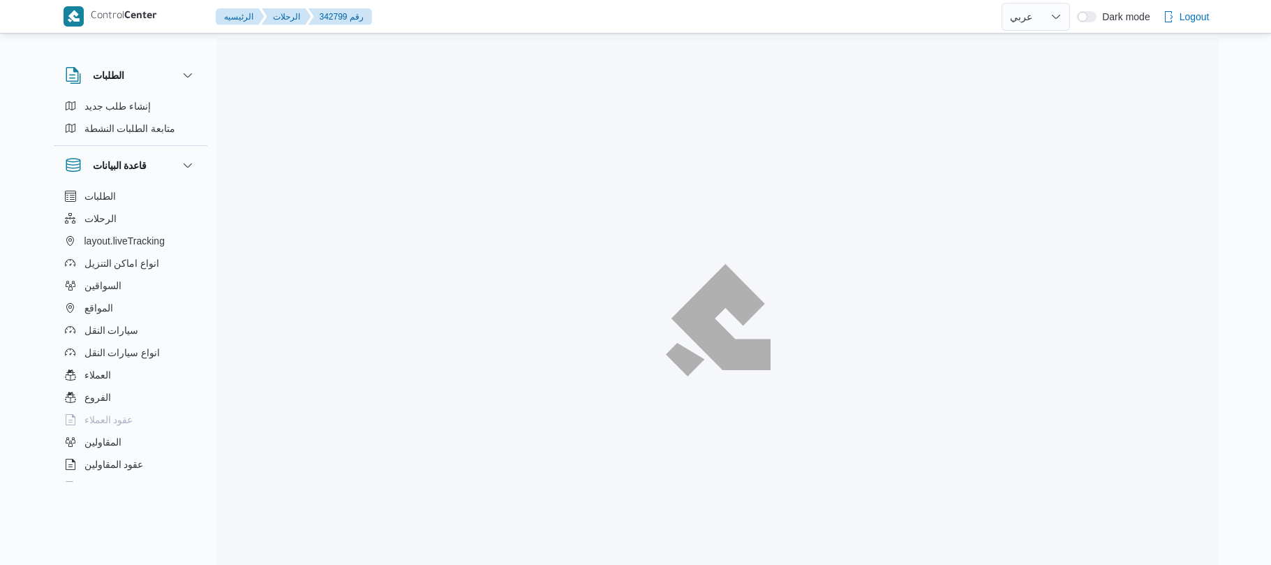
select select "ar"
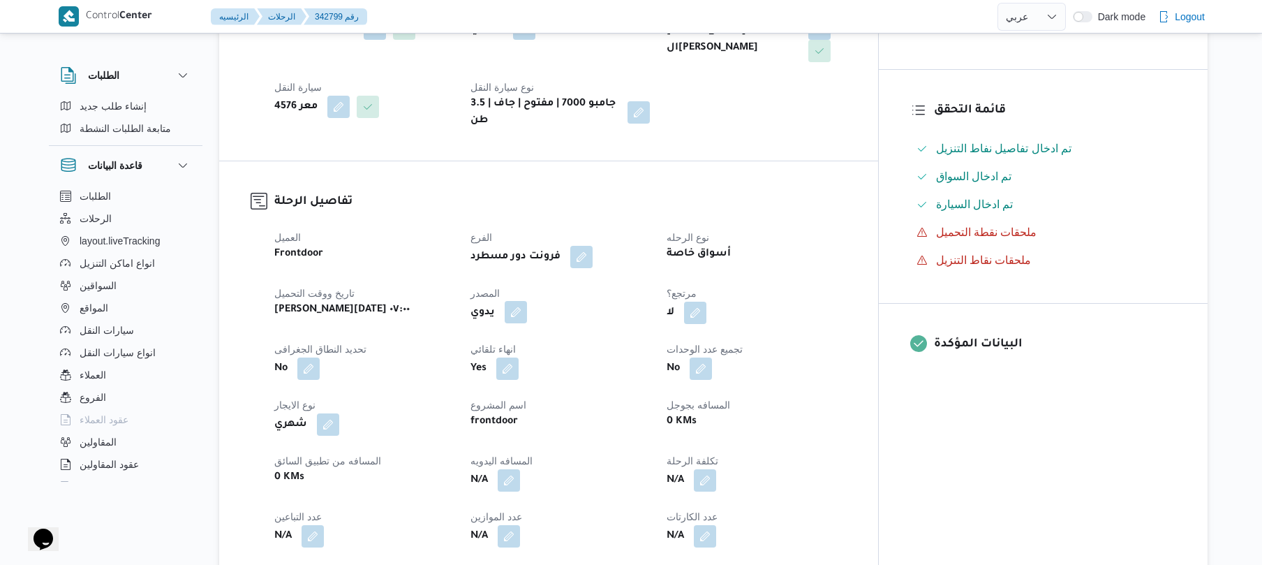
click at [527, 301] on button "button" at bounding box center [516, 312] width 22 height 22
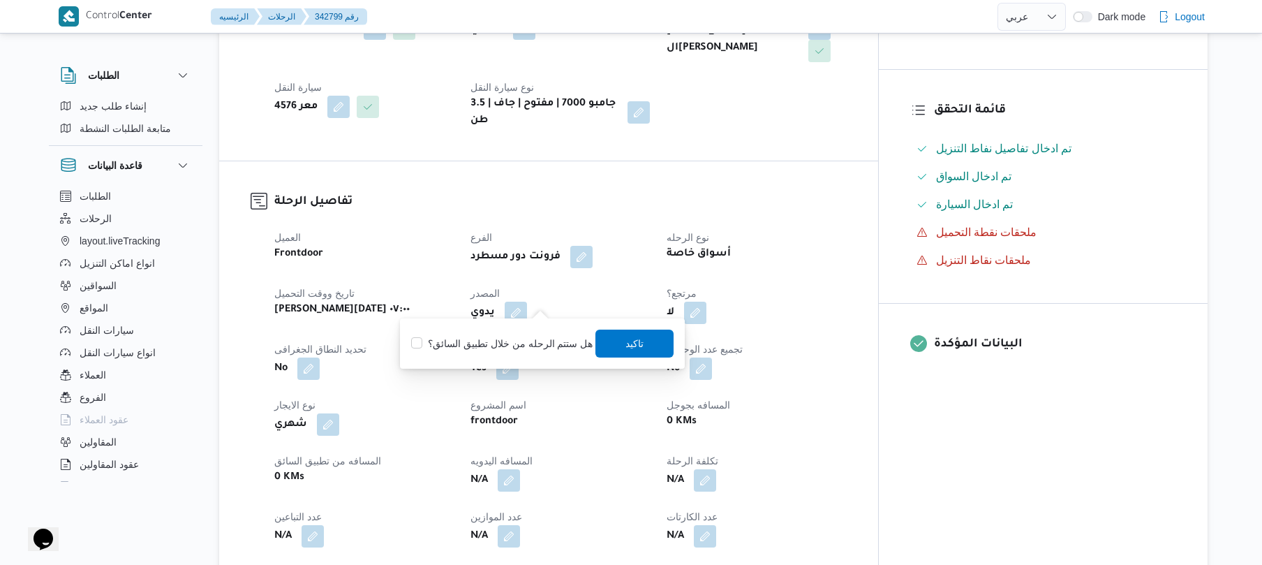
click at [511, 350] on label "هل ستتم الرحله من خلال تطبيق السائق؟" at bounding box center [501, 343] width 181 height 17
checkbox input "true"
click at [644, 341] on span "تاكيد" at bounding box center [635, 343] width 78 height 28
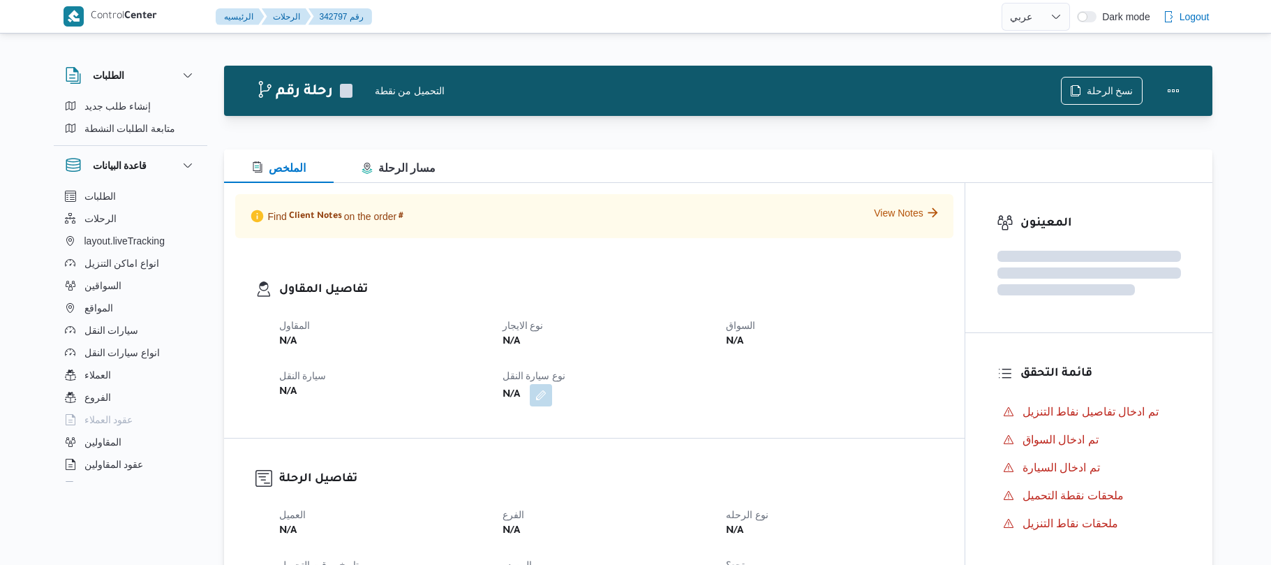
select select "ar"
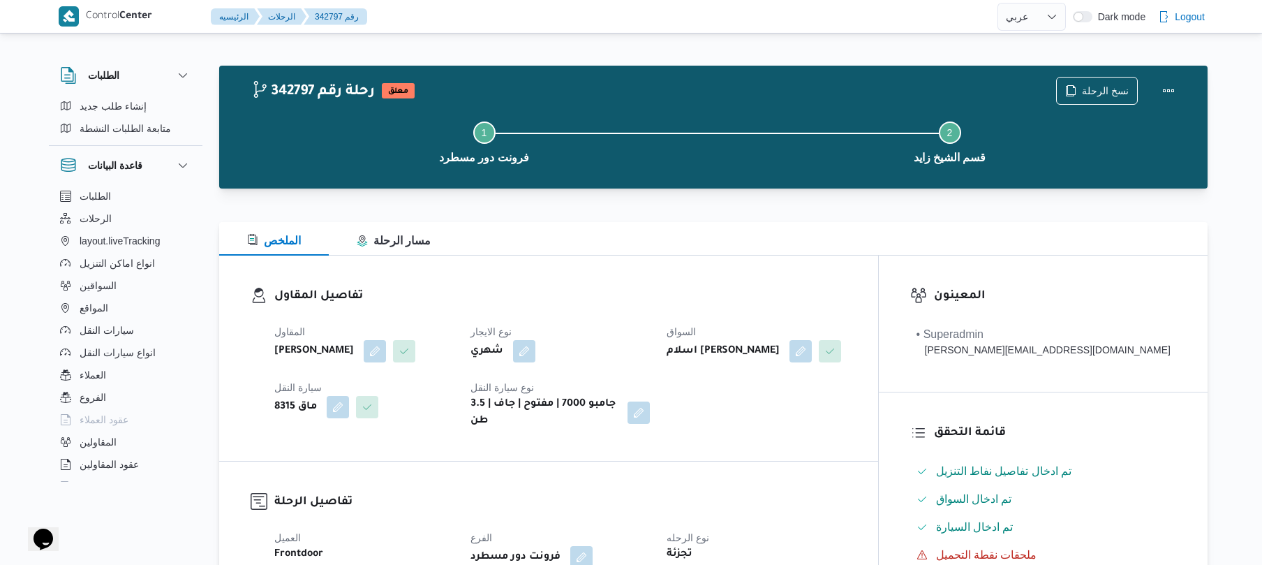
click at [483, 285] on div "تفاصيل المقاول المقاول [PERSON_NAME] نوع الايجار شهري السواق اسلام [PERSON_NAME…" at bounding box center [548, 357] width 659 height 205
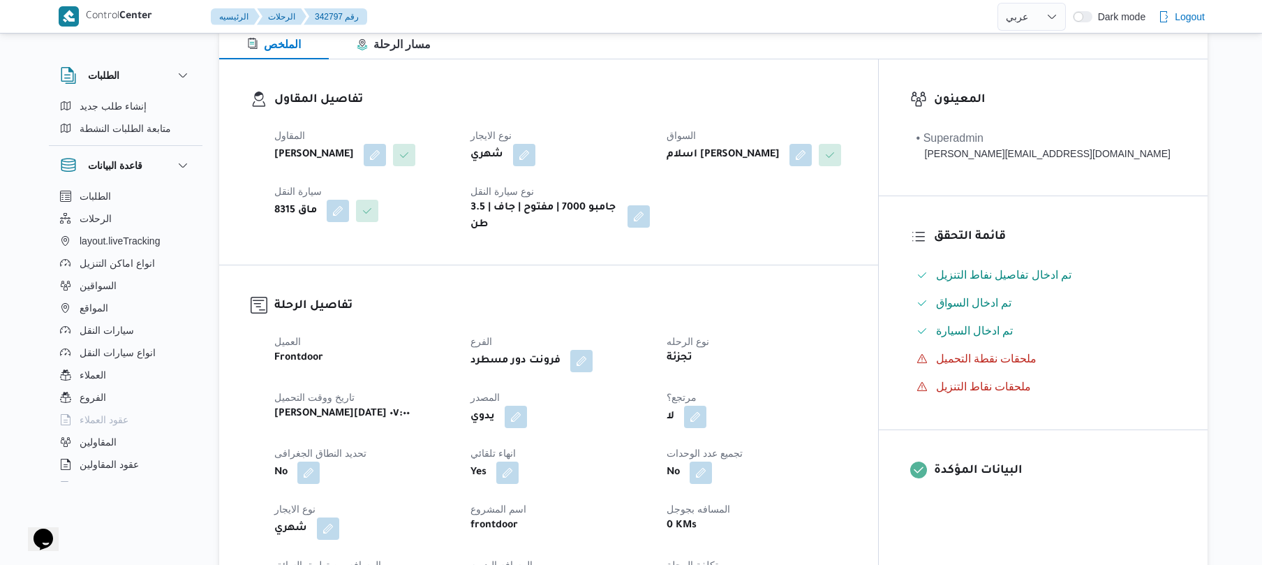
scroll to position [372, 0]
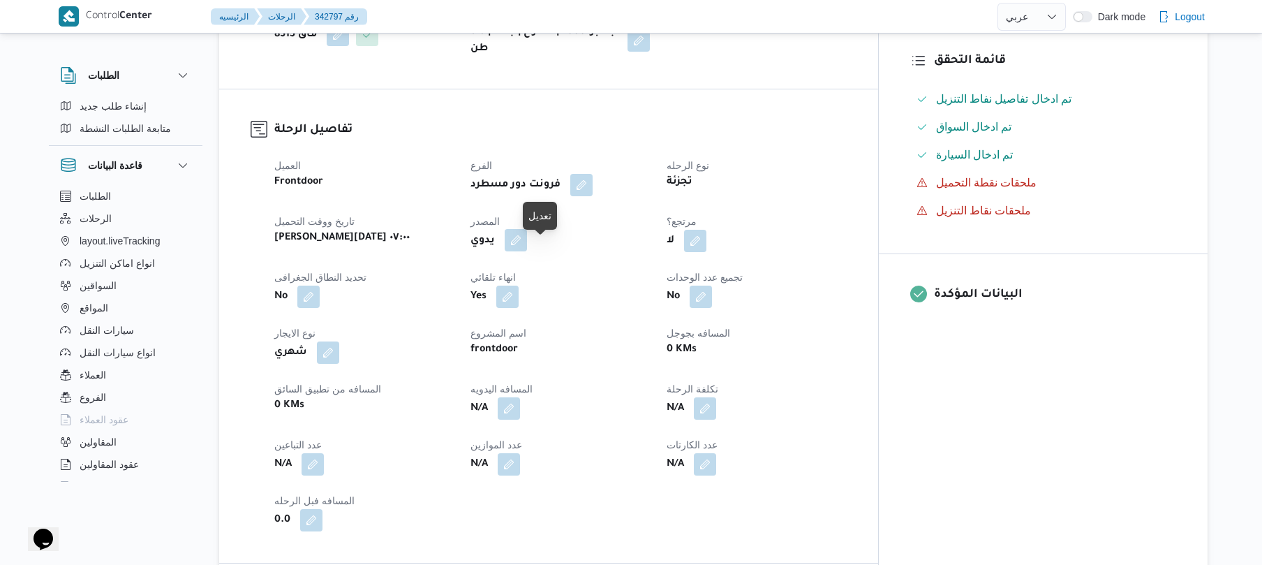
click at [527, 250] on button "button" at bounding box center [516, 240] width 22 height 22
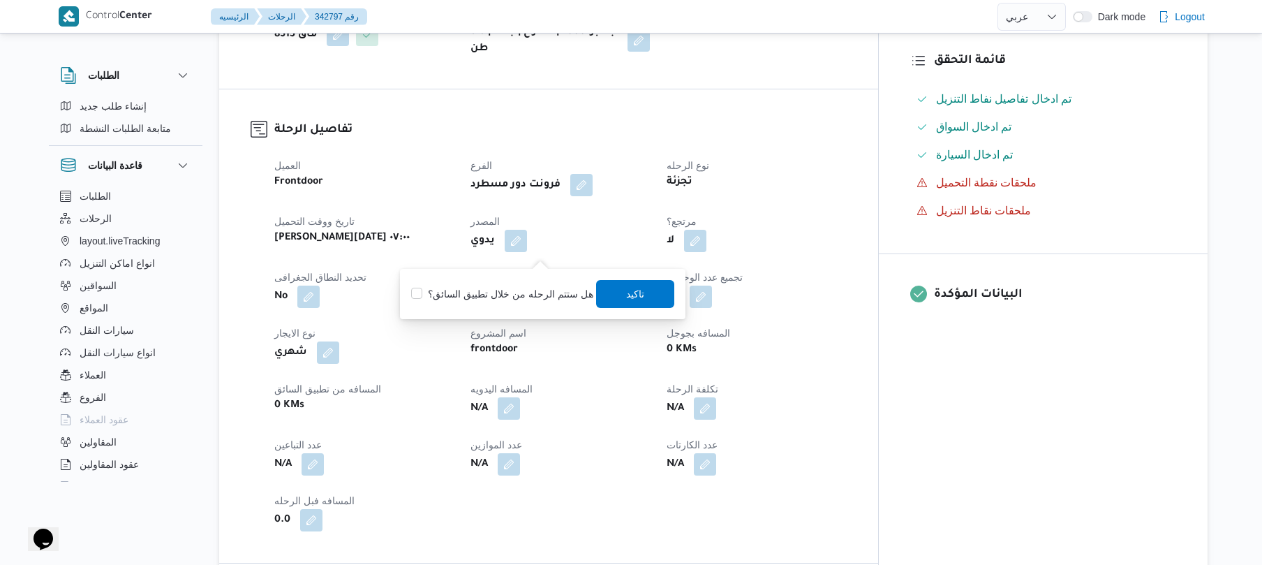
click at [531, 293] on label "هل ستتم الرحله من خلال تطبيق السائق؟" at bounding box center [501, 294] width 181 height 17
checkbox input "true"
click at [626, 290] on span "تاكيد" at bounding box center [635, 293] width 18 height 17
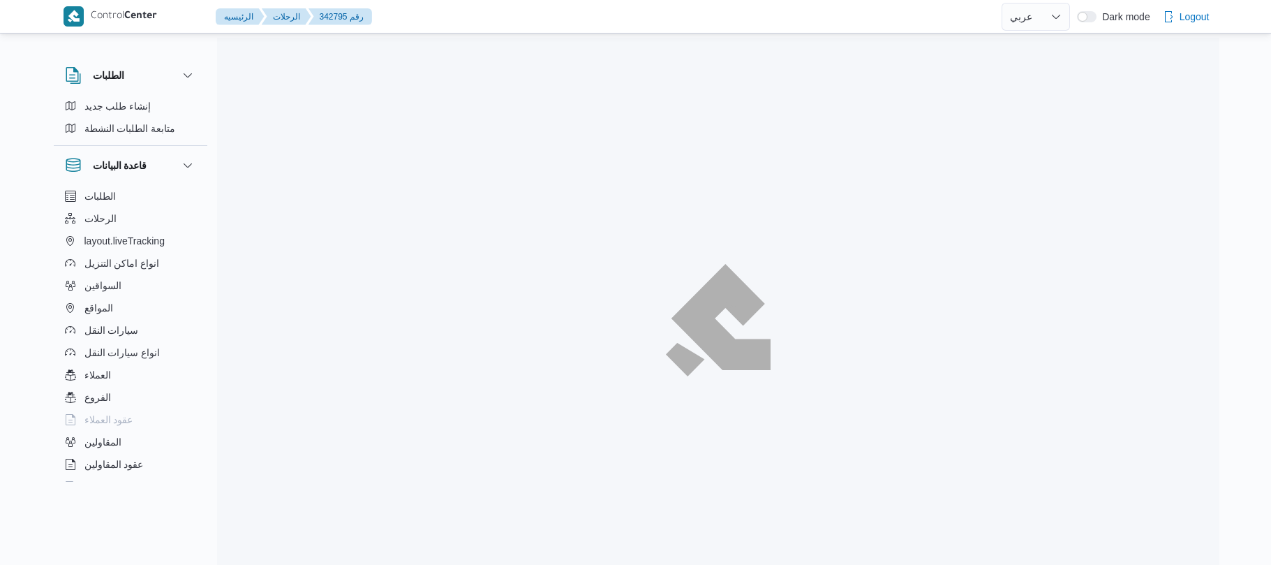
select select "ar"
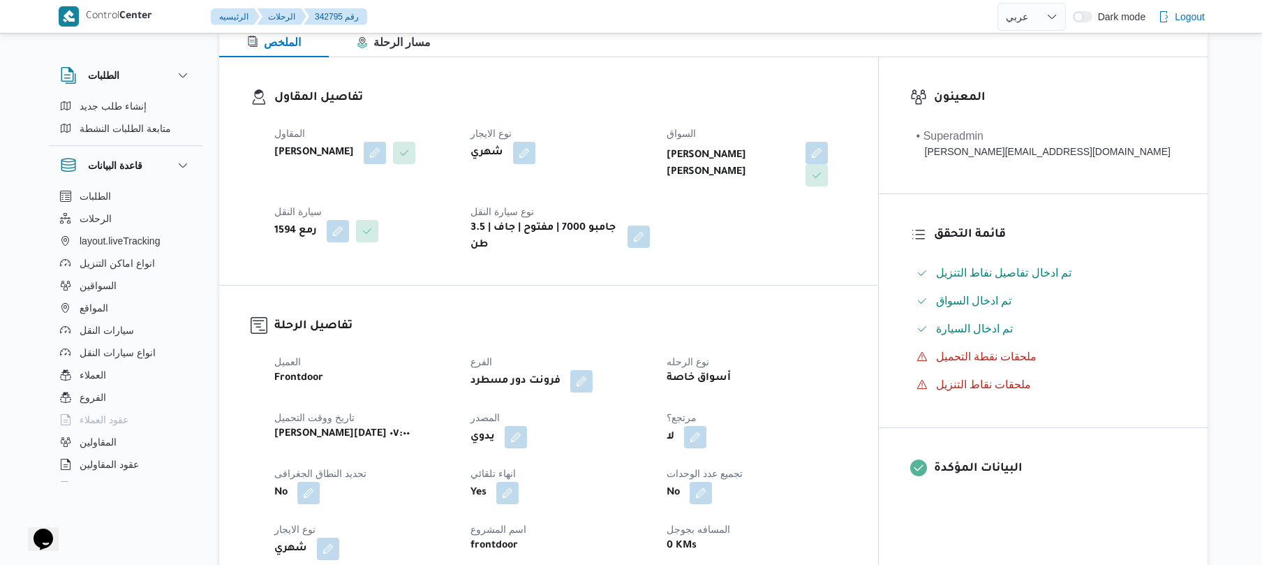
scroll to position [409, 0]
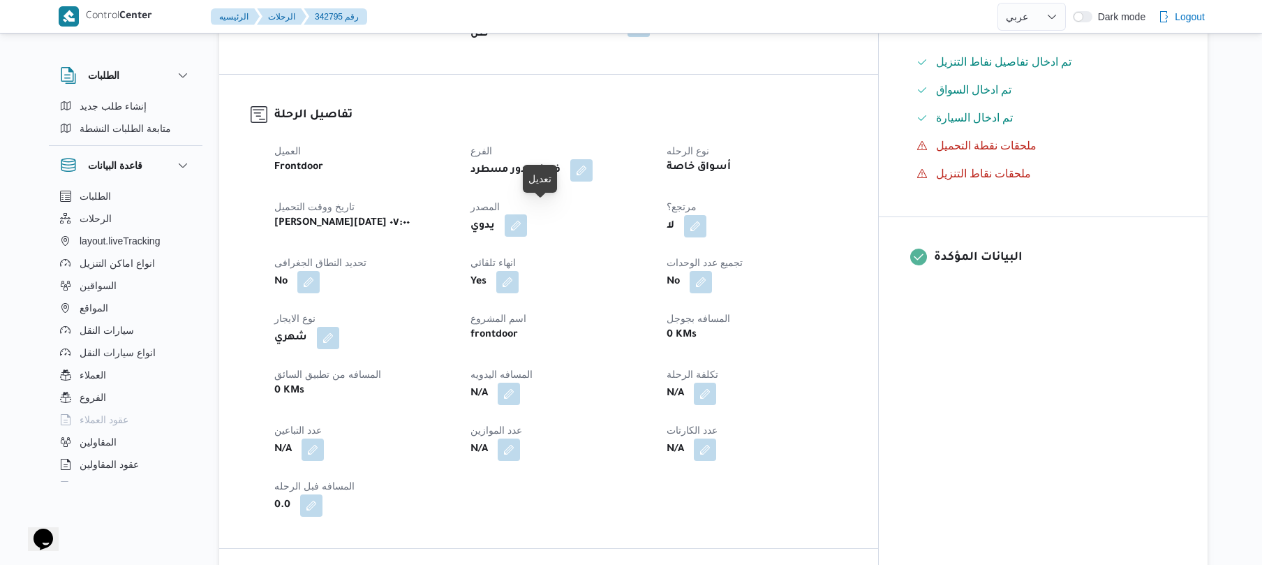
click at [527, 214] on button "button" at bounding box center [516, 225] width 22 height 22
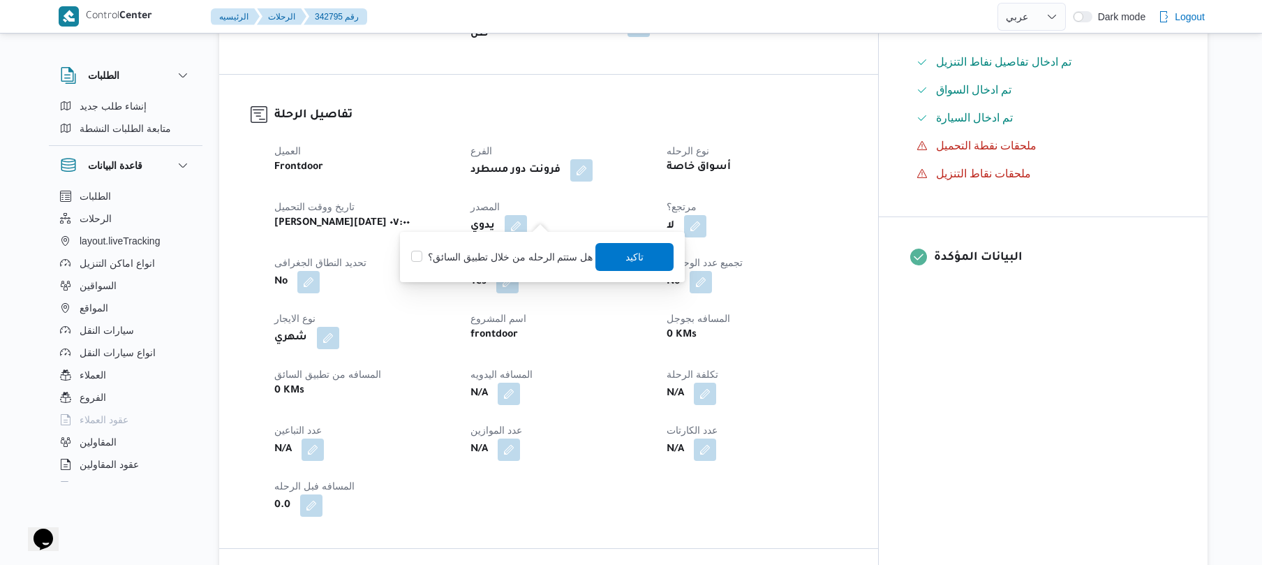
click at [500, 265] on div "هل ستتم الرحله من خلال تطبيق السائق؟ تاكيد" at bounding box center [542, 257] width 265 height 31
click at [564, 249] on label "هل ستتم الرحله من خلال تطبيق السائق؟" at bounding box center [501, 257] width 181 height 17
checkbox input "true"
click at [646, 258] on span "تاكيد" at bounding box center [635, 256] width 78 height 28
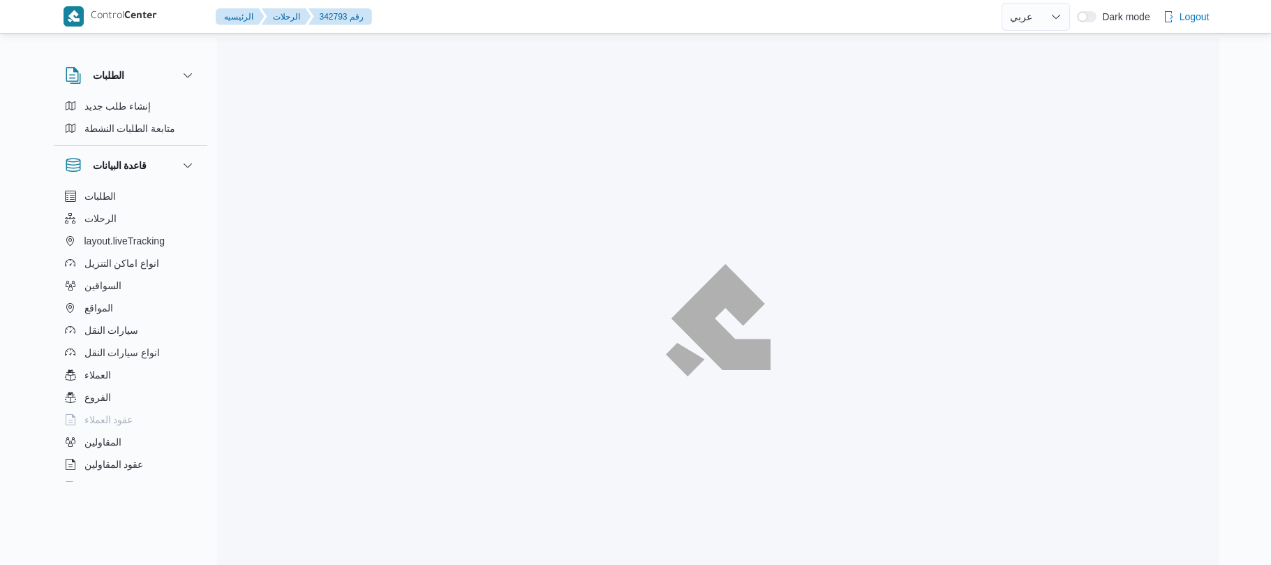
select select "ar"
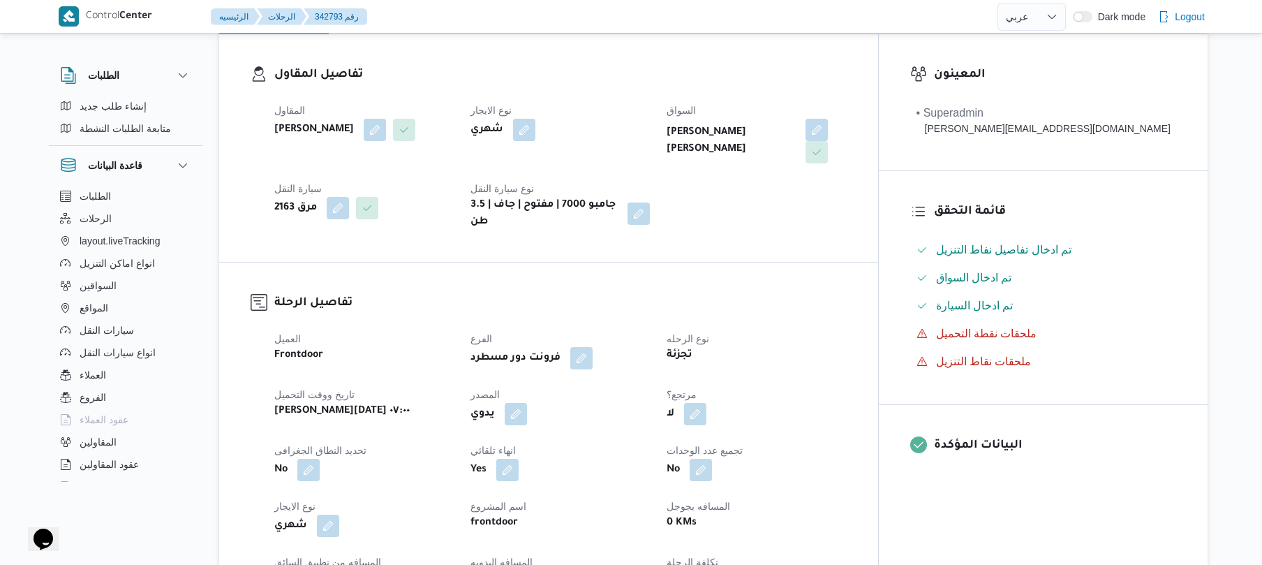
scroll to position [223, 0]
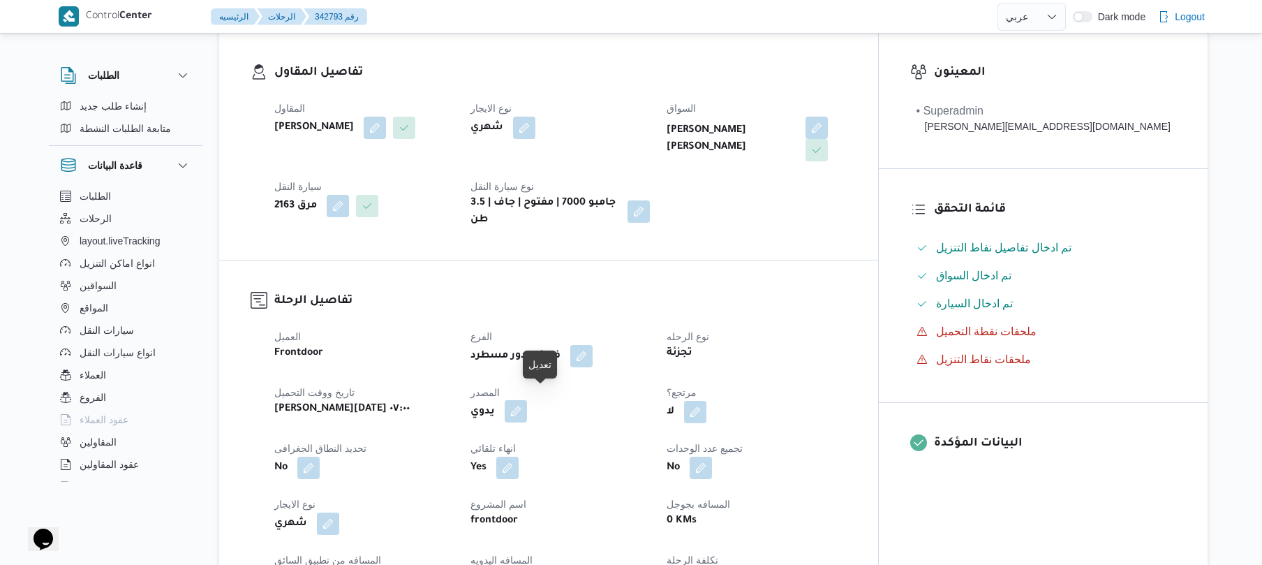
click at [527, 400] on button "button" at bounding box center [516, 411] width 22 height 22
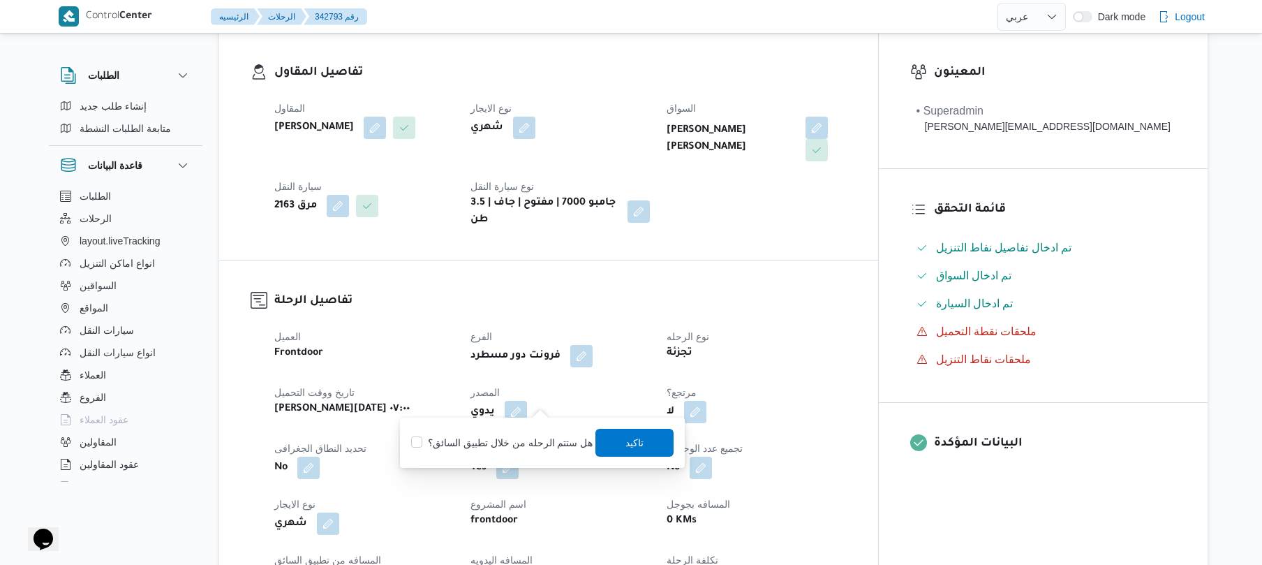
click at [504, 447] on label "هل ستتم الرحله من خلال تطبيق السائق؟" at bounding box center [501, 442] width 181 height 17
checkbox input "true"
click at [637, 442] on span "تاكيد" at bounding box center [635, 442] width 18 height 17
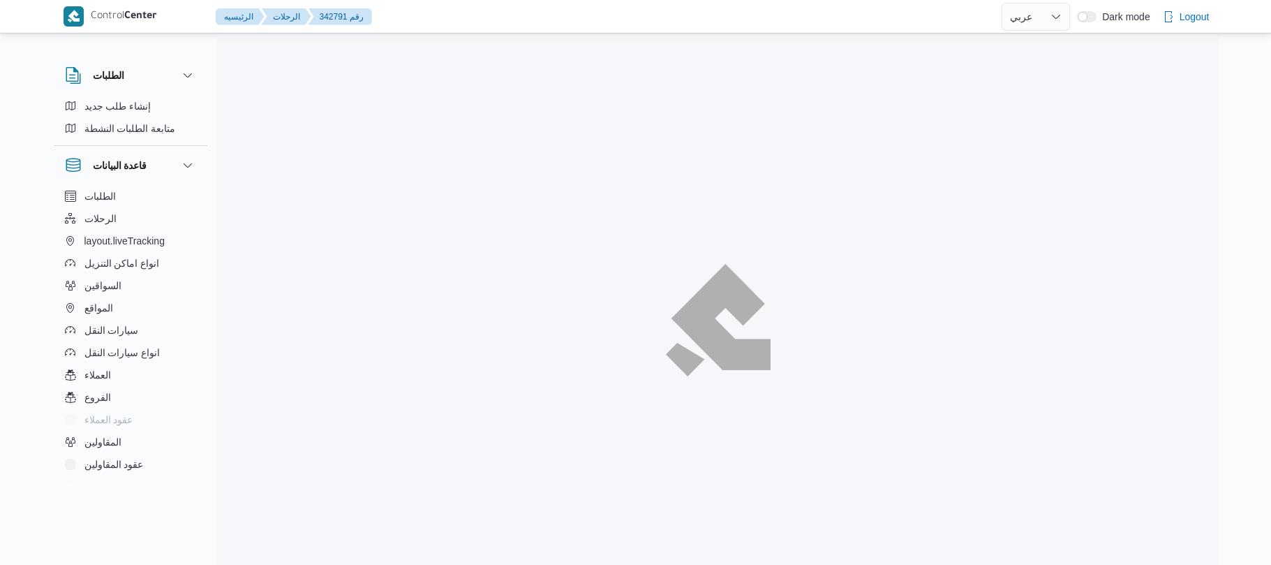
select select "ar"
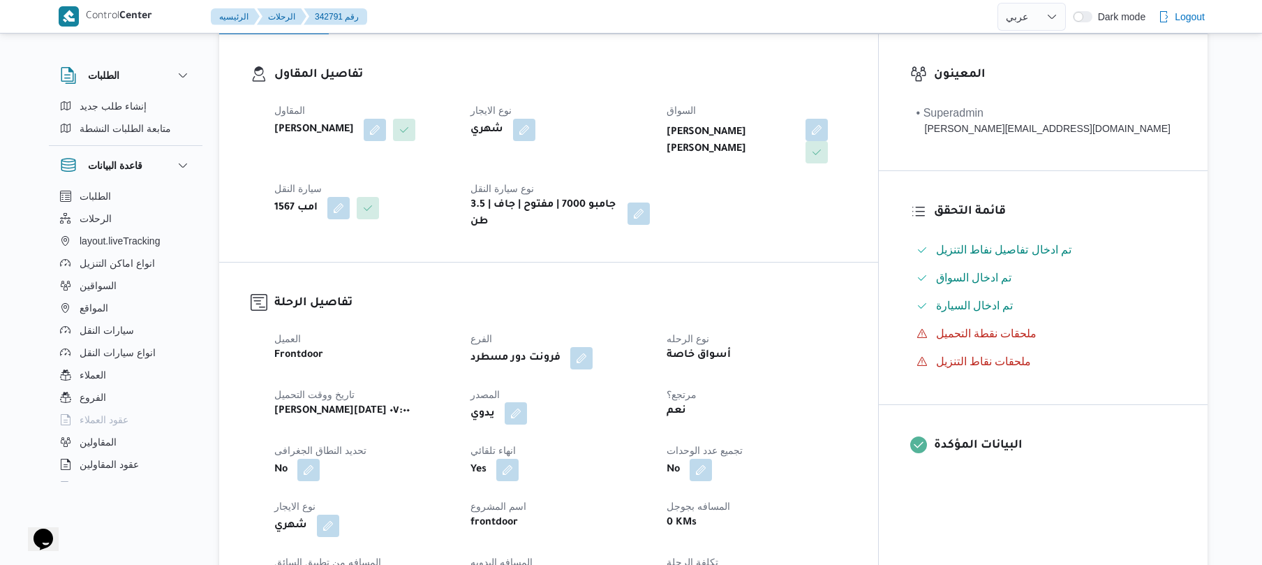
click at [527, 402] on button "button" at bounding box center [516, 413] width 22 height 22
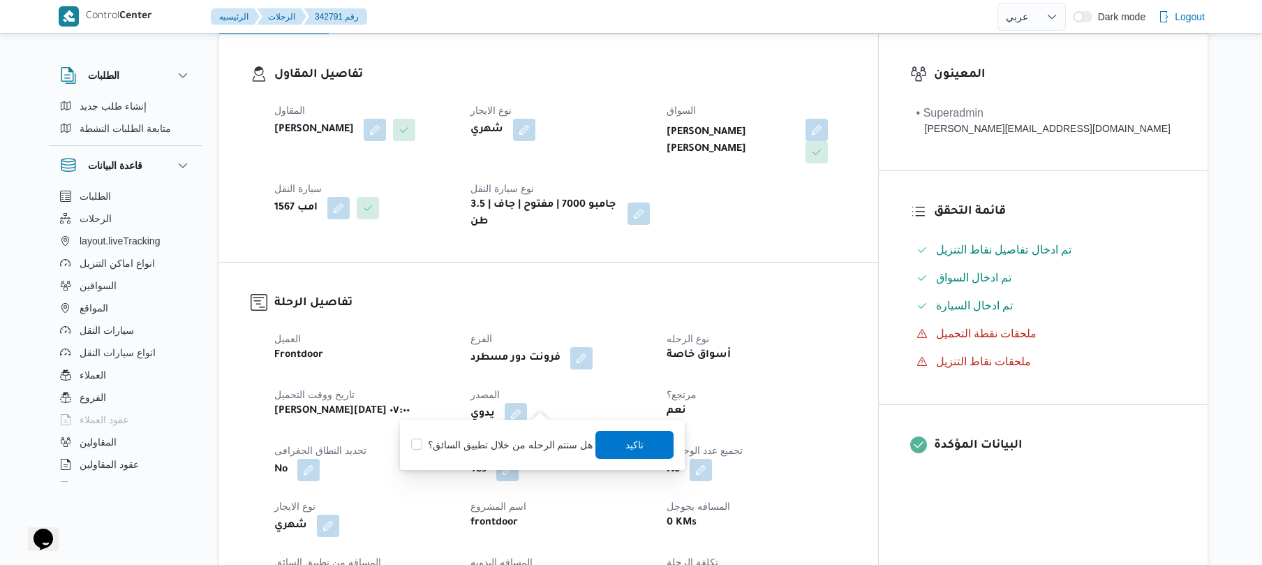
click at [531, 426] on div "You are in a dialog. To close this dialog, hit escape. هل ستتم الرحله من خلال ت…" at bounding box center [542, 445] width 285 height 50
click at [531, 436] on label "هل ستتم الرحله من خلال تطبيق السائق؟" at bounding box center [501, 444] width 181 height 17
checkbox input "true"
click at [626, 445] on span "تاكيد" at bounding box center [635, 444] width 18 height 17
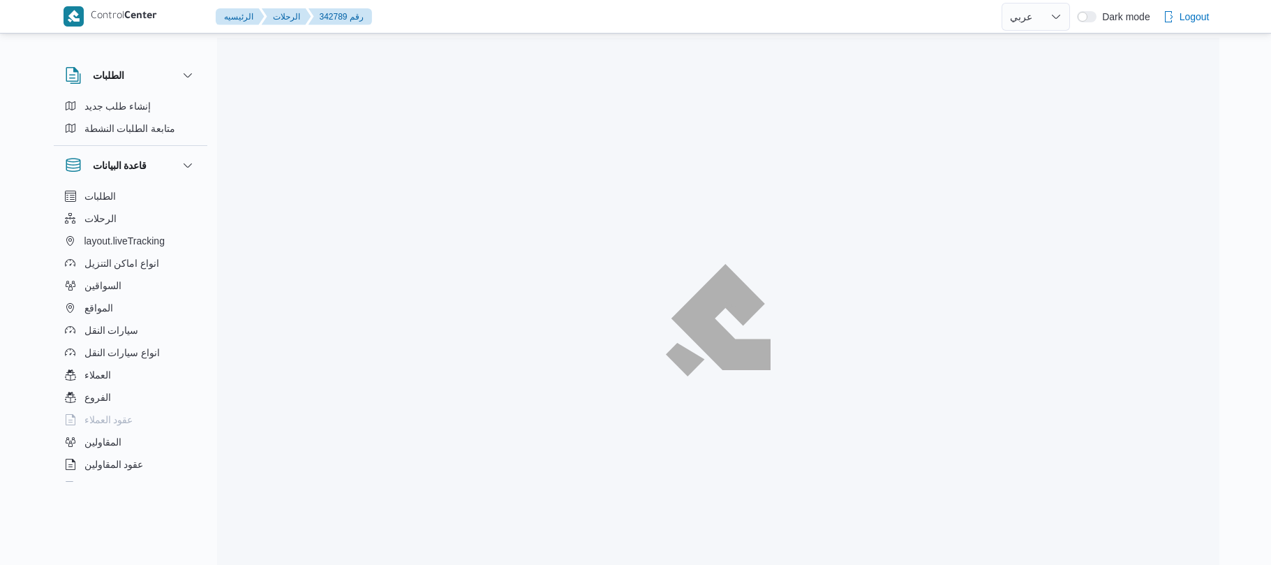
select select "ar"
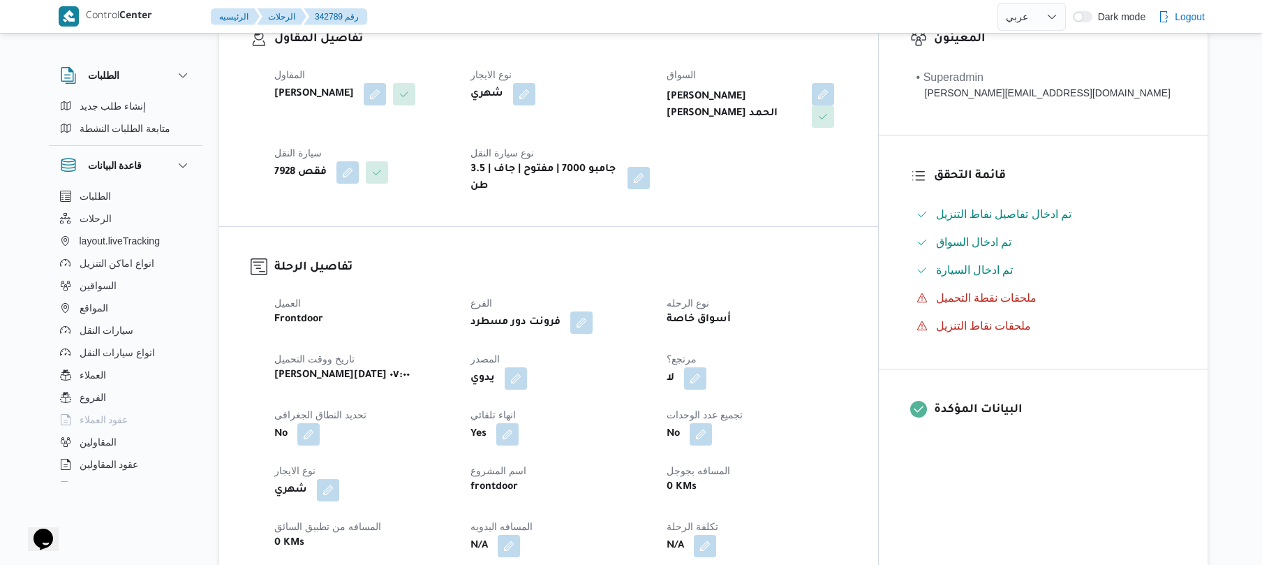
scroll to position [260, 0]
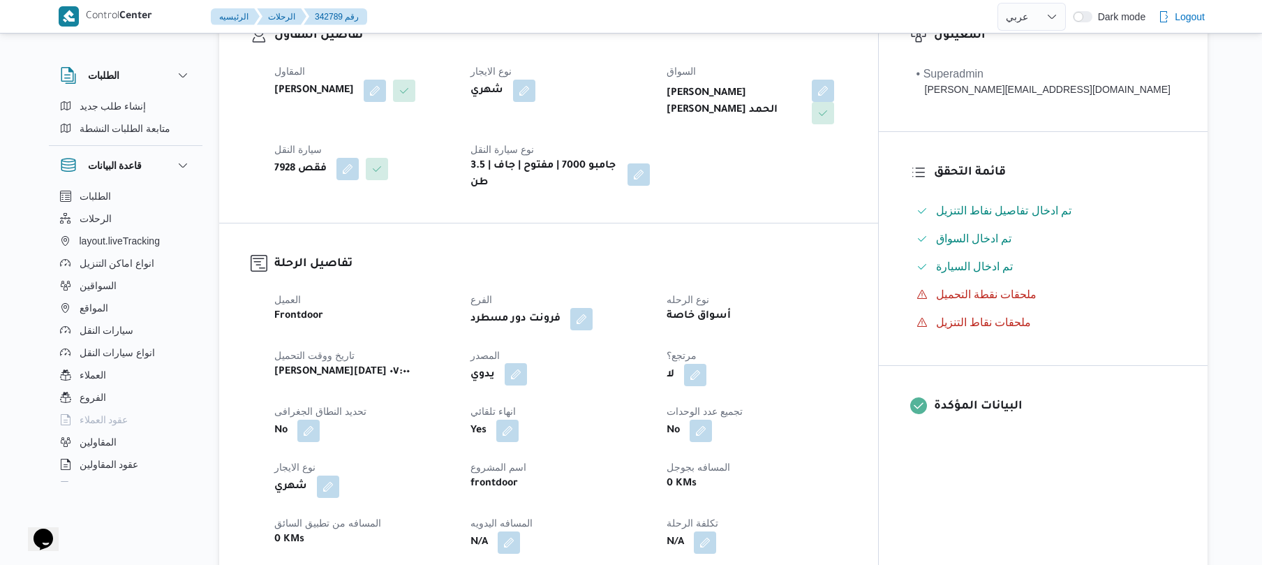
click at [527, 363] on button "button" at bounding box center [516, 374] width 22 height 22
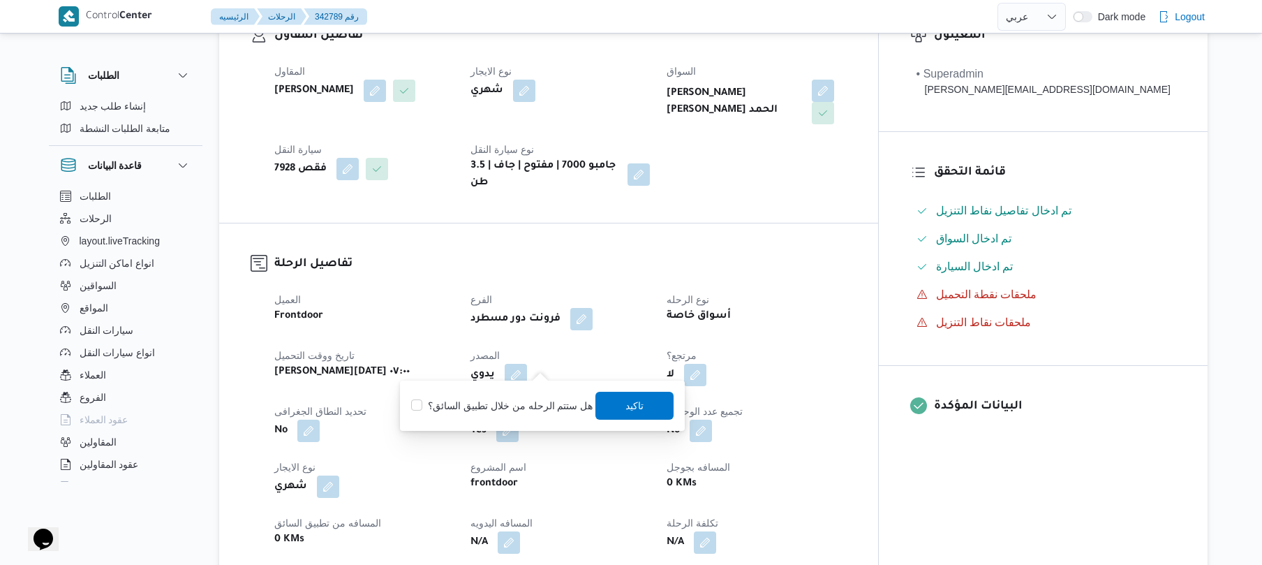
click at [531, 410] on label "هل ستتم الرحله من خلال تطبيق السائق؟" at bounding box center [501, 405] width 181 height 17
checkbox input "true"
click at [618, 405] on span "تاكيد" at bounding box center [635, 405] width 78 height 28
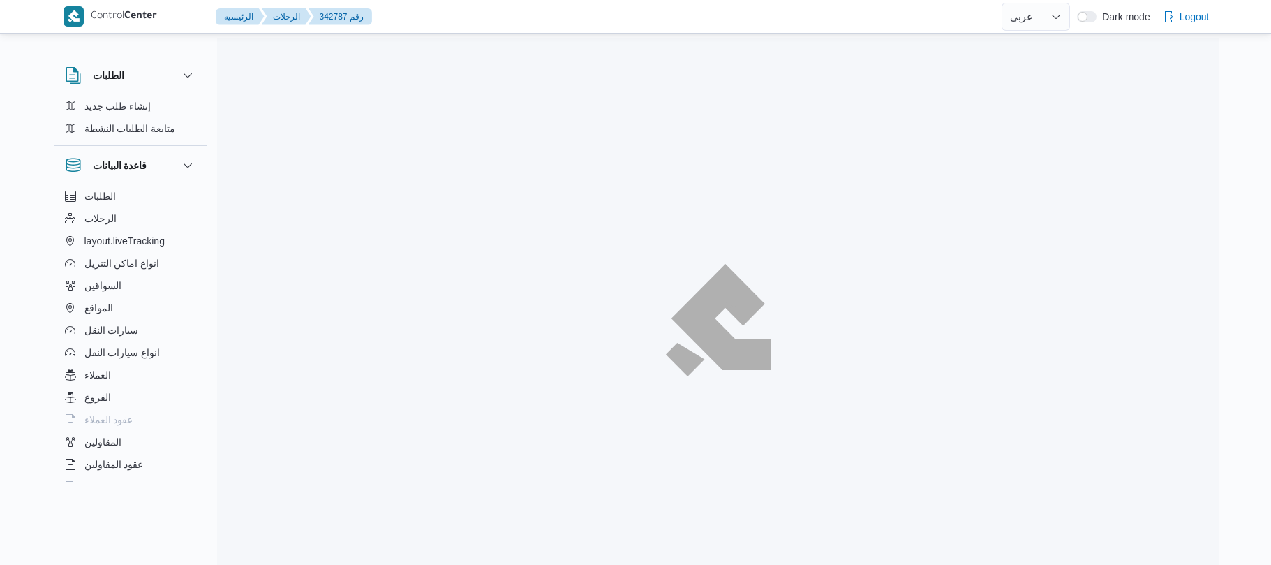
select select "ar"
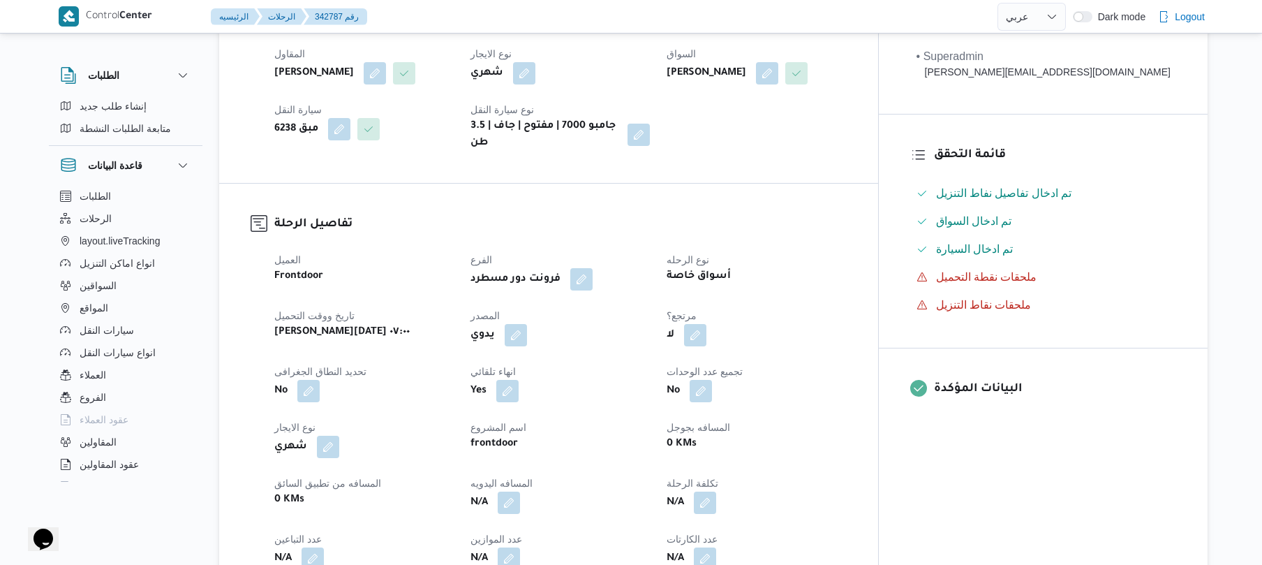
scroll to position [372, 0]
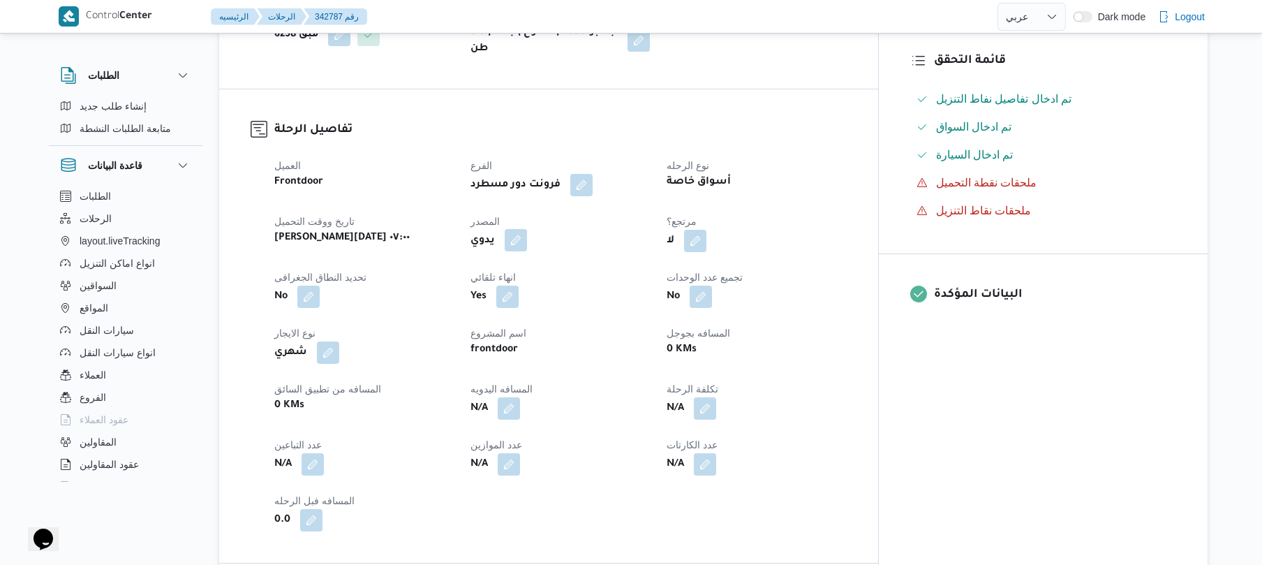
click at [527, 246] on button "button" at bounding box center [516, 240] width 22 height 22
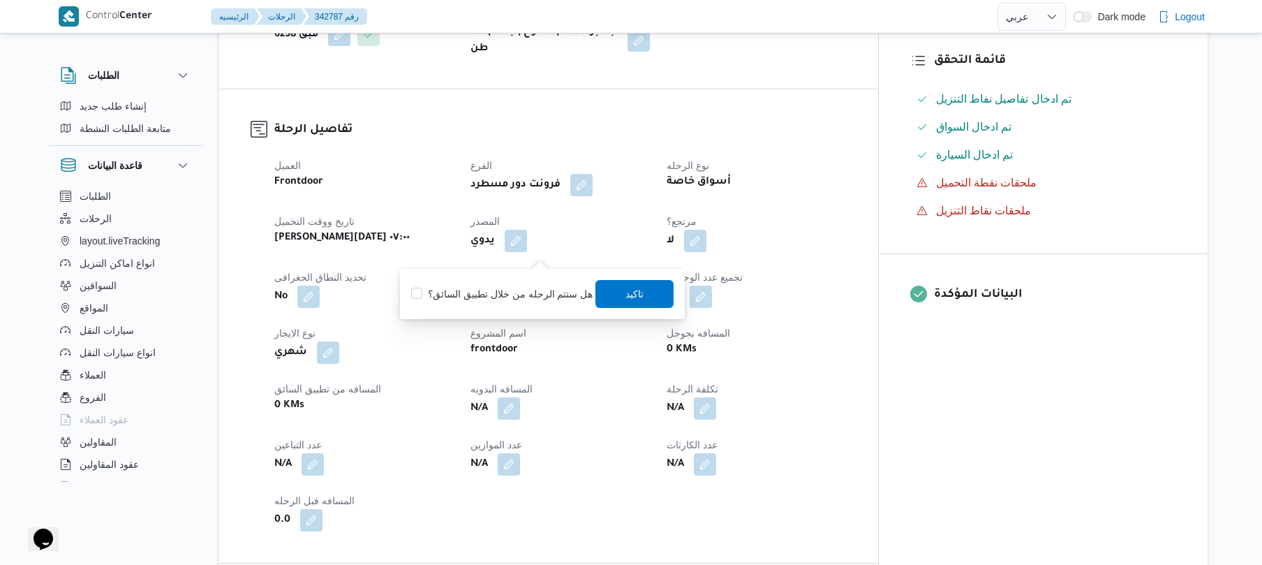
click at [520, 282] on div "هل ستتم الرحله من خلال تطبيق السائق؟ تاكيد" at bounding box center [542, 294] width 265 height 31
click at [520, 293] on label "هل ستتم الرحله من خلال تطبيق السائق؟" at bounding box center [501, 294] width 181 height 17
checkbox input "true"
click at [610, 290] on span "تاكيد" at bounding box center [635, 293] width 78 height 28
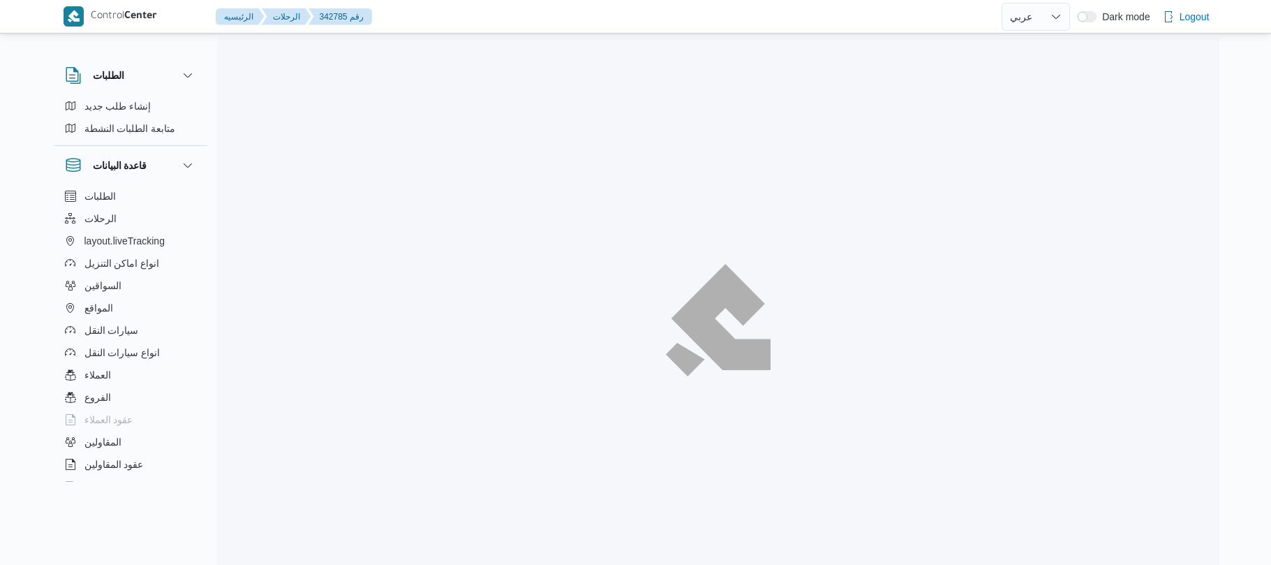
select select "ar"
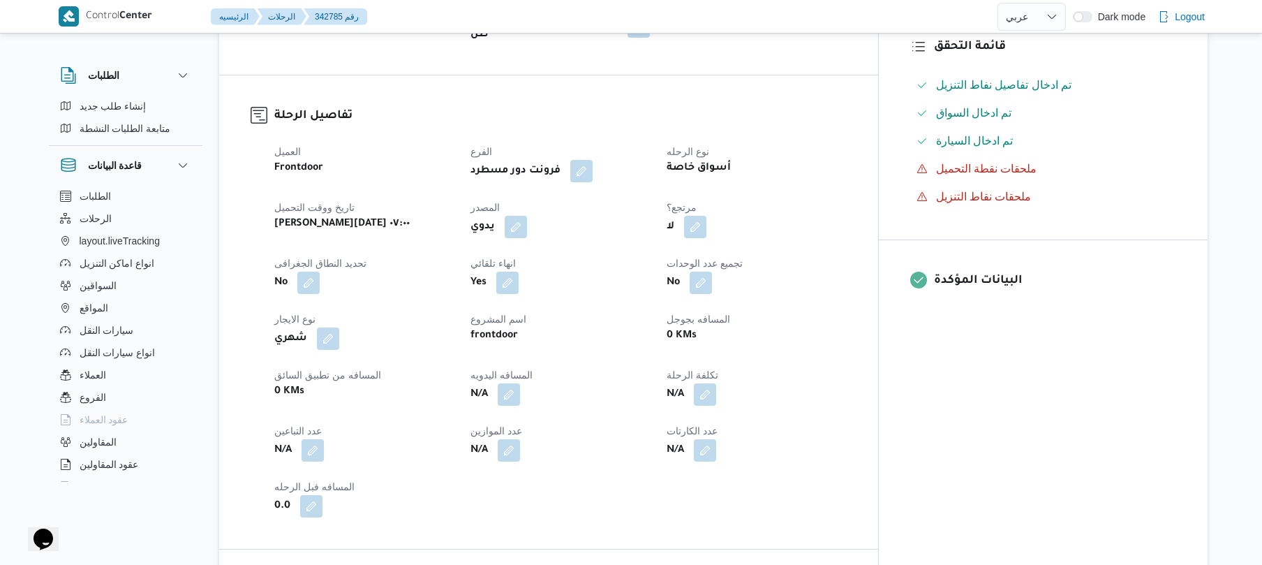
scroll to position [409, 0]
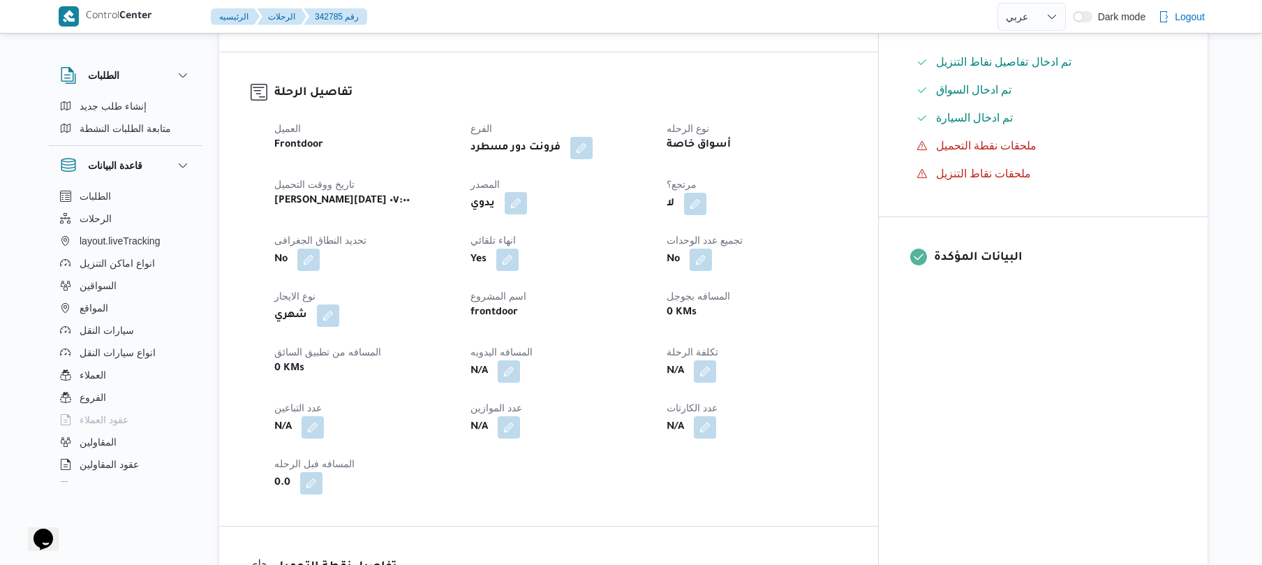
click at [527, 214] on button "button" at bounding box center [516, 203] width 22 height 22
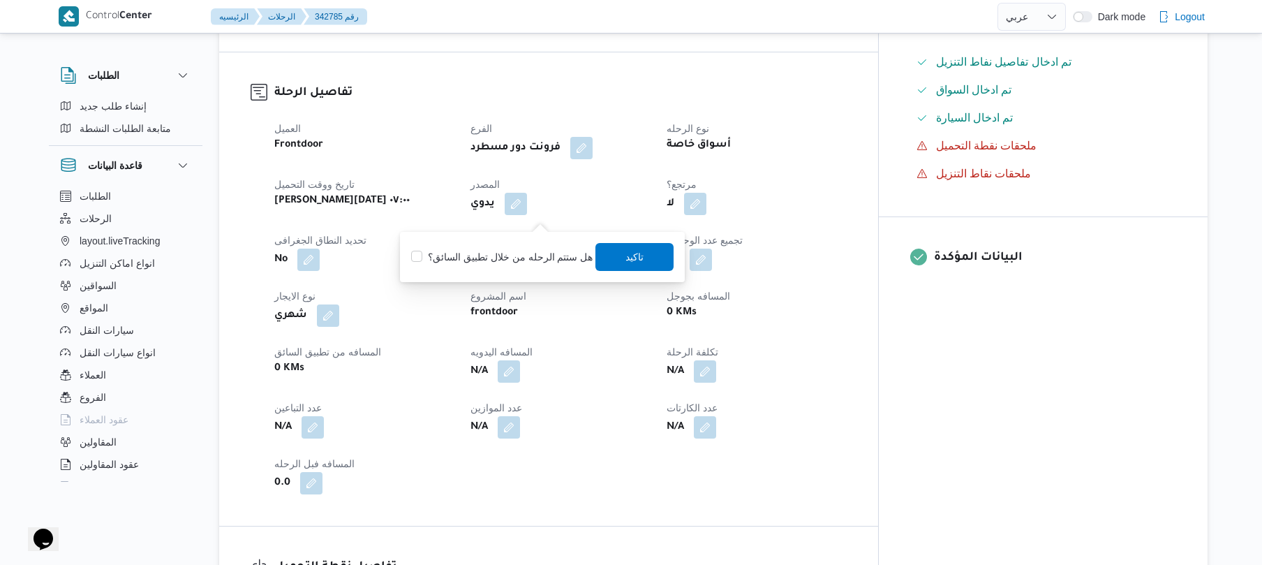
click at [525, 249] on label "هل ستتم الرحله من خلال تطبيق السائق؟" at bounding box center [501, 257] width 181 height 17
checkbox input "true"
click at [617, 251] on span "تاكيد" at bounding box center [635, 256] width 78 height 28
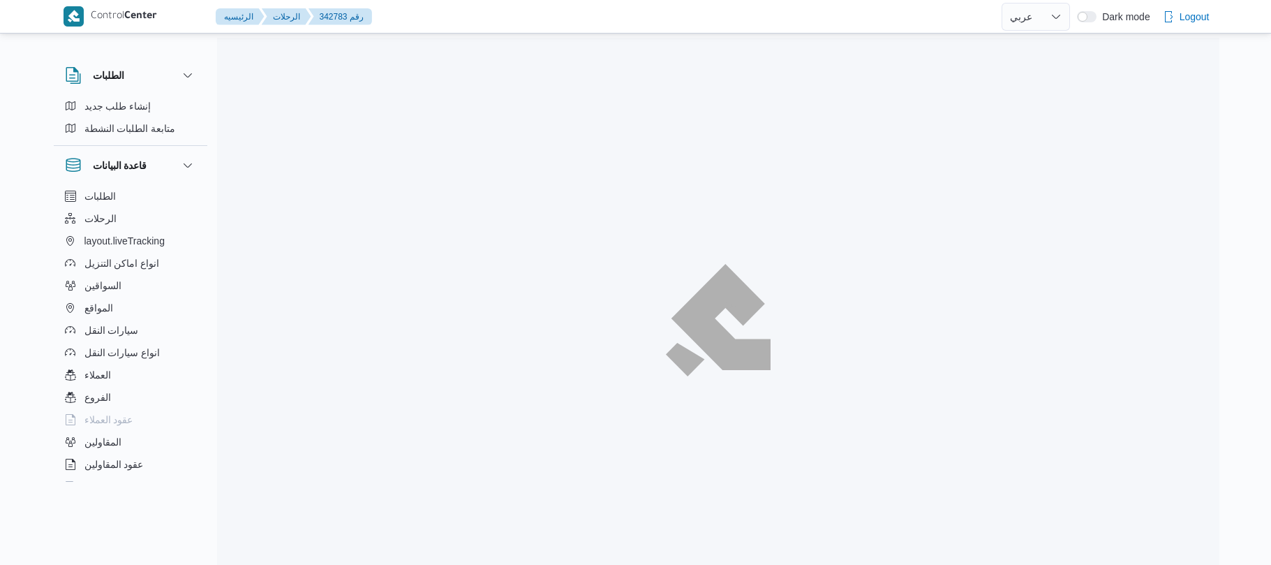
select select "ar"
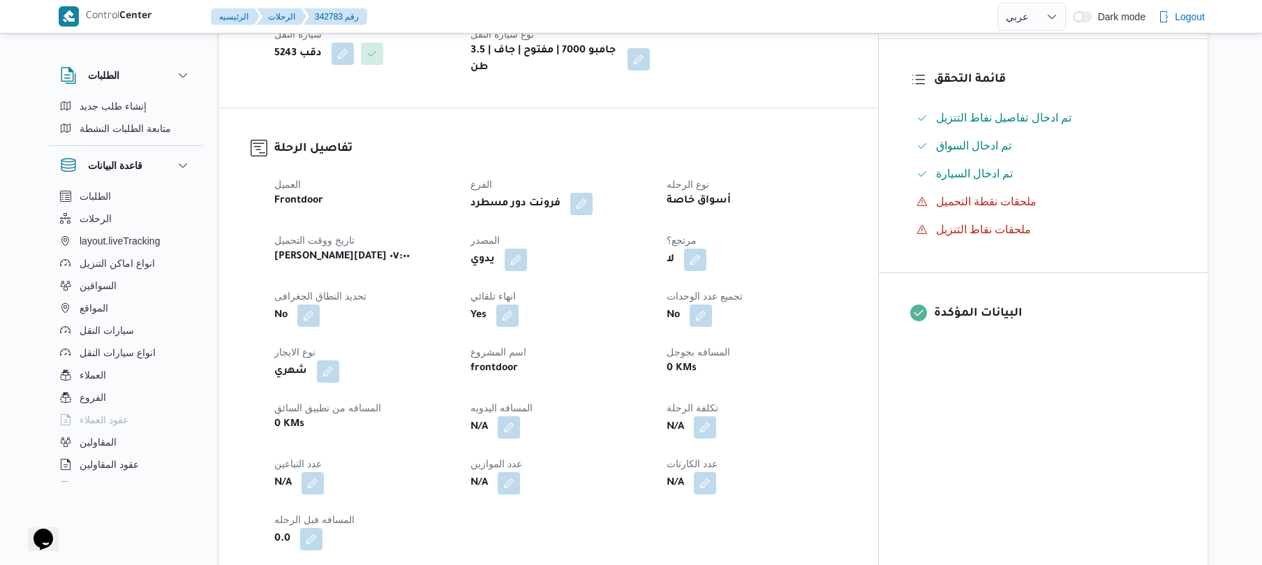
scroll to position [297, 0]
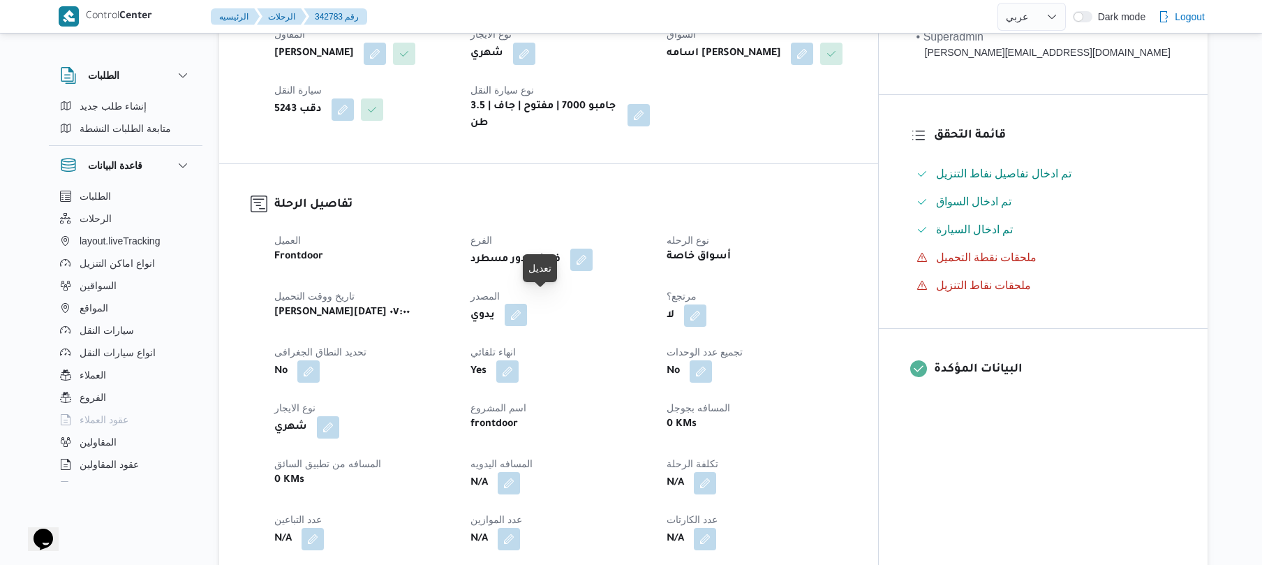
click at [527, 304] on button "button" at bounding box center [516, 315] width 22 height 22
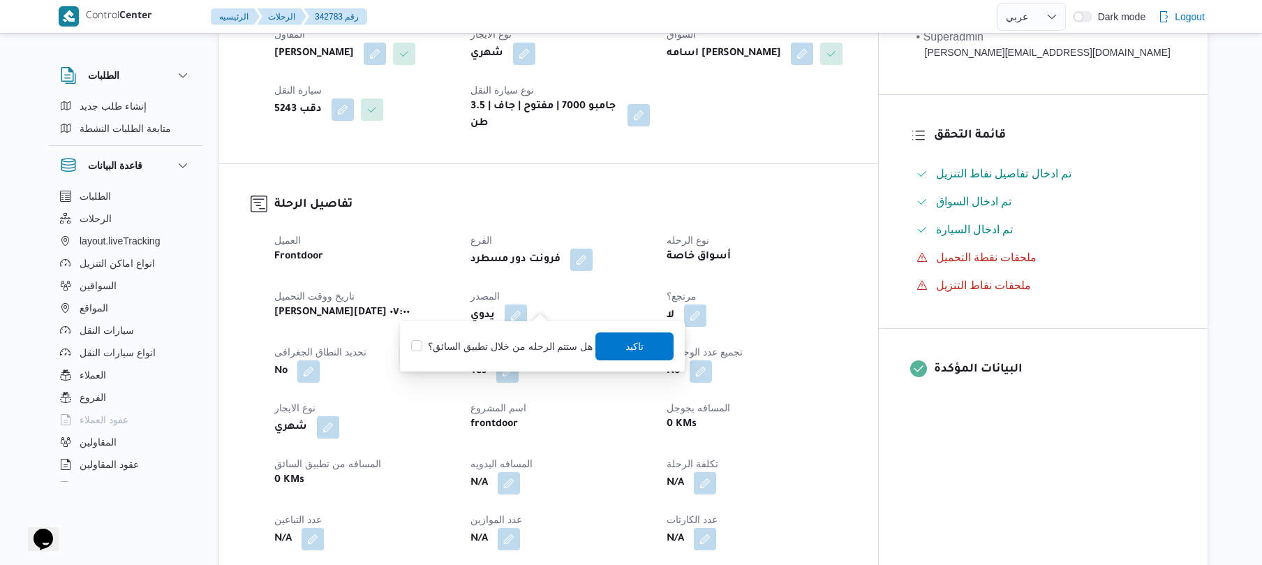
click at [524, 342] on label "هل ستتم الرحله من خلال تطبيق السائق؟" at bounding box center [501, 346] width 181 height 17
checkbox input "true"
click at [626, 344] on span "تاكيد" at bounding box center [635, 345] width 18 height 17
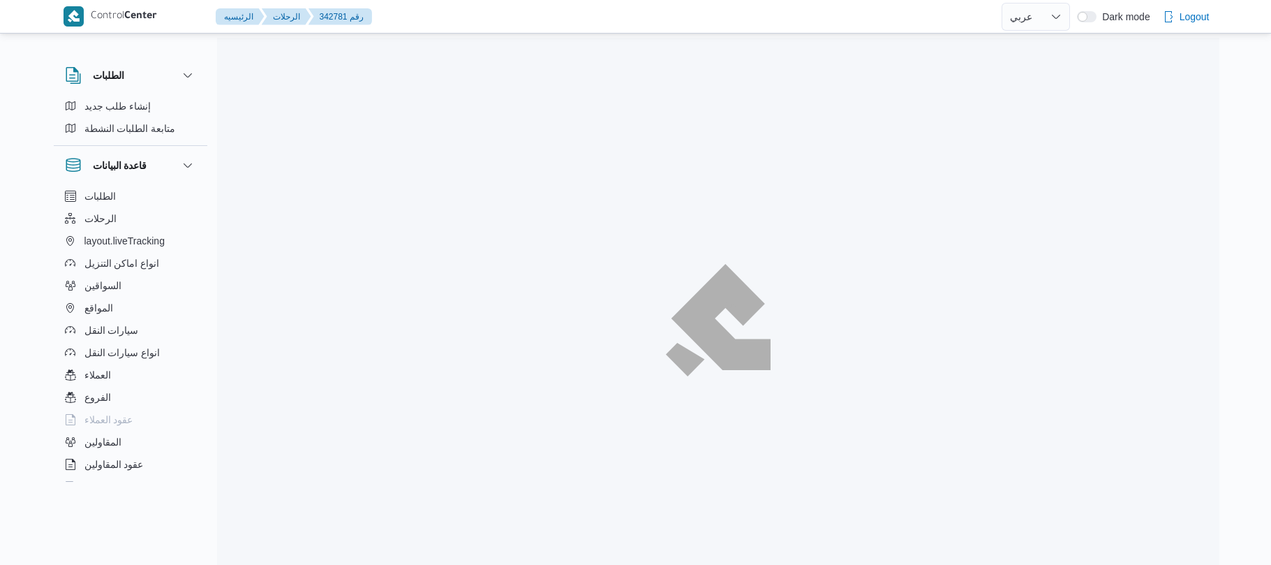
select select "ar"
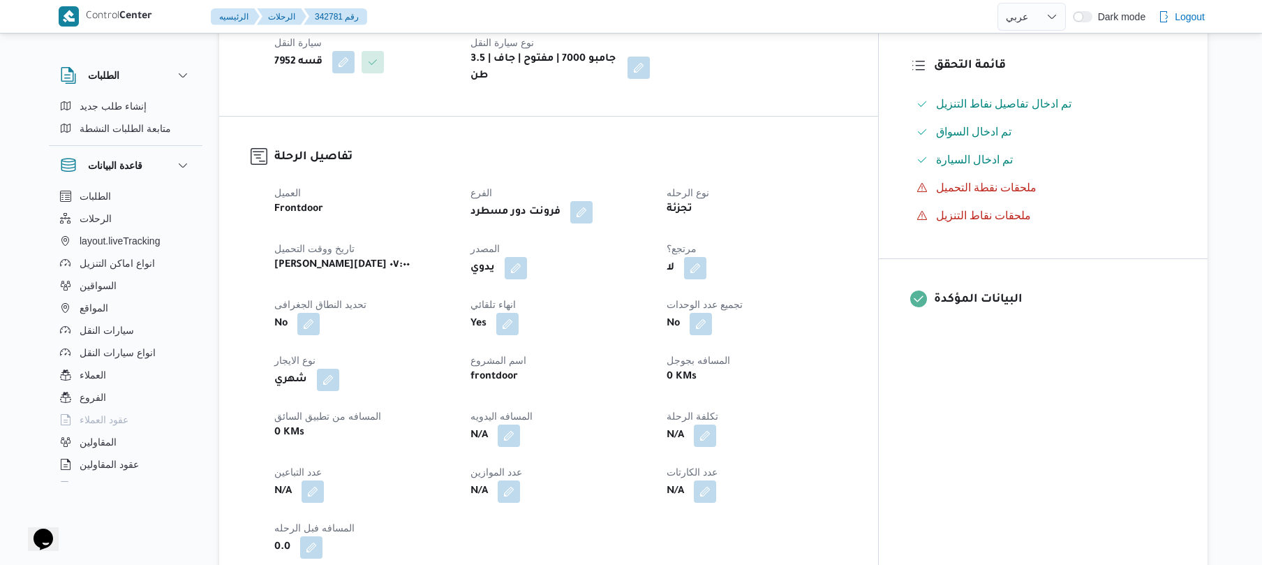
scroll to position [372, 0]
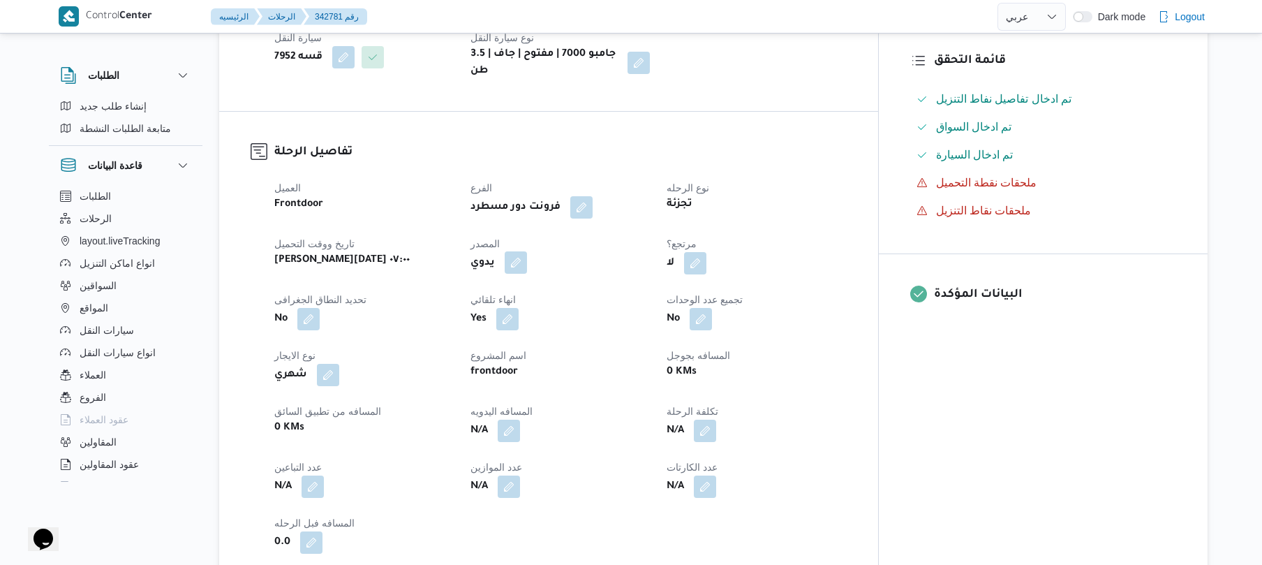
click at [527, 258] on button "button" at bounding box center [516, 262] width 22 height 22
click at [507, 293] on label "هل ستتم الرحله من خلال تطبيق السائق؟" at bounding box center [501, 294] width 181 height 17
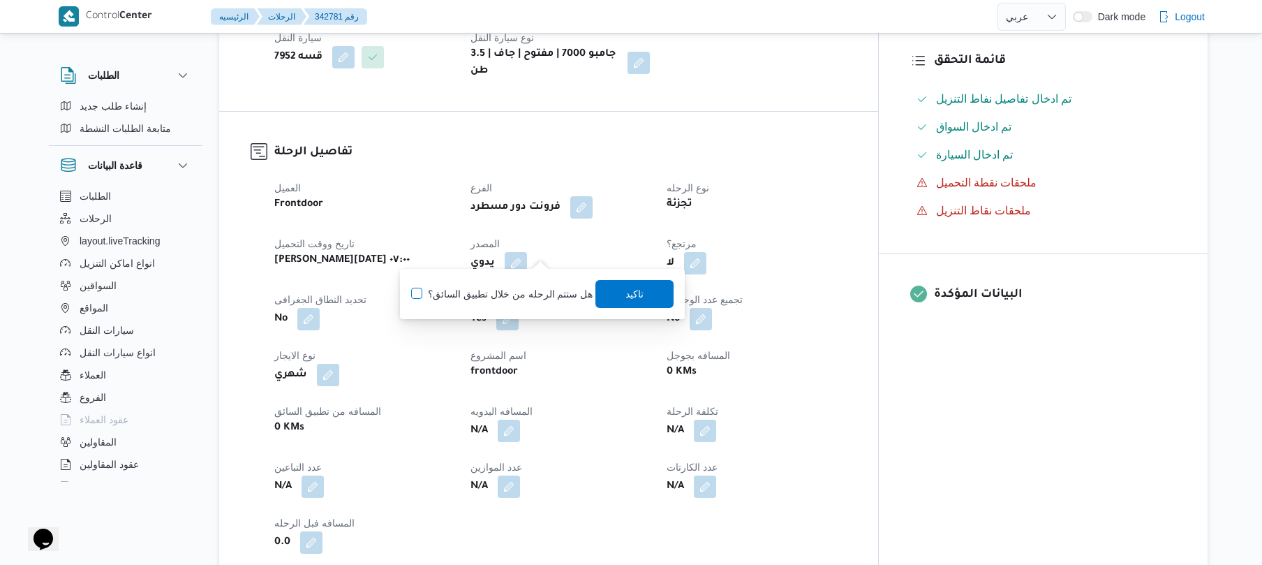
checkbox input "true"
click at [612, 294] on span "تاكيد" at bounding box center [635, 293] width 78 height 28
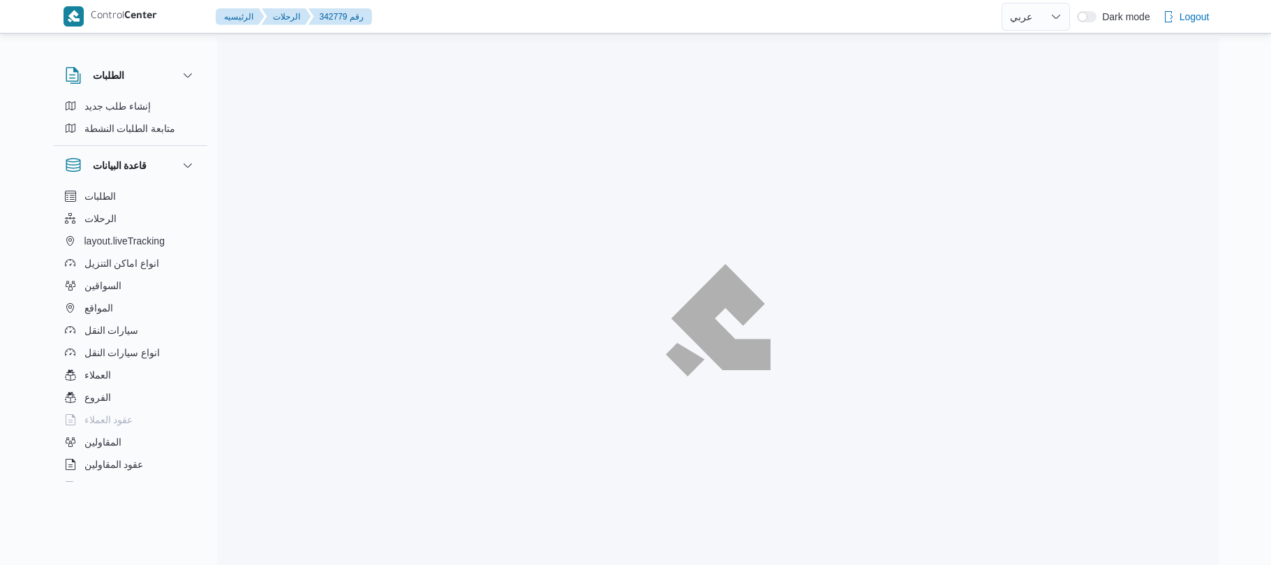
select select "ar"
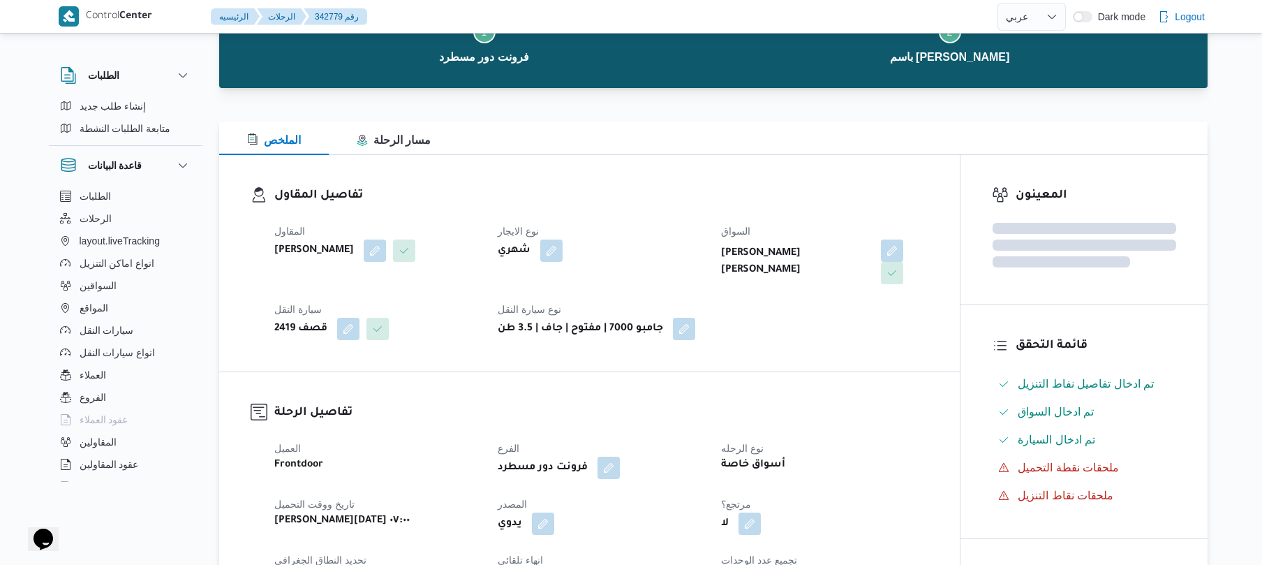
scroll to position [223, 0]
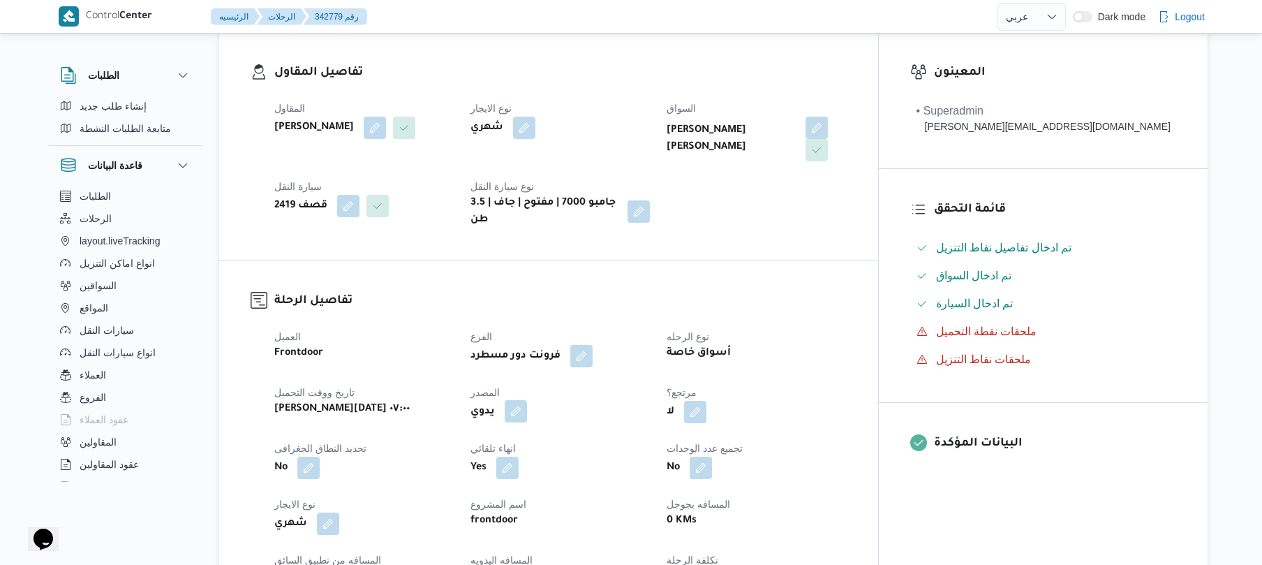
click at [527, 411] on span at bounding box center [512, 412] width 29 height 22
click at [527, 406] on button "button" at bounding box center [516, 411] width 22 height 22
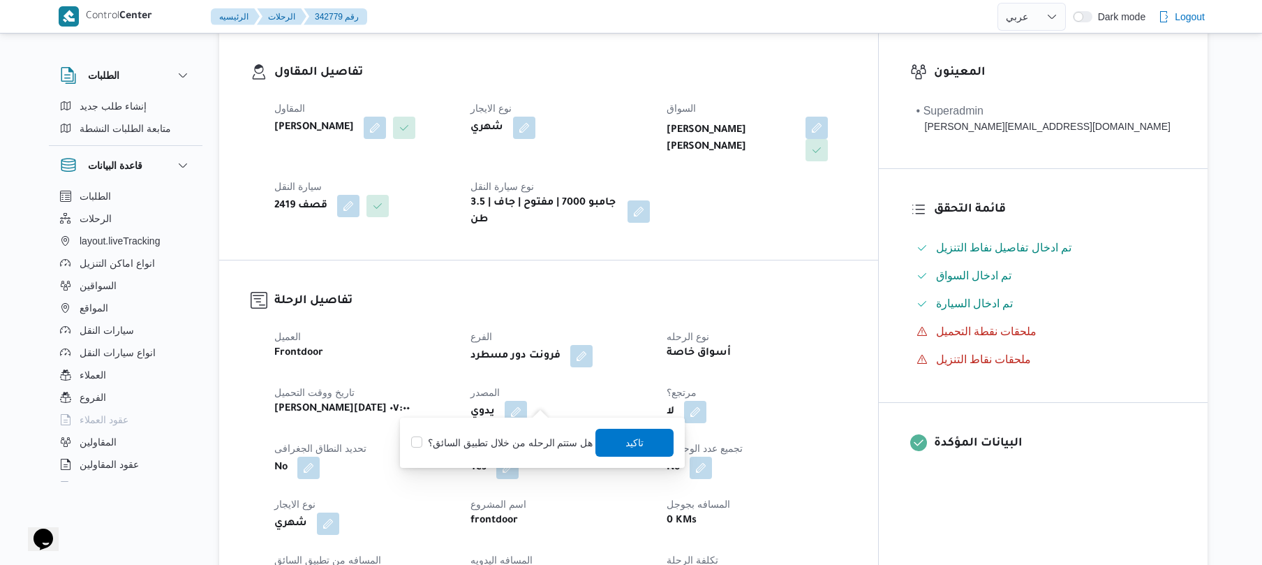
click at [510, 436] on label "هل ستتم الرحله من خلال تطبيق السائق؟" at bounding box center [501, 442] width 181 height 17
checkbox input "true"
click at [609, 443] on span "تاكيد" at bounding box center [635, 442] width 78 height 28
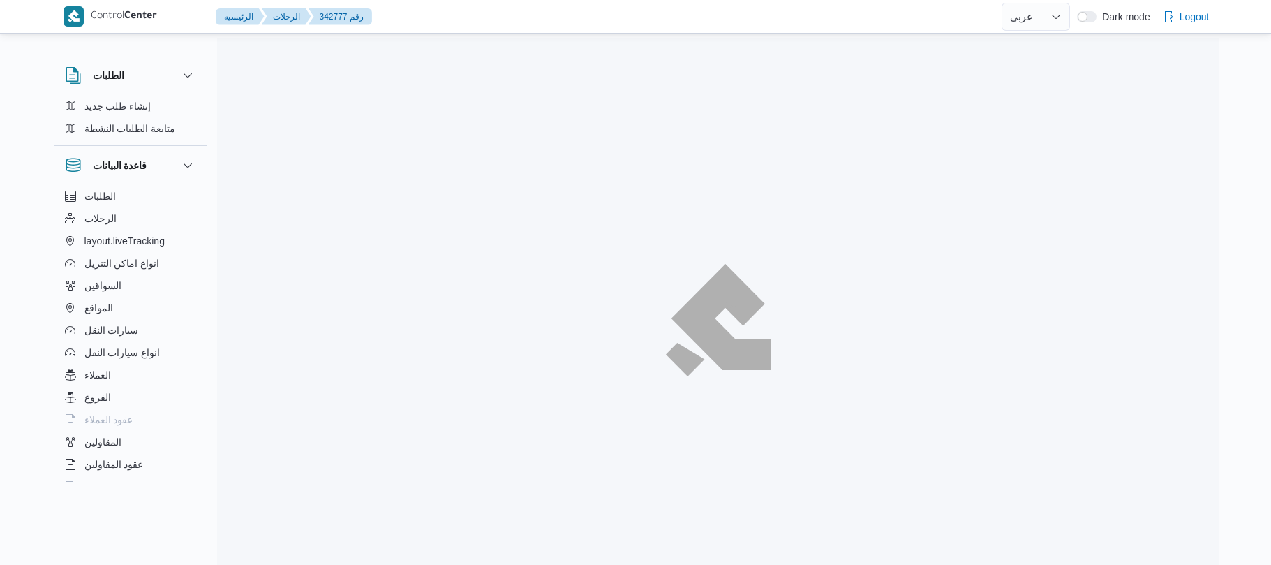
select select "ar"
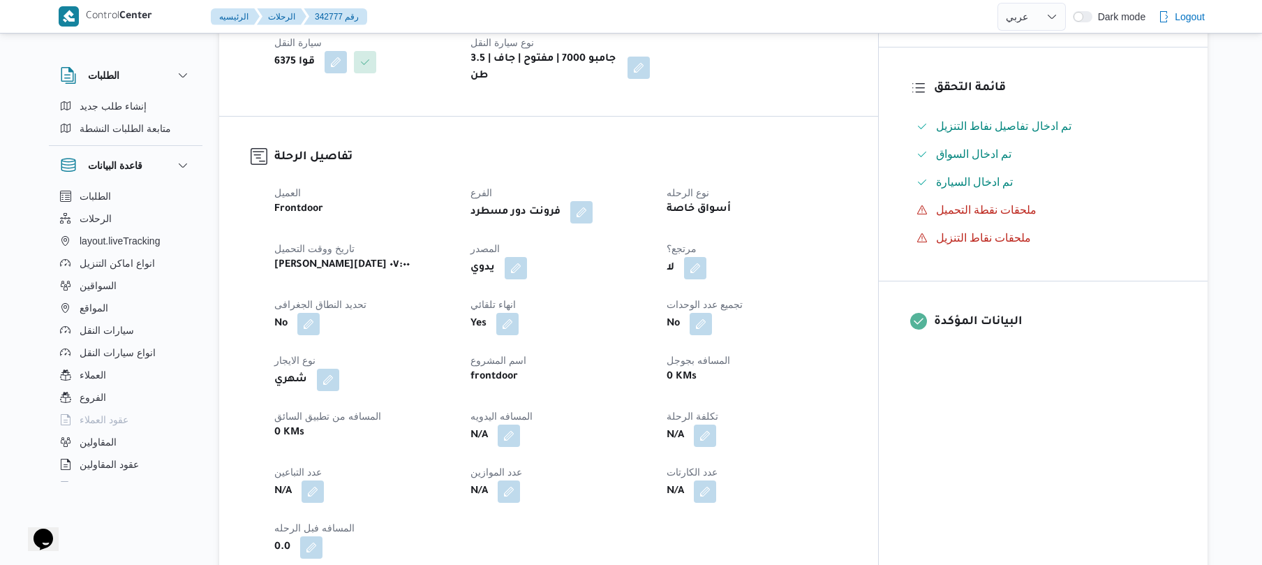
scroll to position [409, 0]
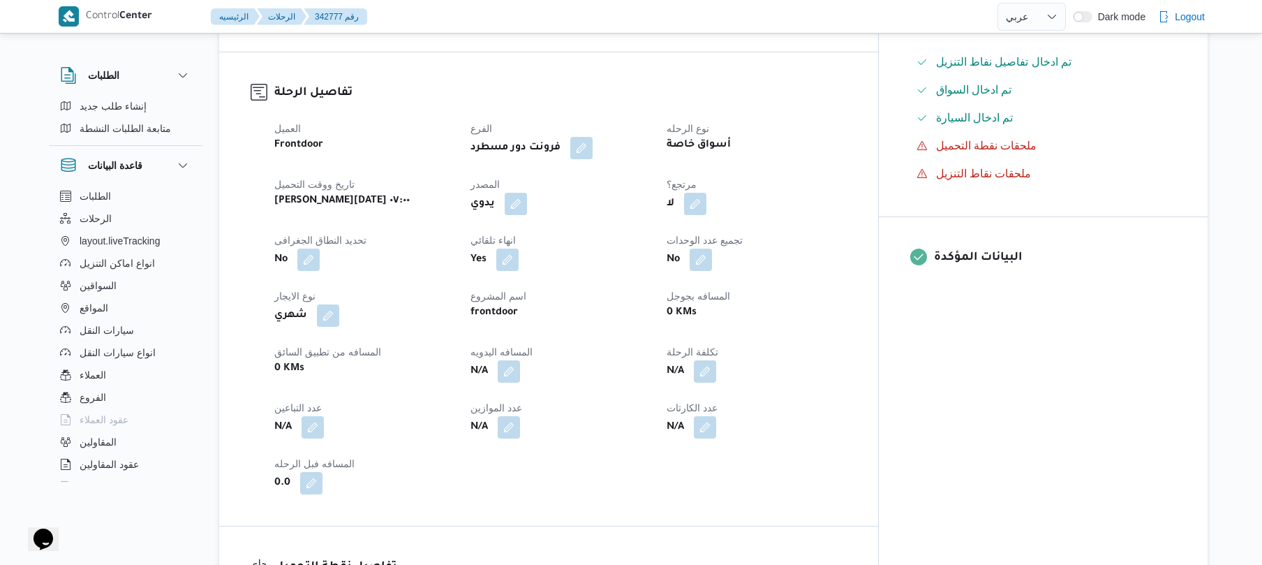
click at [540, 230] on div "العميل Frontdoor الفرع فرونت دور مسطرد نوع الرحله أسواق خاصة تاريخ ووقت التحميل…" at bounding box center [560, 307] width 589 height 391
click at [527, 214] on button "button" at bounding box center [516, 203] width 22 height 22
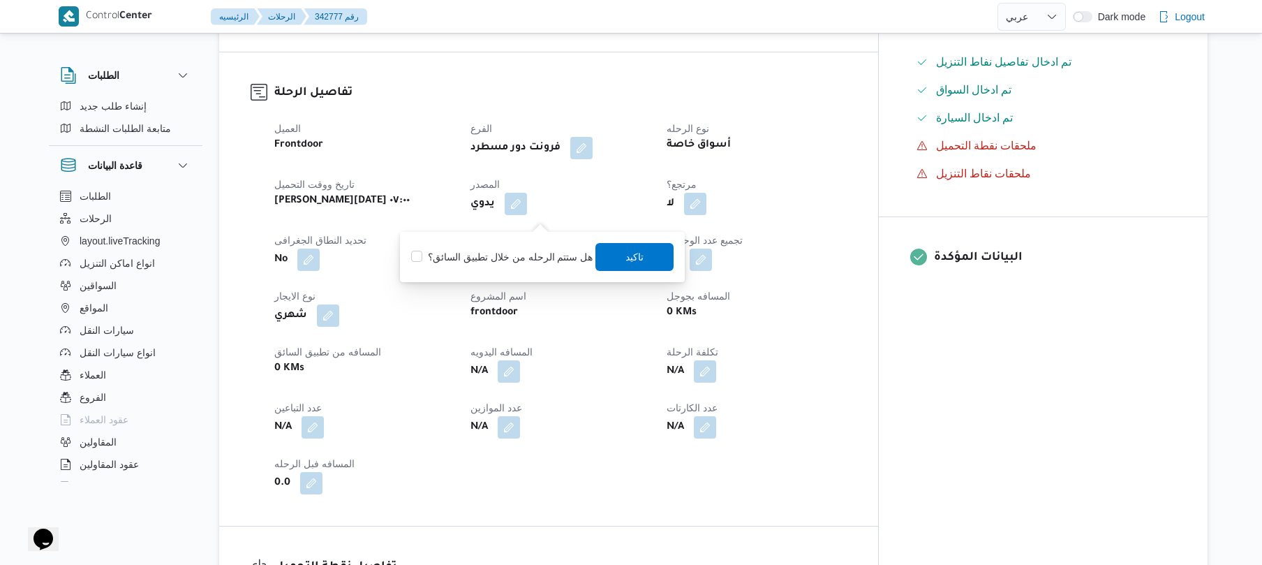
click at [521, 250] on label "هل ستتم الرحله من خلال تطبيق السائق؟" at bounding box center [501, 257] width 181 height 17
checkbox input "true"
click at [612, 253] on span "تاكيد" at bounding box center [635, 256] width 78 height 28
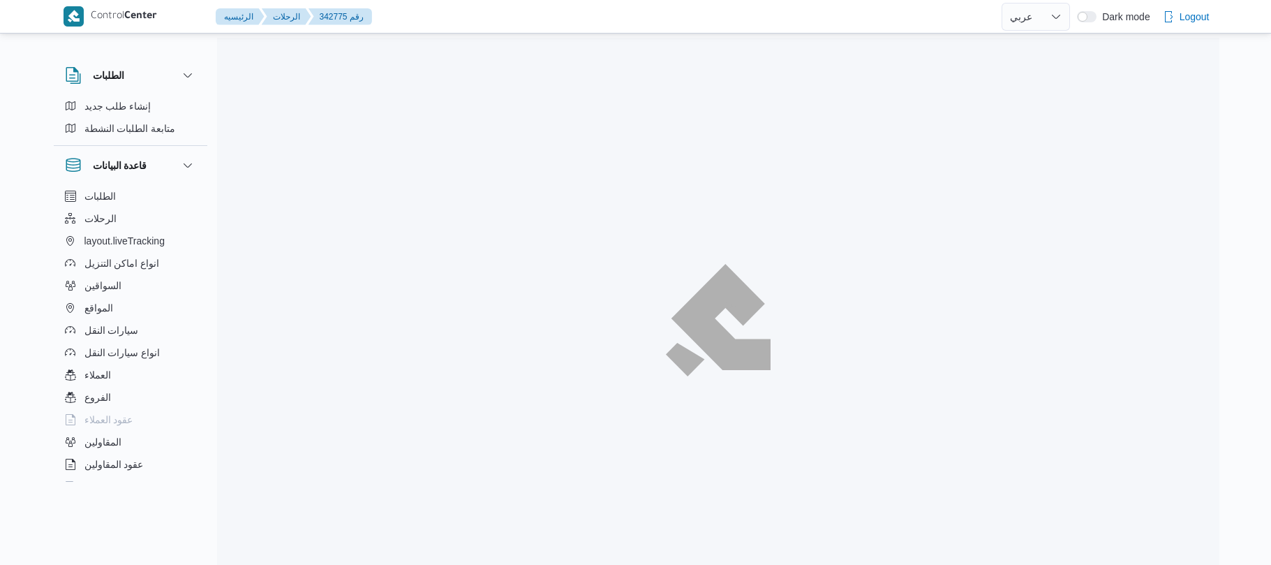
select select "ar"
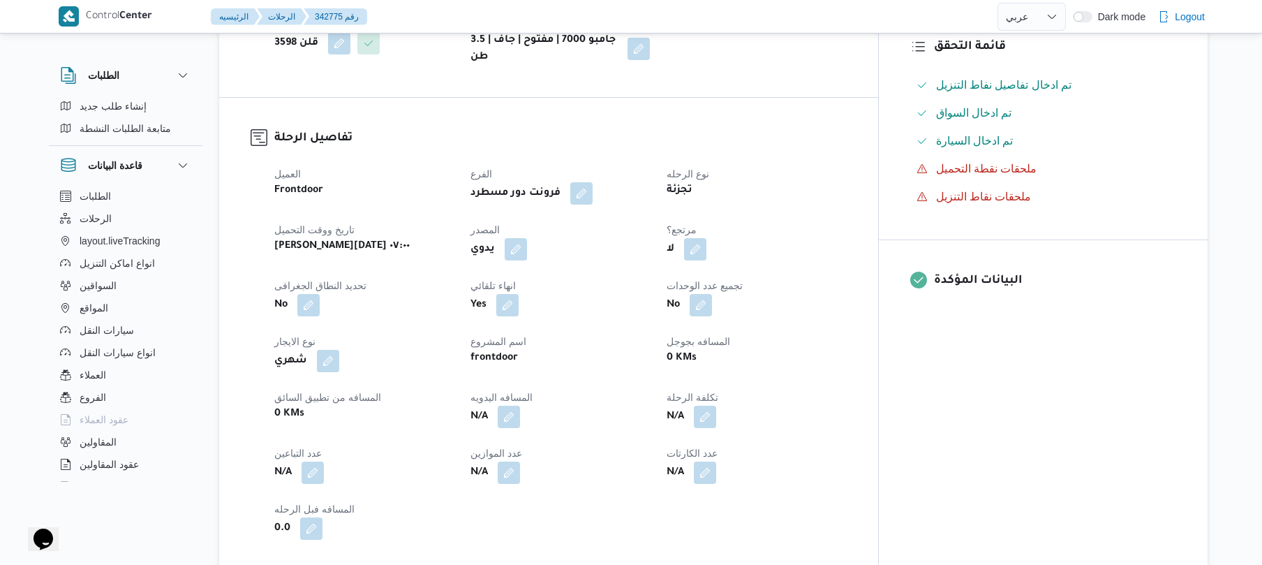
scroll to position [409, 0]
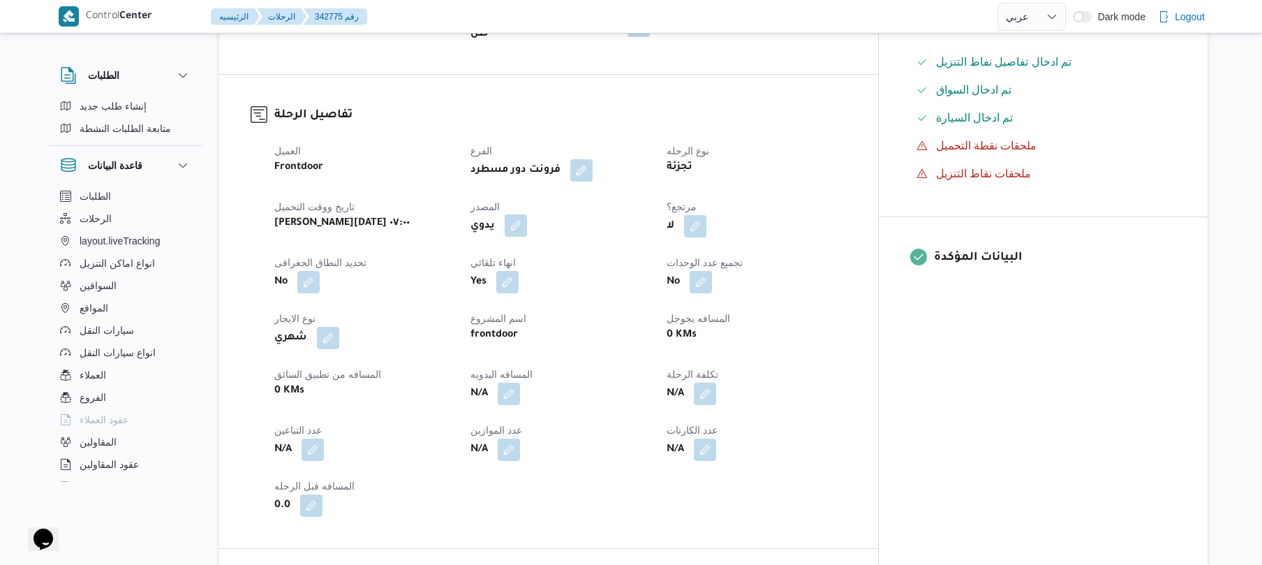
click at [527, 216] on button "button" at bounding box center [516, 225] width 22 height 22
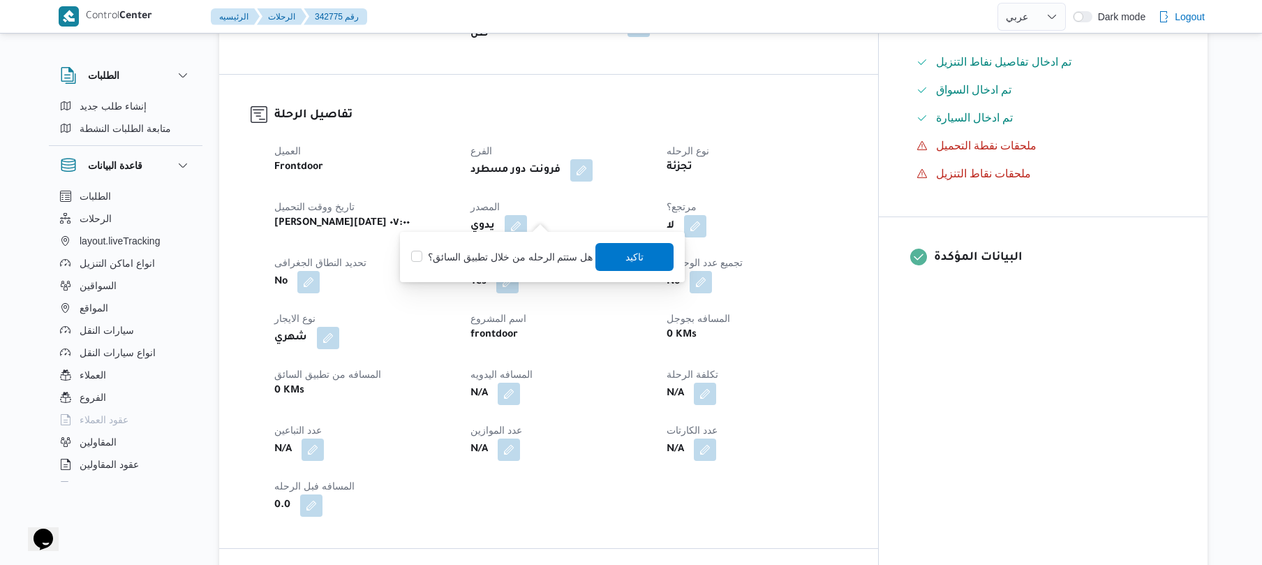
click at [503, 271] on div "هل ستتم الرحله من خلال تطبيق السائق؟ [GEOGRAPHIC_DATA]" at bounding box center [542, 257] width 265 height 31
click at [517, 255] on label "هل ستتم الرحله من خلال تطبيق السائق؟" at bounding box center [501, 257] width 181 height 17
checkbox input "true"
click at [615, 254] on span "تاكيد" at bounding box center [635, 256] width 78 height 28
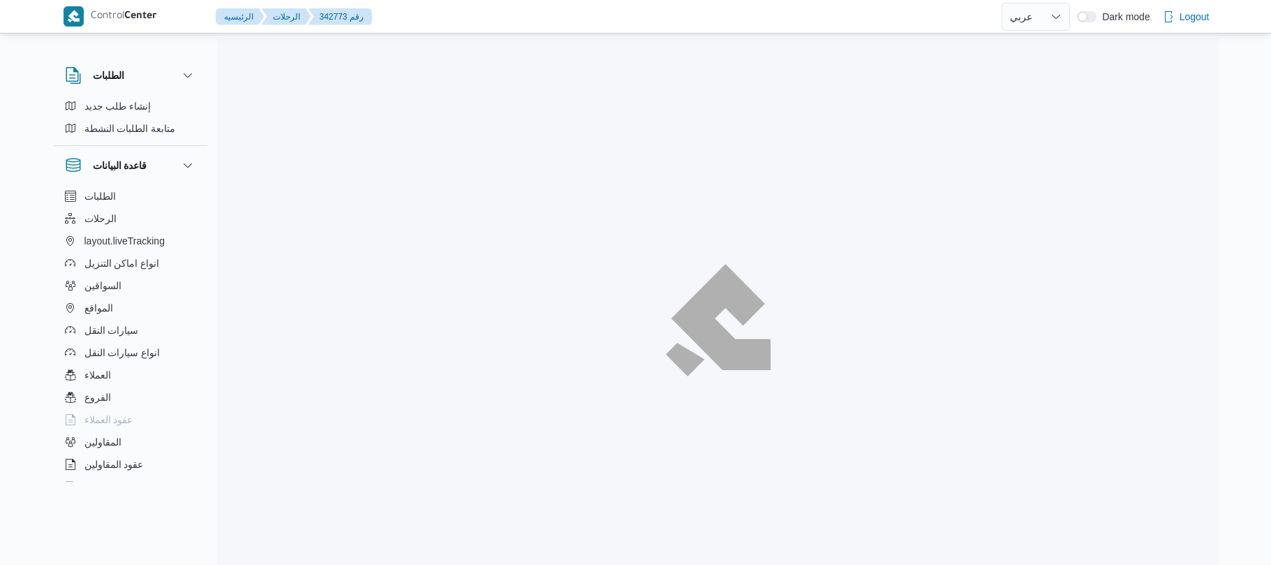
select select "ar"
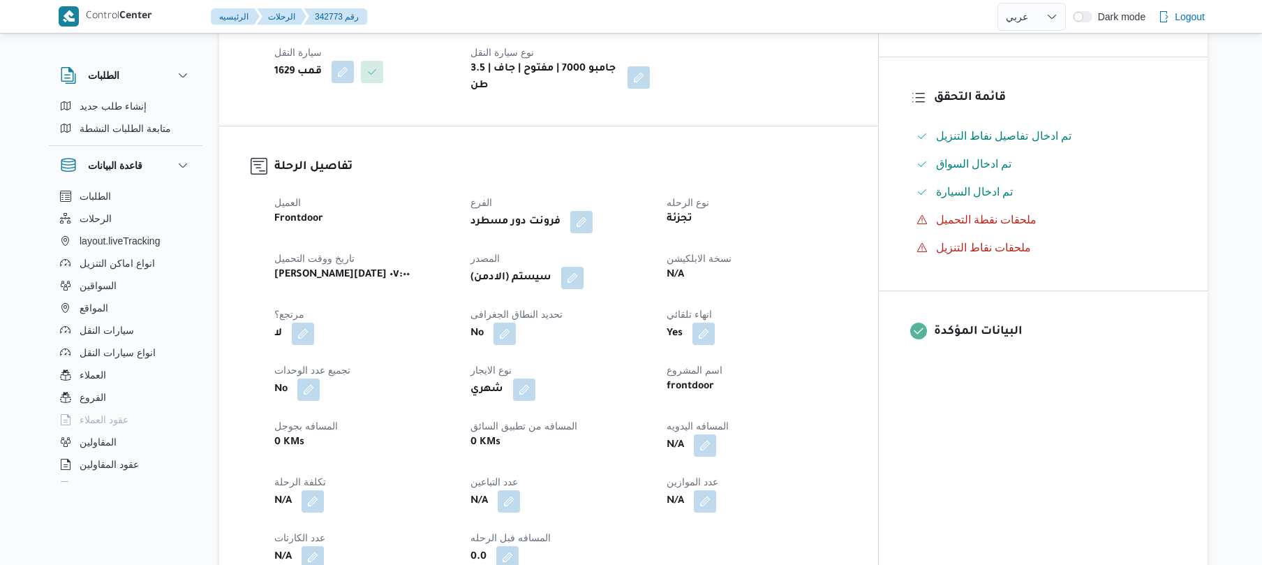
scroll to position [372, 0]
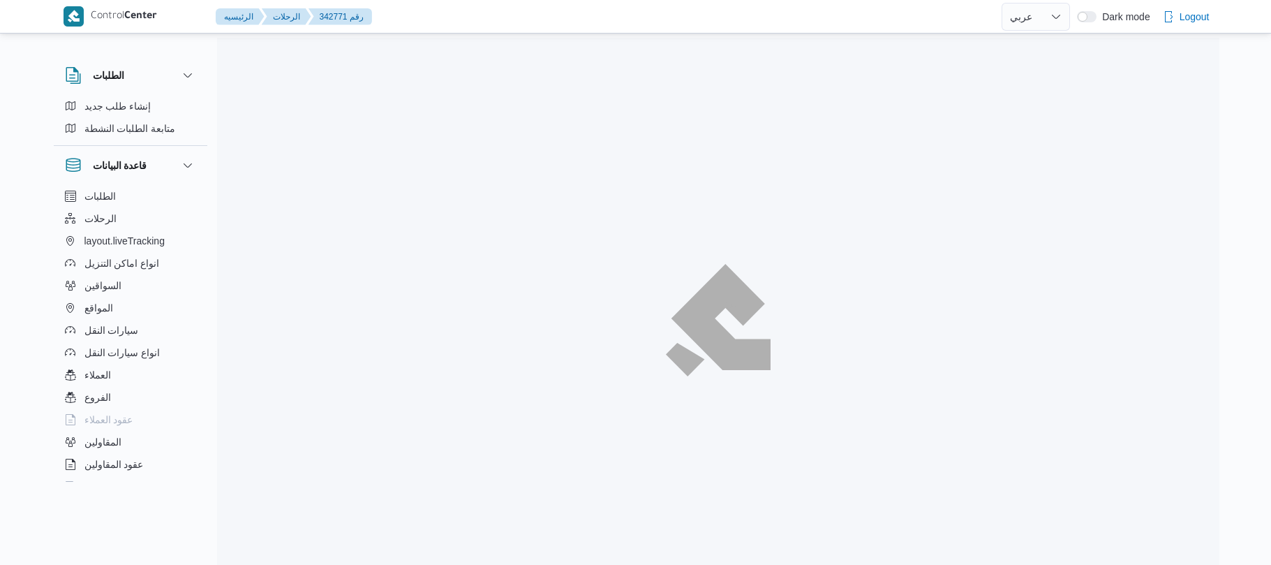
select select "ar"
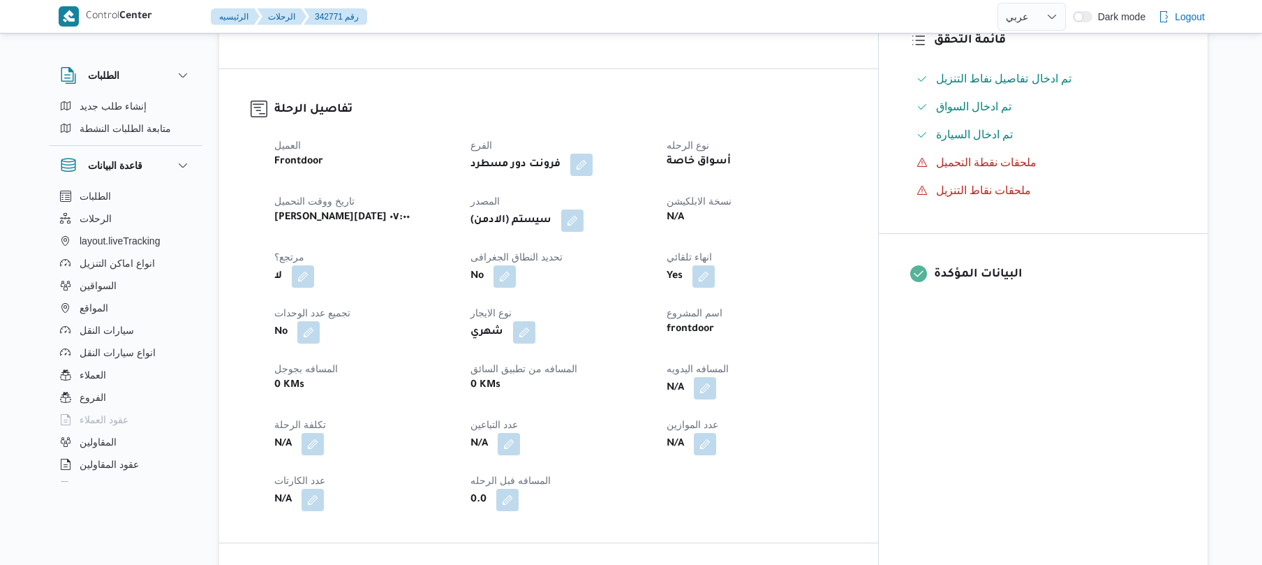
scroll to position [447, 0]
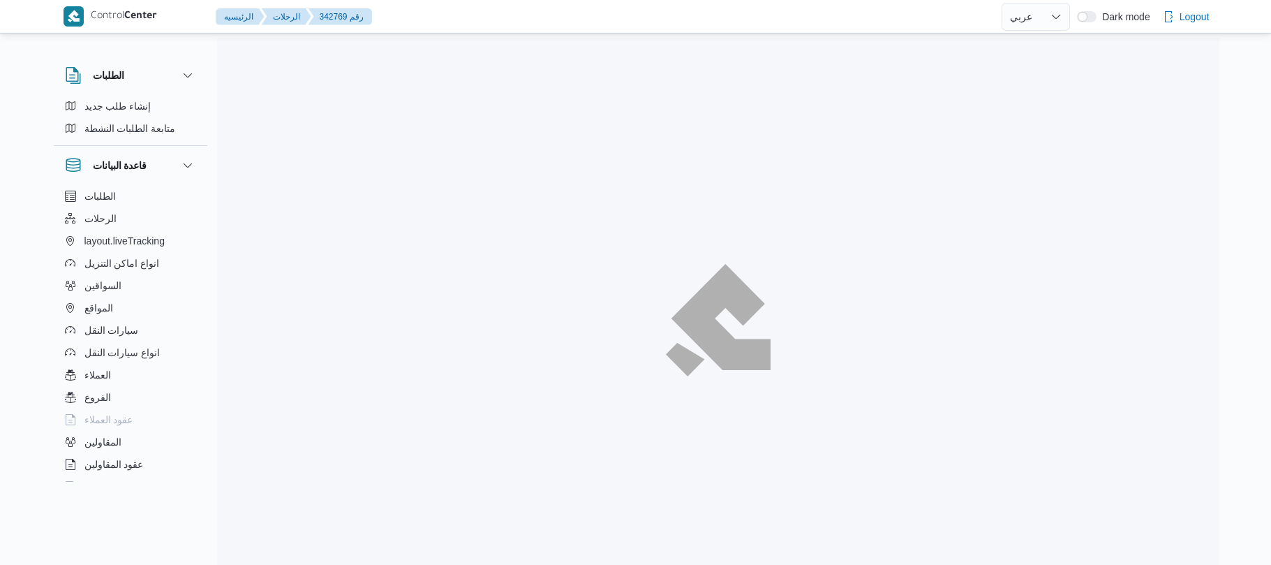
select select "ar"
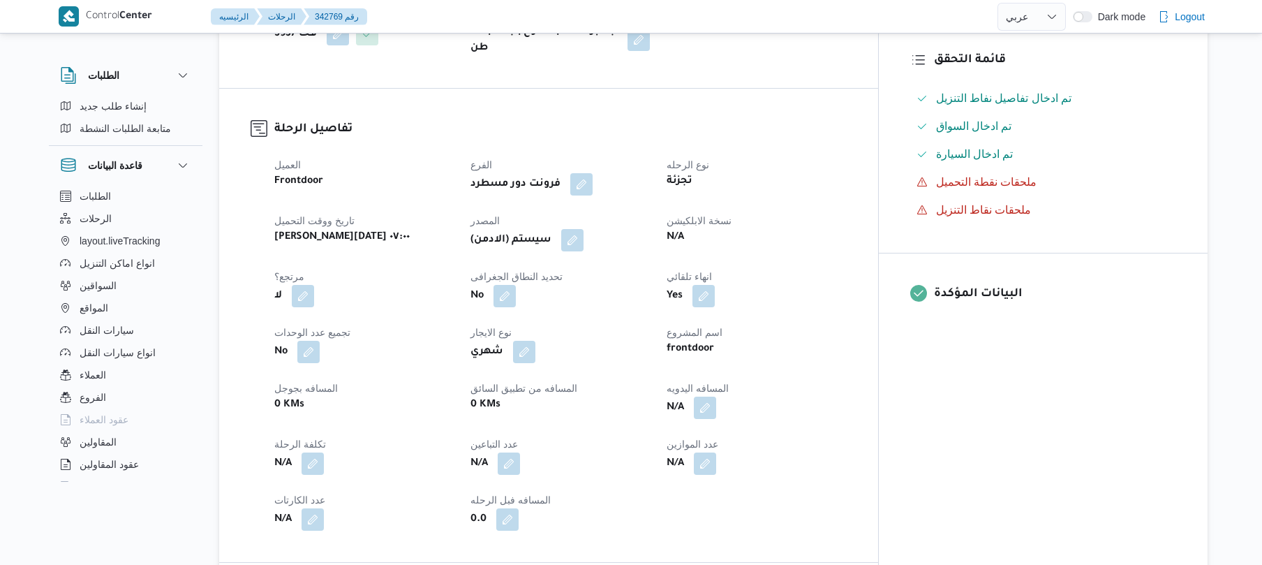
scroll to position [409, 0]
